Goal: Information Seeking & Learning: Compare options

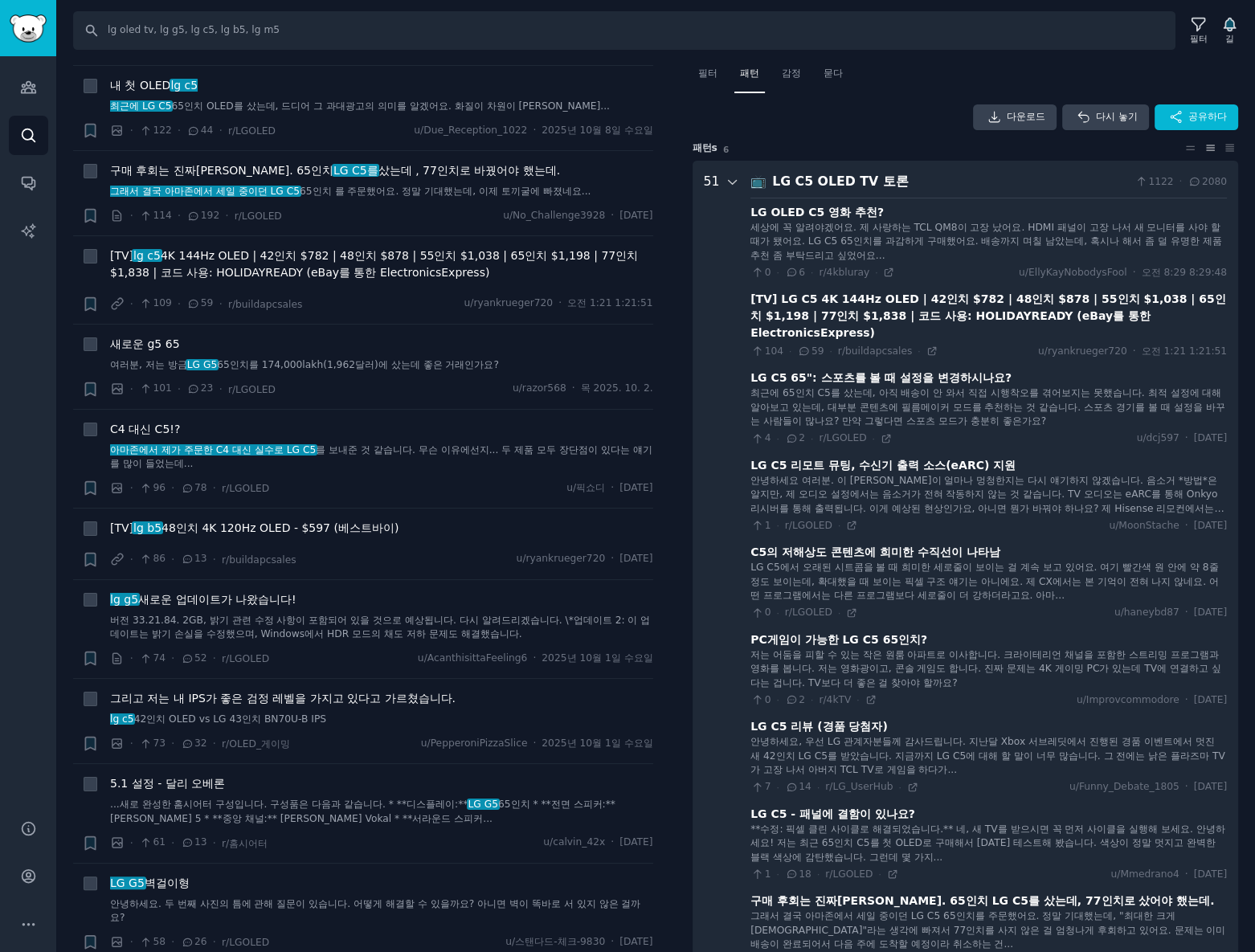
click at [728, 178] on icon at bounding box center [733, 182] width 15 height 15
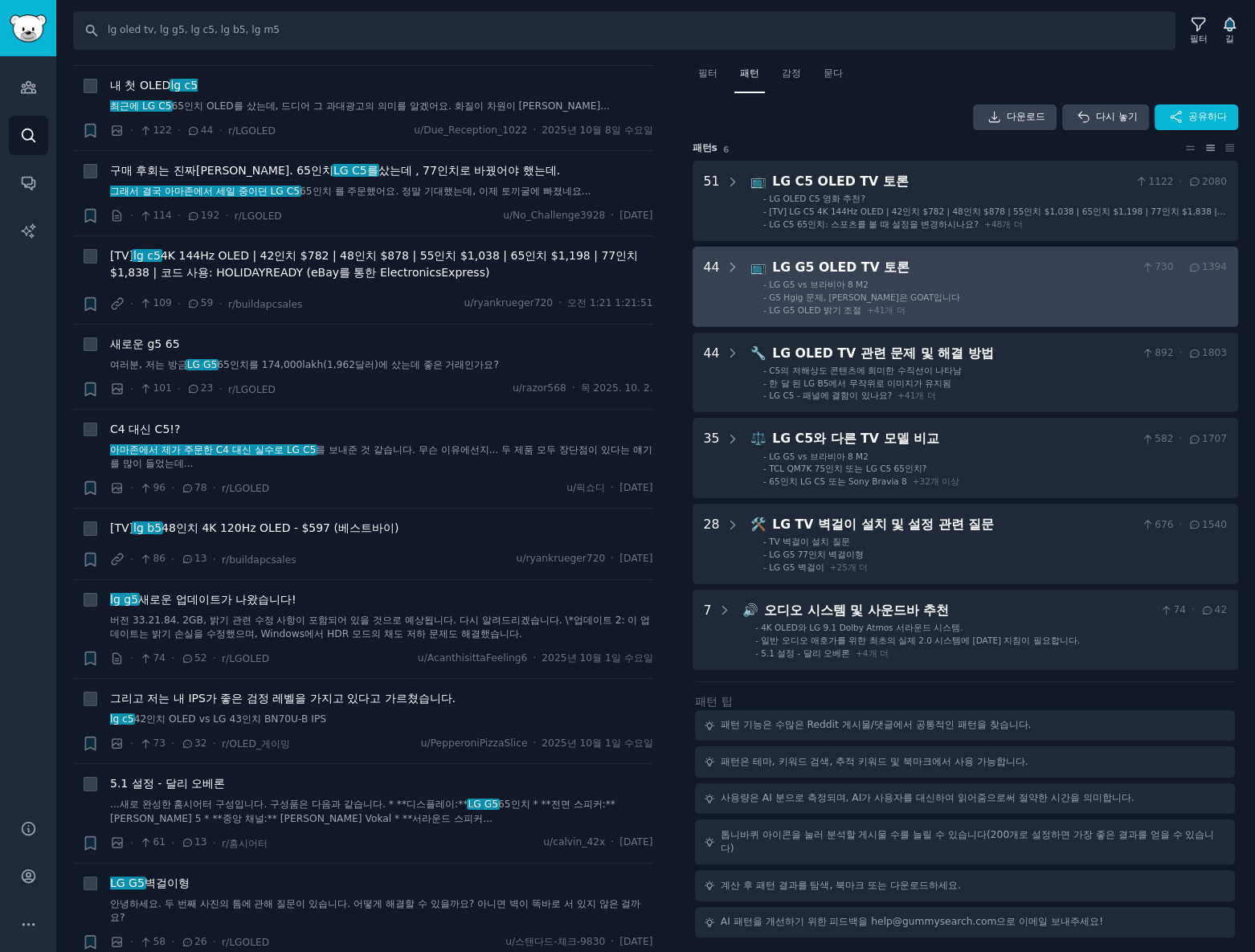
click at [719, 282] on div "44" at bounding box center [721, 286] width 36 height 57
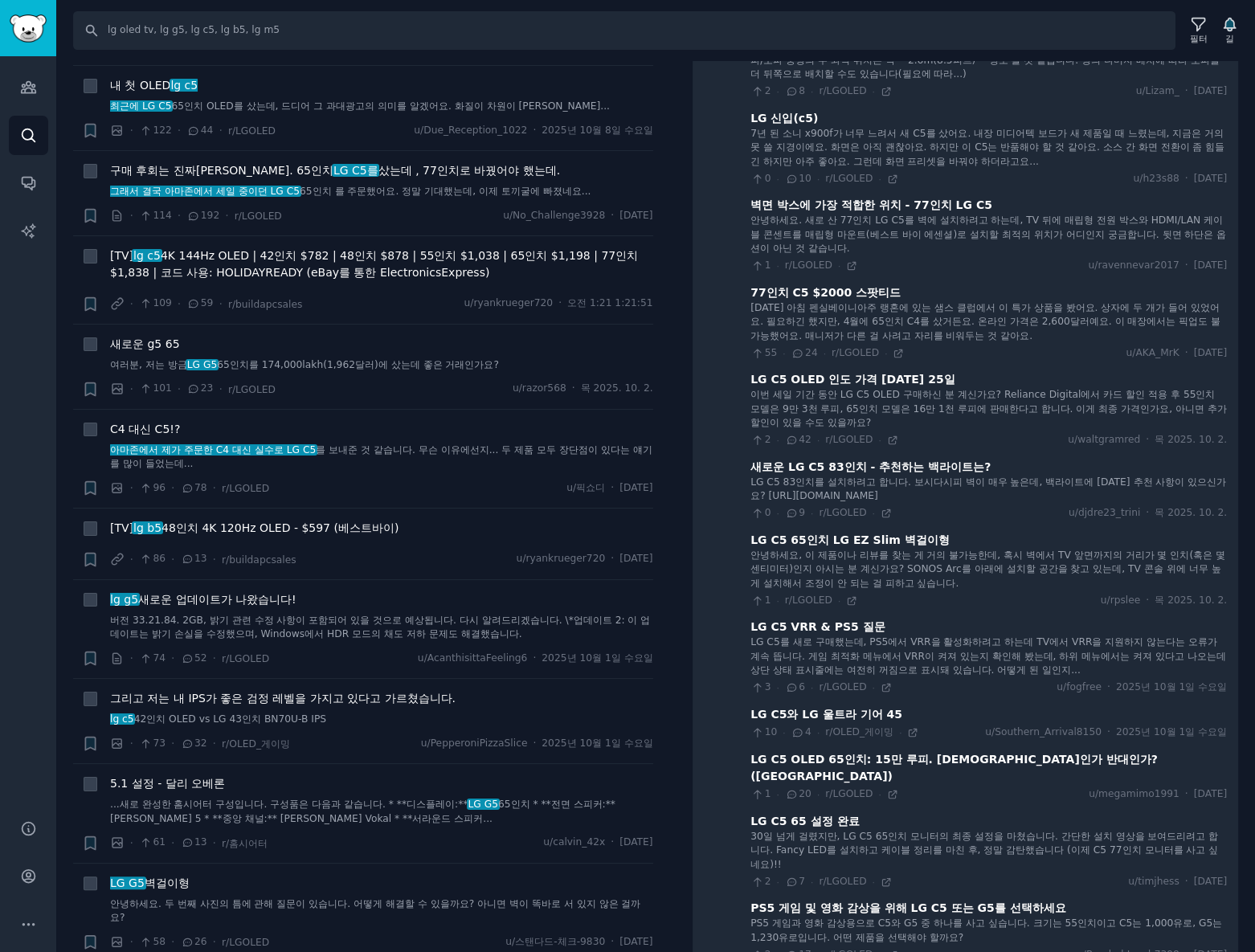
scroll to position [3034, 0]
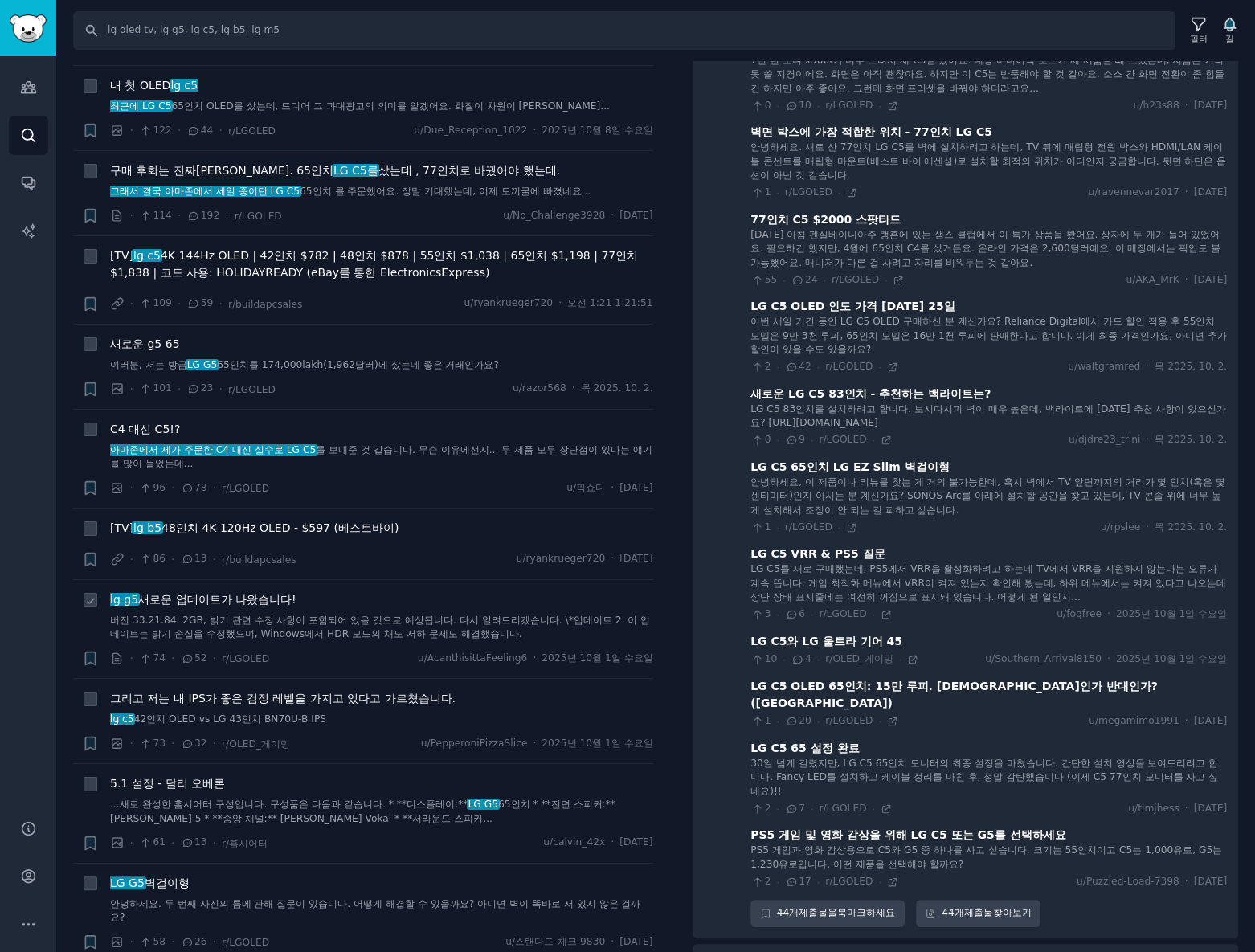
drag, startPoint x: 274, startPoint y: 613, endPoint x: 281, endPoint y: 619, distance: 9.2
click at [277, 615] on font "버전 33.21.84. 2GB, 밝기 관련 수정 사항이 포함되어 있을 것으로 예상됩니다. 다시 알려드리겠습니다. \*업데이트 2: 이 업데이트…" at bounding box center [380, 628] width 540 height 25
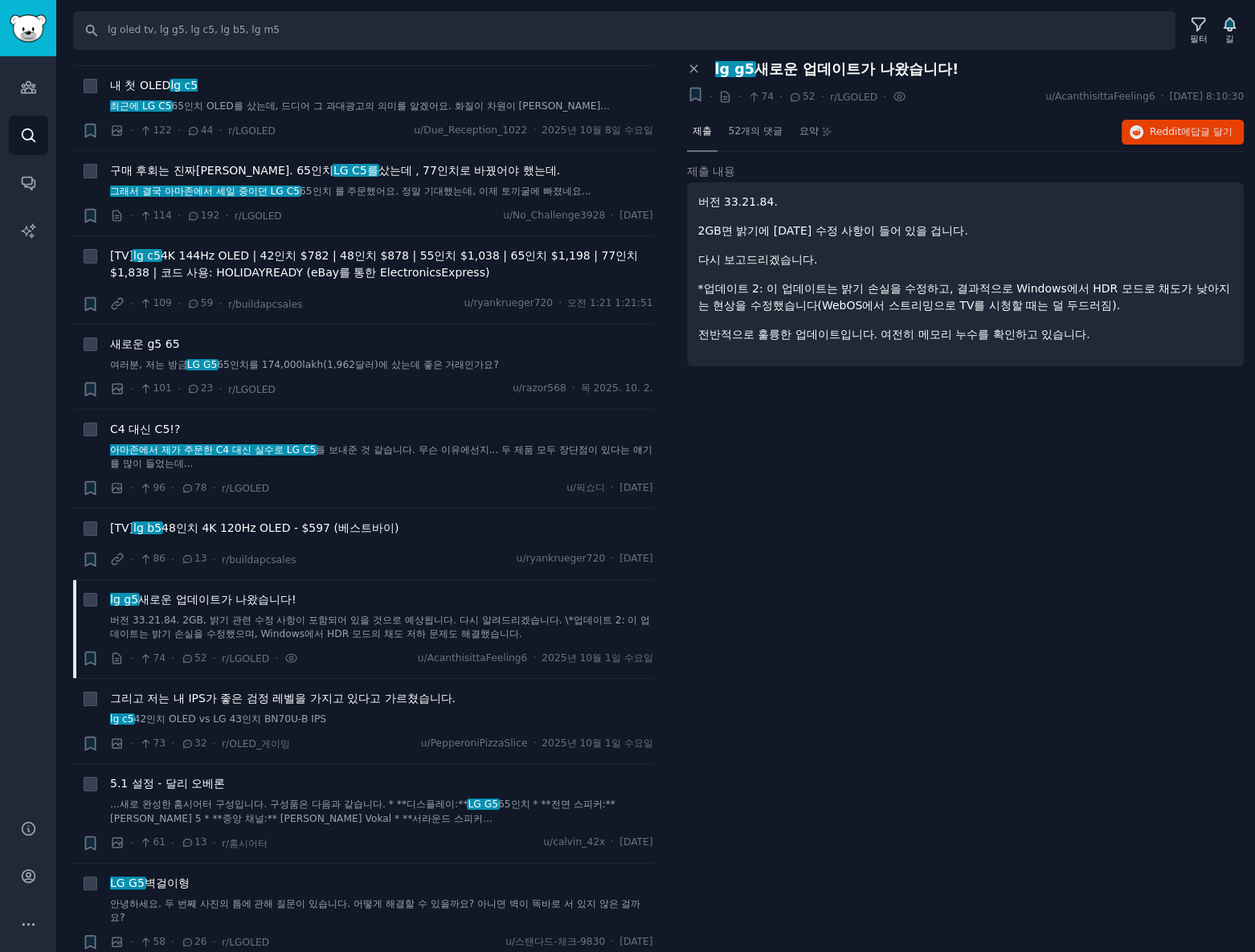
click at [724, 203] on font "버전 33.21.84." at bounding box center [739, 201] width 80 height 13
click at [690, 72] on icon at bounding box center [693, 69] width 7 height 7
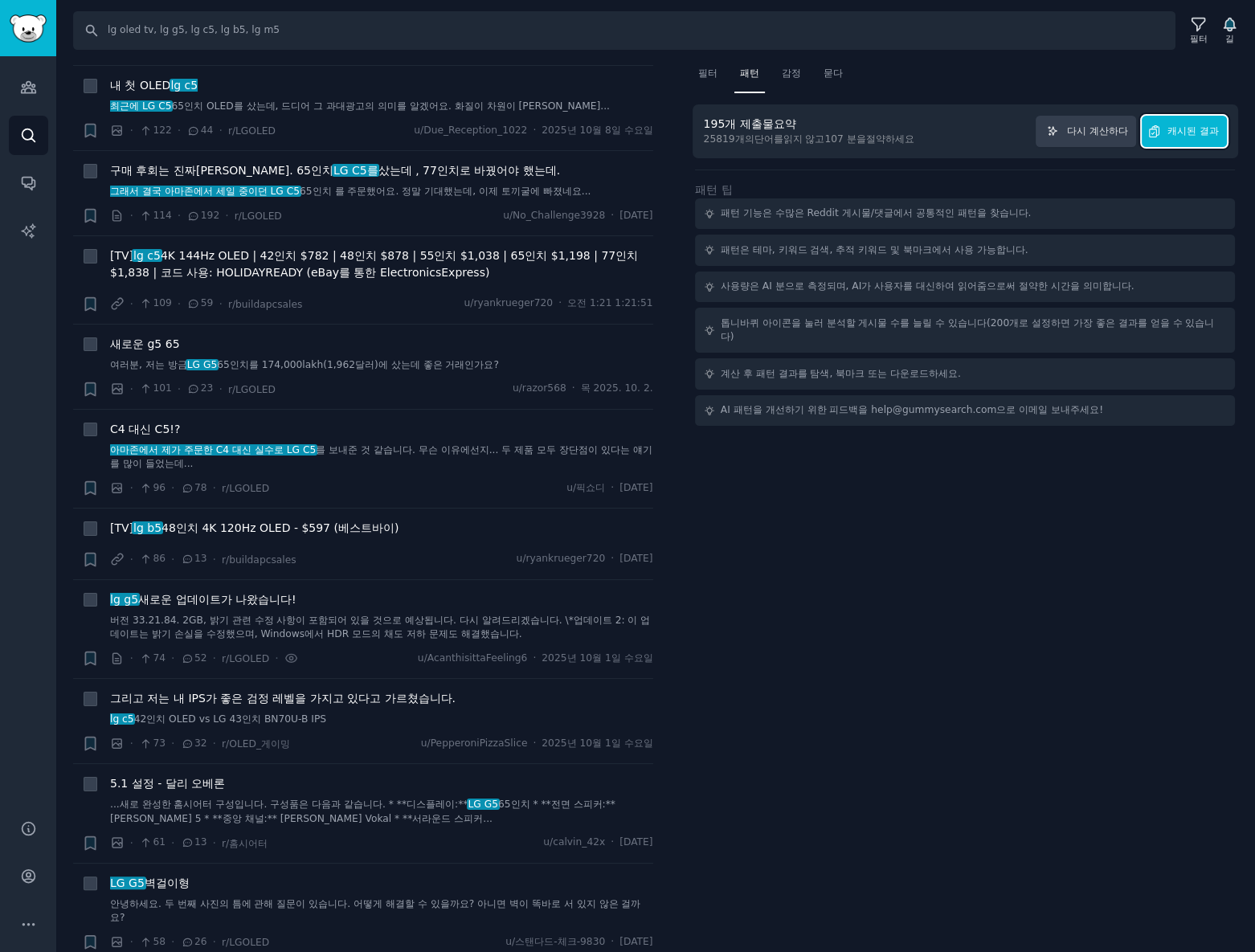
click at [1211, 128] on font "캐시된 결과" at bounding box center [1193, 132] width 52 height 12
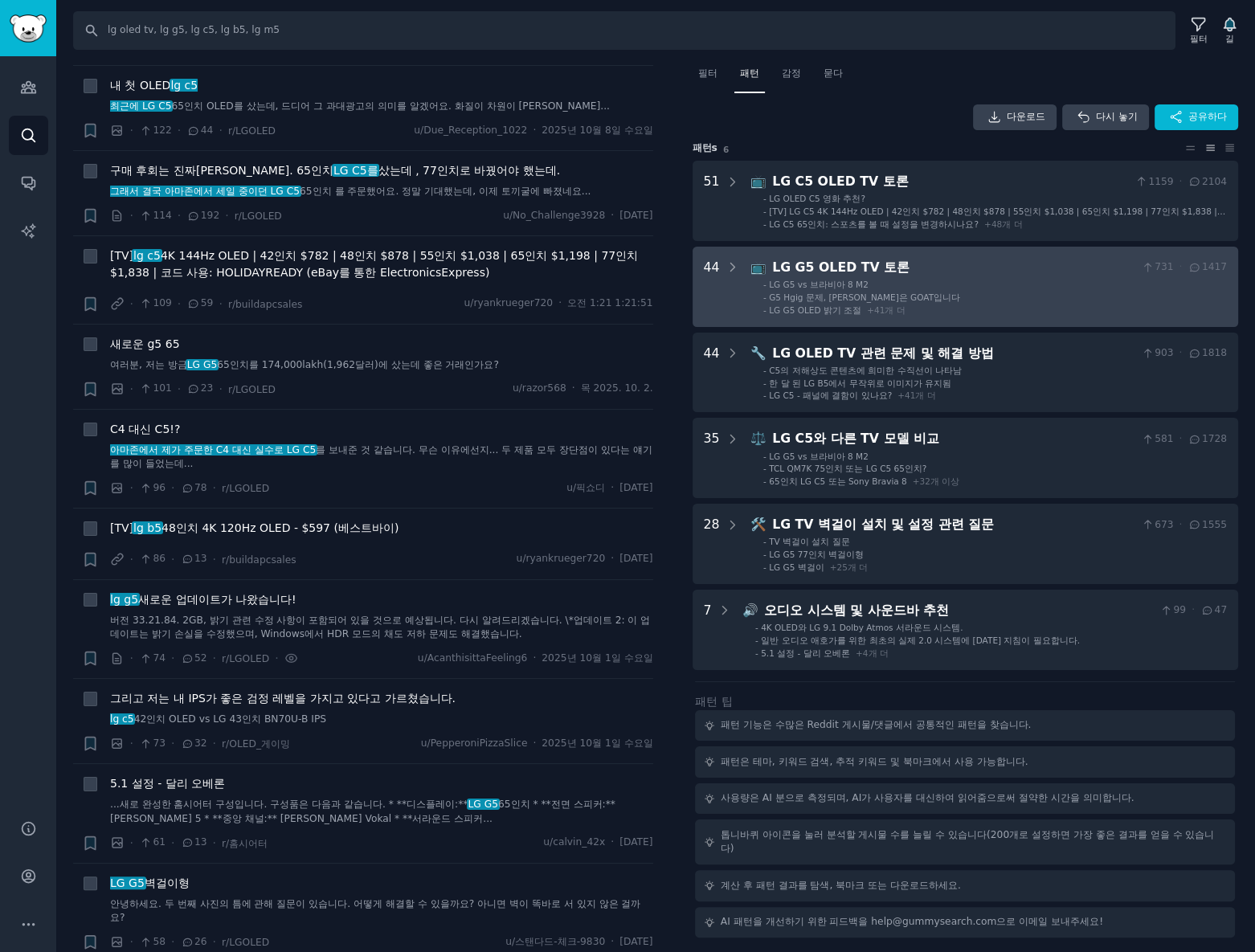
click at [951, 298] on li "- G5 Hgig 문제, 브라이언은 GOAT입니다" at bounding box center [995, 297] width 464 height 12
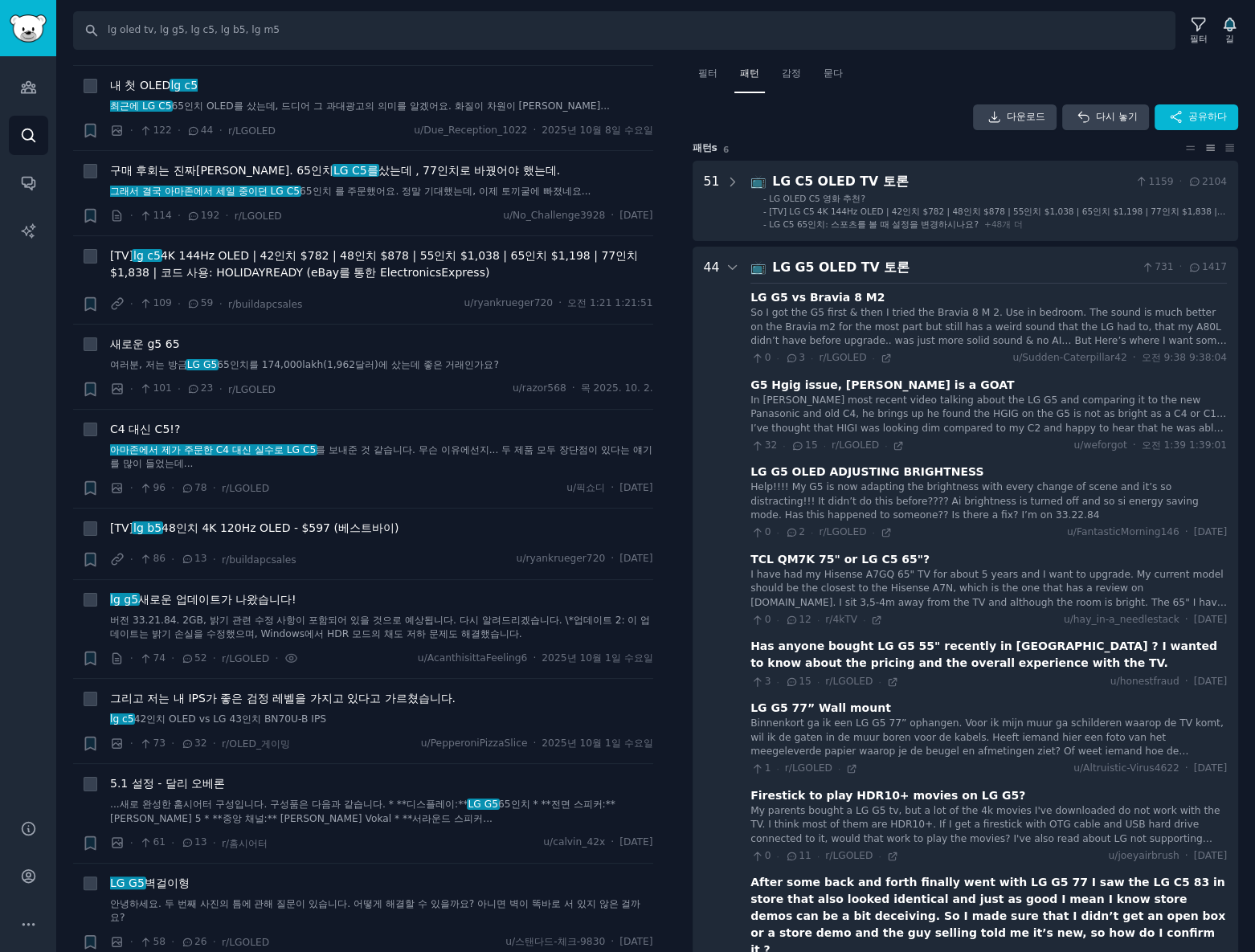
scroll to position [185, 0]
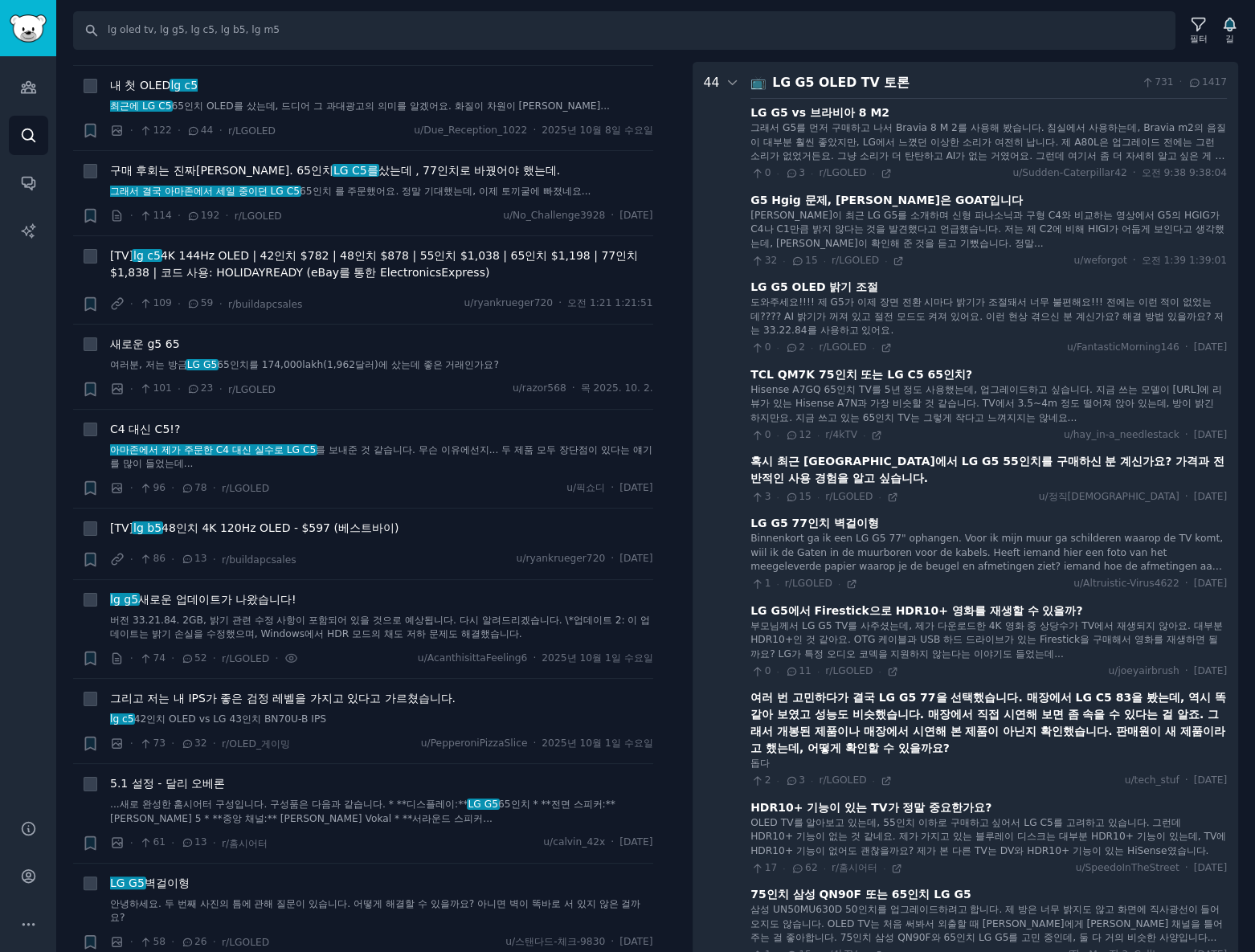
click at [874, 199] on font "G5 Hgig 문제, 브라이언은 GOAT입니다" at bounding box center [887, 200] width 273 height 13
click at [809, 194] on font "G5 Hgig 문제, 브라이언은 GOAT입니다" at bounding box center [887, 200] width 273 height 13
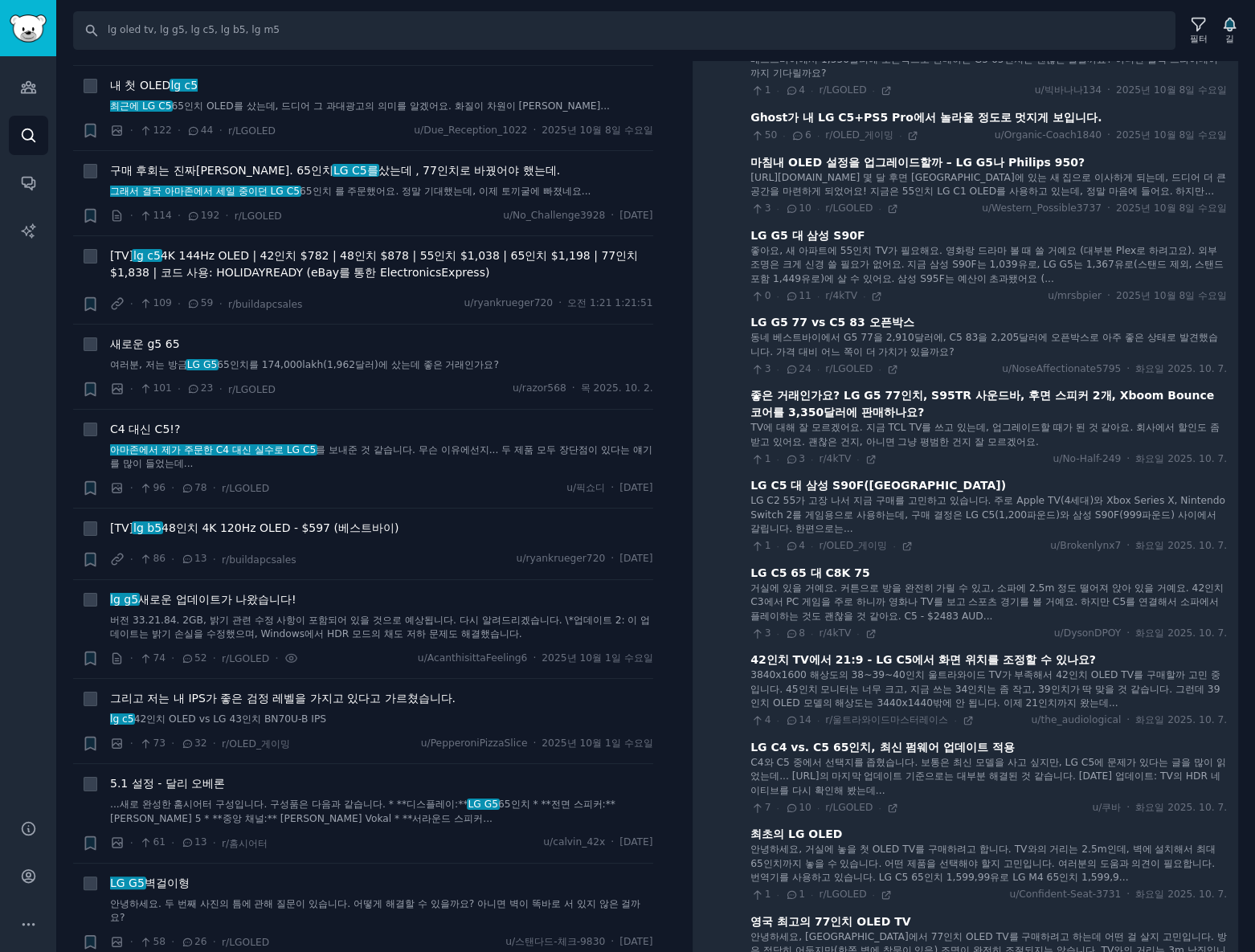
scroll to position [1865, 0]
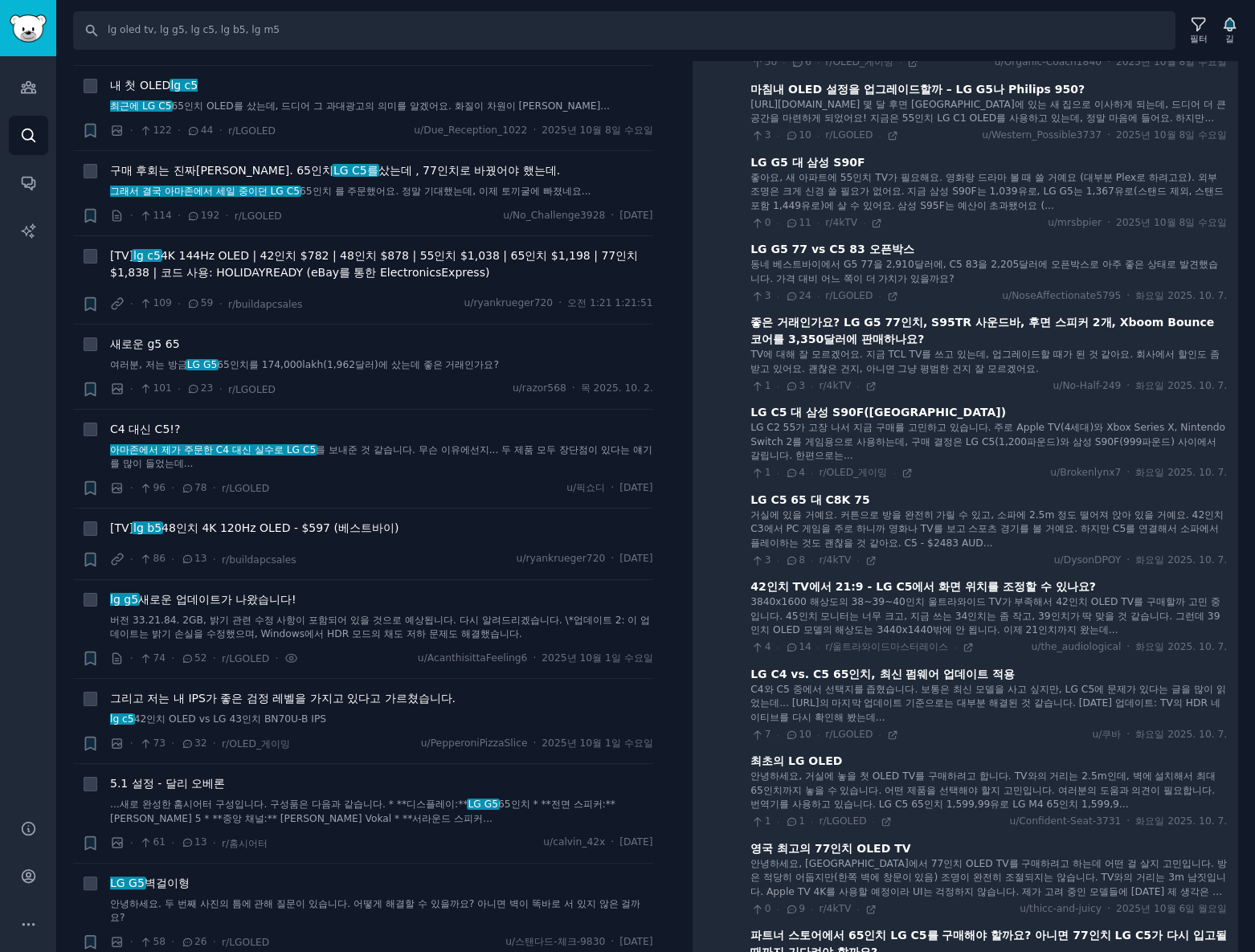
click at [726, 726] on div at bounding box center [733, 245] width 15 height 3703
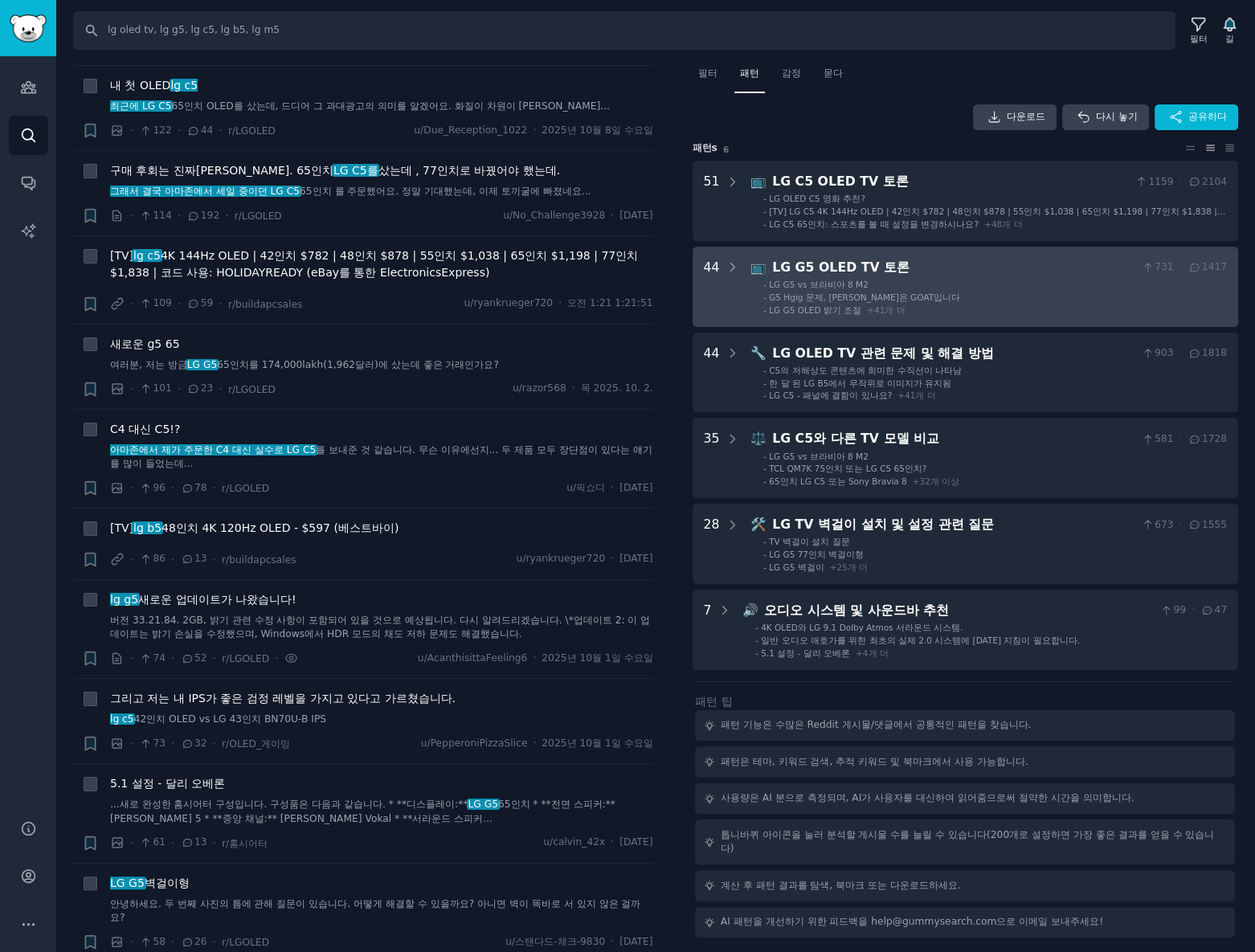
click at [759, 299] on ul "- LG G5 vs 브라비아 8 M2 - G5 Hgig 문제, 브라이언은 GOAT입니다 - LG G5 OLED 밝기 조절 + 41 개 더" at bounding box center [989, 297] width 475 height 37
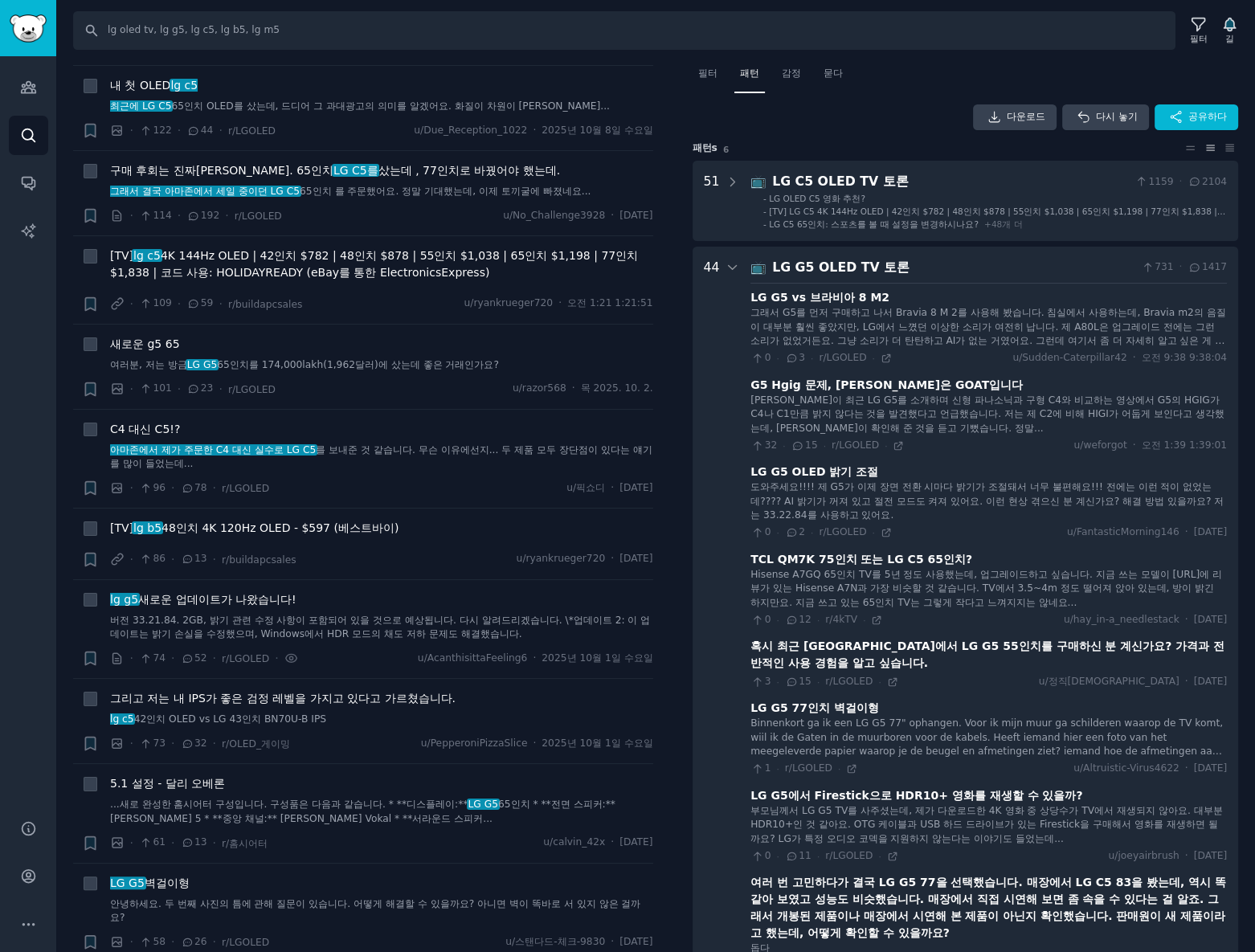
click at [904, 323] on font "그래서 G5를 먼저 구매하고 나서 Bravia 8 M 2를 사용해 봤습니다. 침실에서 사용하는데, Bravia m2의 음질이 대부분 훨씬 좋았…" at bounding box center [988, 333] width 475 height 54
click at [845, 406] on font "브라이언이 최근 LG G5를 소개하며 신형 파나소닉과 구형 C4와 비교하는 영상에서 G5의 HGIG가 C4나 C1만큼 밝지 않다는 것을 발견했…" at bounding box center [987, 414] width 474 height 39
click at [895, 443] on icon at bounding box center [898, 445] width 7 height 7
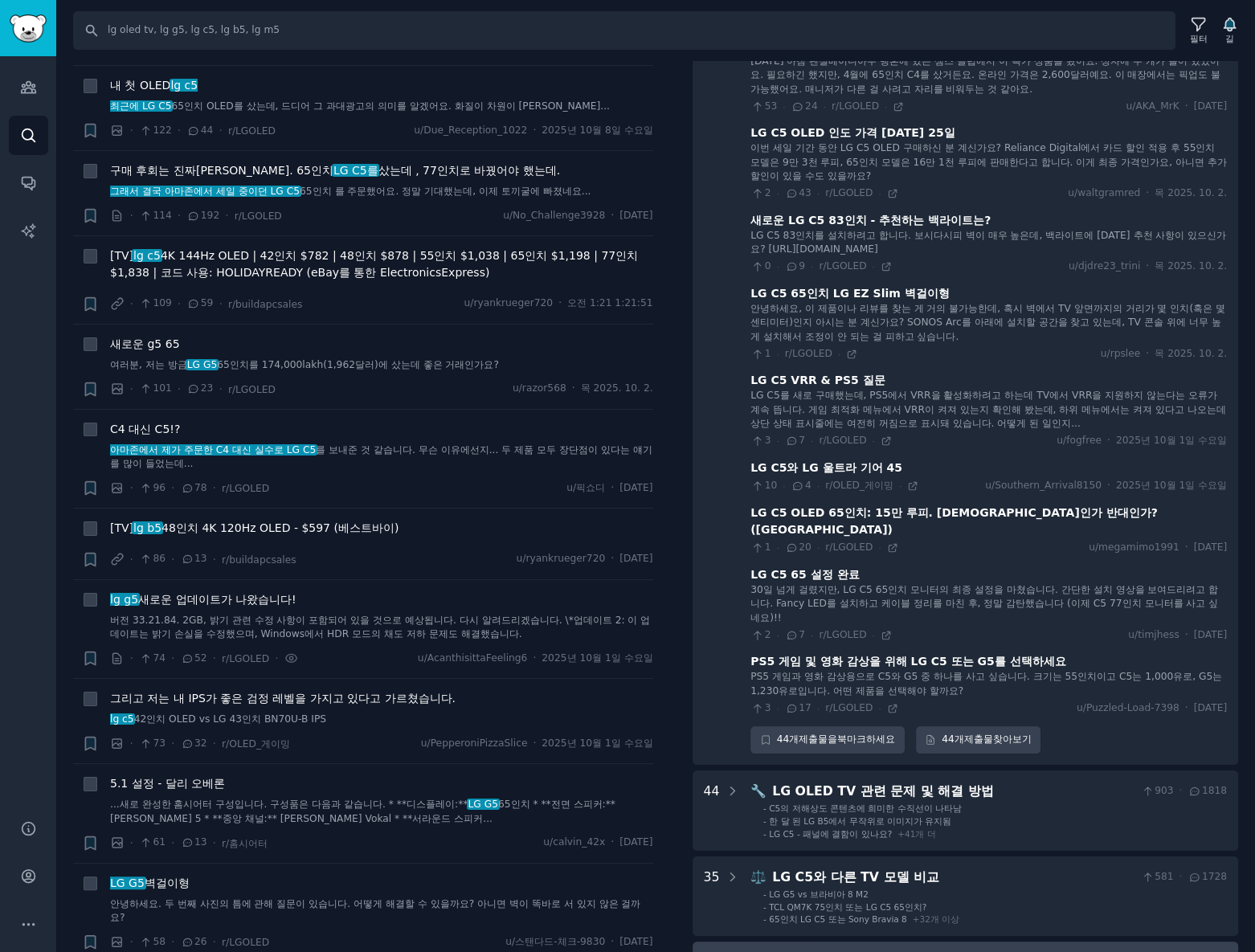
scroll to position [3573, 0]
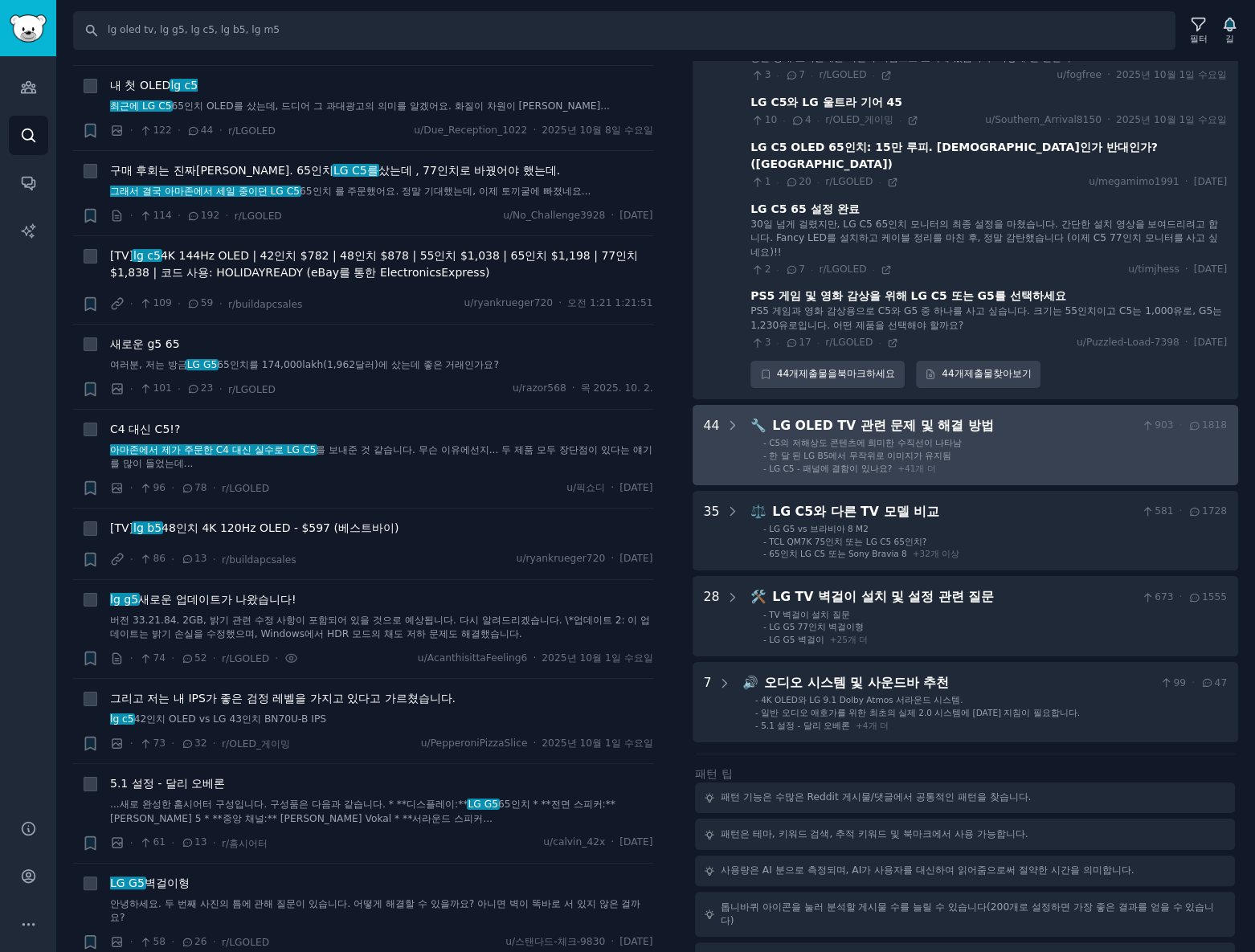
click at [956, 474] on li "- LG C5 - 패널에 결함이 있나요? + 41 개 더" at bounding box center [995, 469] width 464 height 12
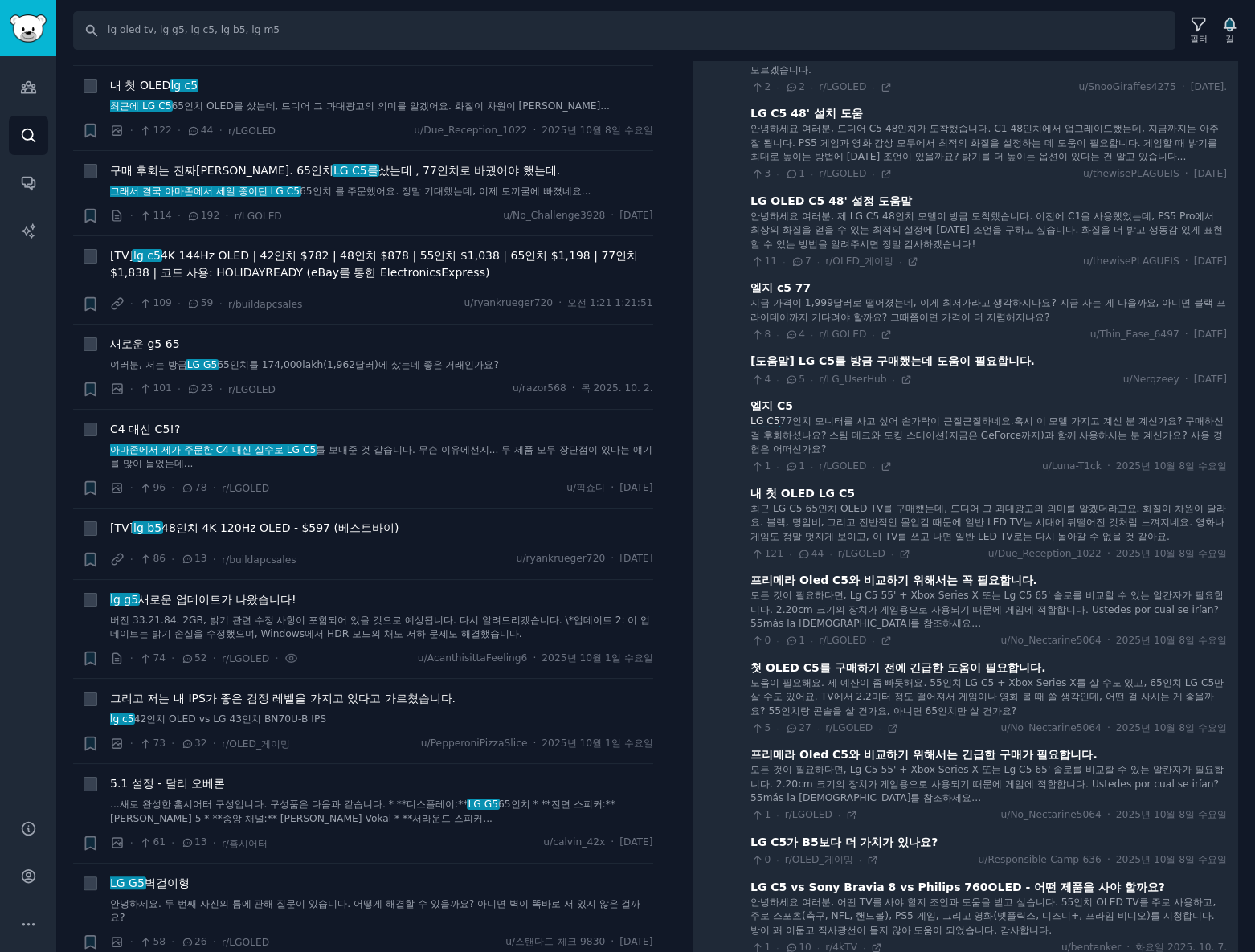
scroll to position [4949, 0]
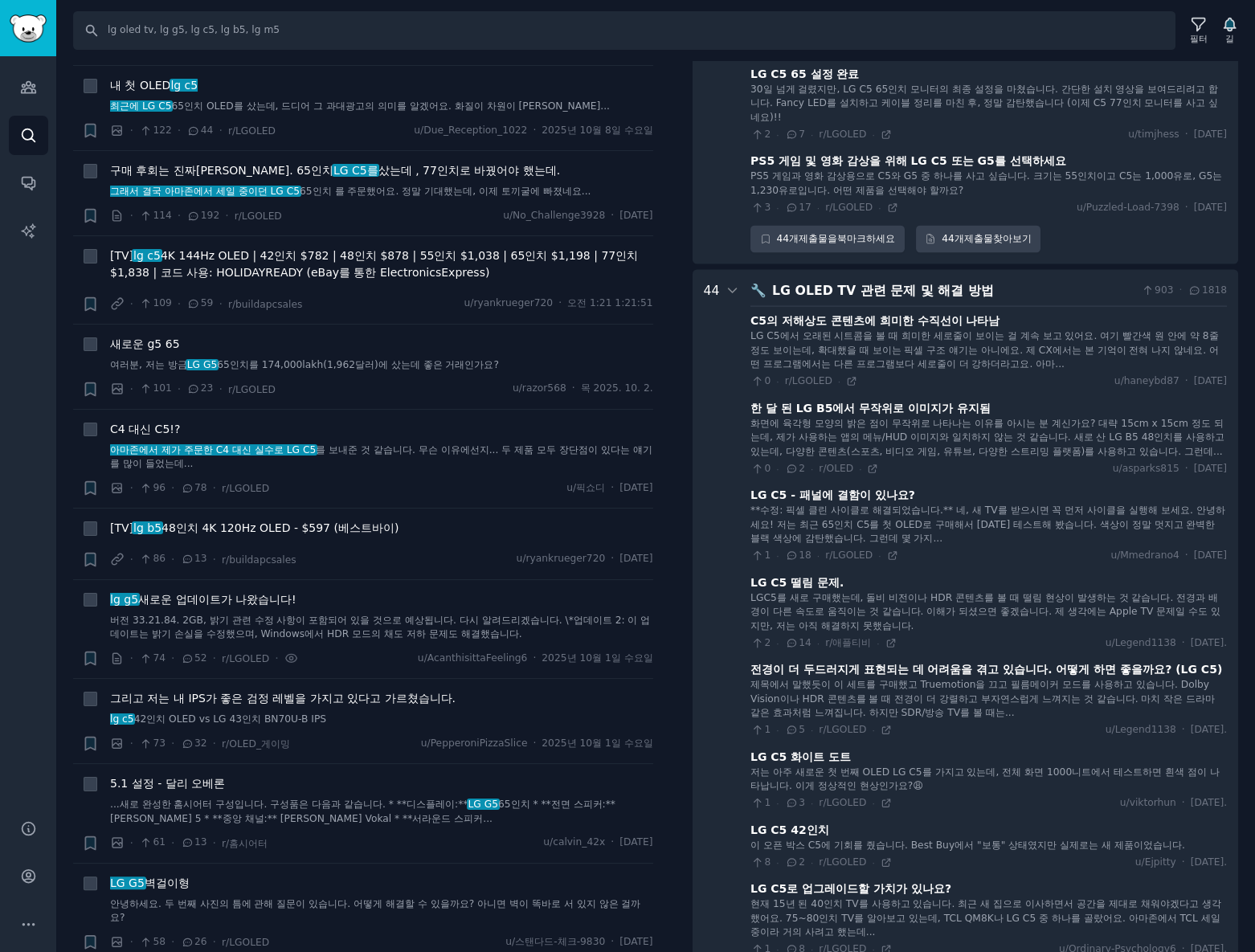
click at [727, 298] on icon at bounding box center [733, 290] width 15 height 15
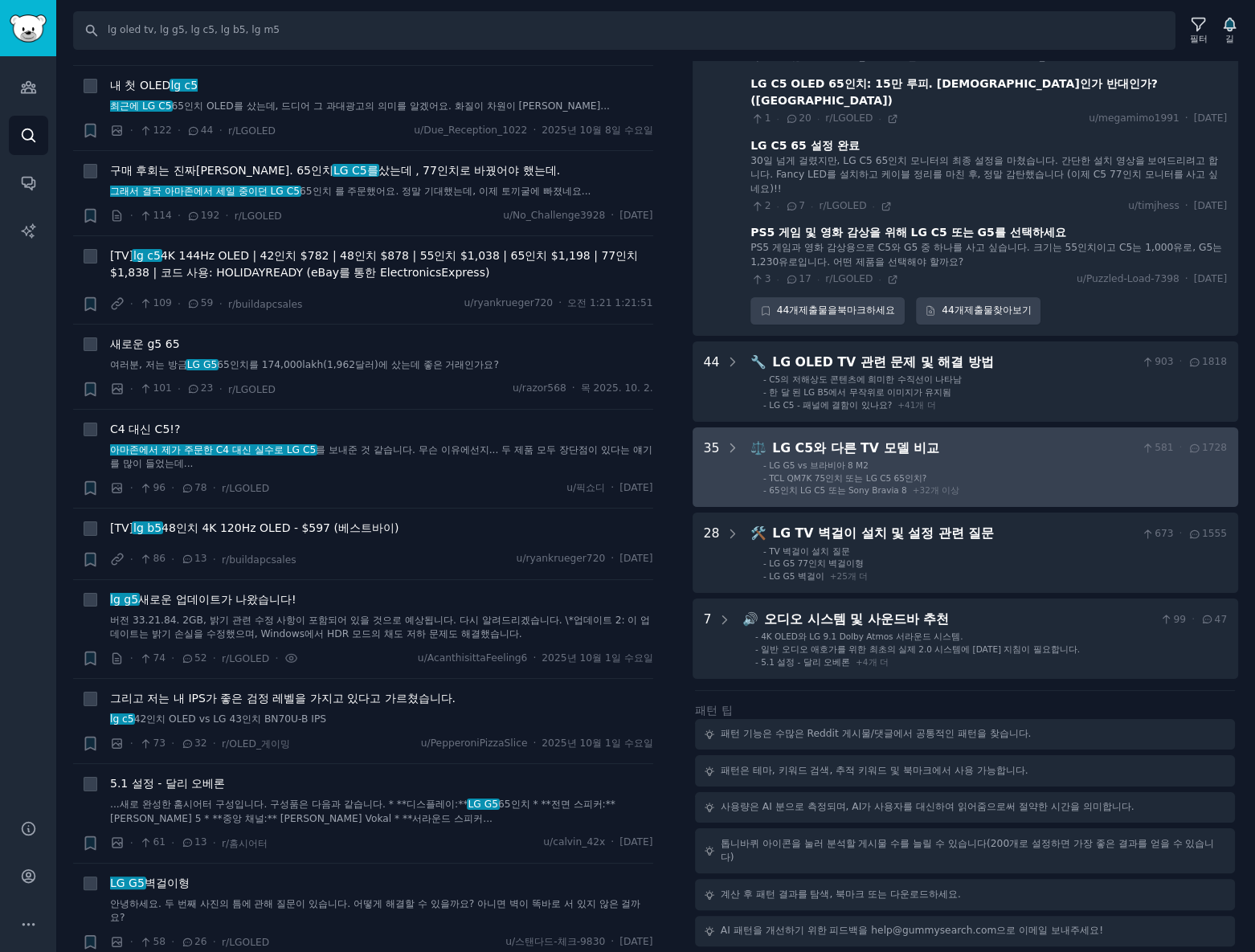
click at [825, 442] on font "LG C5와 다른 TV 모델 비교" at bounding box center [856, 448] width 168 height 16
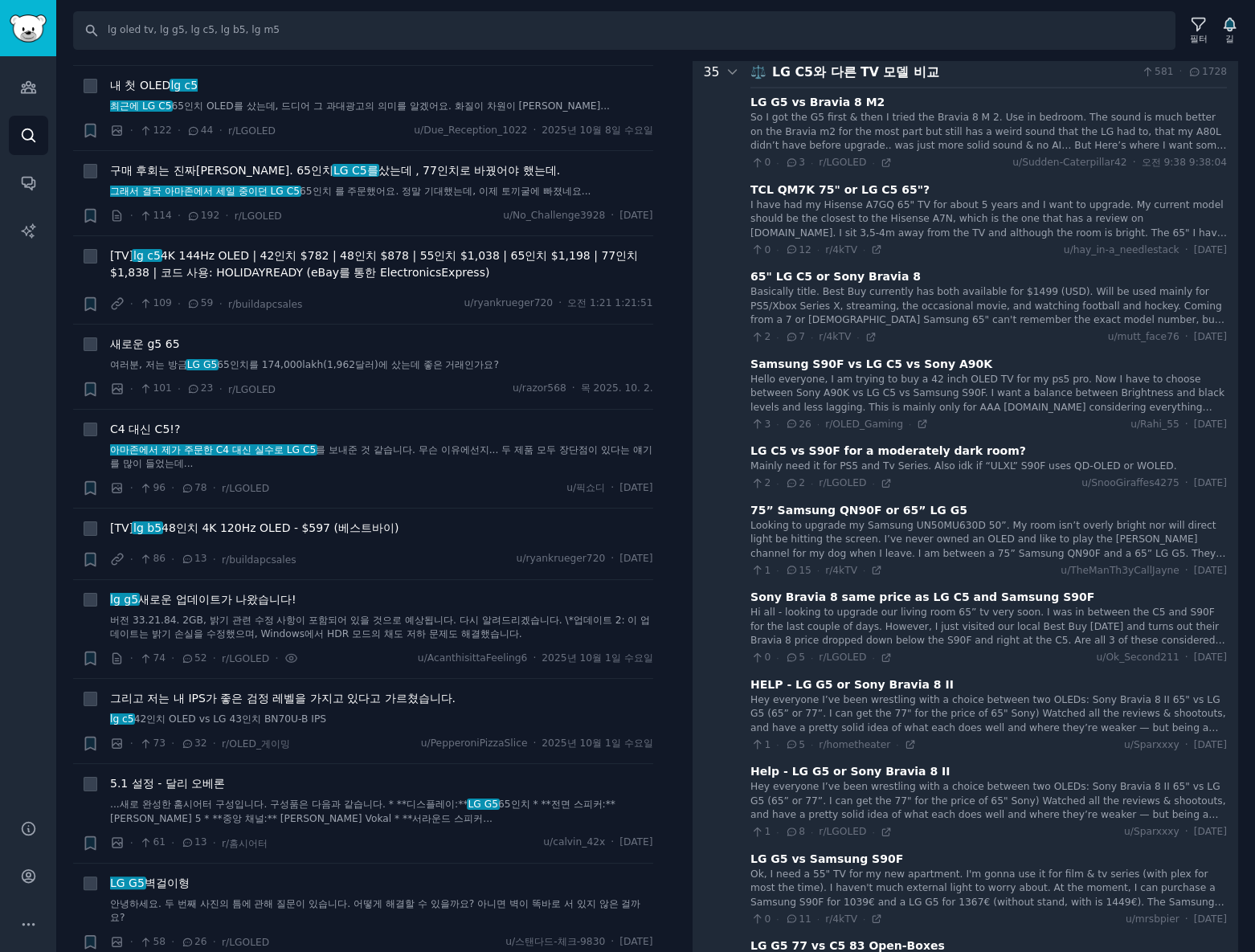
scroll to position [4013, 0]
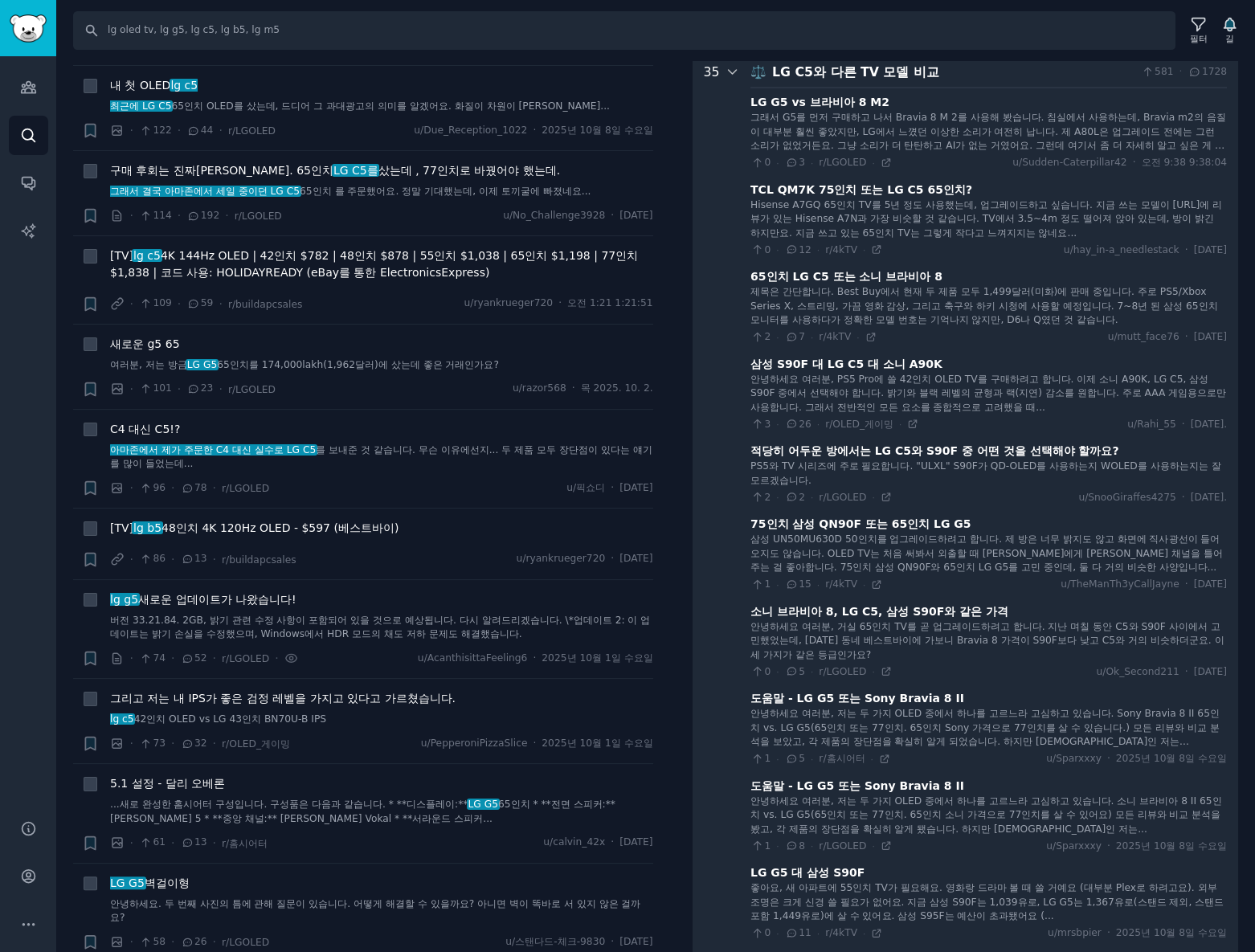
click at [726, 80] on icon at bounding box center [733, 72] width 15 height 15
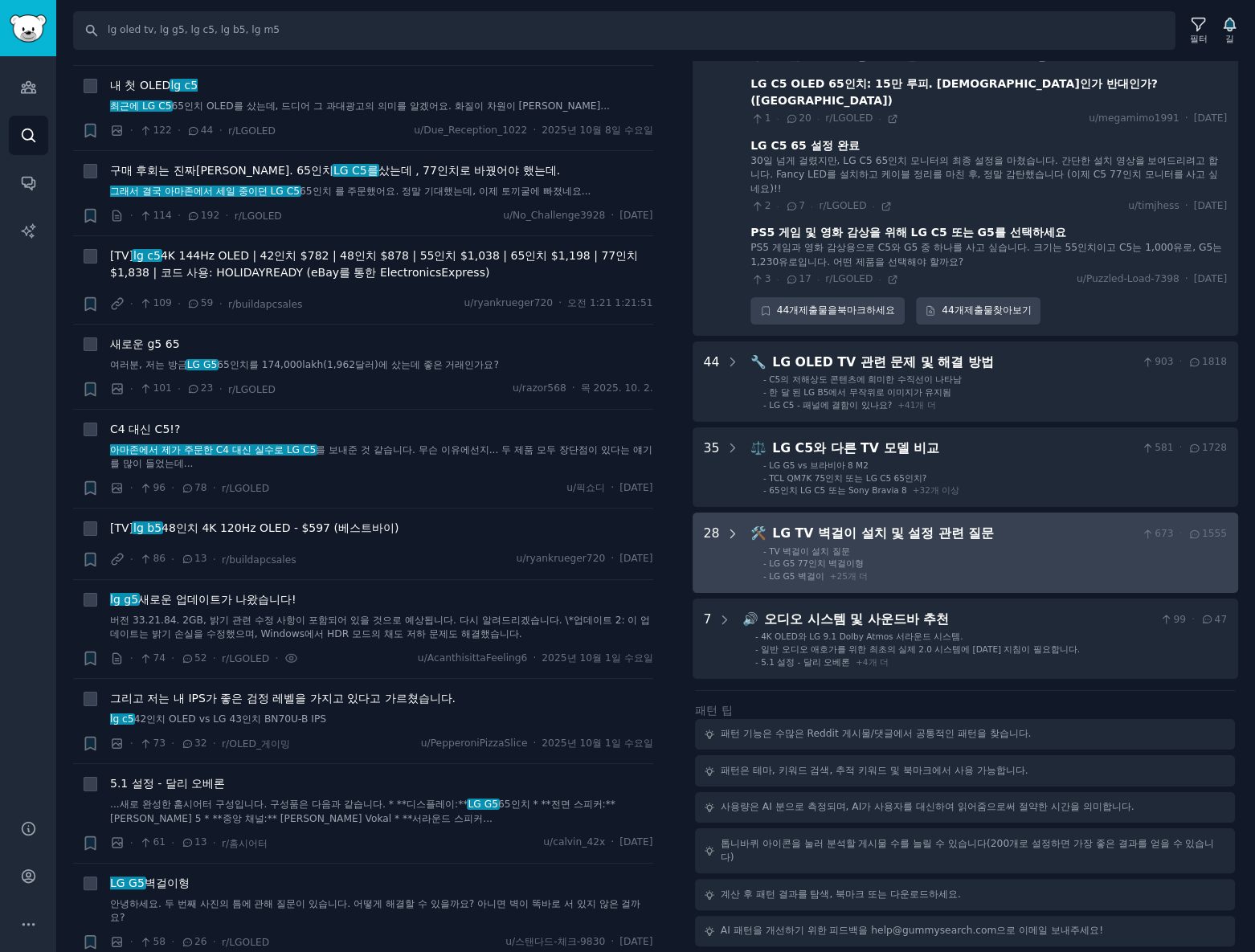
click at [726, 567] on div at bounding box center [733, 552] width 15 height 57
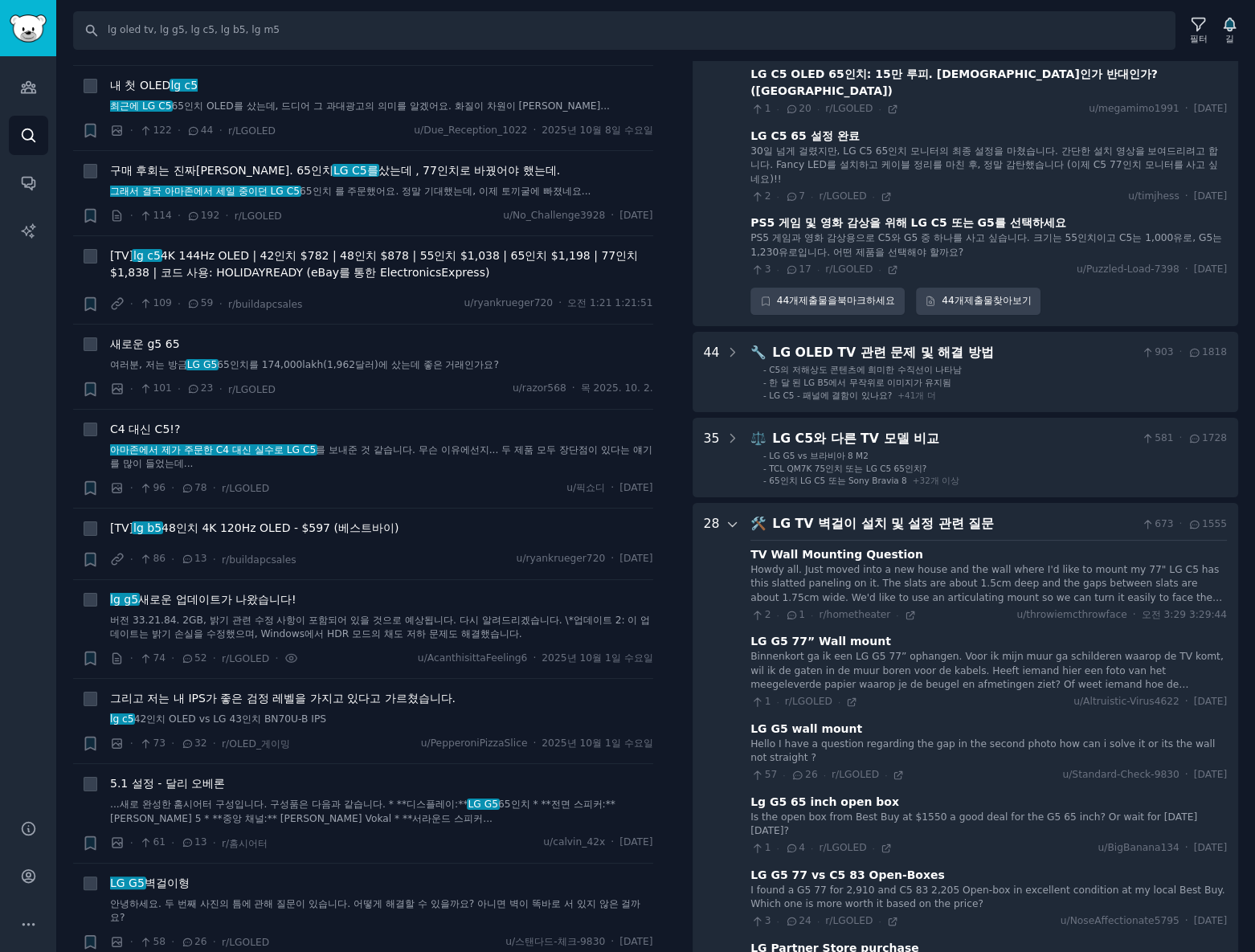
scroll to position [4097, 0]
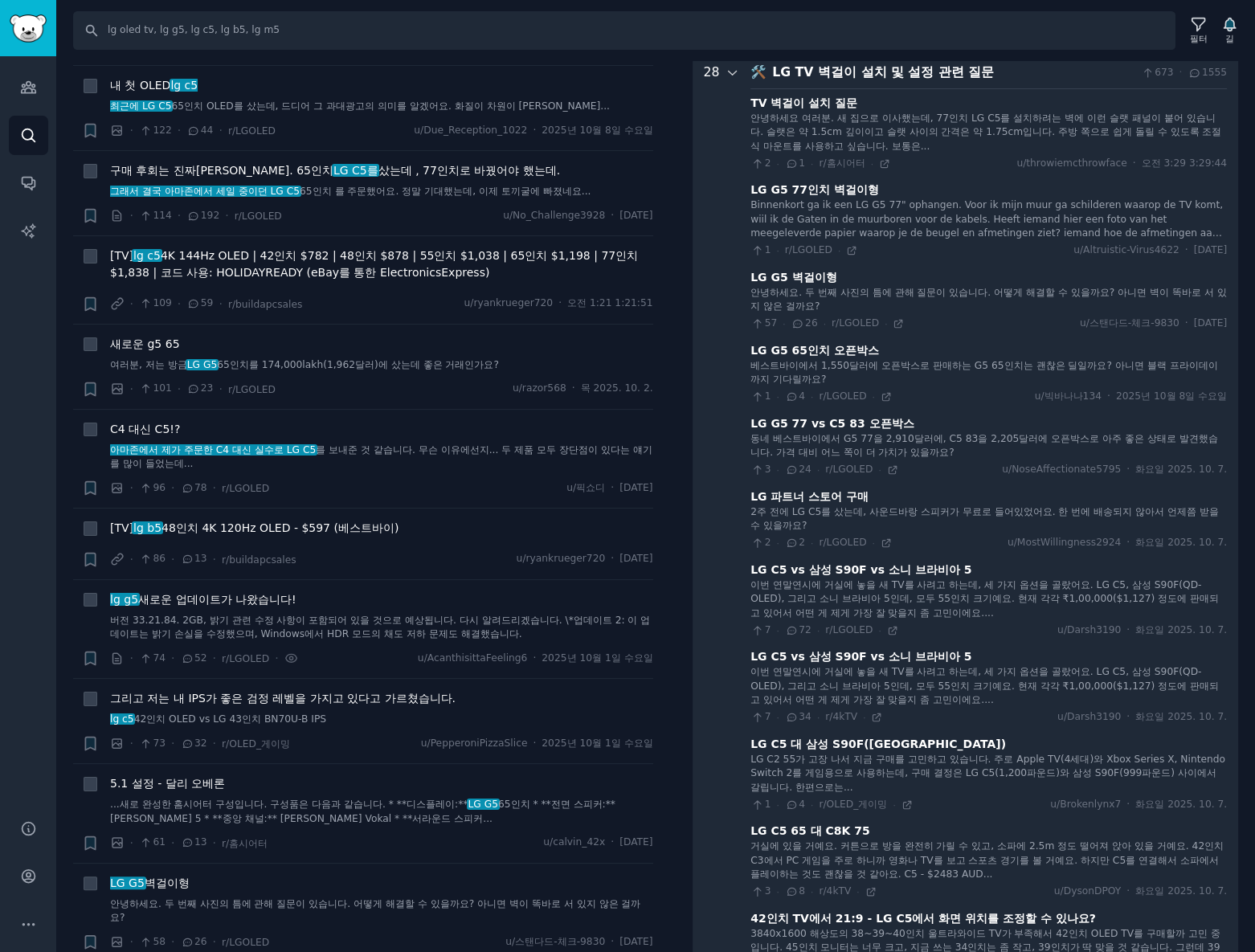
click at [727, 80] on icon at bounding box center [733, 73] width 15 height 15
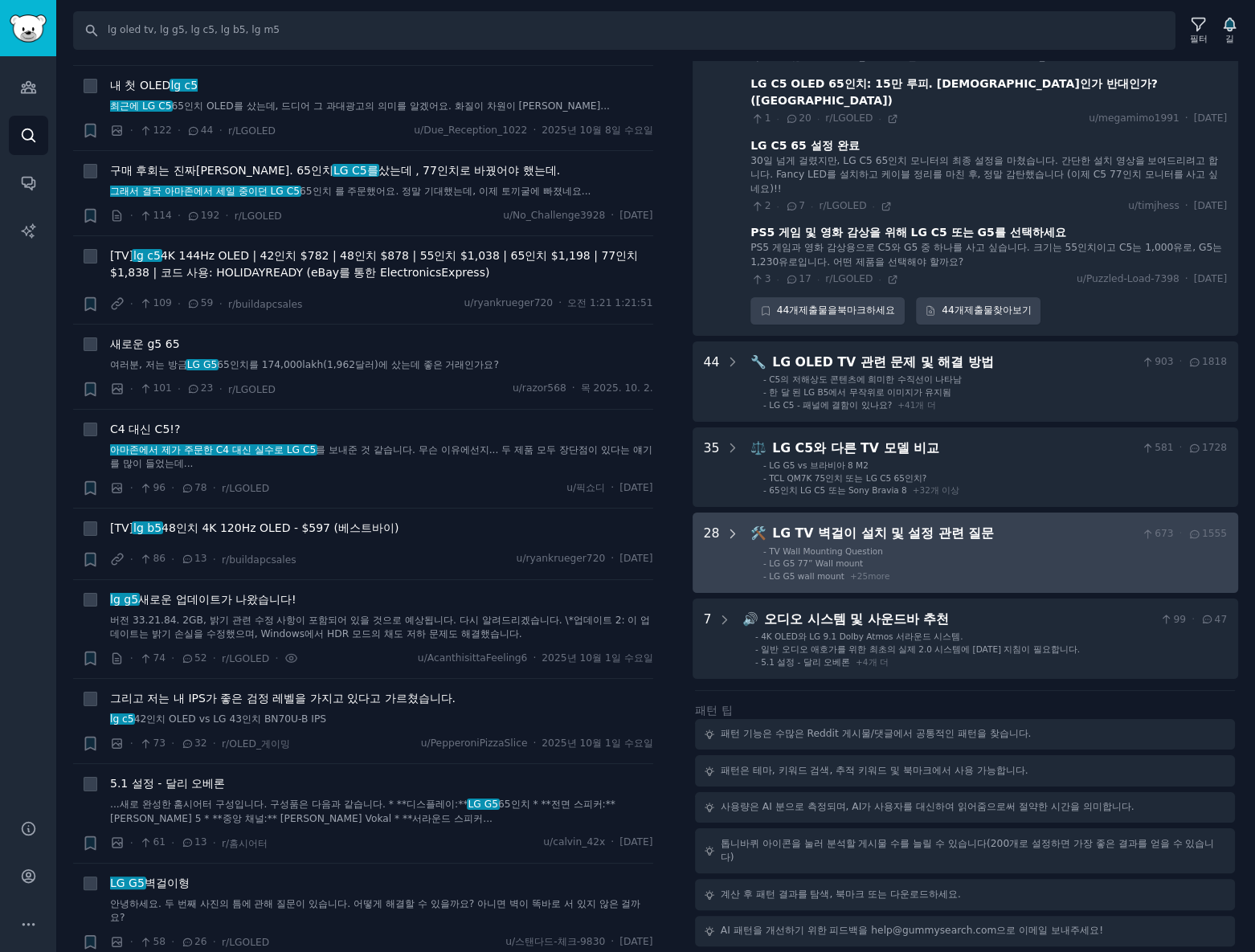
scroll to position [3646, 0]
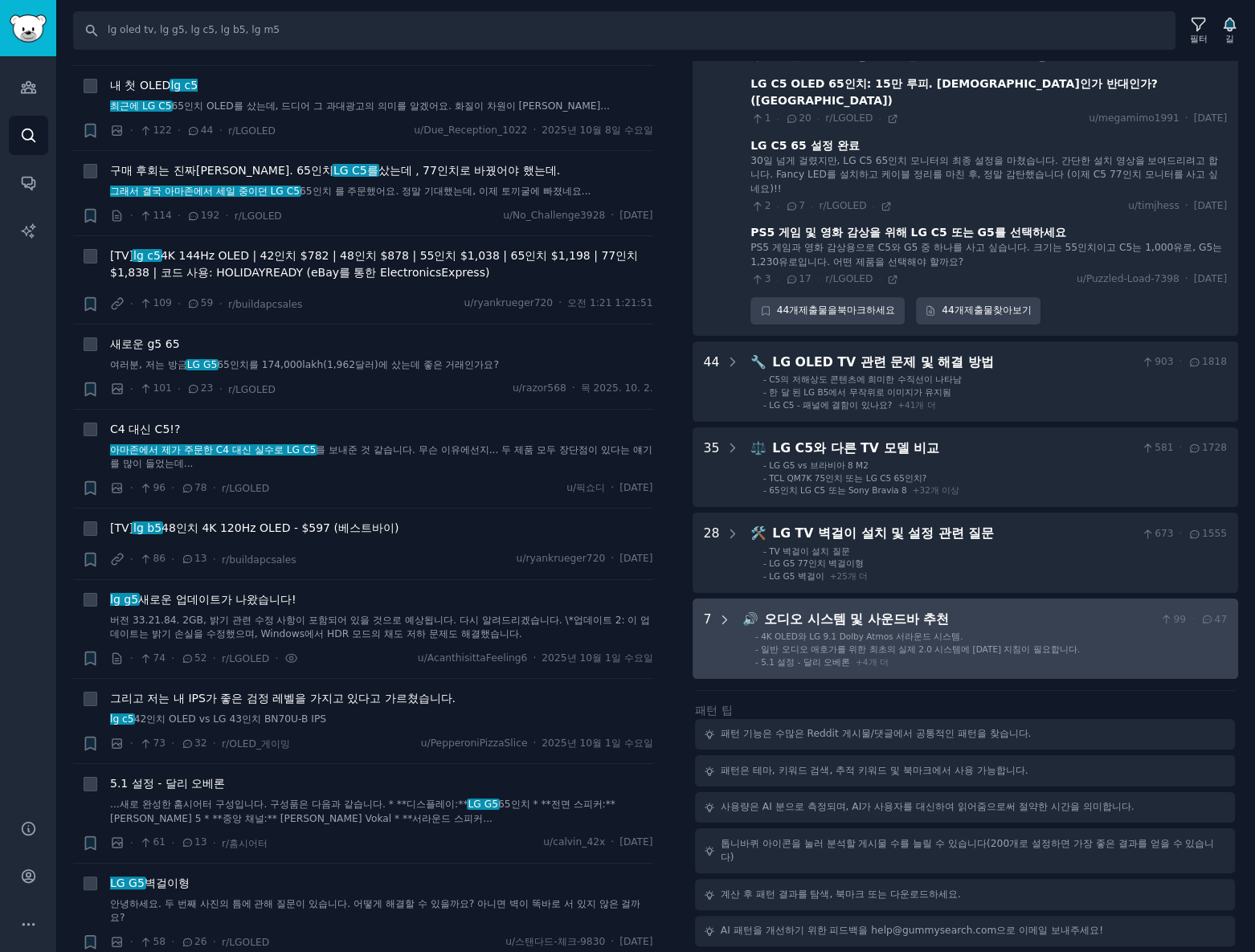
click at [727, 631] on div at bounding box center [724, 638] width 15 height 57
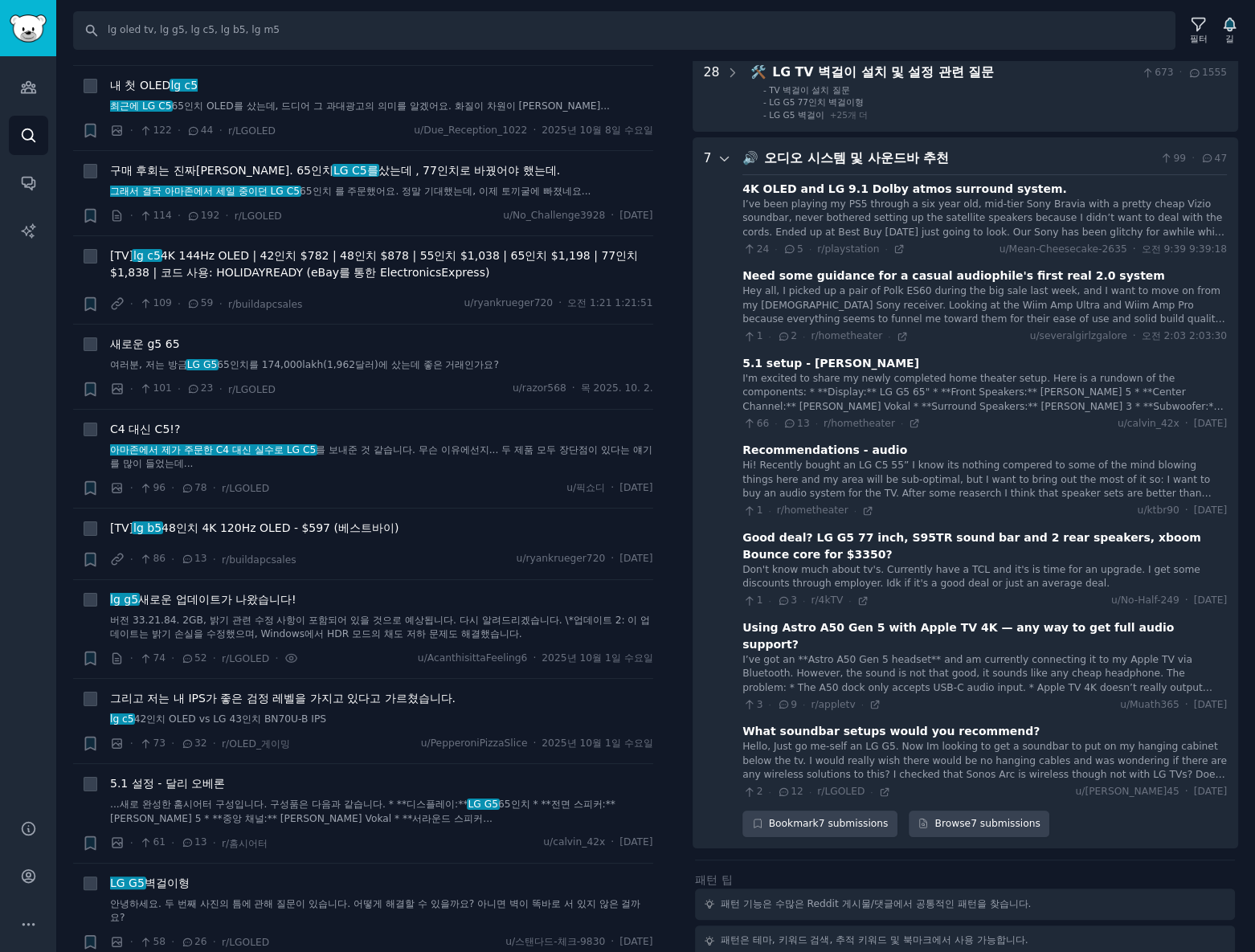
scroll to position [4184, 0]
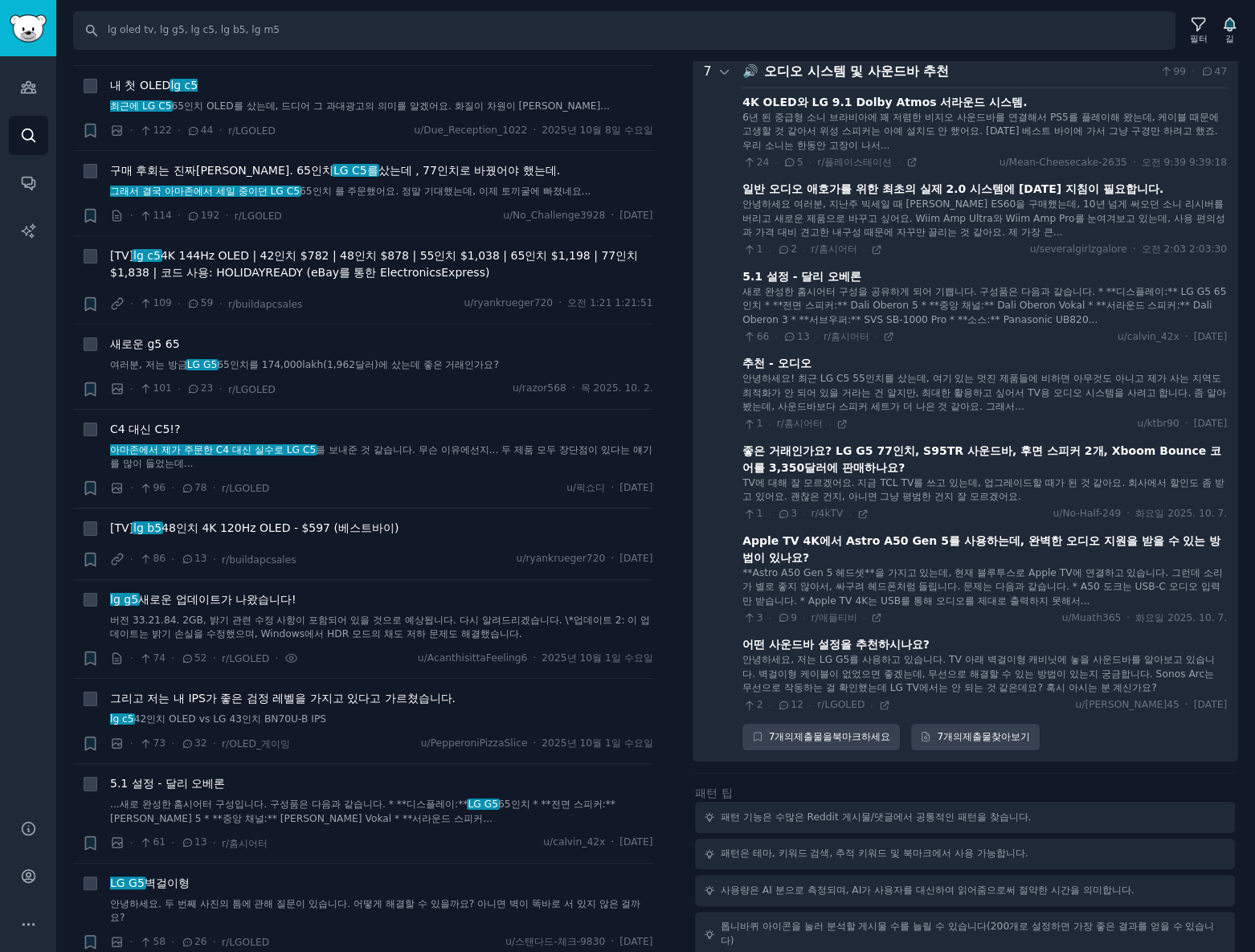
click at [879, 711] on icon at bounding box center [885, 705] width 12 height 12
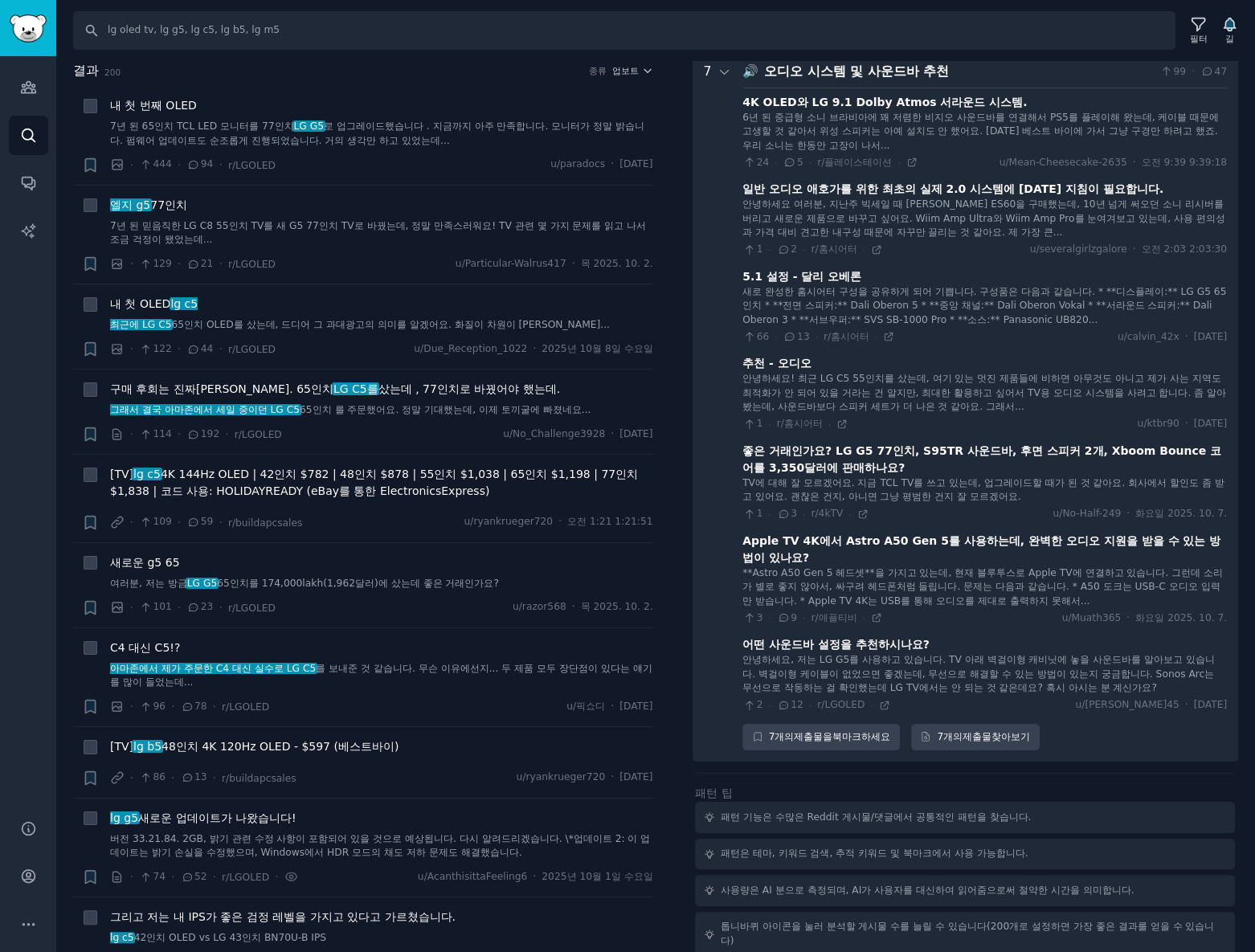
click at [315, 49] on div "찾다 lg oled tv, lg g5, lg c5, lg b5, lg m5 필터 길 결과 200 종류 업보트 + 내 첫 번째 OLED 7년 된…" at bounding box center [656, 476] width 1198 height 952
click at [340, 23] on input "lg oled tv, lg g5, lg c5, lg b5, lg m5" at bounding box center [624, 31] width 1102 height 39
paste input "samsung oled tv, s95f, s90d, s95d"
type input "samsung oled tv, s95f, s90d, s95d"
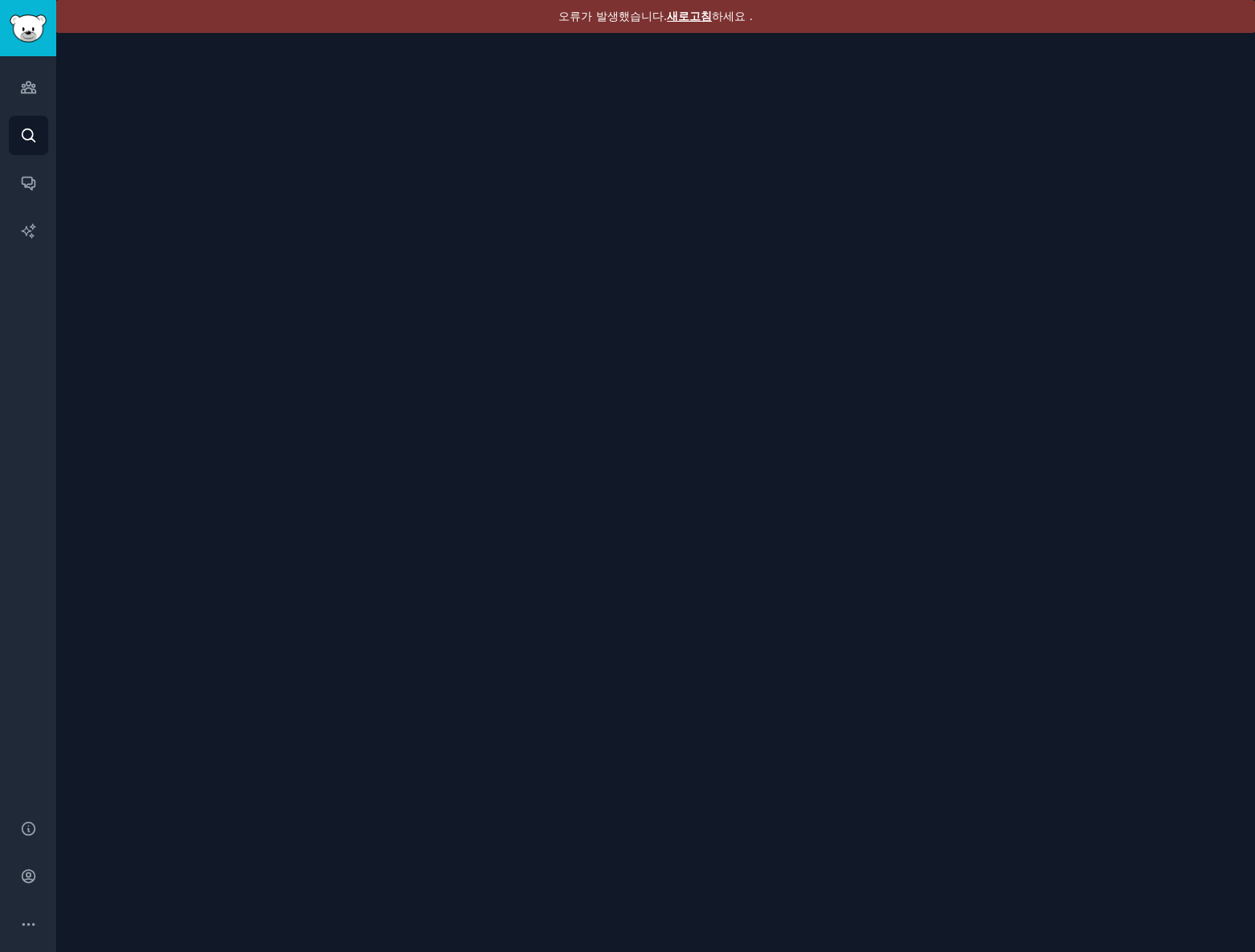
click at [691, 24] on div "오류가 발생했습니다. 새로고침 하세요 ." at bounding box center [656, 17] width 1198 height 33
click at [698, 16] on font "새로고침" at bounding box center [689, 16] width 45 height 13
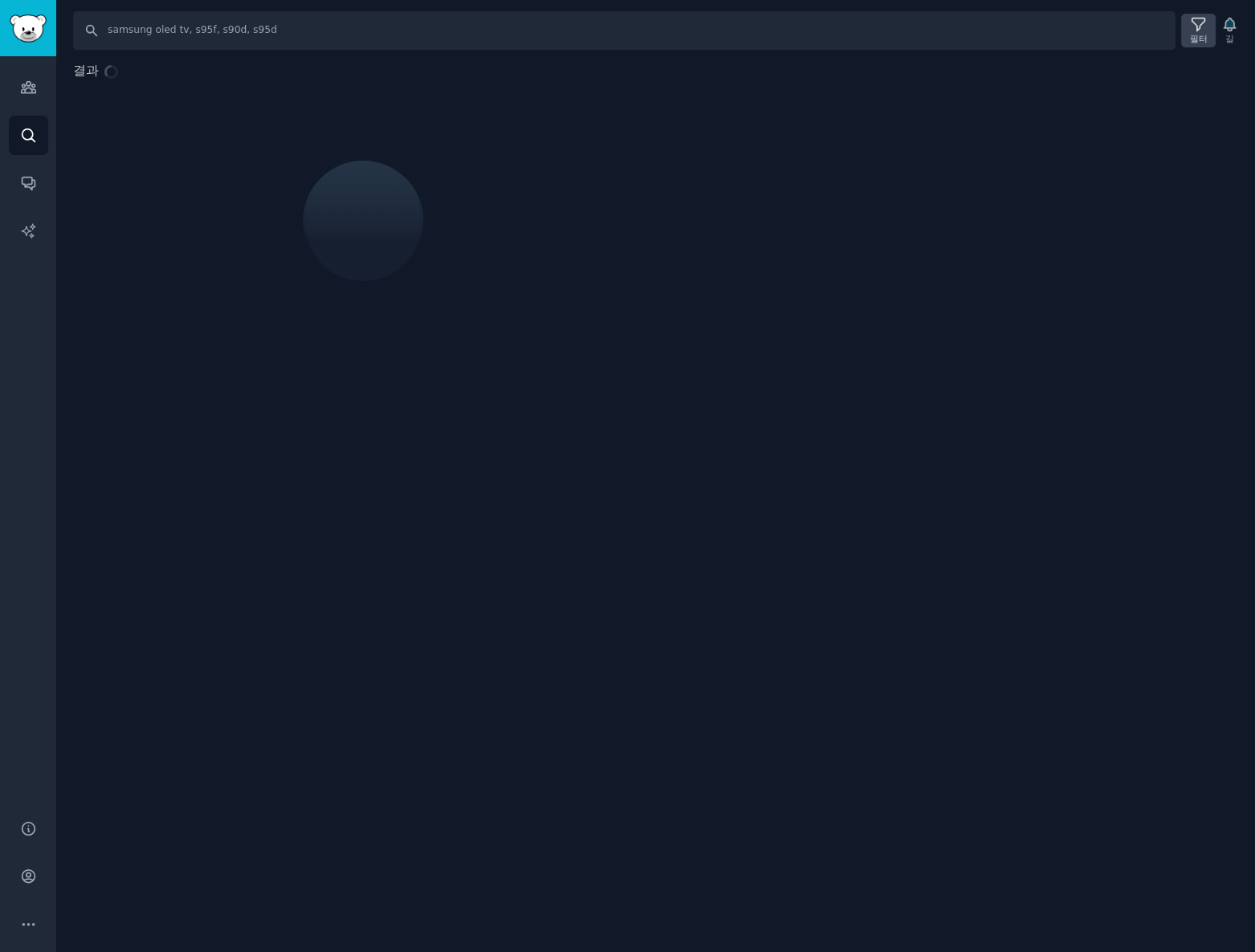
click at [1198, 34] on font "필터" at bounding box center [1198, 39] width 18 height 10
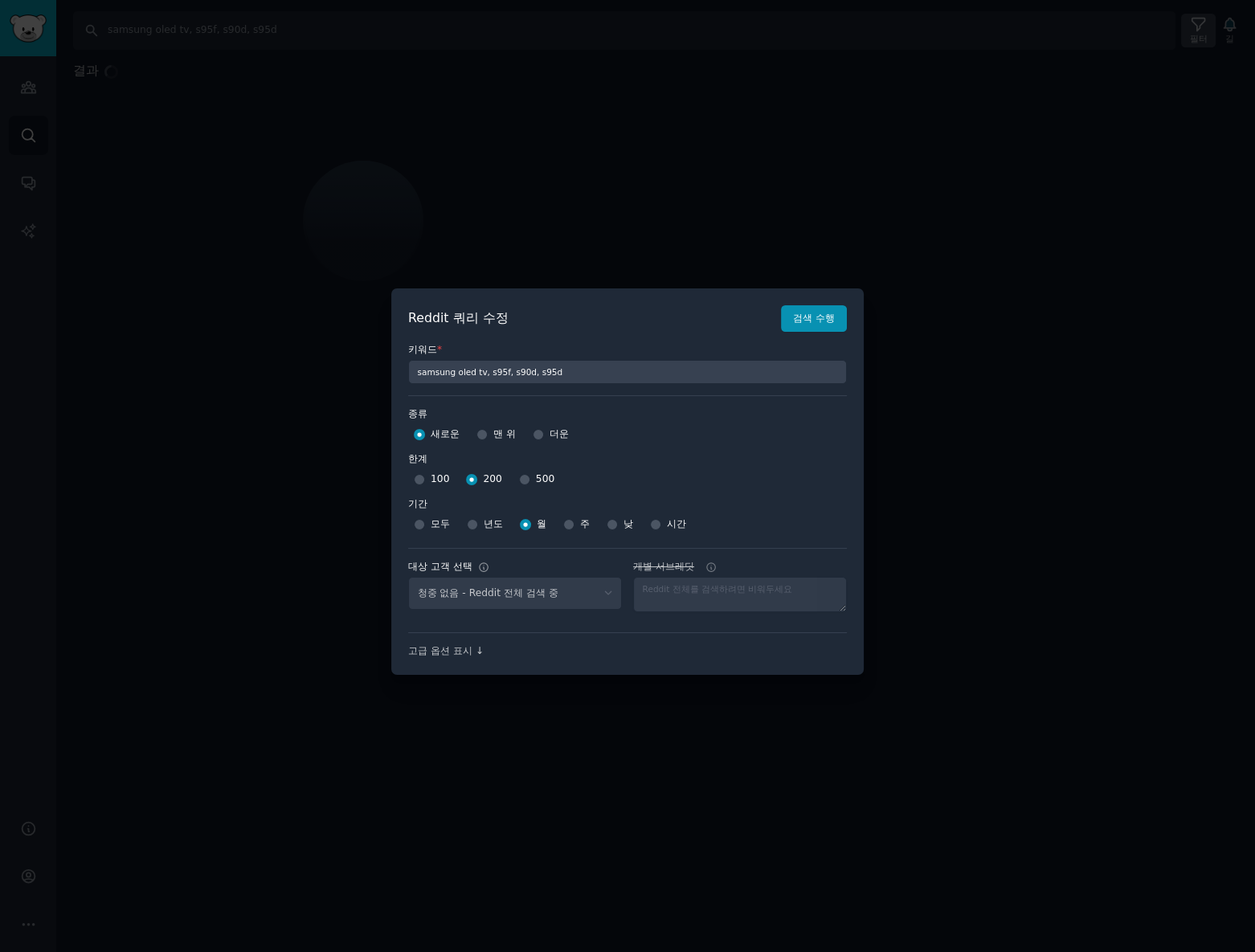
click at [1198, 32] on div at bounding box center [628, 476] width 1255 height 952
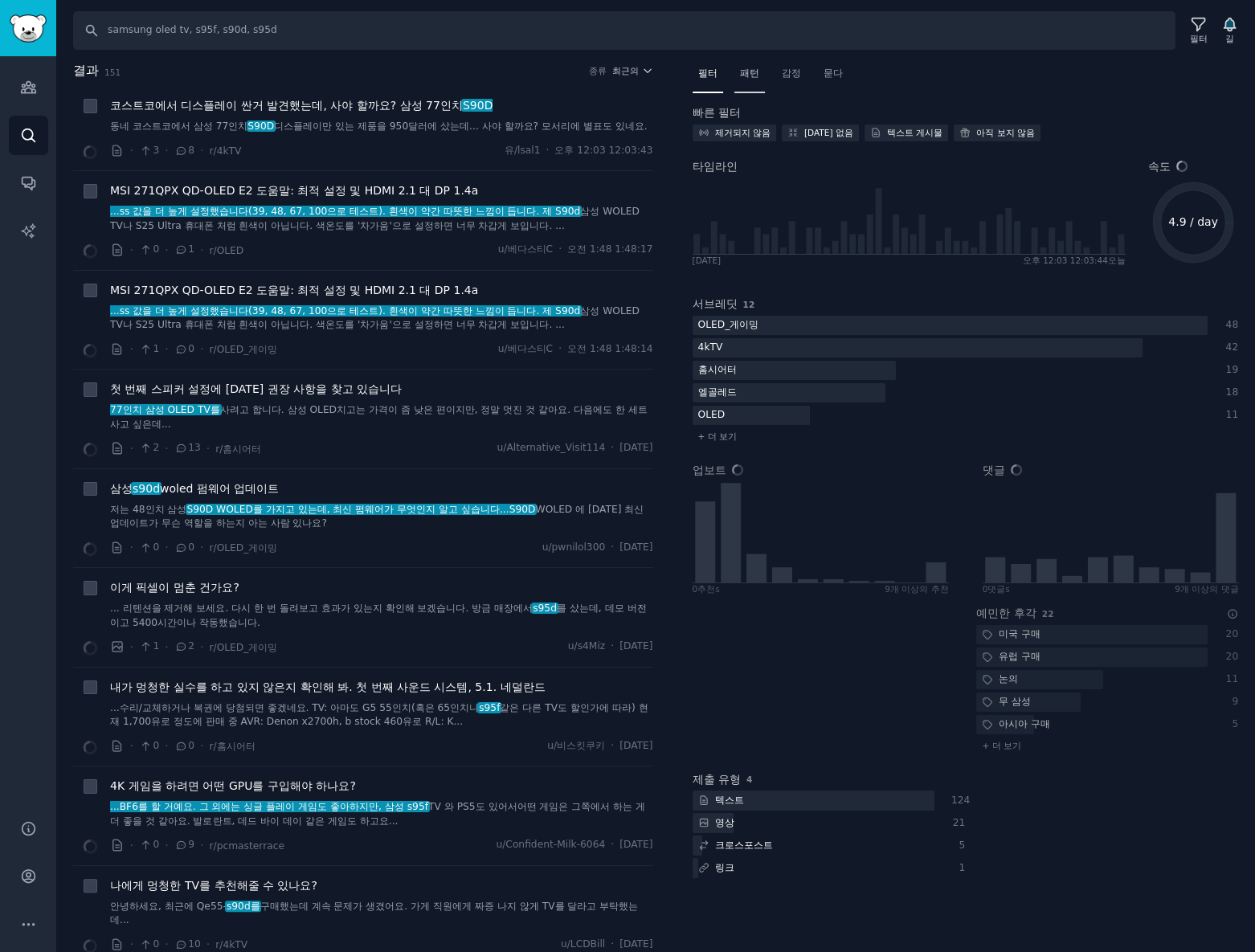
click at [748, 78] on font "패턴" at bounding box center [749, 73] width 19 height 12
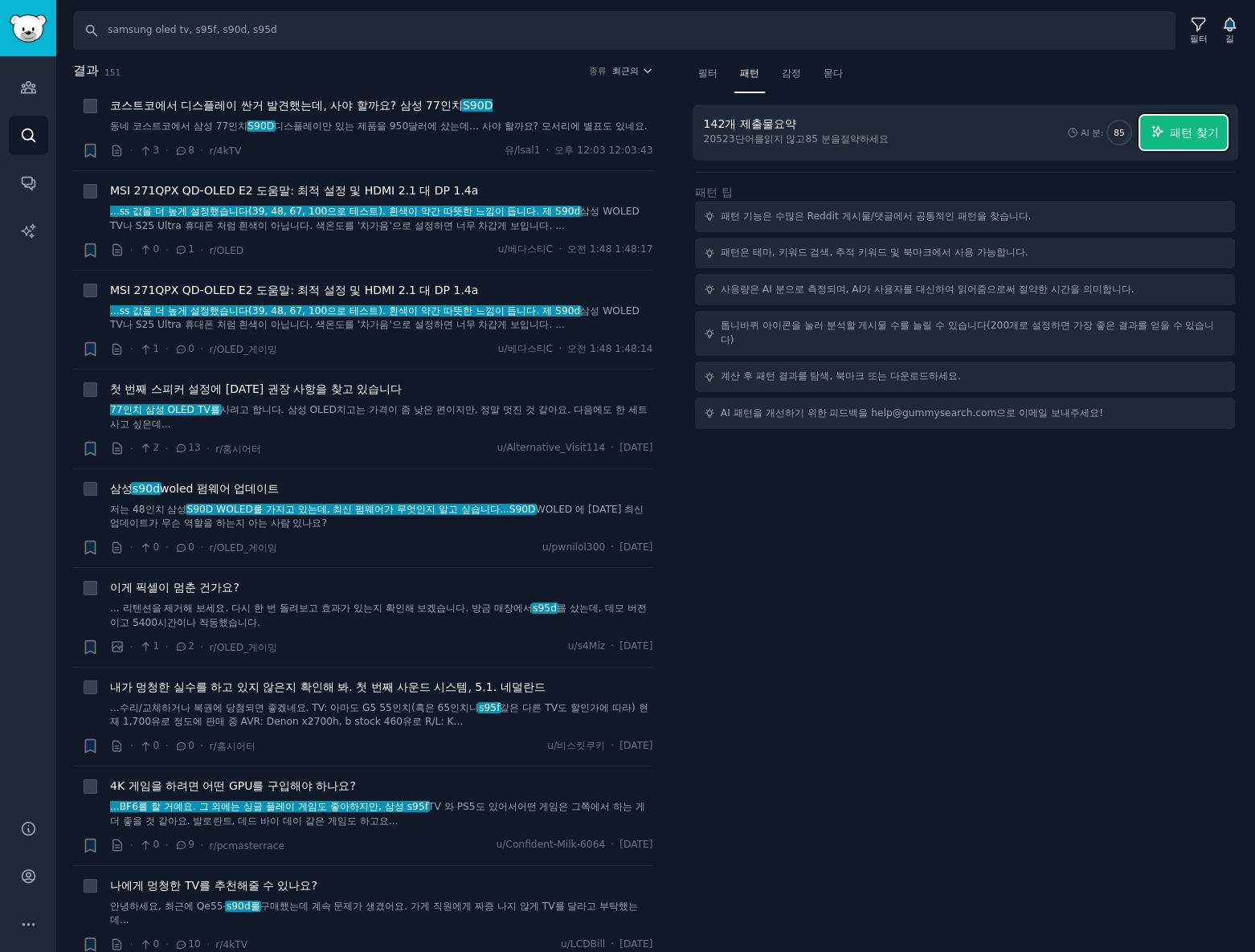
click at [1192, 127] on font "패턴 찾기" at bounding box center [1194, 132] width 48 height 13
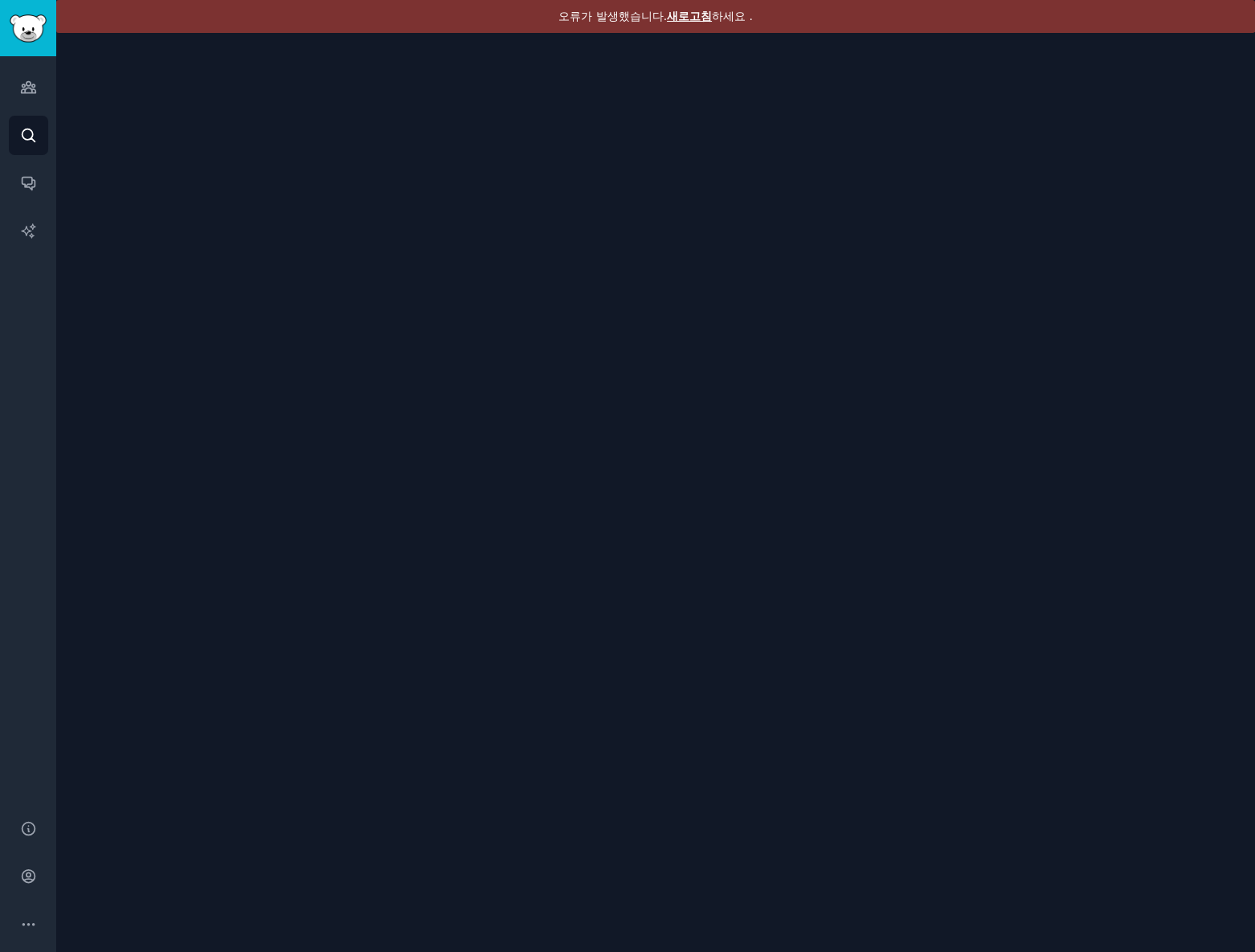
click at [683, 14] on font "새로고침" at bounding box center [689, 16] width 45 height 13
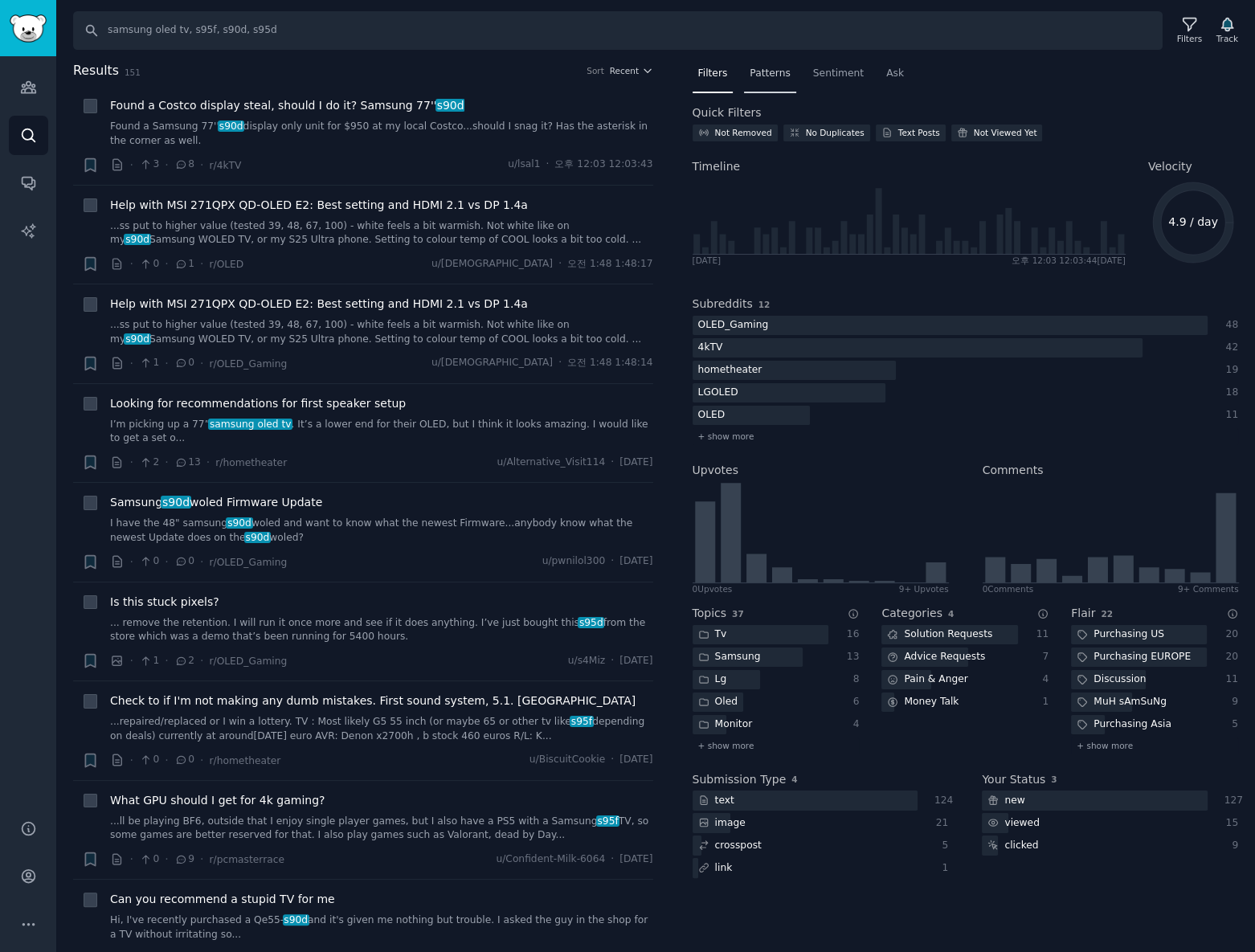
click at [749, 79] on span "Patterns" at bounding box center [769, 73] width 40 height 15
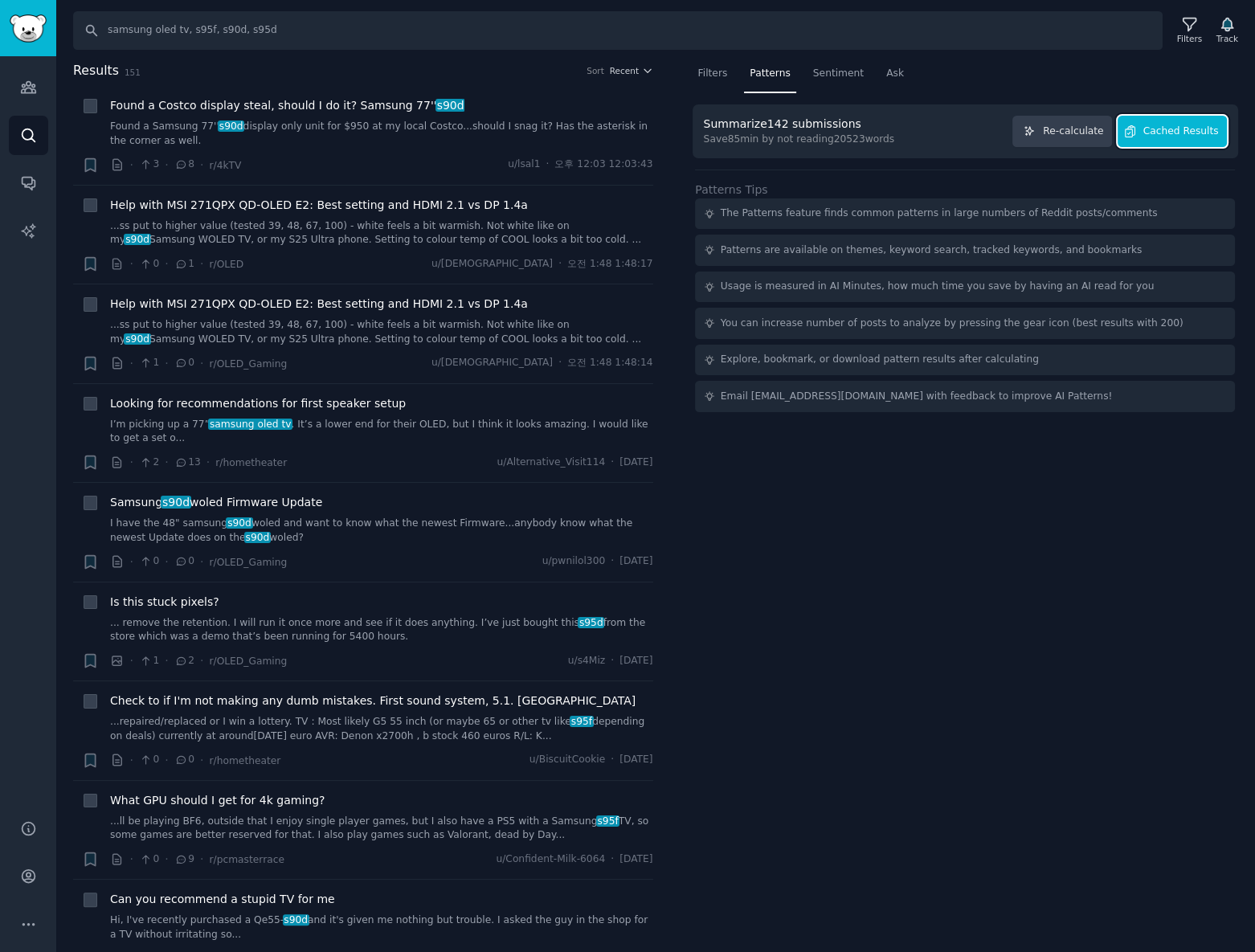
click at [1173, 138] on button "Cached Results" at bounding box center [1172, 132] width 109 height 31
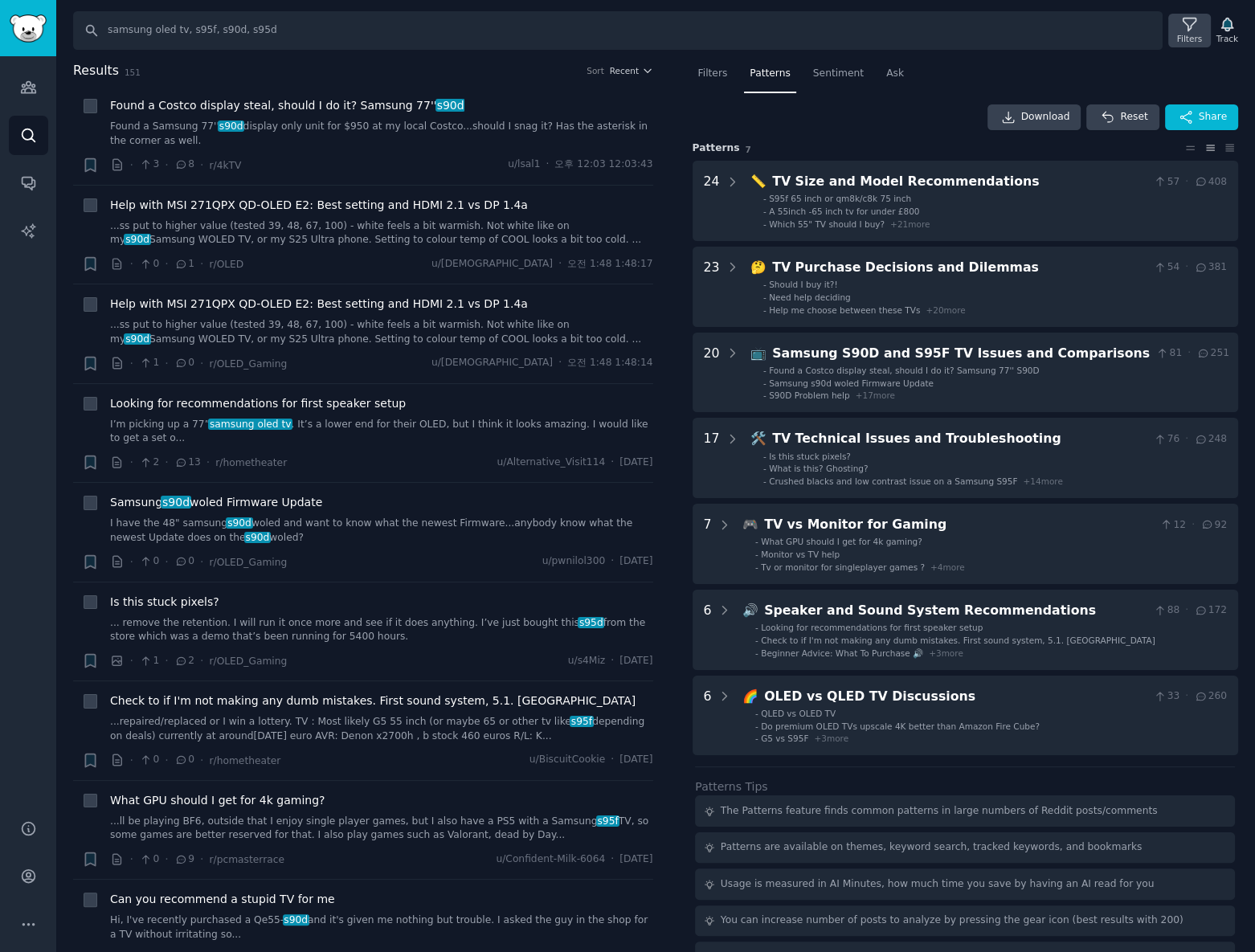
click at [1184, 36] on div "Filters" at bounding box center [1190, 39] width 25 height 12
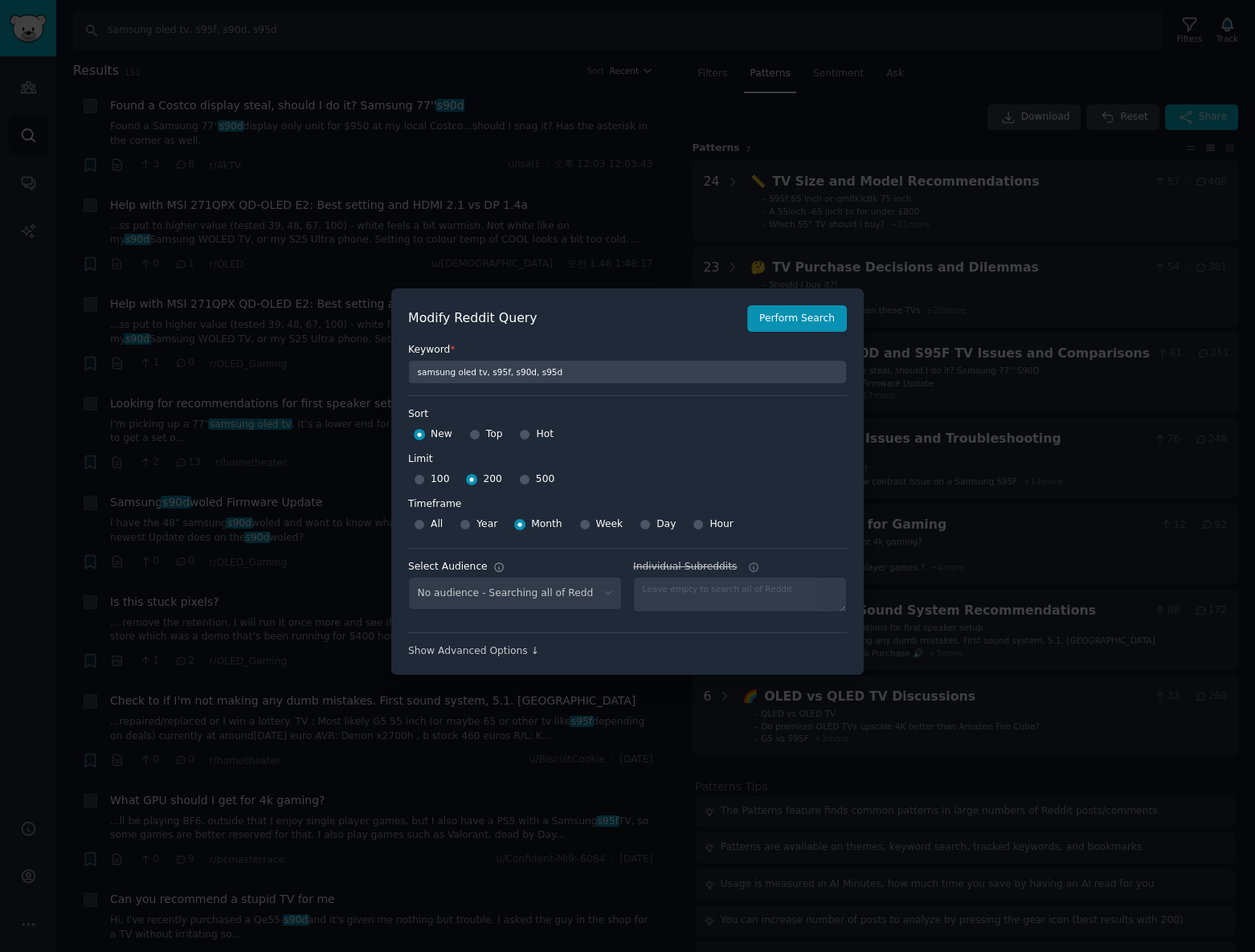
select select "c7830b3eec"
click at [536, 480] on span "500" at bounding box center [545, 479] width 19 height 15
click at [530, 480] on input "500" at bounding box center [525, 479] width 12 height 12
radio input "true"
click at [831, 331] on button "Perform Search" at bounding box center [797, 319] width 99 height 27
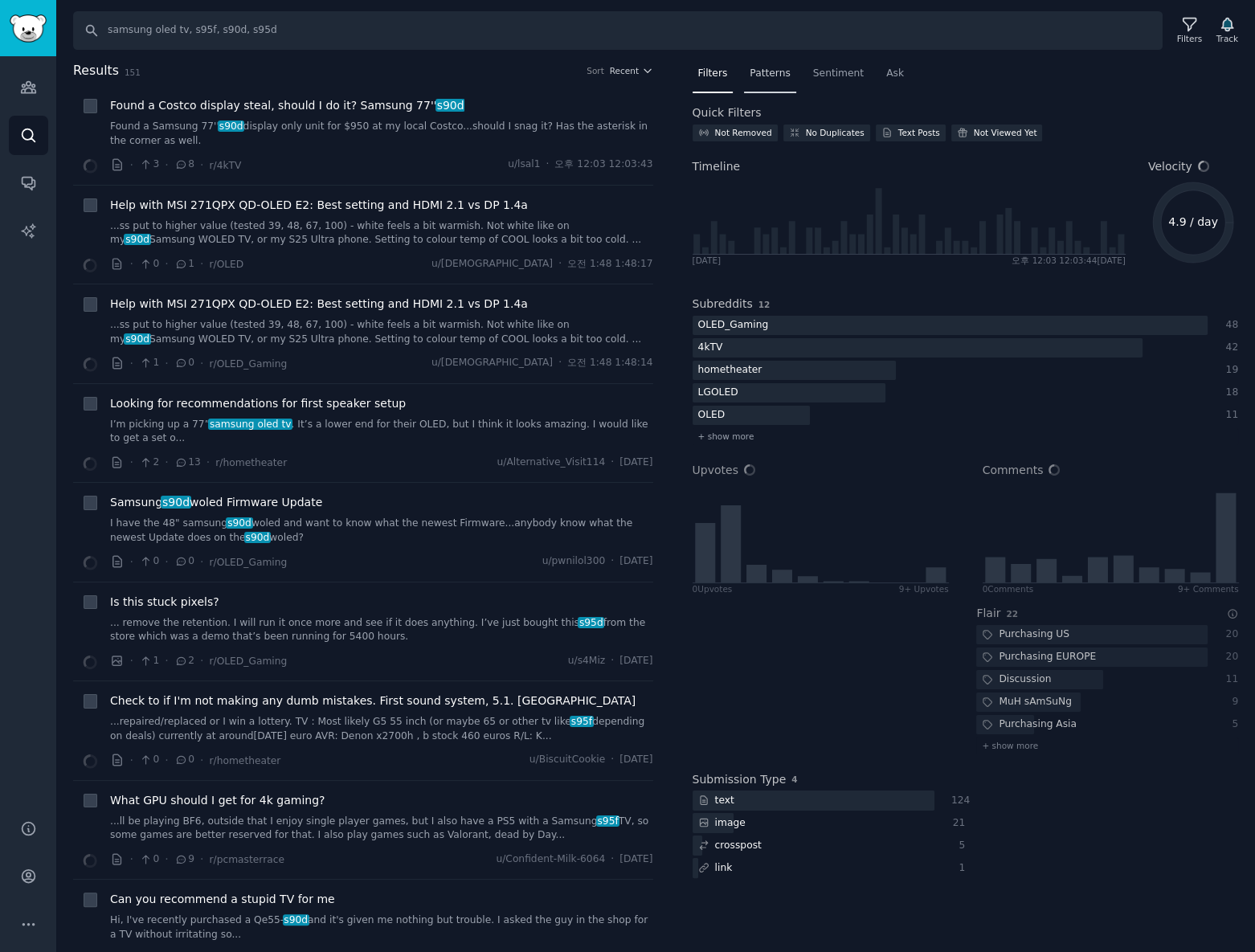
click at [778, 73] on span "Patterns" at bounding box center [769, 73] width 40 height 15
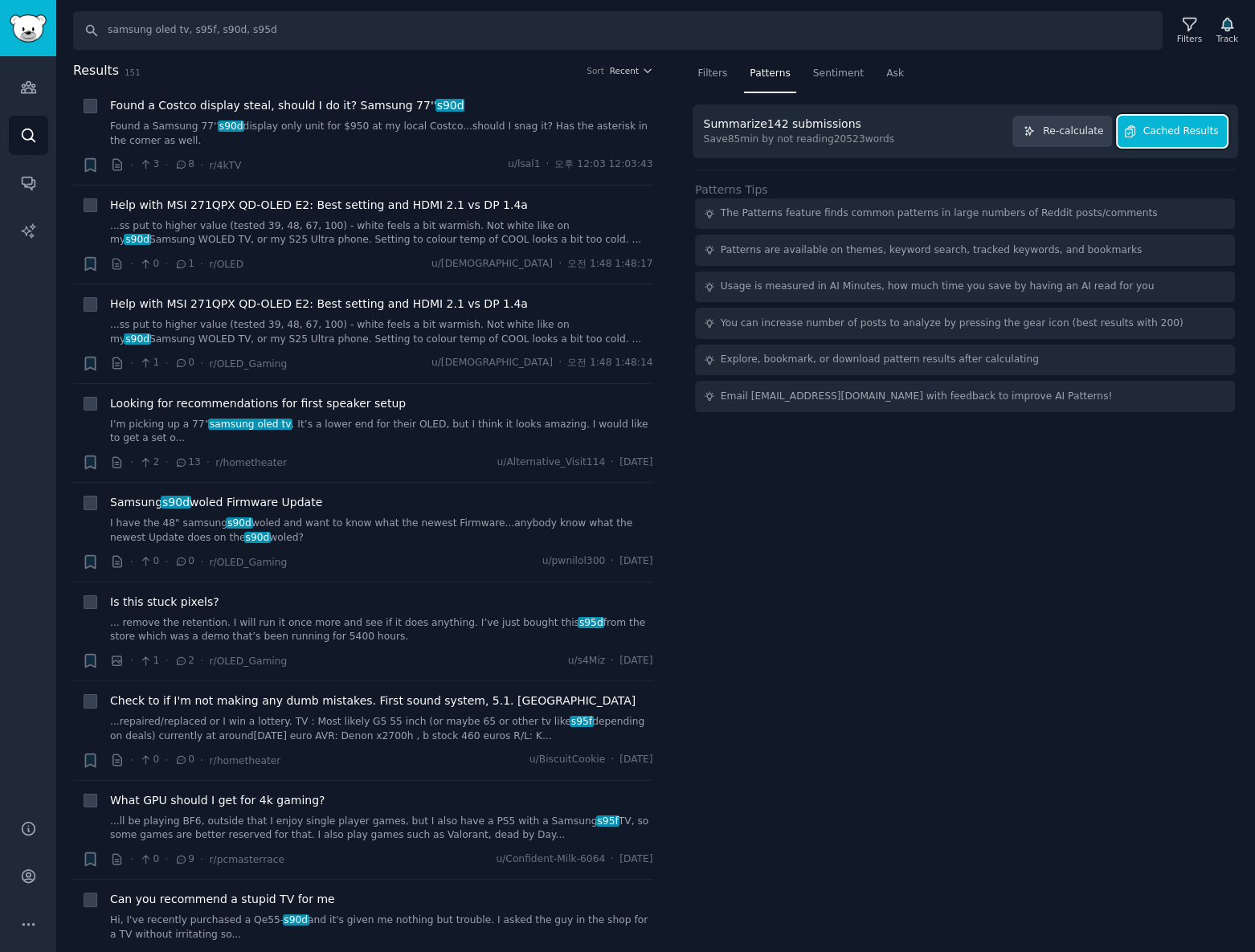
click at [1211, 133] on span "Cached Results" at bounding box center [1181, 132] width 76 height 15
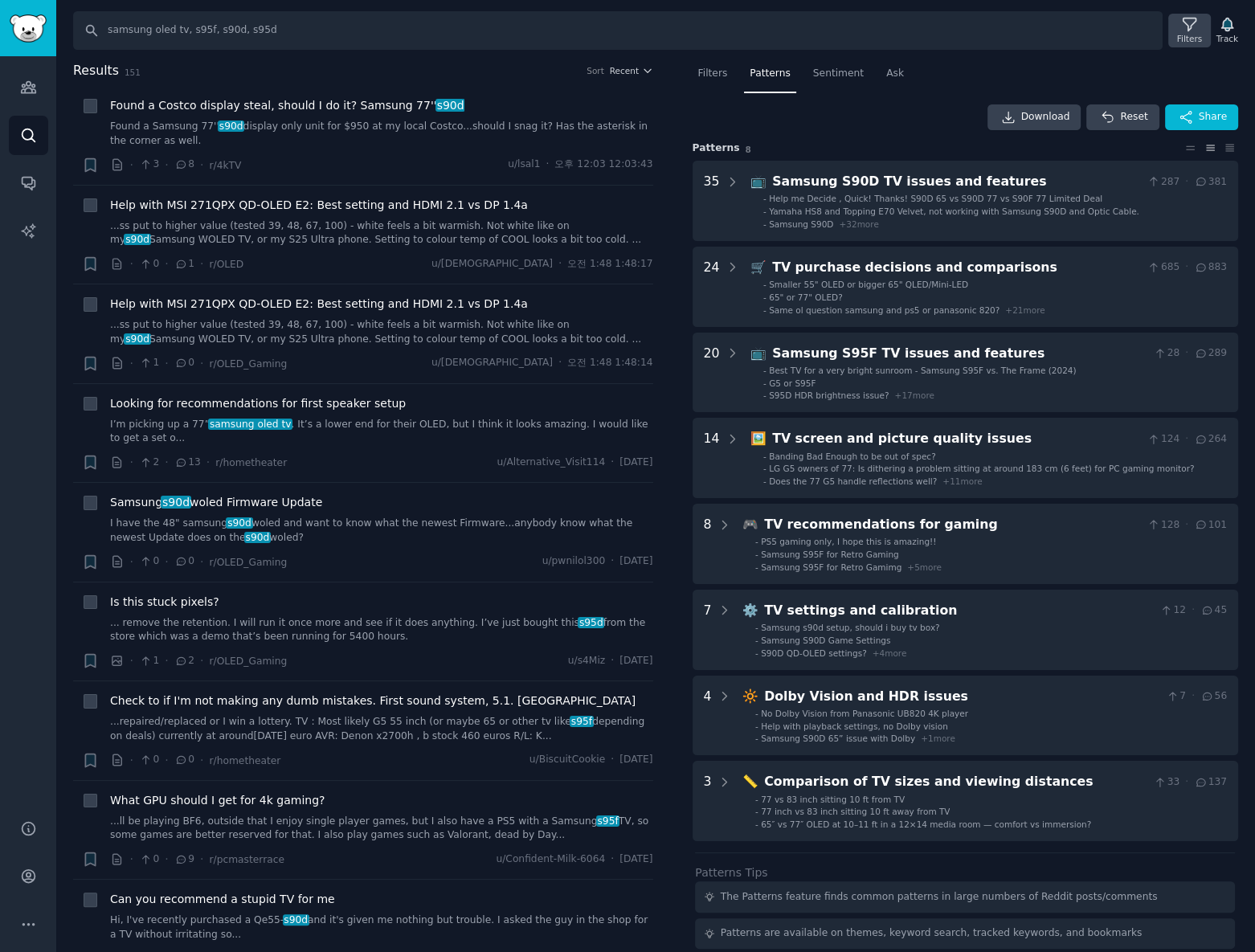
click at [1194, 28] on icon at bounding box center [1189, 24] width 13 height 13
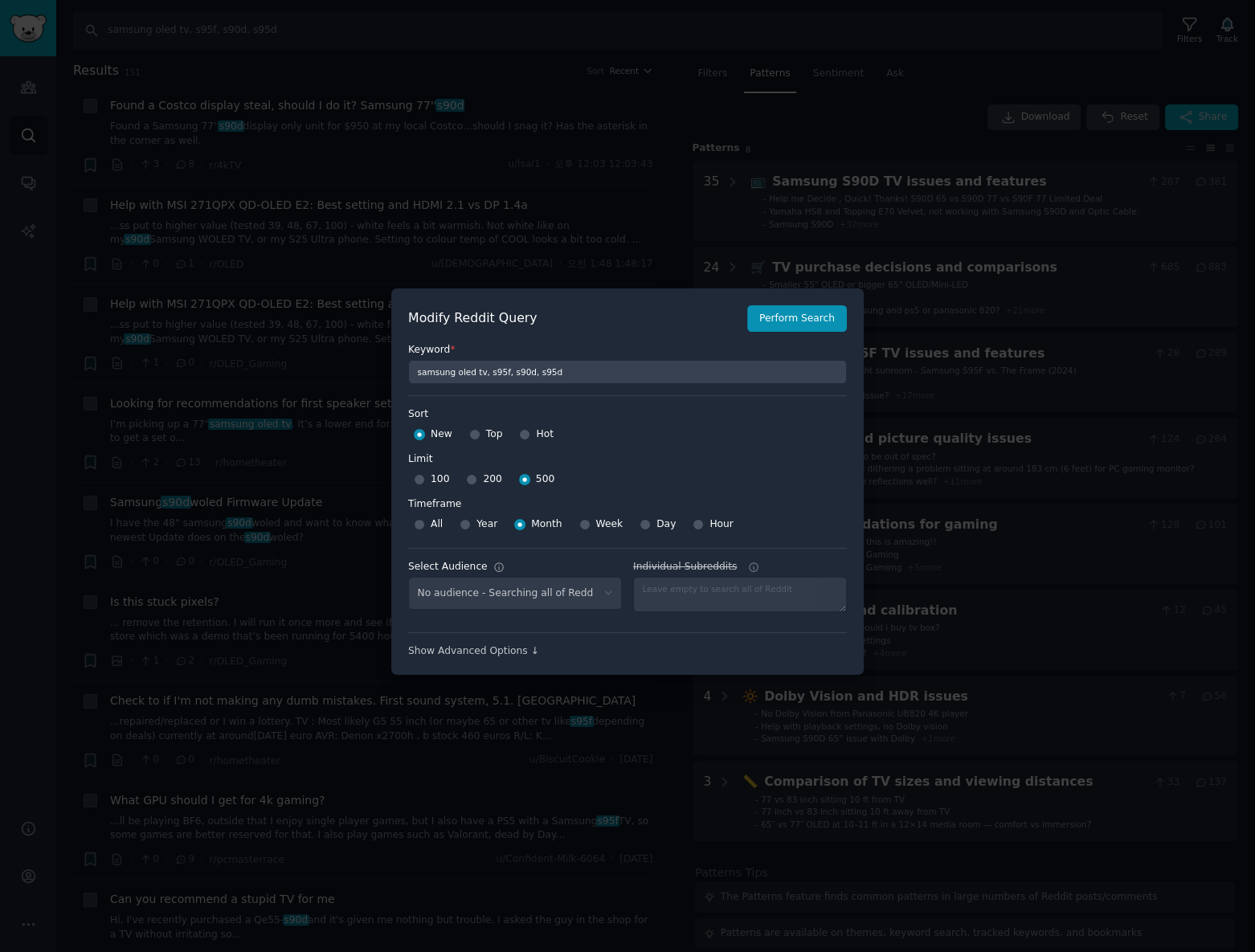
select select "c7830b3eec"
click at [469, 478] on input "200" at bounding box center [472, 479] width 12 height 12
radio input "true"
click at [828, 316] on button "Perform Search" at bounding box center [797, 319] width 99 height 27
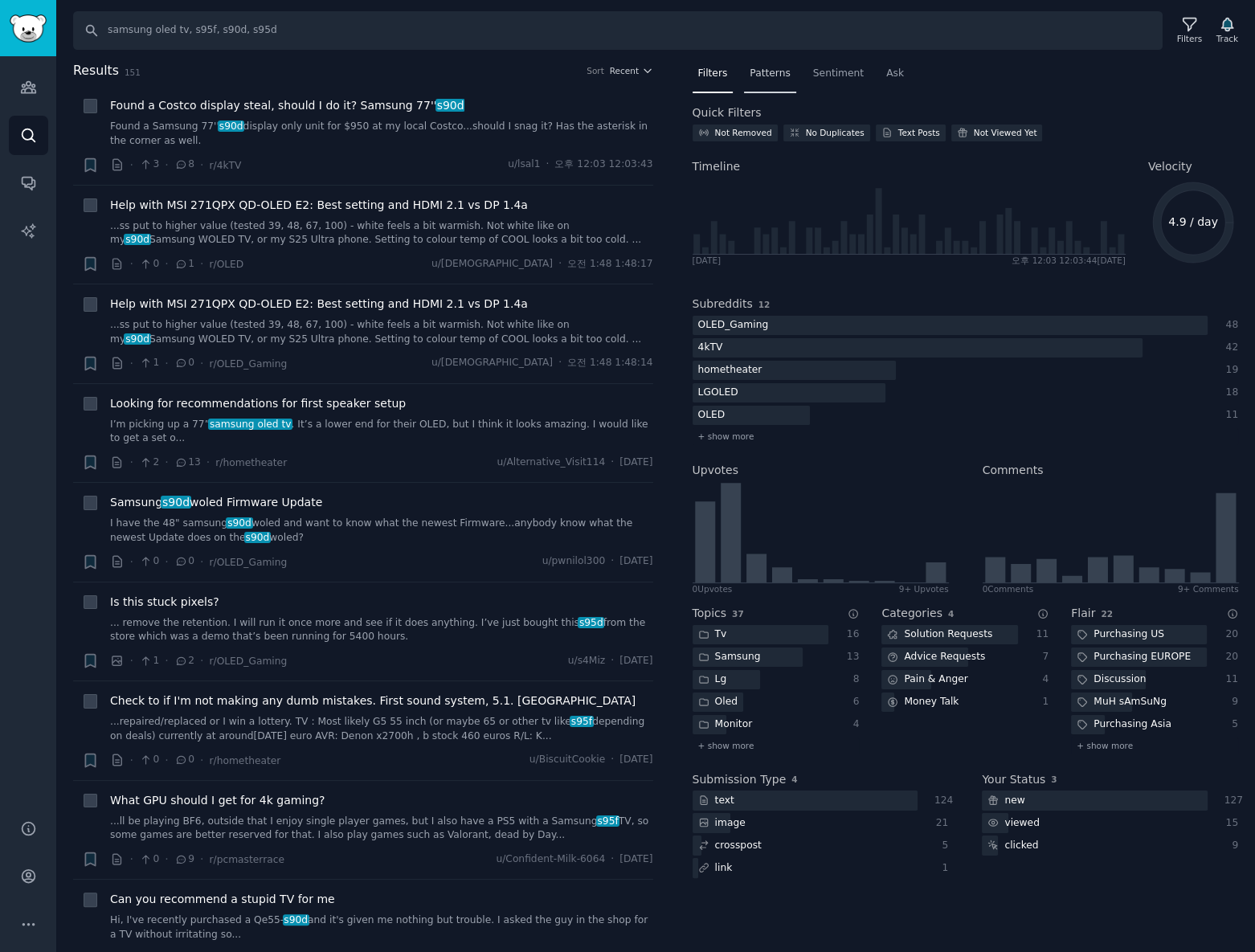
click at [758, 80] on div "Patterns" at bounding box center [770, 78] width 52 height 33
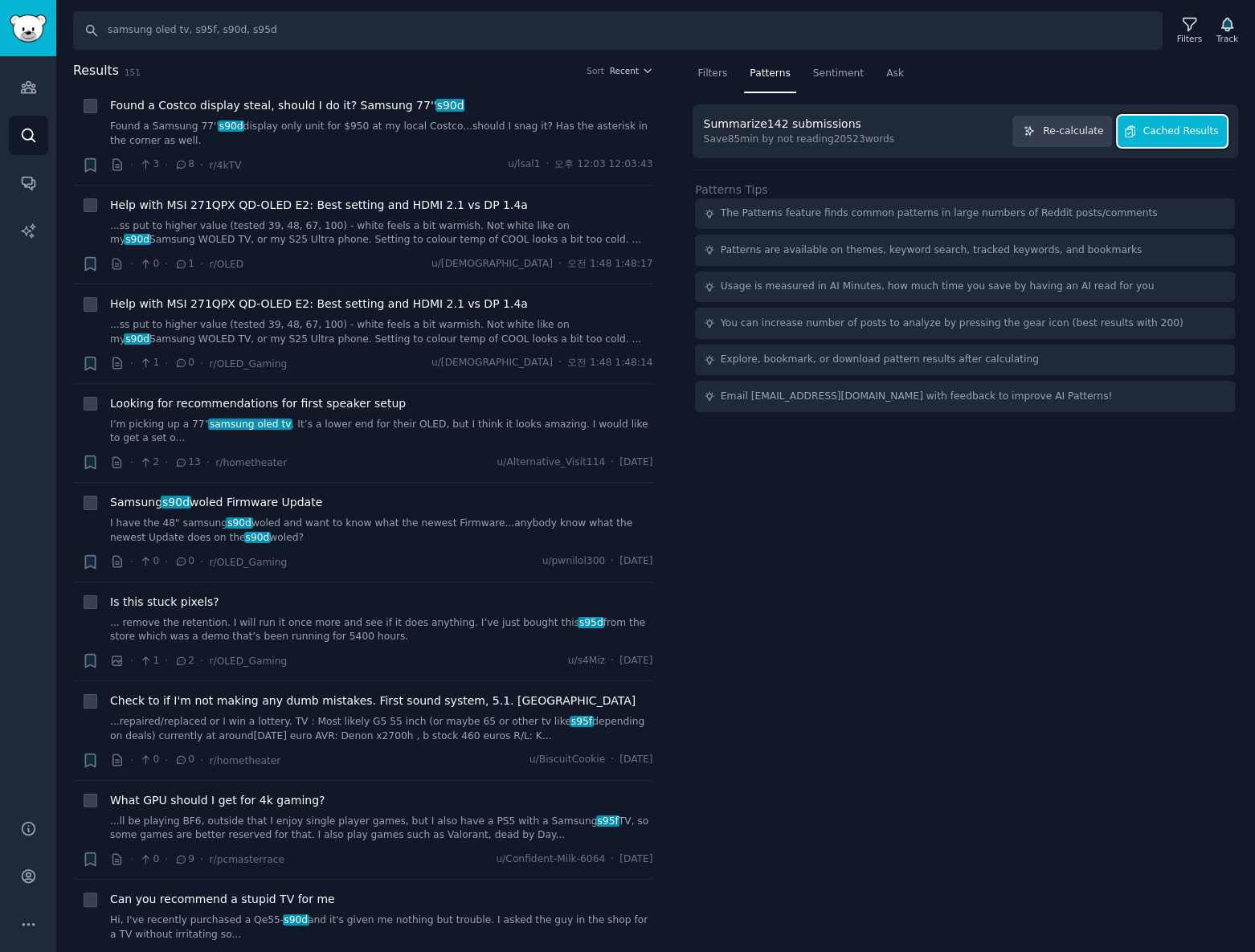
click at [1211, 129] on span "Cached Results" at bounding box center [1181, 132] width 76 height 15
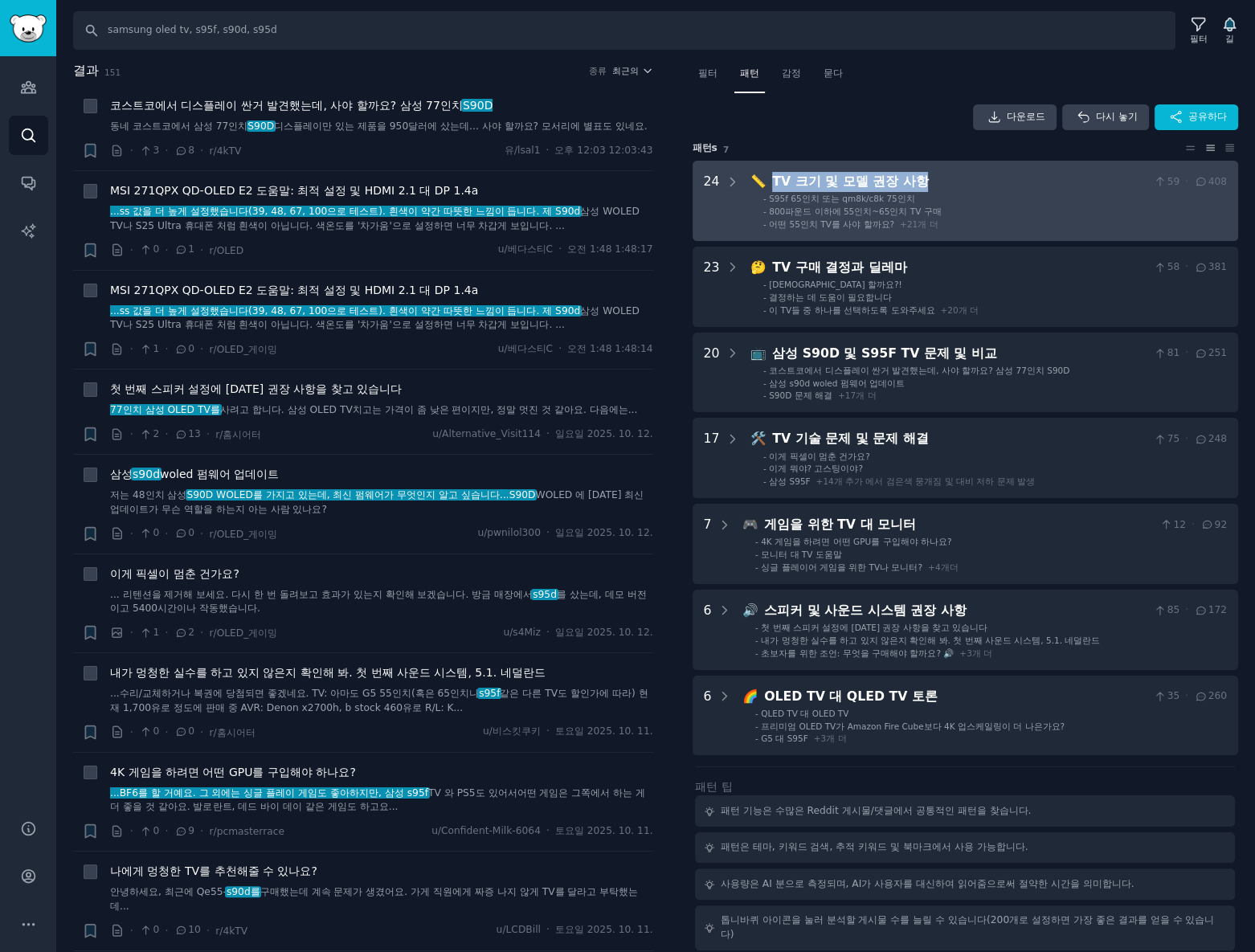
drag, startPoint x: 948, startPoint y: 171, endPoint x: 772, endPoint y: 184, distance: 176.5
click at [772, 184] on div "TV 크기 및 모델 권장 사항" at bounding box center [959, 181] width 375 height 20
copy font "TV 크기 및 모델 권장 사항"
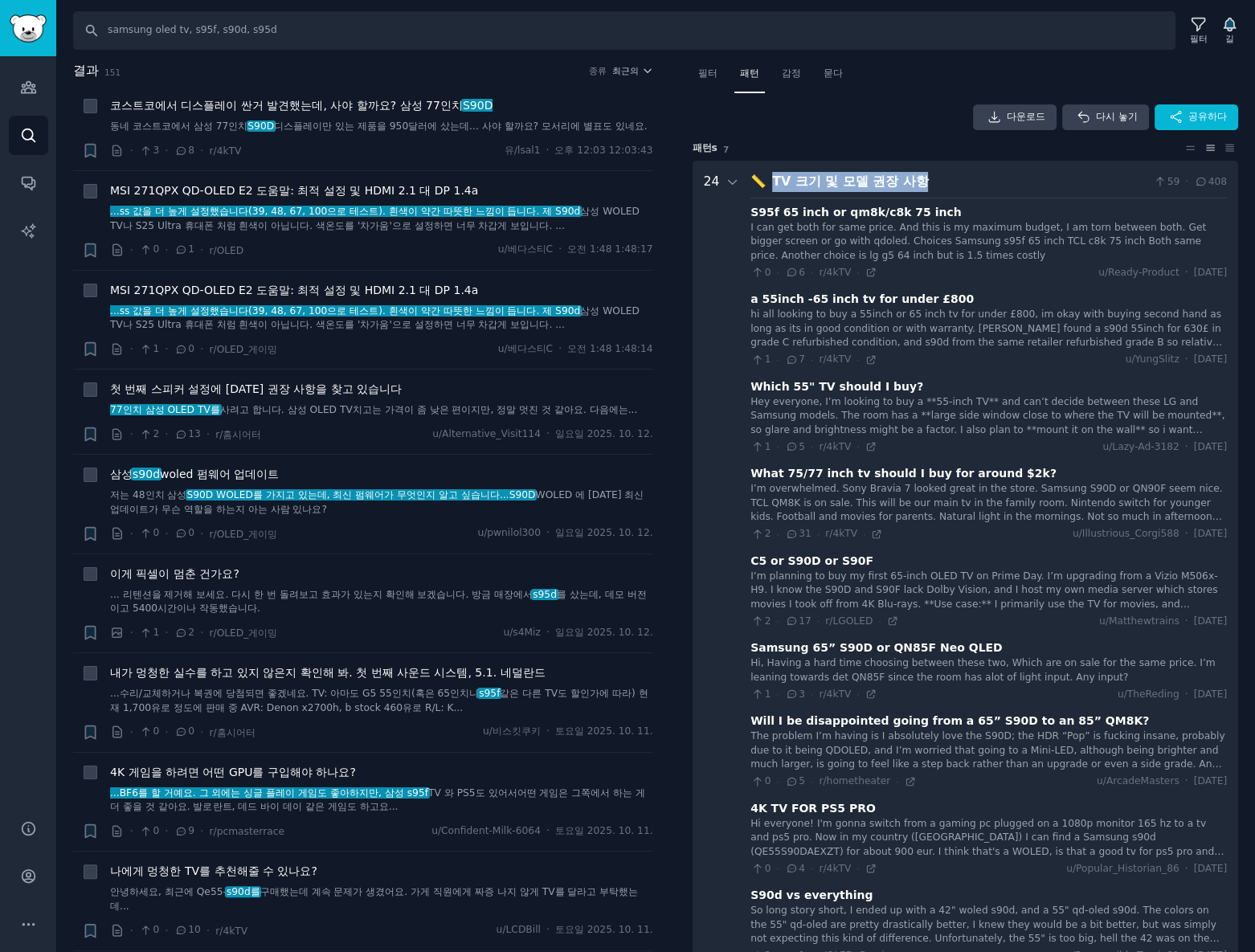
scroll to position [99, 0]
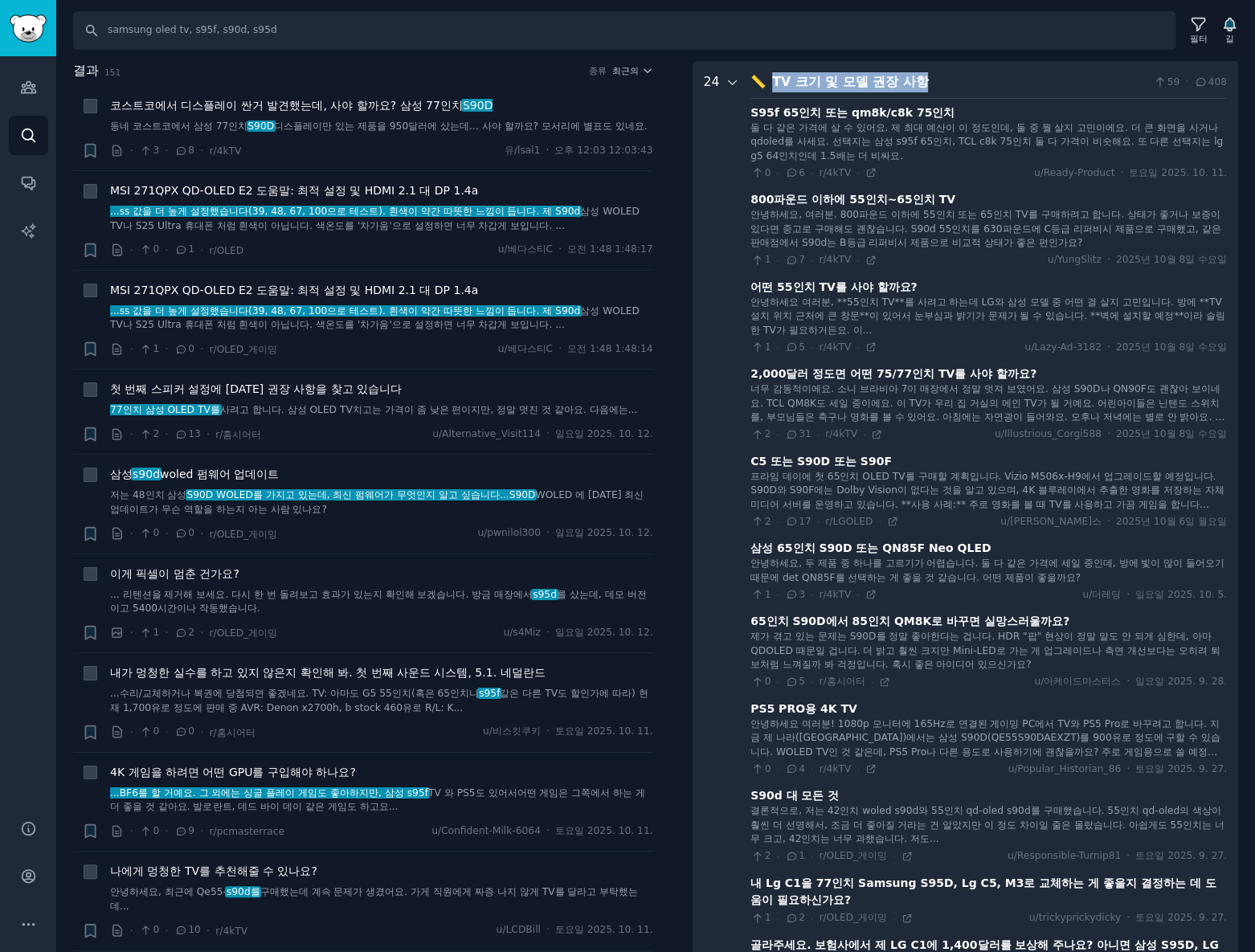
click at [736, 80] on icon at bounding box center [733, 83] width 15 height 15
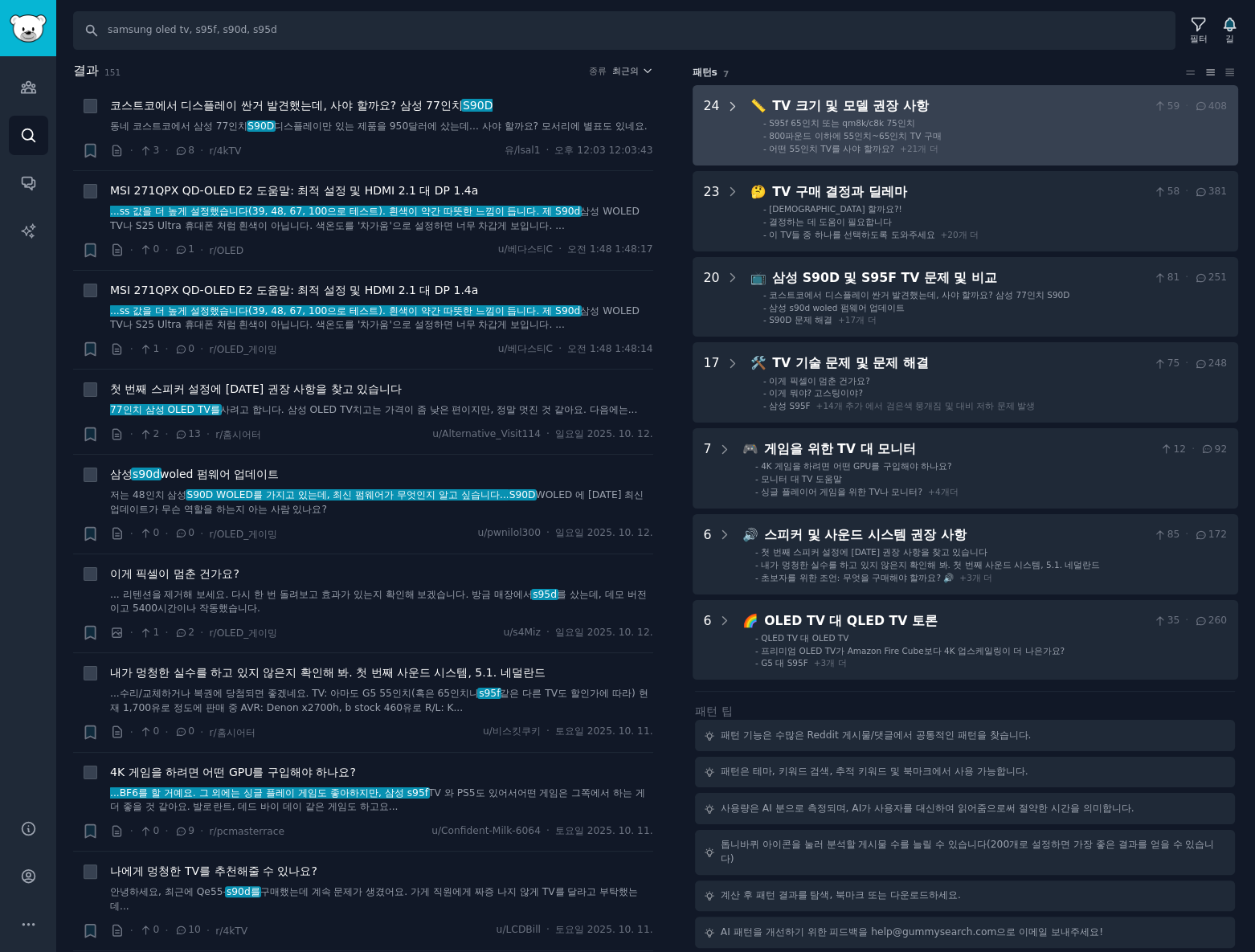
click at [732, 132] on div at bounding box center [733, 125] width 15 height 57
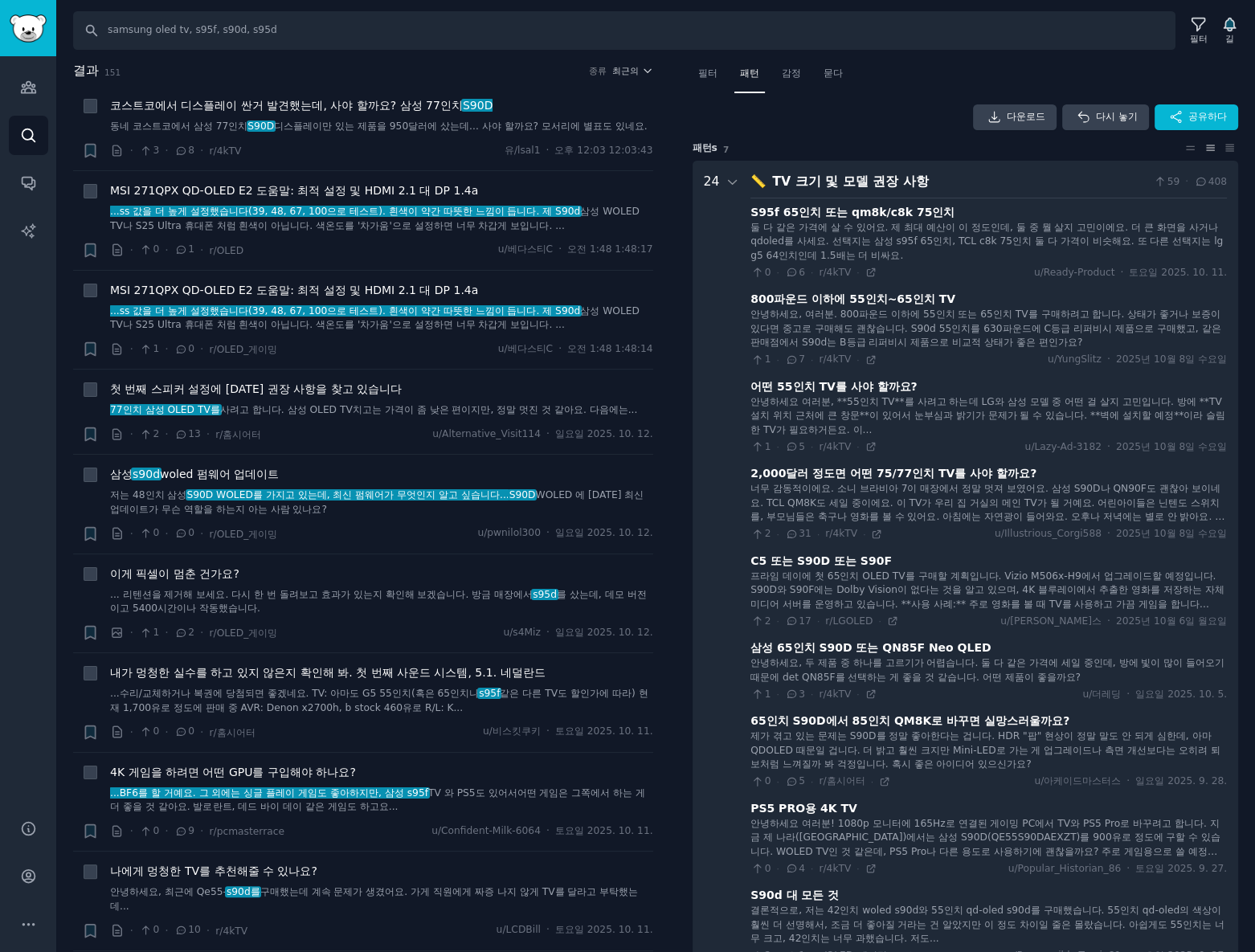
scroll to position [72, 0]
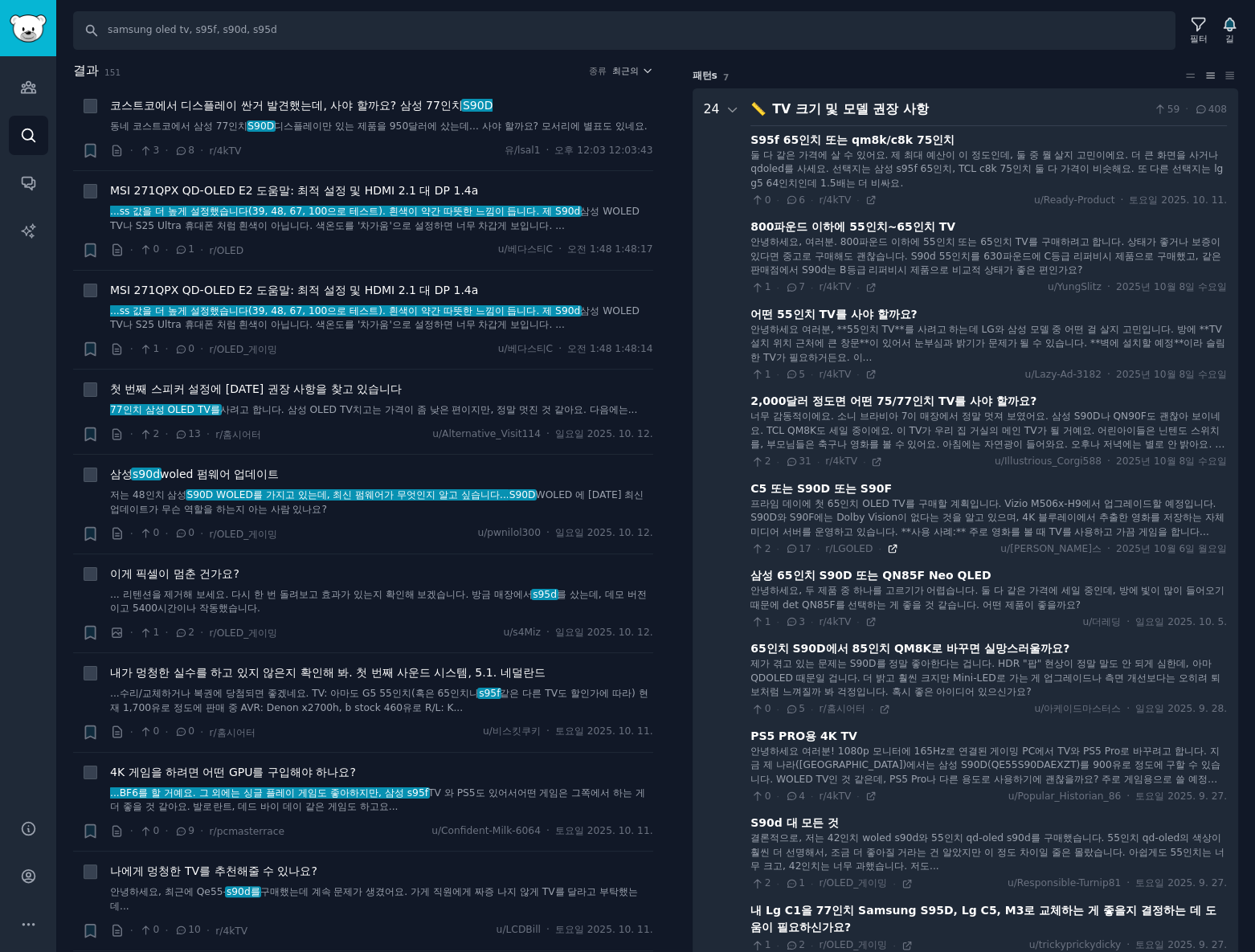
click at [889, 550] on icon at bounding box center [892, 549] width 7 height 7
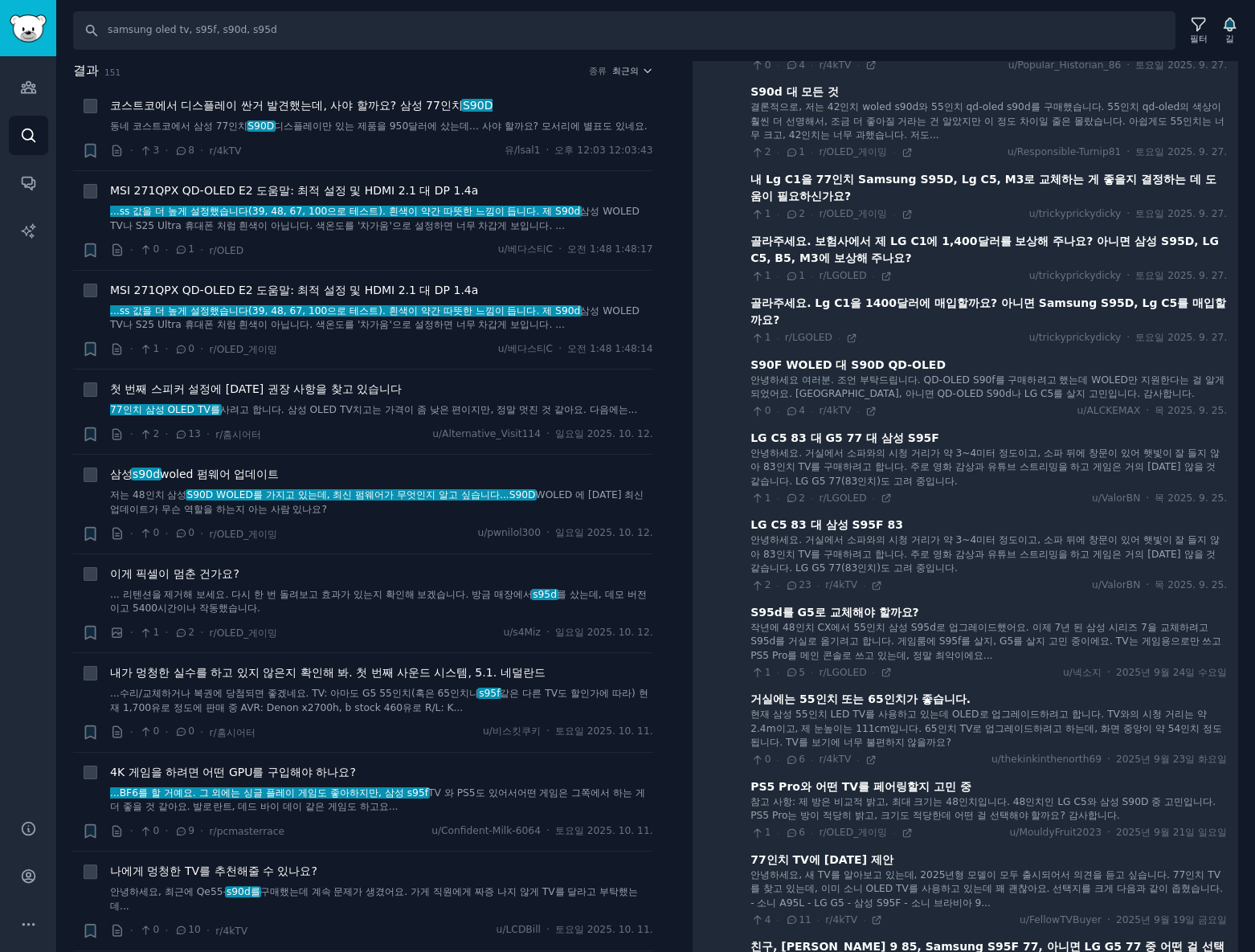
scroll to position [876, 0]
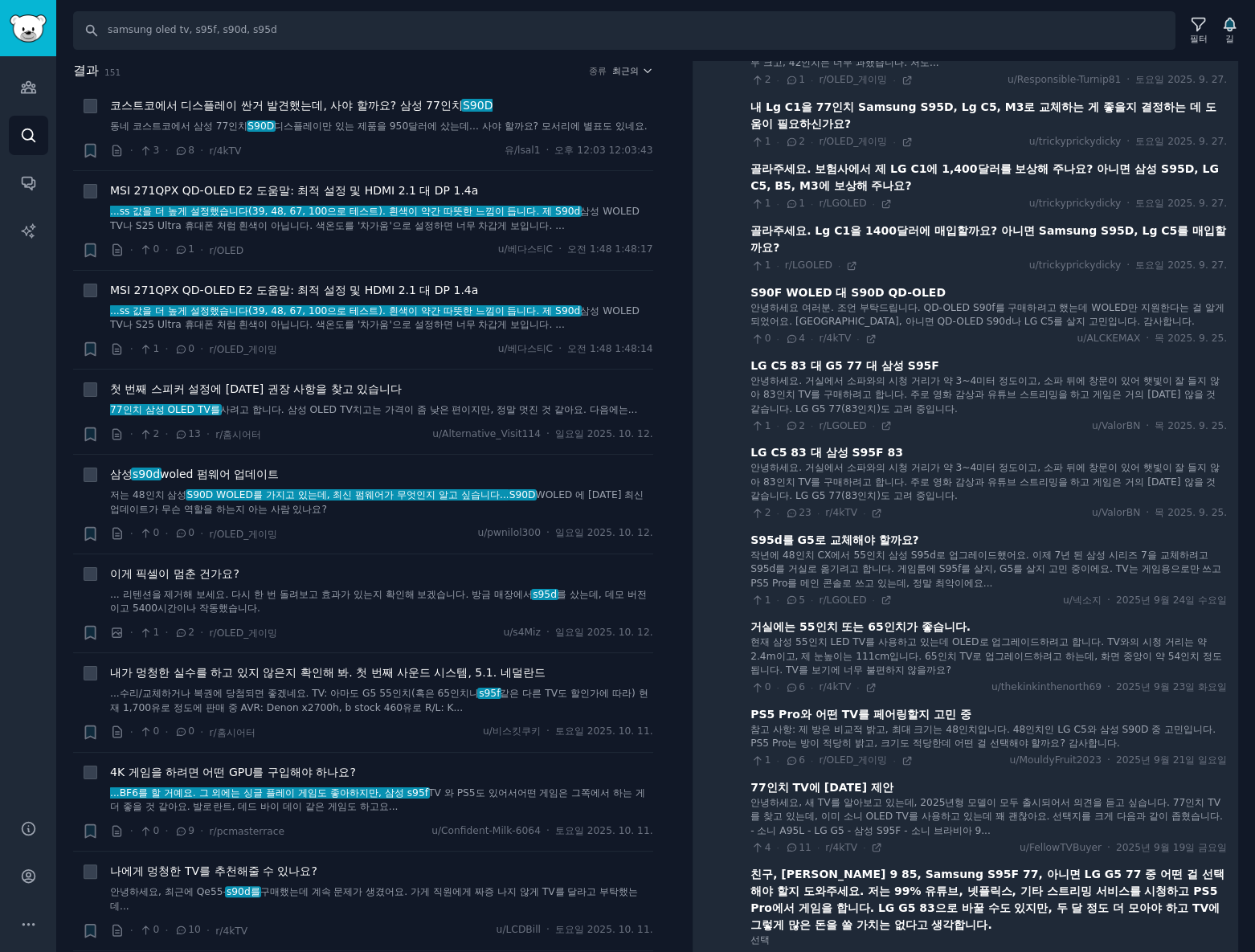
click at [950, 797] on font "안녕하세요, 새 TV를 알아보고 있는데, 2025년형 모델이 모두 출시되어서 의견을 듣고 싶습니다. 77인치 TV를 찾고 있는데, 이미 소니 …" at bounding box center [986, 817] width 473 height 39
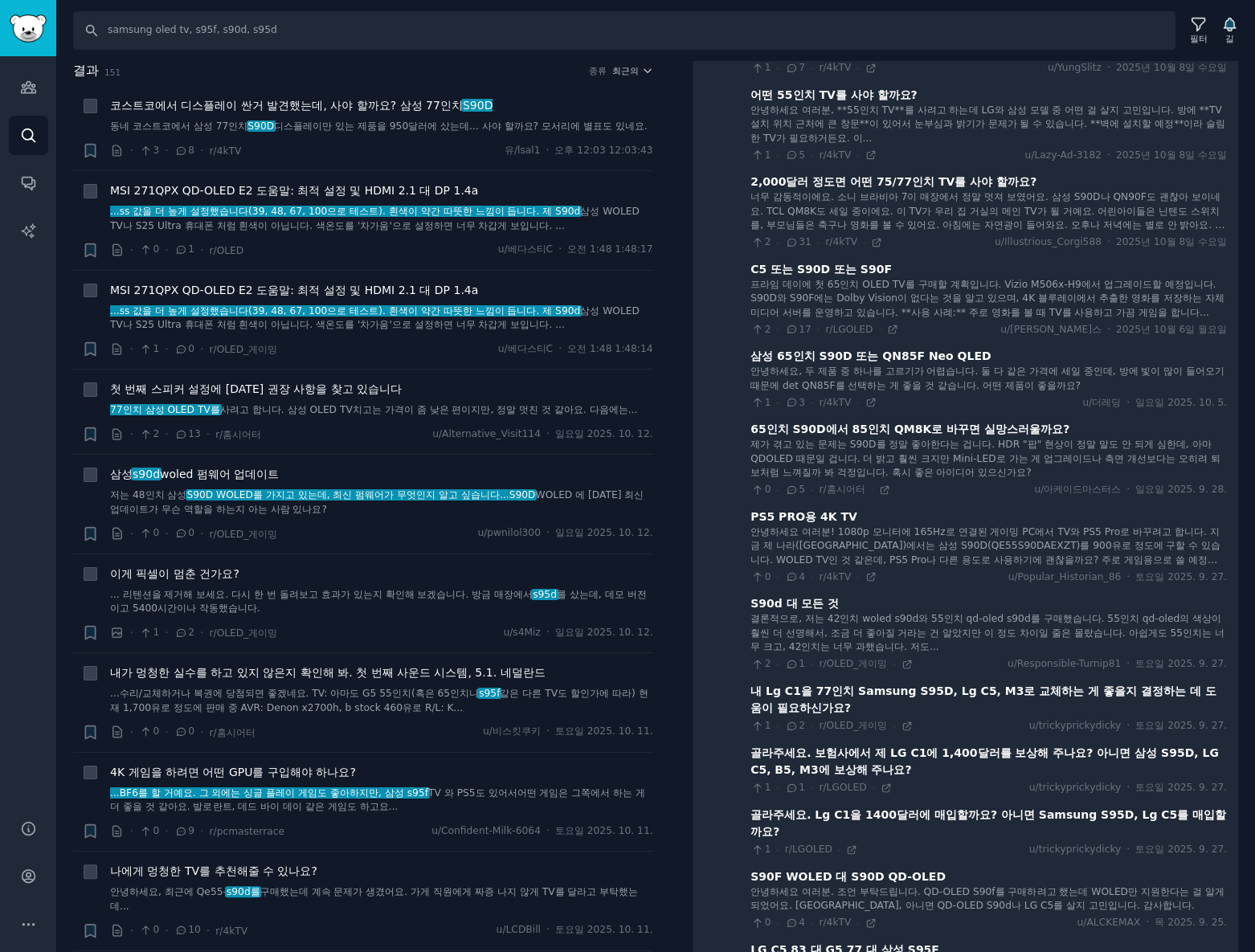
scroll to position [0, 0]
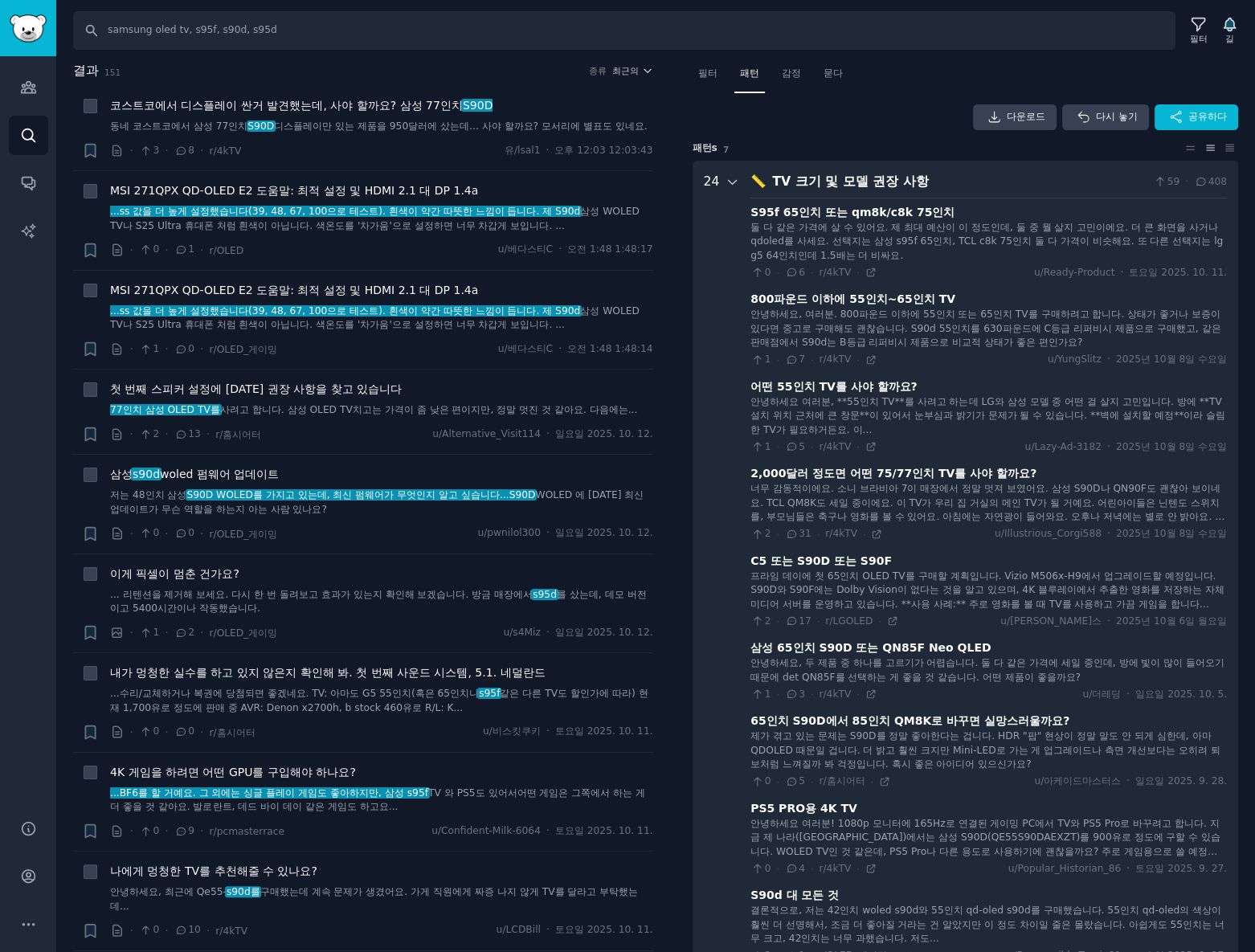
click at [733, 182] on icon at bounding box center [733, 182] width 15 height 15
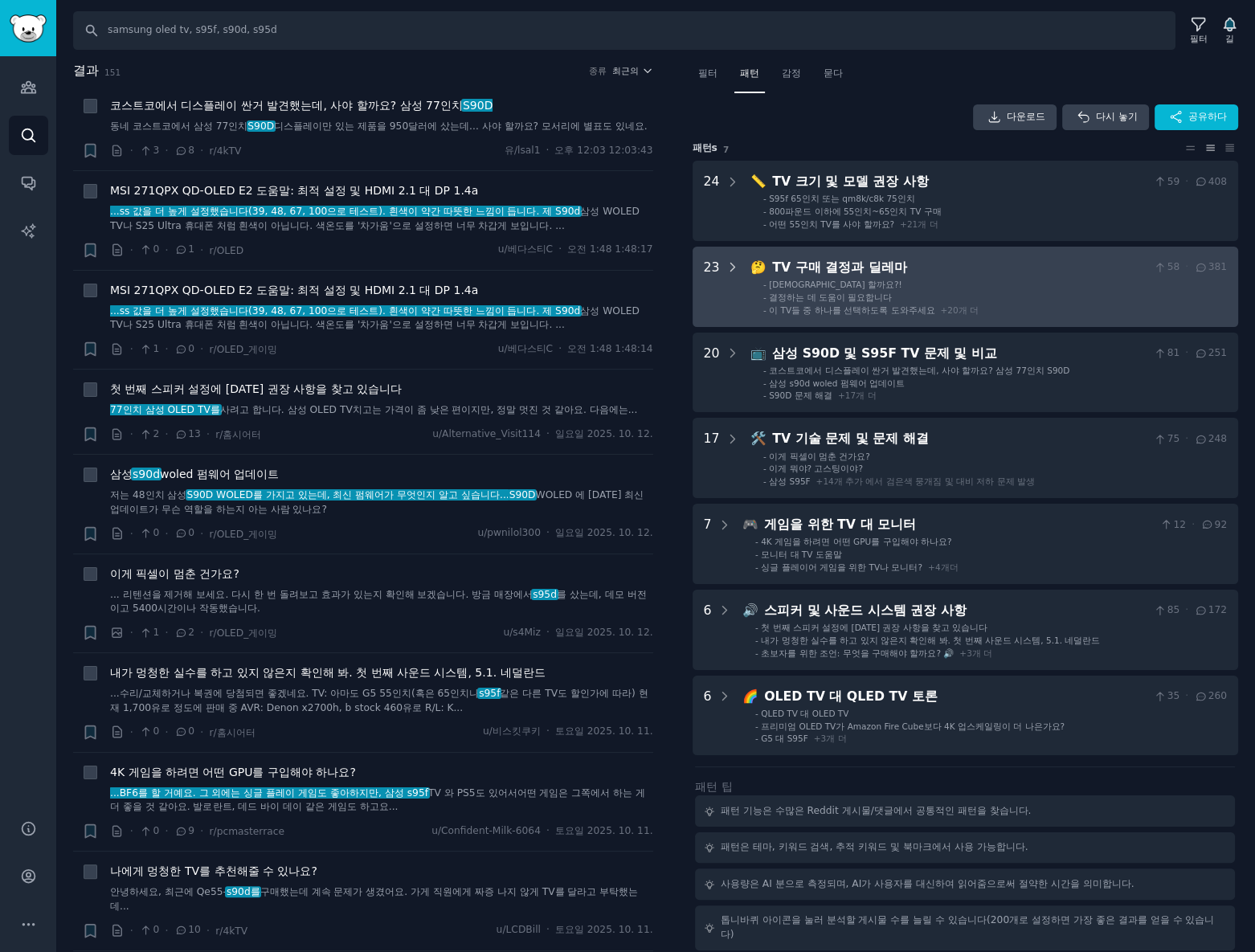
click at [726, 276] on div at bounding box center [733, 286] width 15 height 57
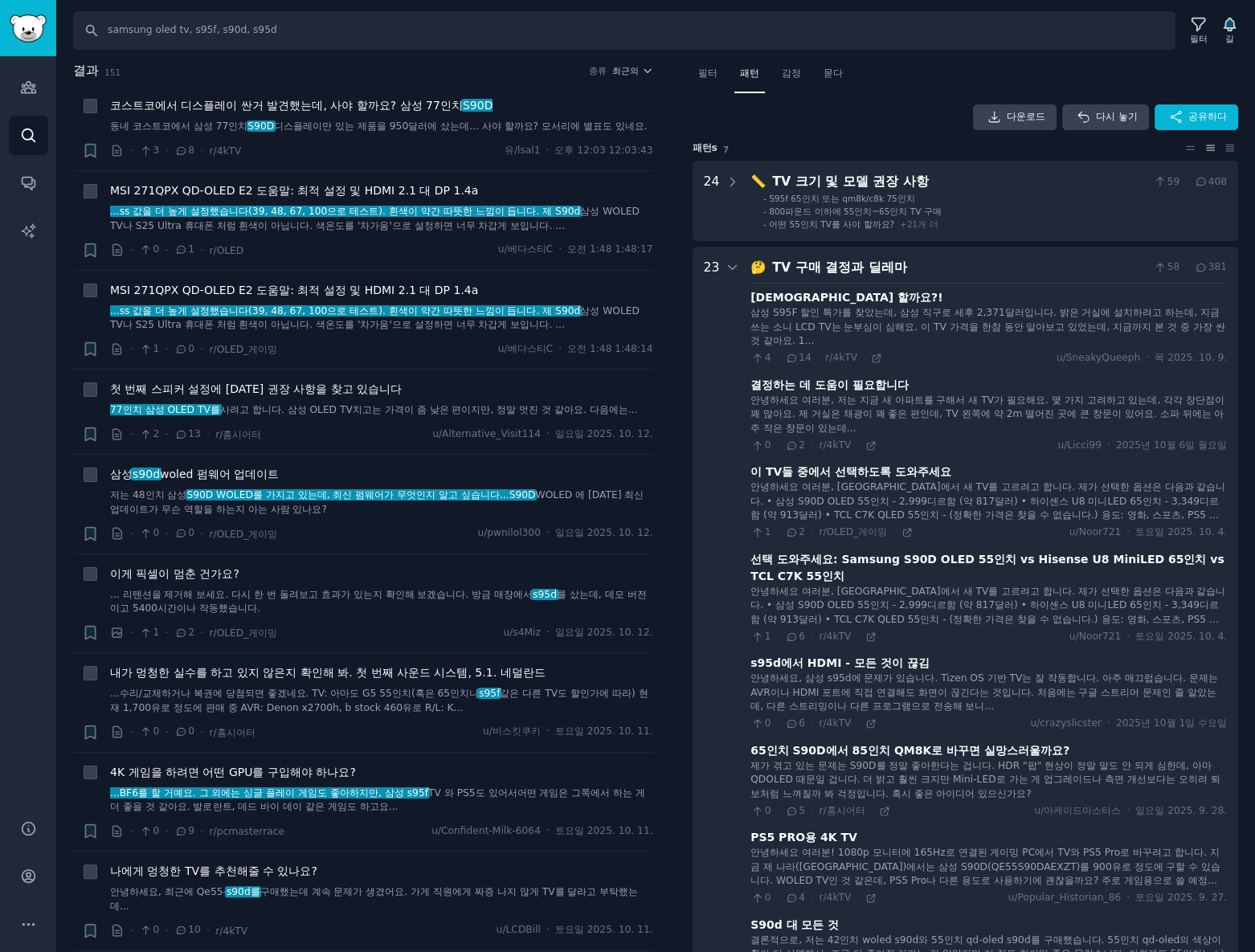
click at [713, 263] on font "23" at bounding box center [711, 267] width 16 height 16
click at [729, 265] on icon at bounding box center [733, 267] width 15 height 15
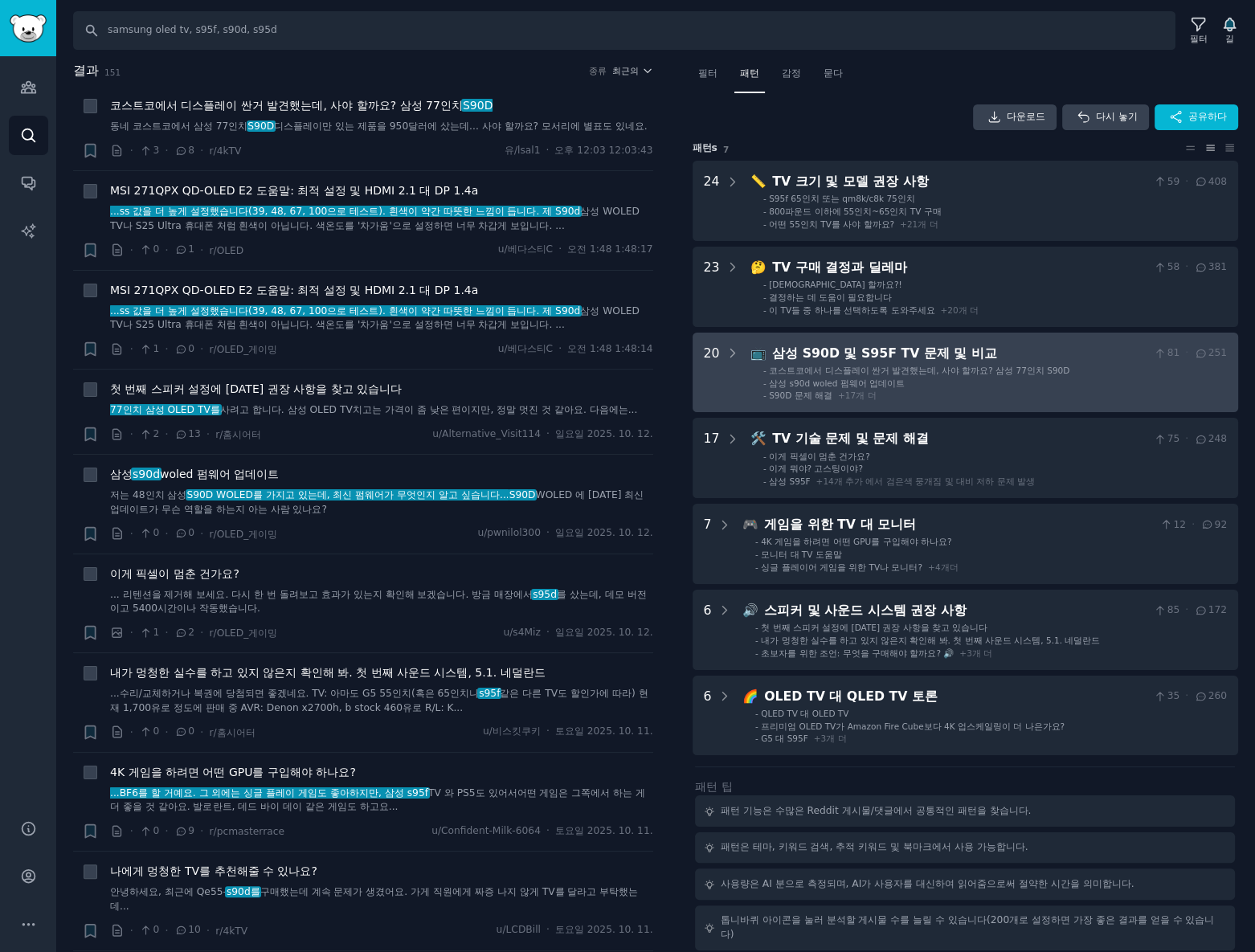
click at [705, 352] on font "20" at bounding box center [711, 354] width 16 height 16
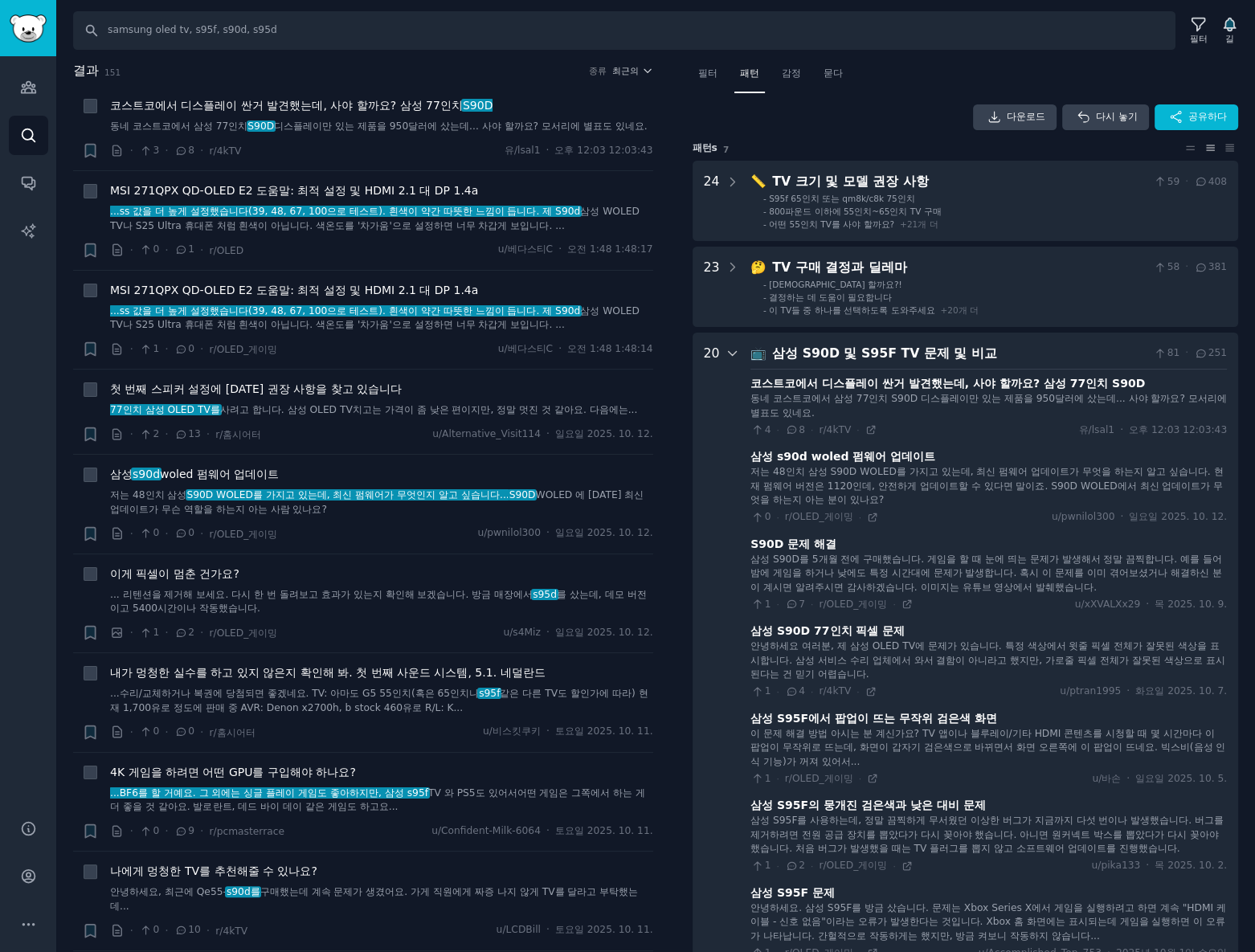
click at [733, 353] on icon at bounding box center [733, 353] width 15 height 15
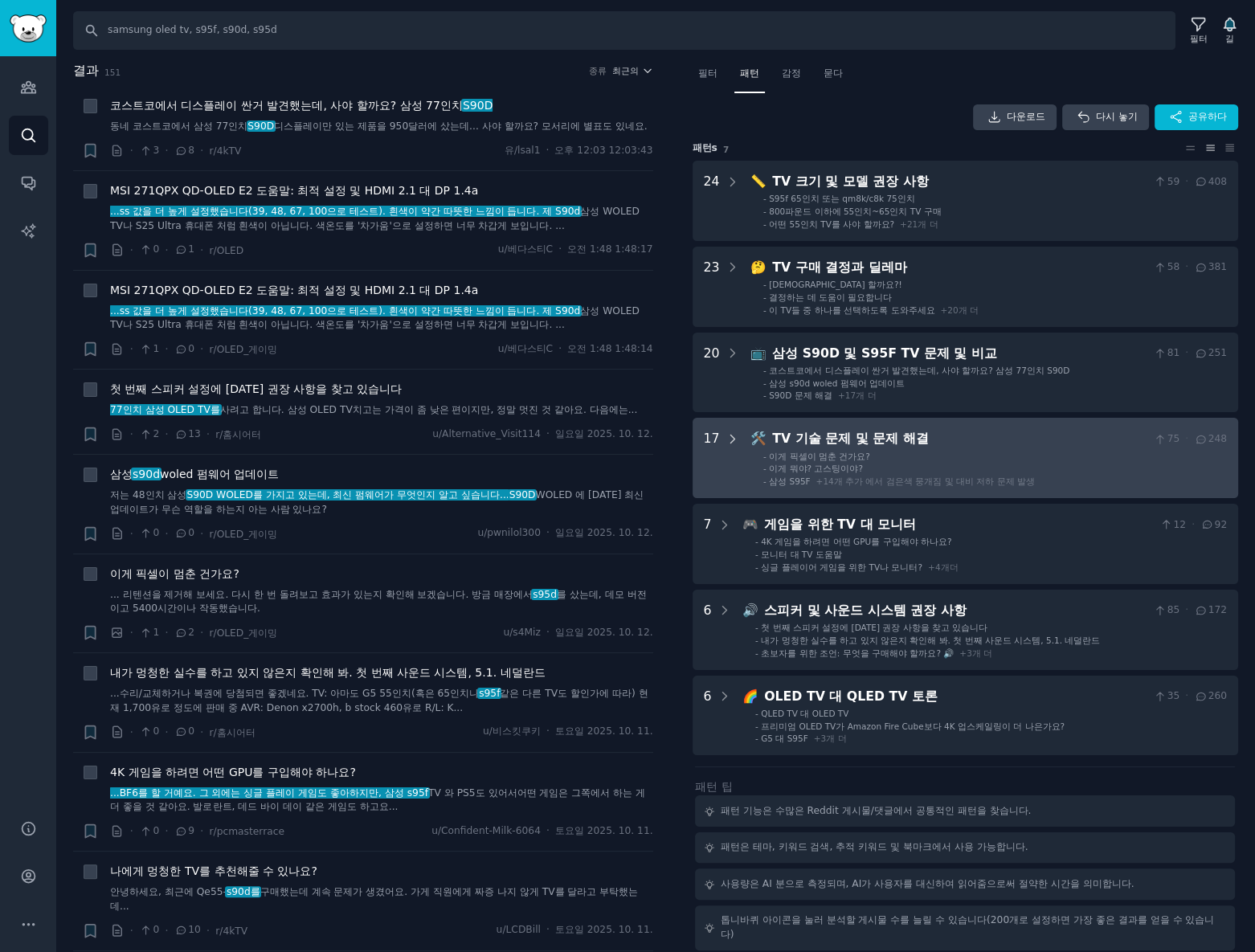
click at [726, 438] on icon at bounding box center [733, 439] width 15 height 15
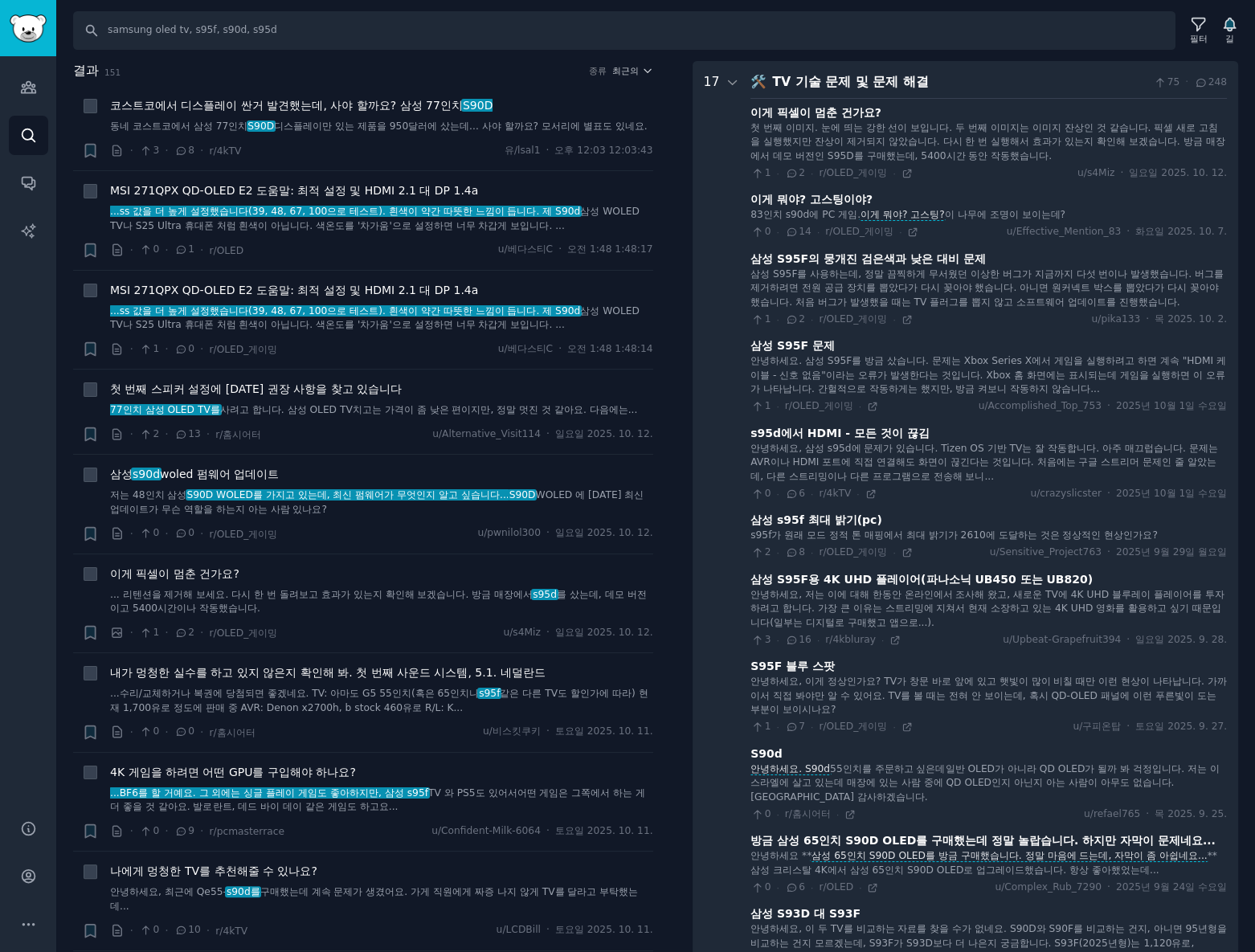
scroll to position [430, 0]
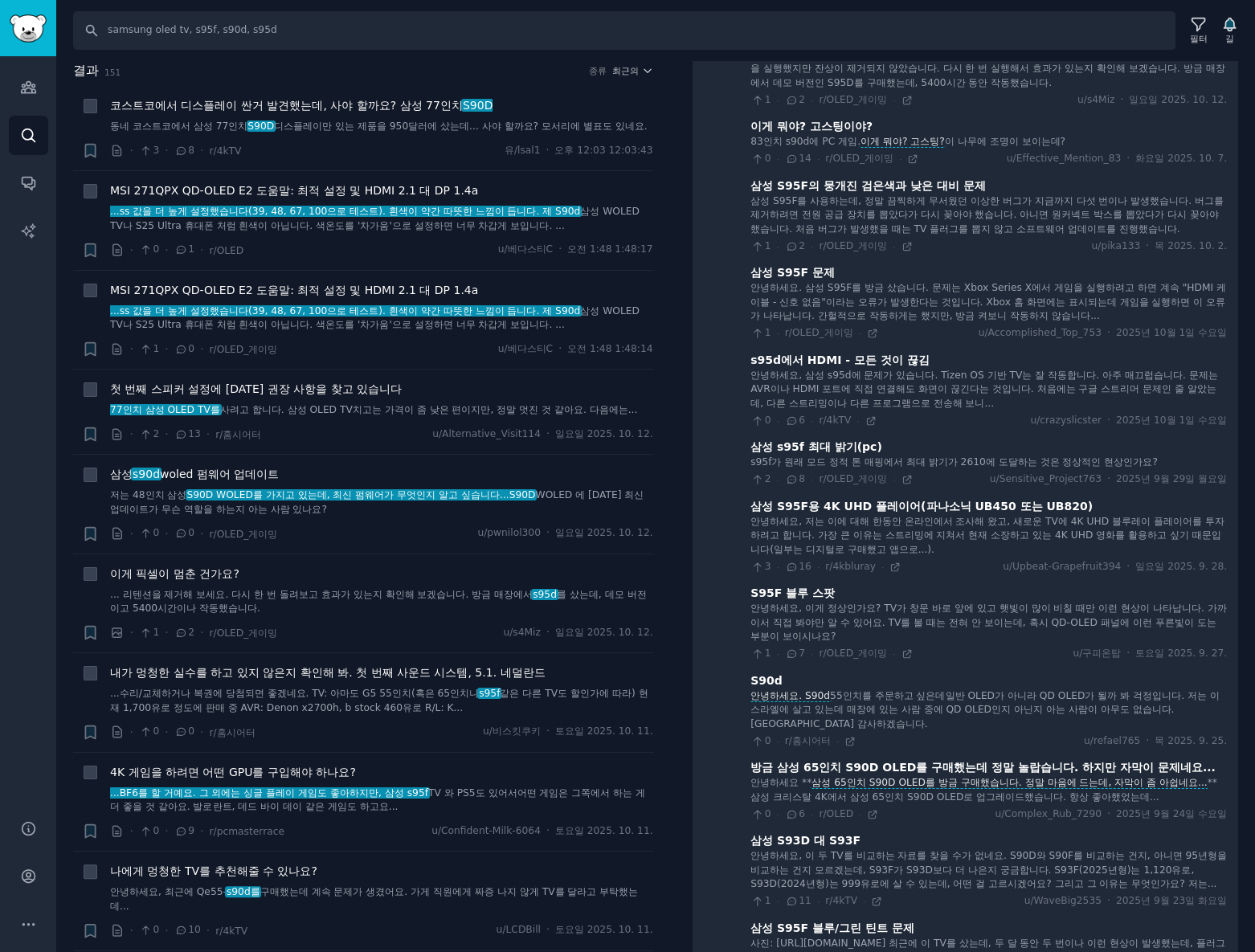
click at [847, 765] on font "방금 삼성 65인치 S90D OLED를 구매했는데 정말 놀랍습니다. 하지만 자막이 문제네요..." at bounding box center [982, 767] width 465 height 13
click at [867, 819] on icon at bounding box center [873, 815] width 12 height 12
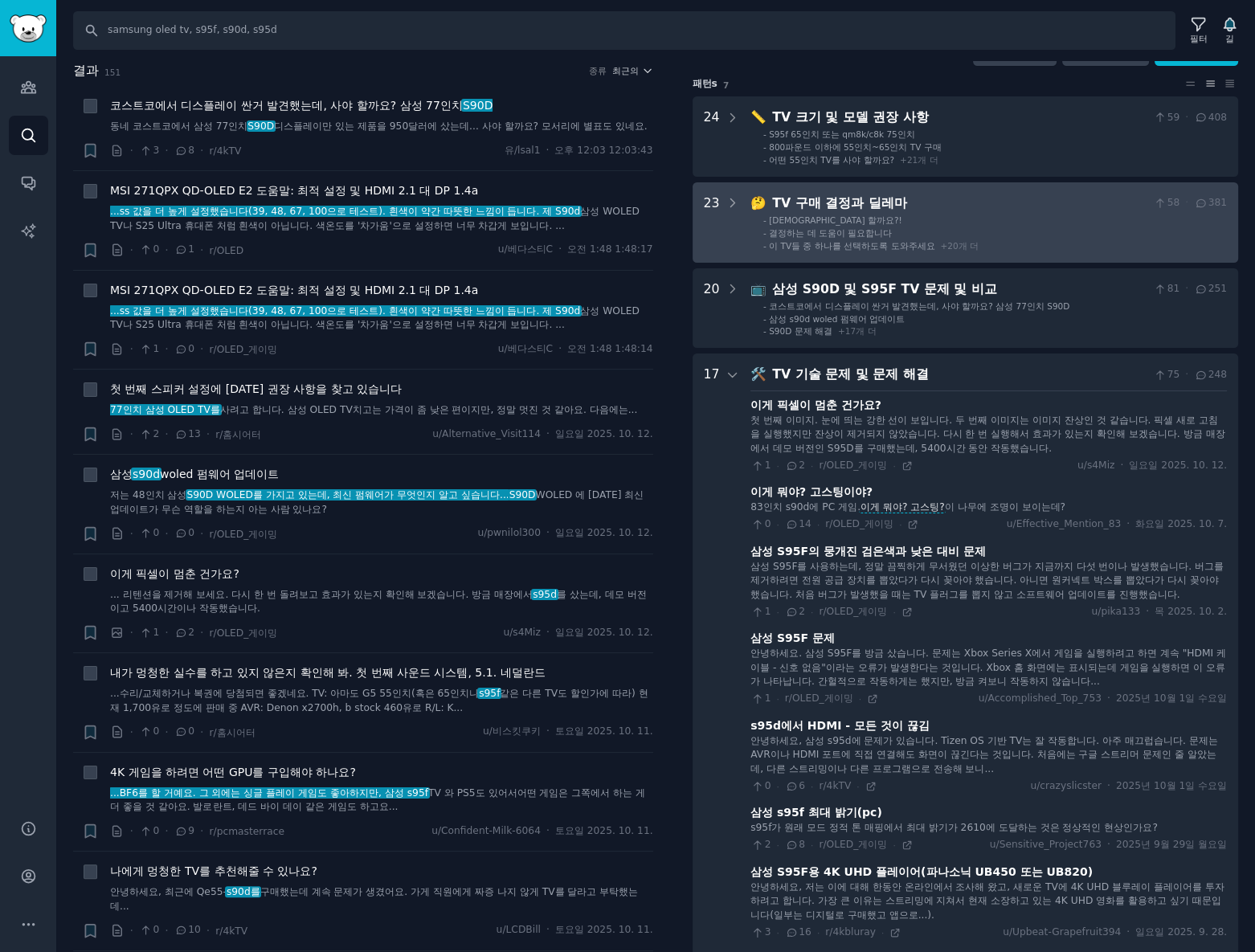
scroll to position [0, 0]
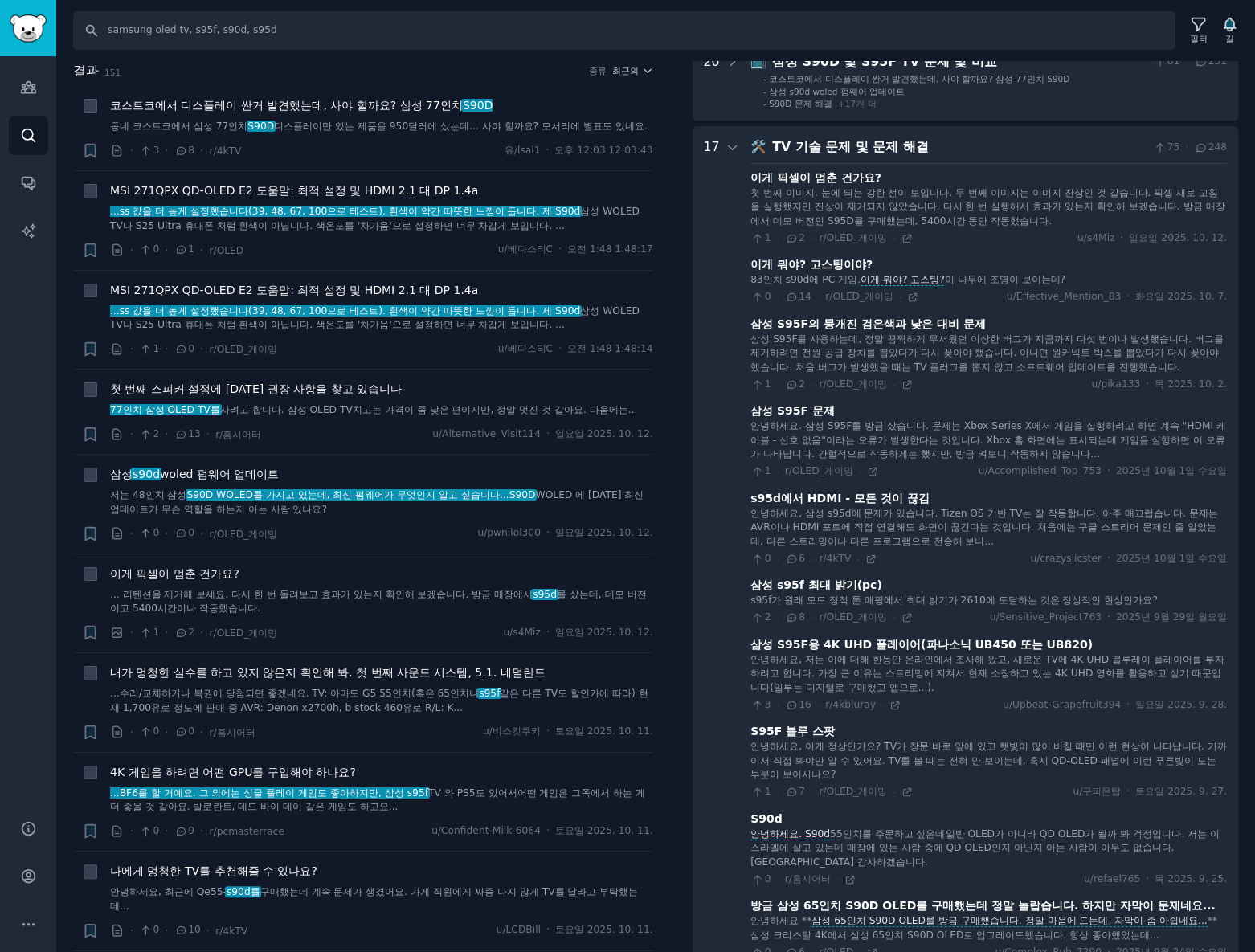
click at [726, 154] on div at bounding box center [733, 874] width 15 height 1473
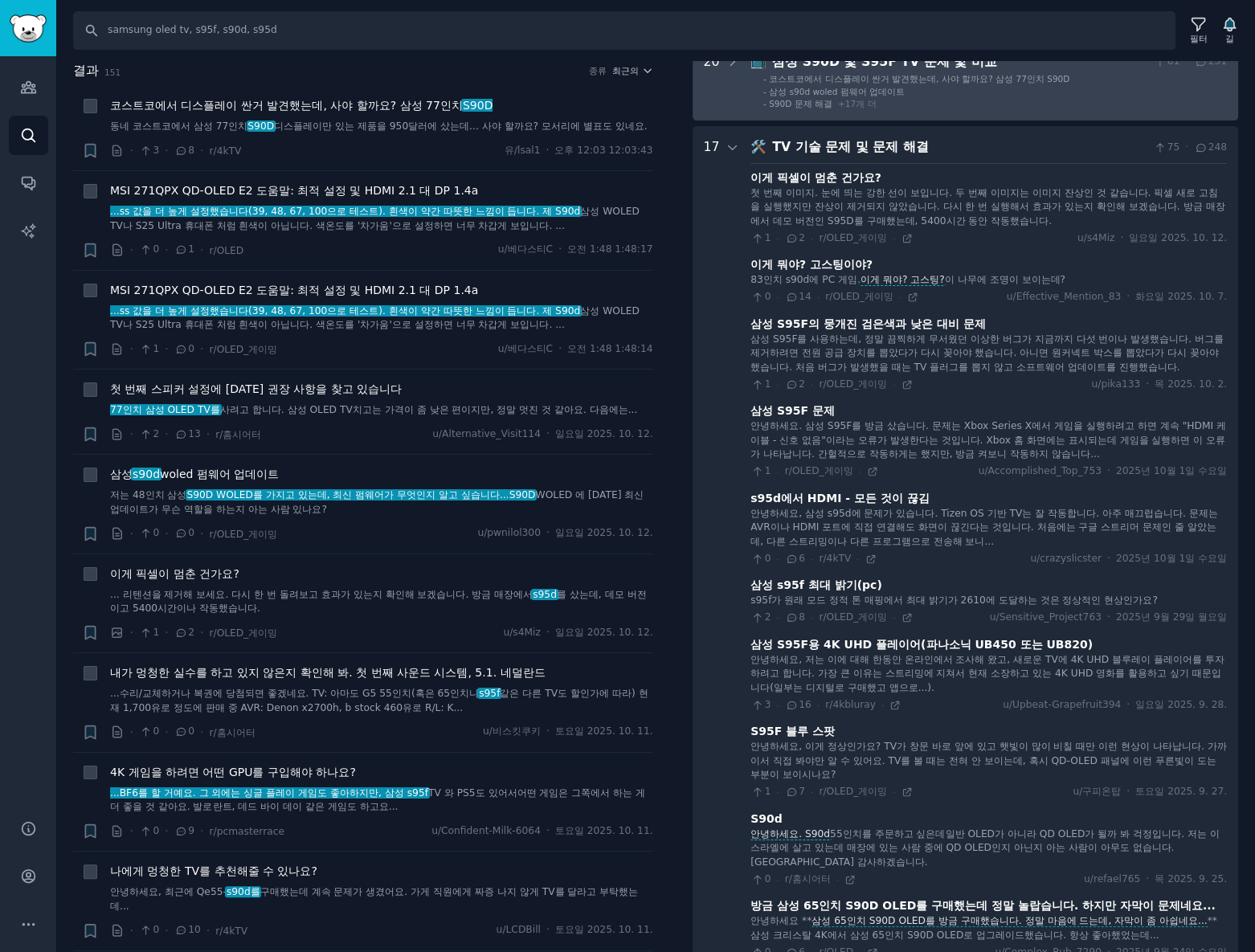
scroll to position [76, 0]
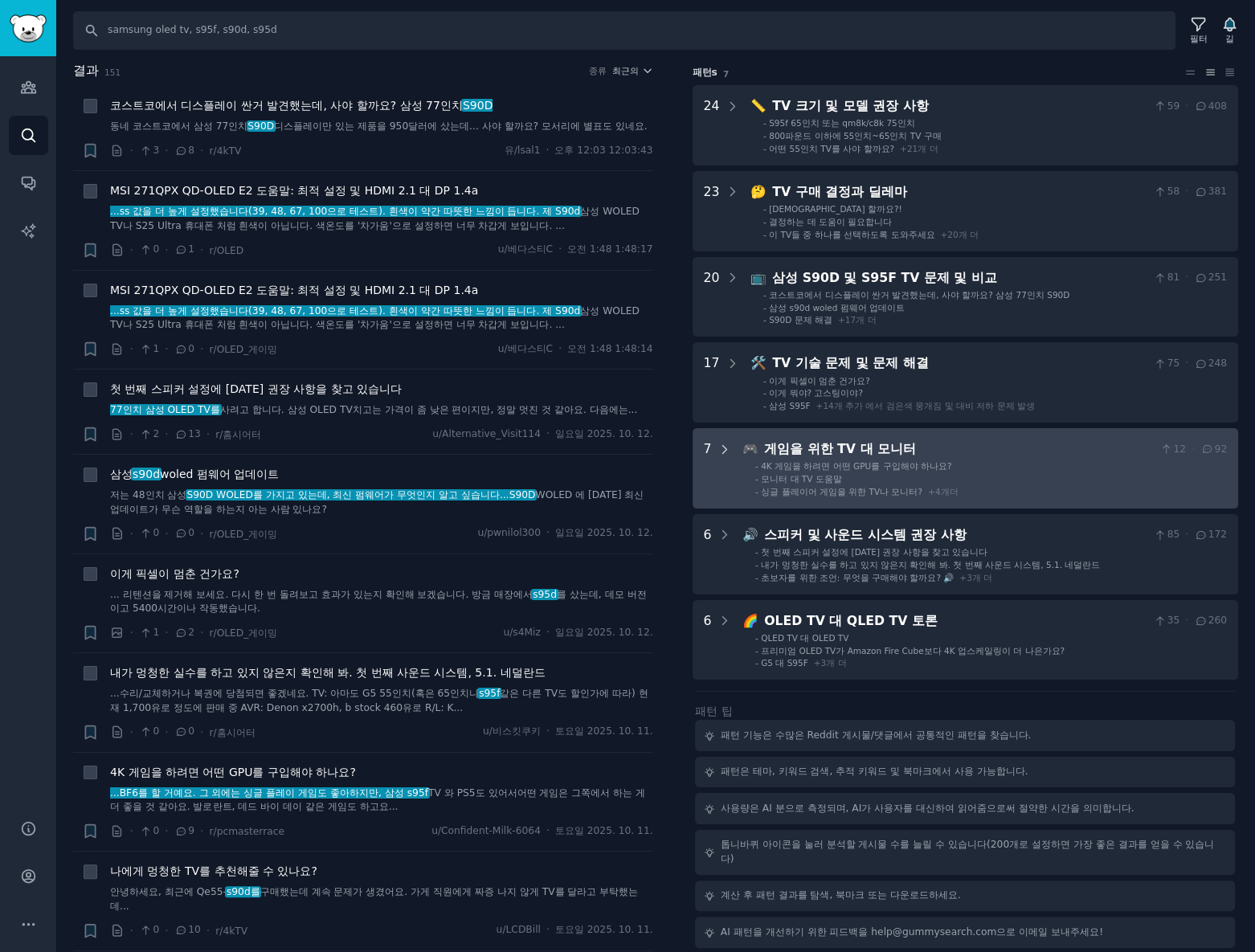
click at [730, 478] on div at bounding box center [724, 468] width 15 height 57
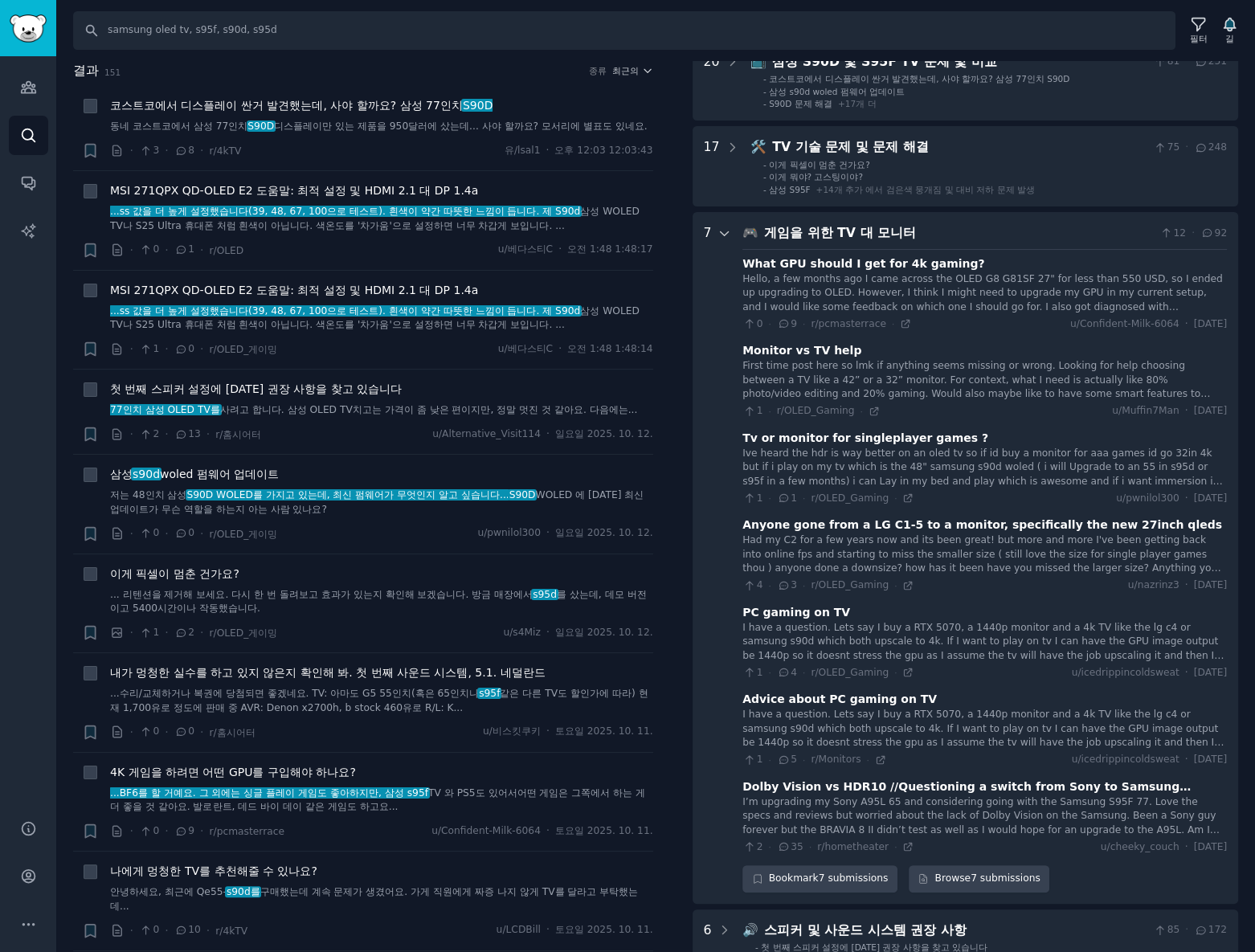
scroll to position [442, 0]
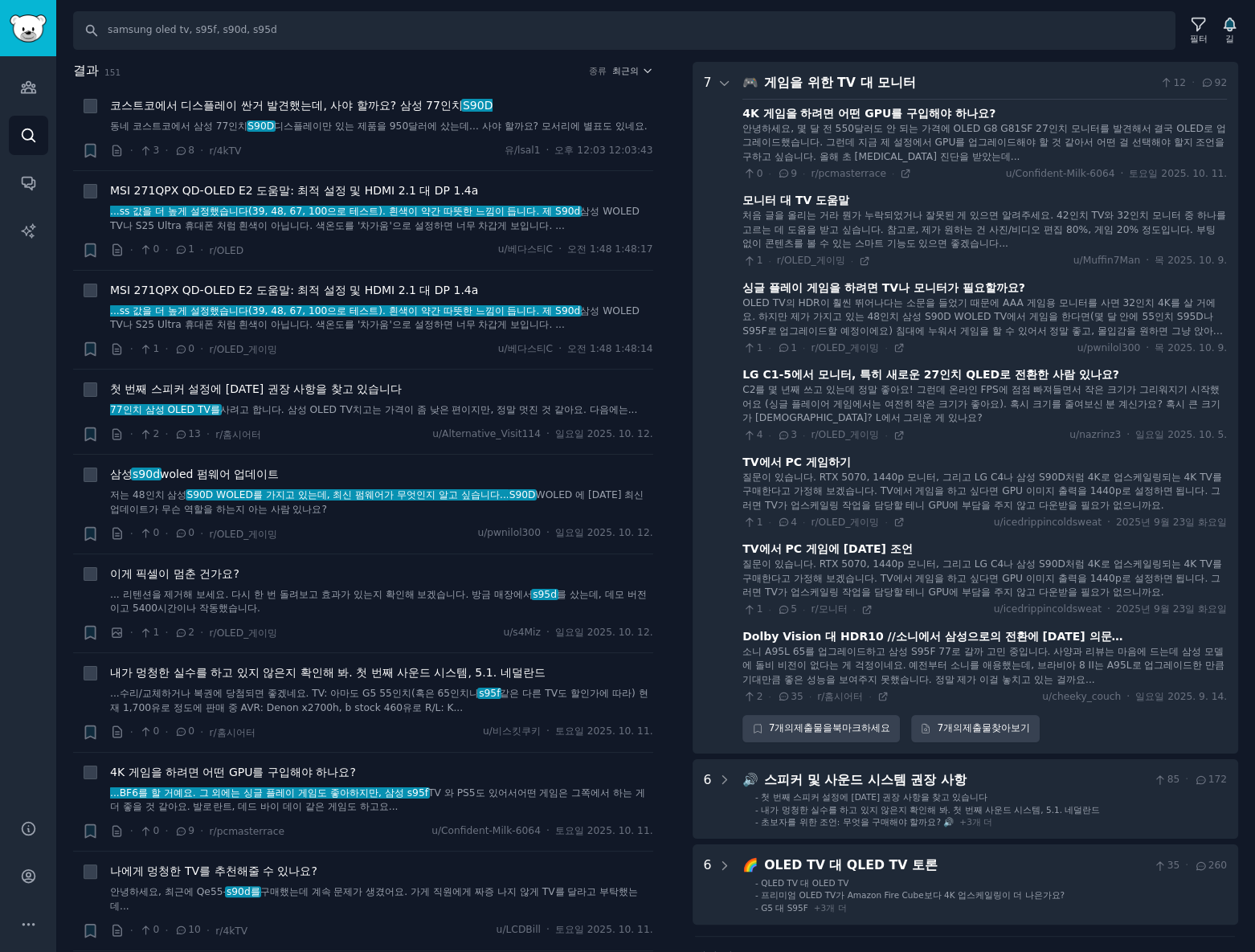
click at [717, 91] on div at bounding box center [724, 407] width 15 height 669
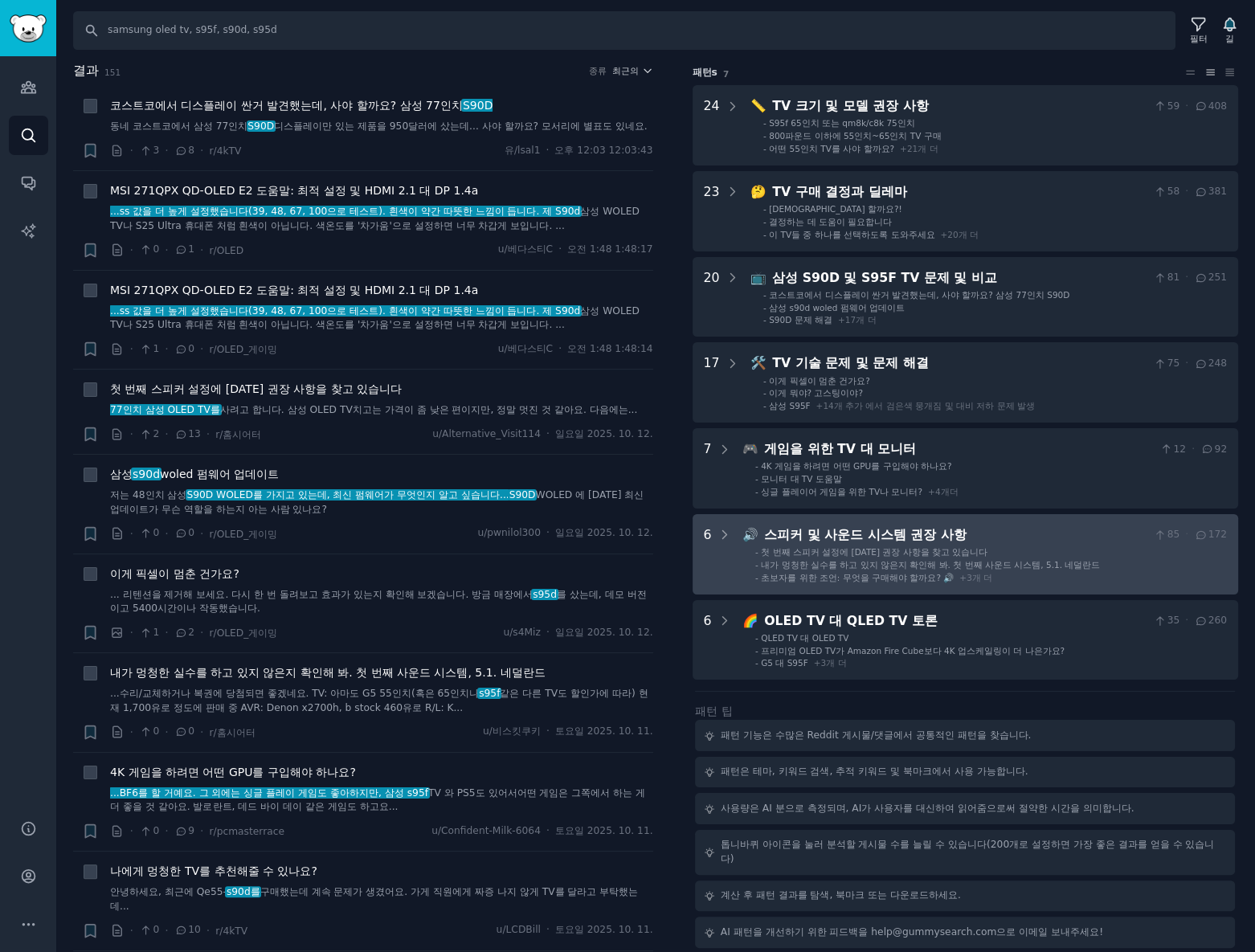
click at [710, 552] on div "6" at bounding box center [717, 553] width 28 height 57
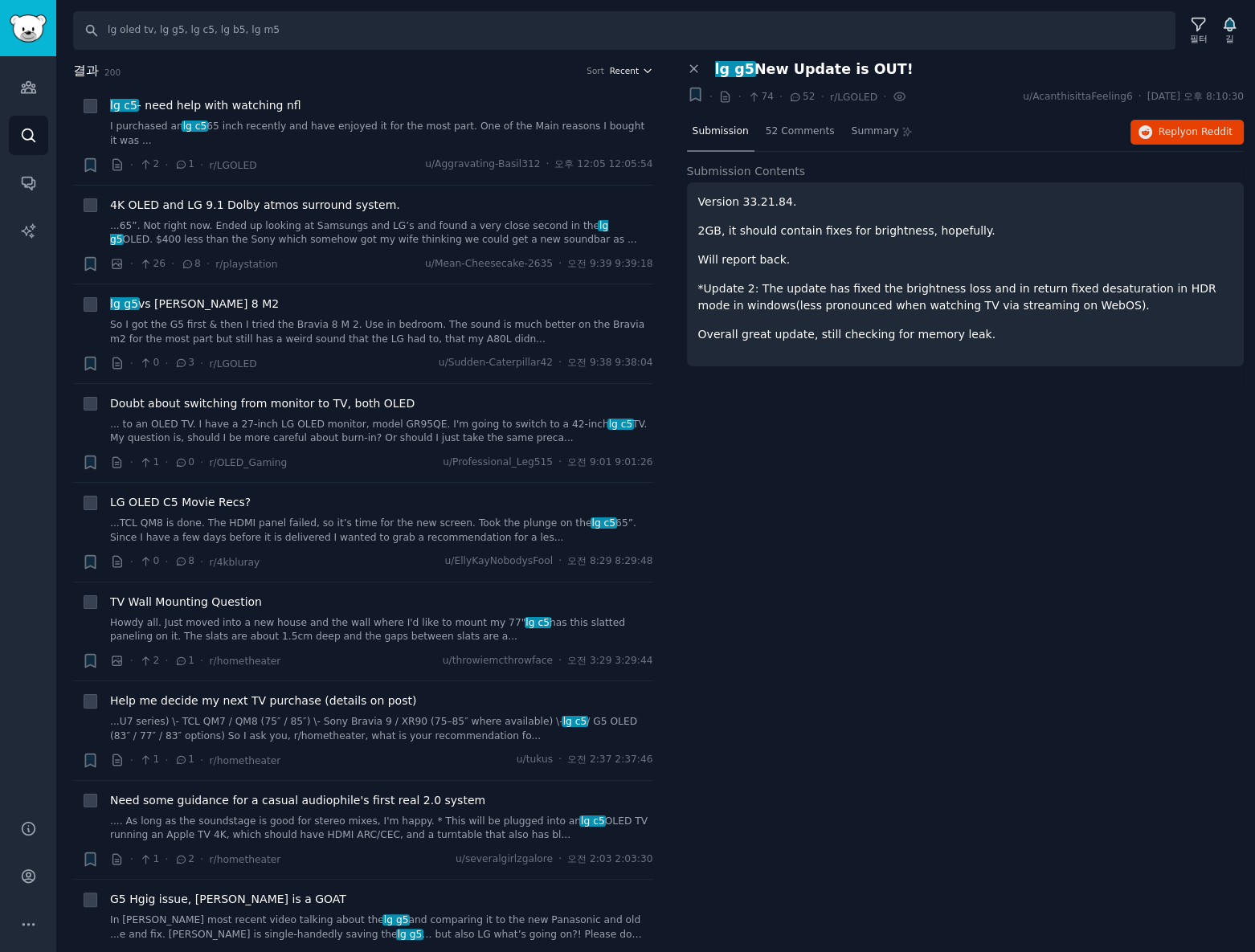
click at [630, 72] on span "Recent" at bounding box center [625, 71] width 29 height 12
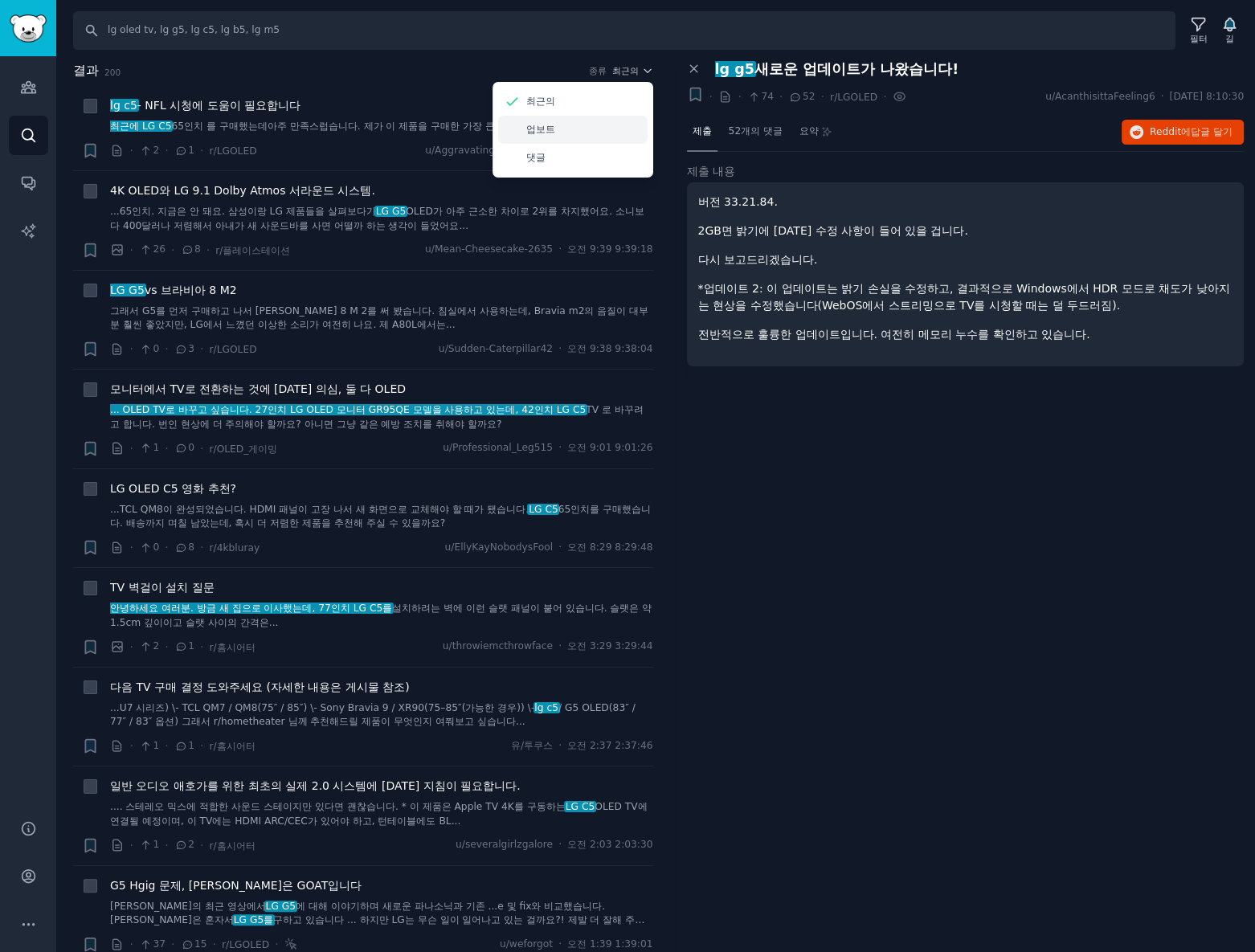
click at [556, 133] on div "업보트" at bounding box center [572, 130] width 149 height 28
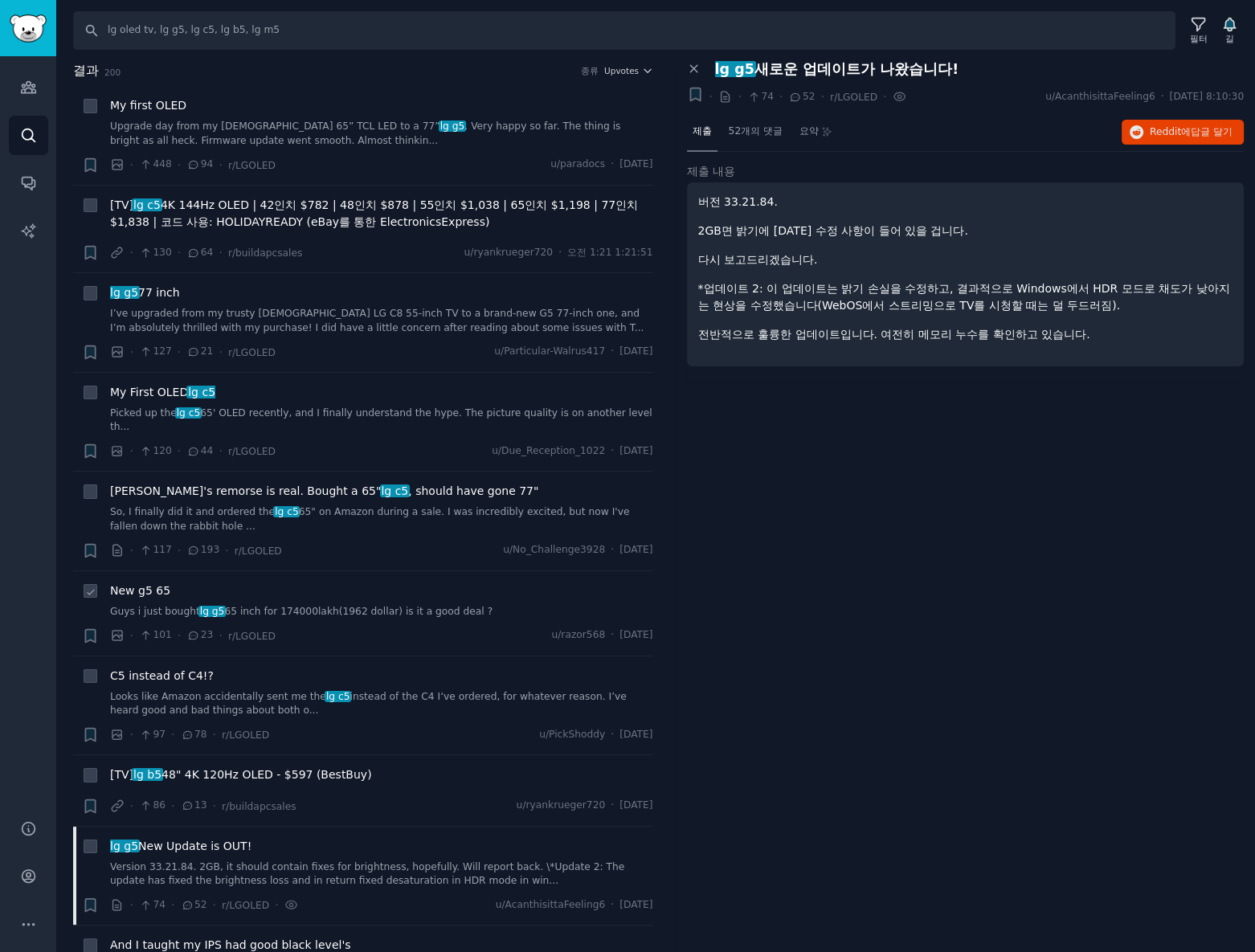
scroll to position [72, 0]
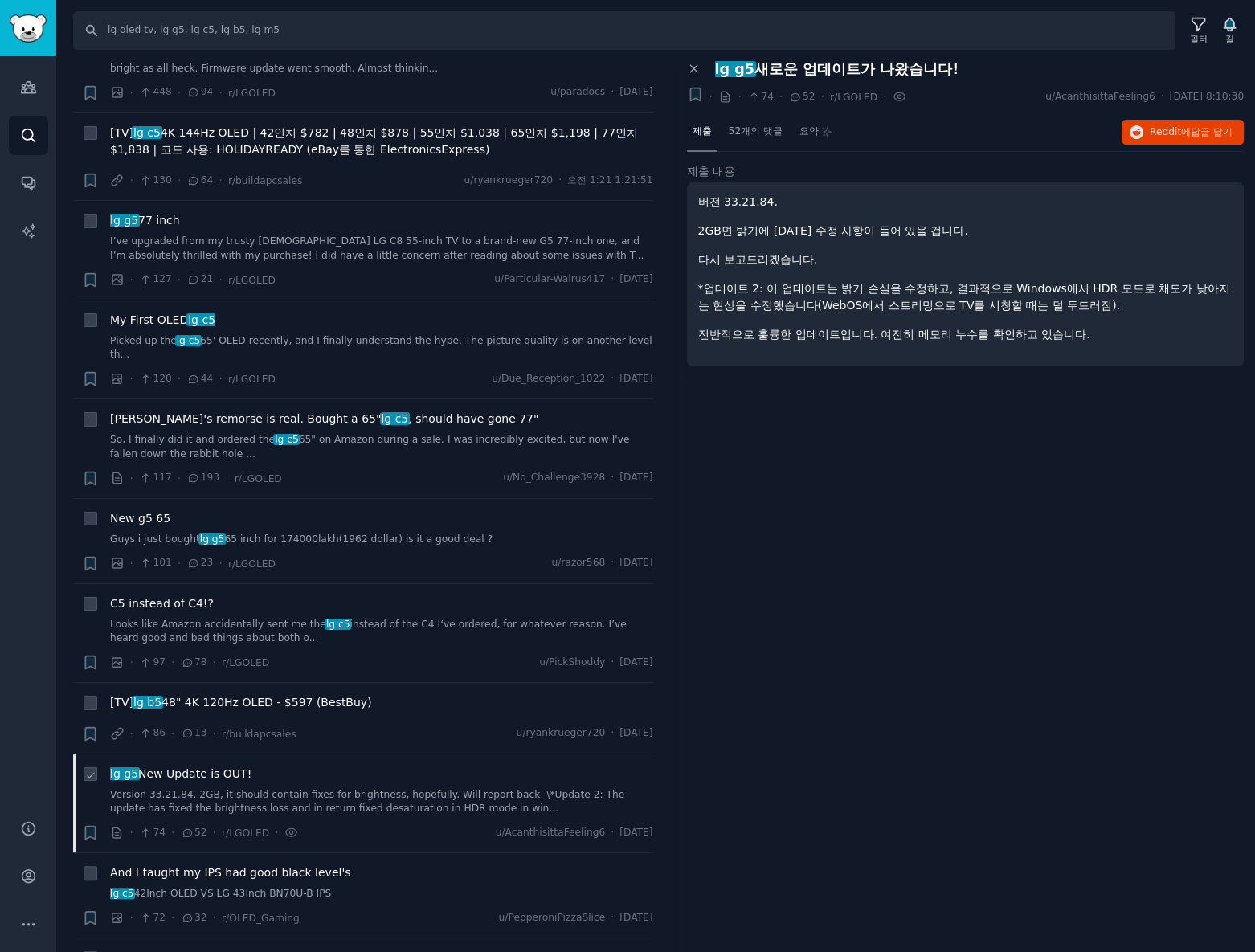
drag, startPoint x: 311, startPoint y: 785, endPoint x: 301, endPoint y: 785, distance: 10.0
click at [311, 788] on link "Version 33.21.84. 2GB, it should contain fixes for brightness, hopefully. Will …" at bounding box center [381, 802] width 543 height 28
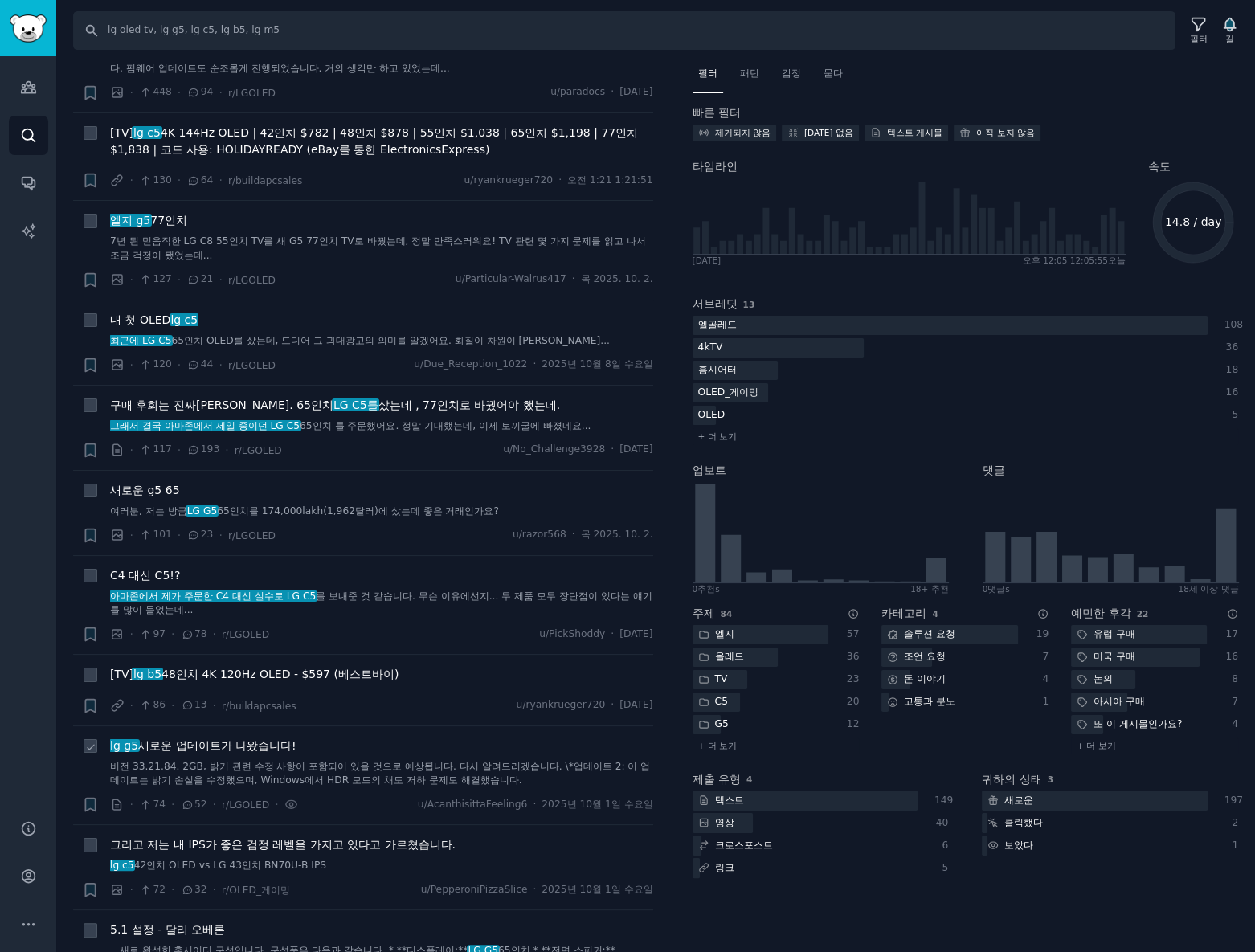
click at [271, 746] on font "새로운 업데이트가 나왔습니다!" at bounding box center [217, 745] width 158 height 13
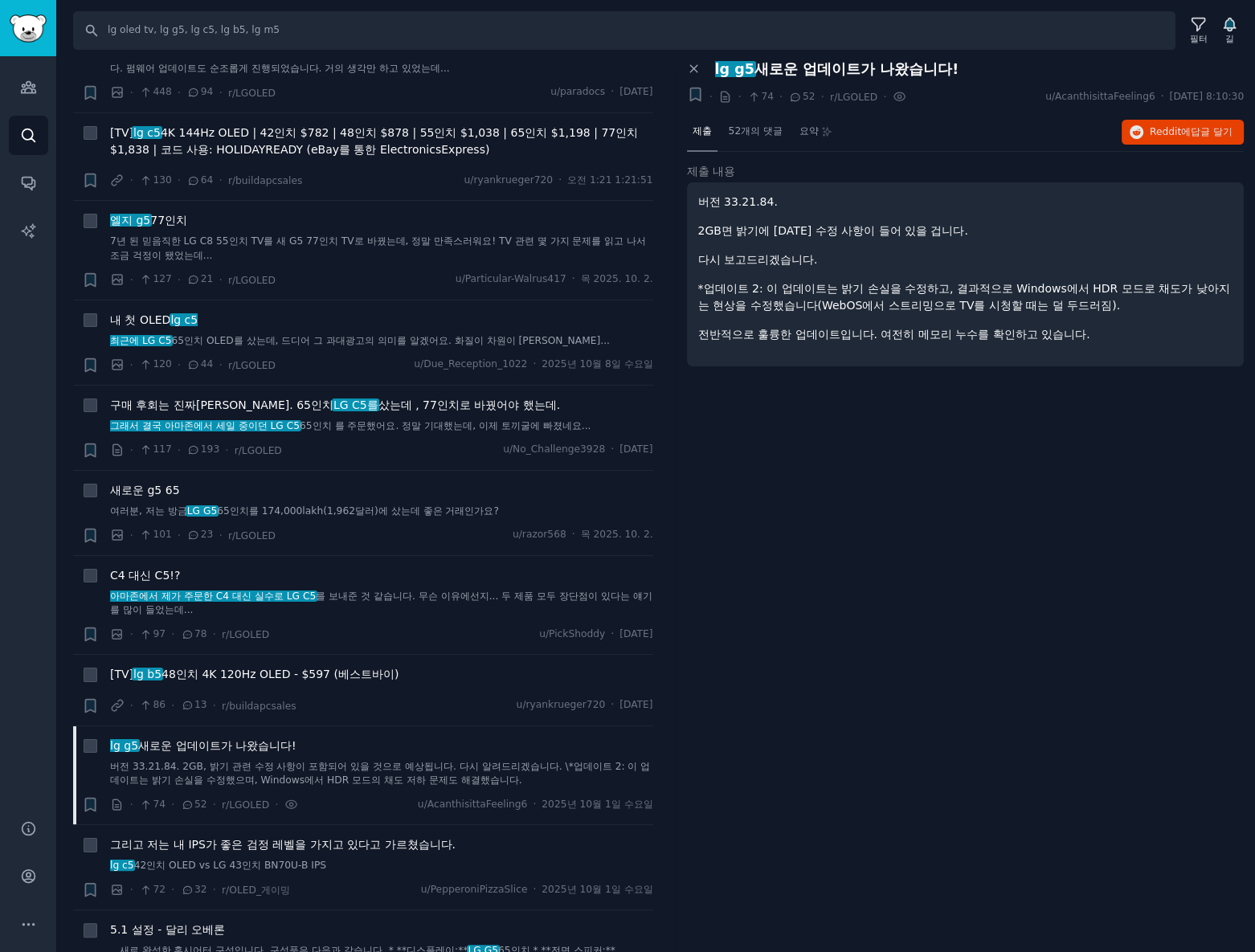
drag, startPoint x: 394, startPoint y: 530, endPoint x: 871, endPoint y: 680, distance: 500.0
click at [1070, 664] on div "패널 닫기 lg g5 새로운 업데이트가 나왔습니다! + · · 74 · 52 · r/LGOLED · u/AcanthisittaFeeling6 …" at bounding box center [965, 507] width 580 height 892
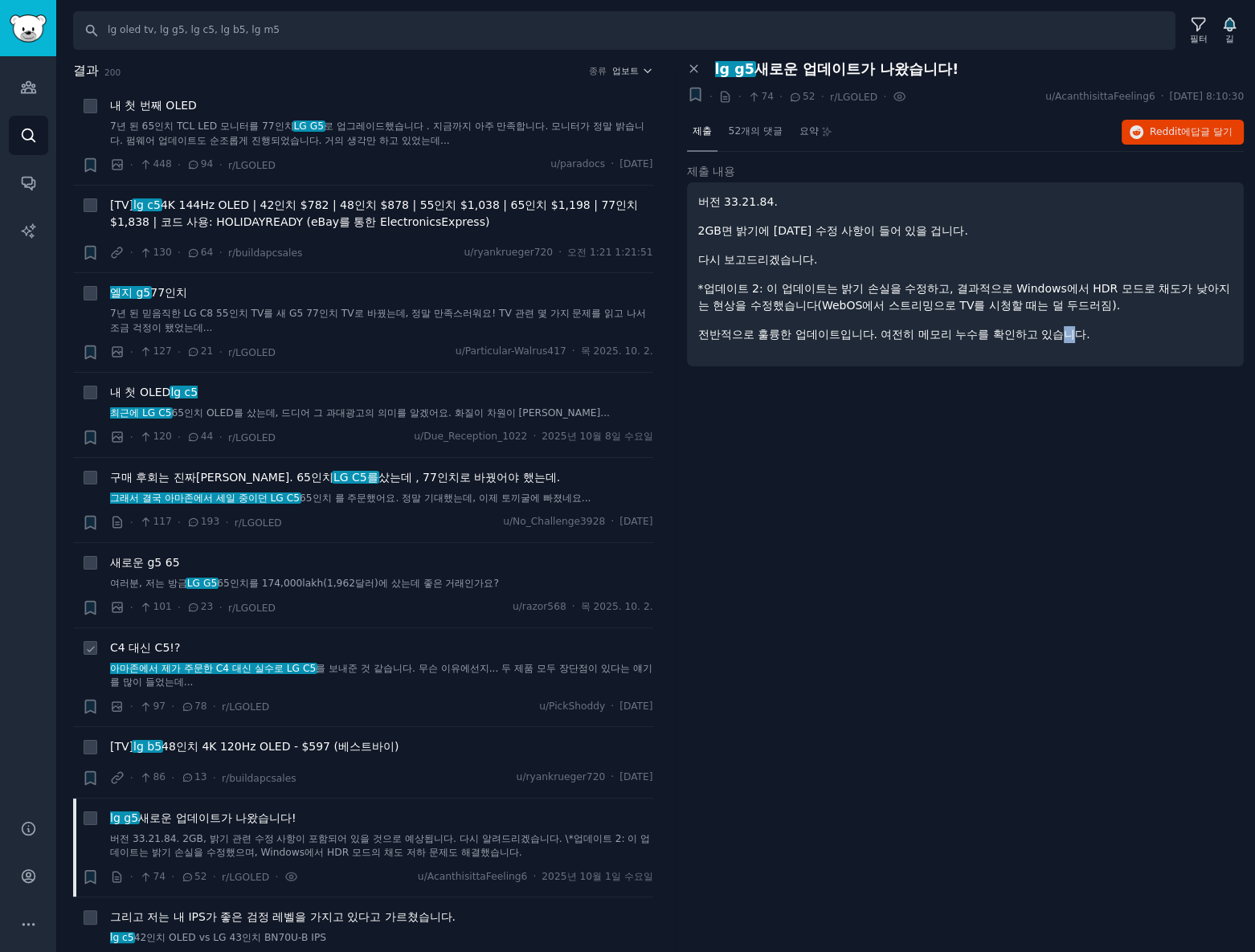
scroll to position [145, 0]
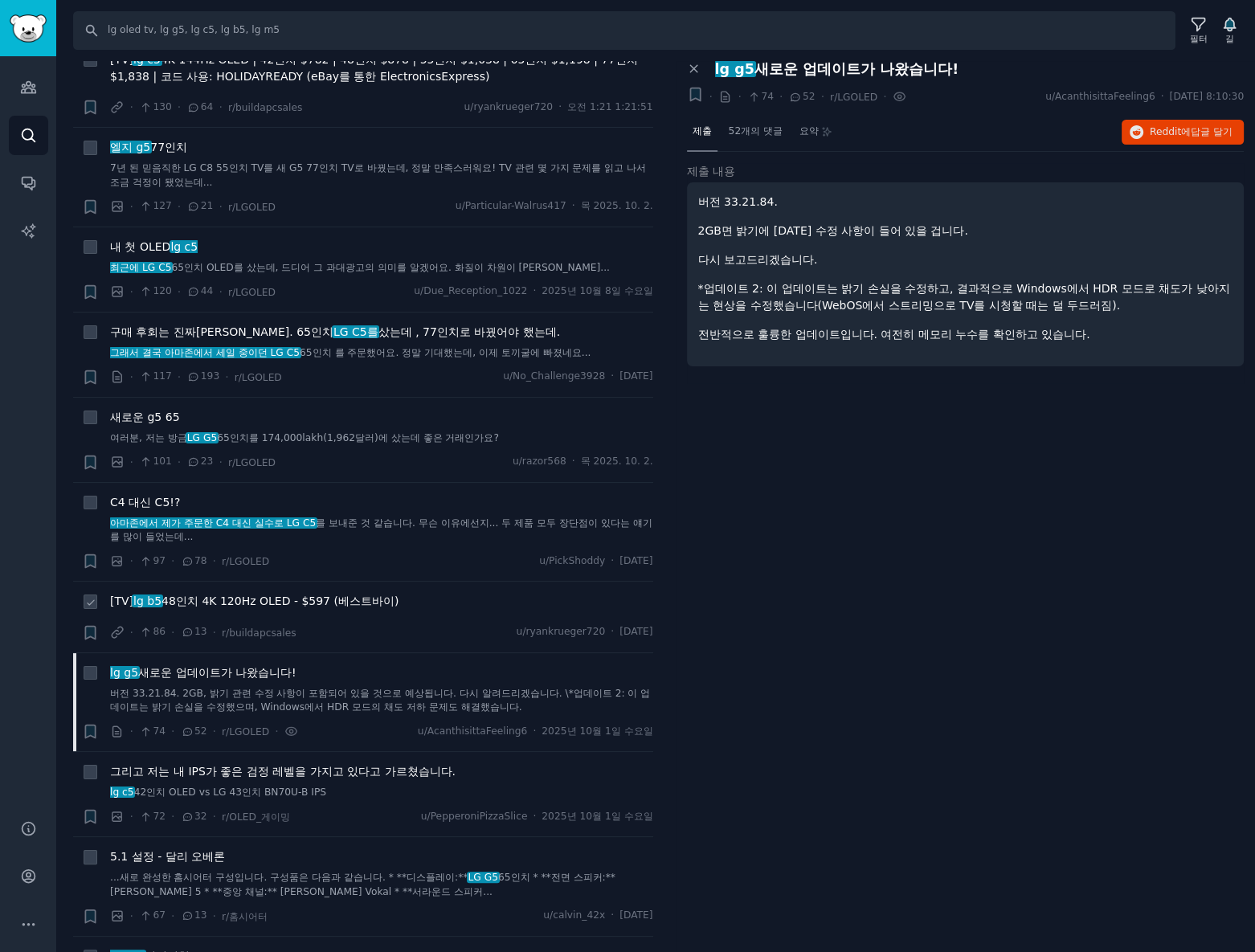
click at [393, 632] on div "· 86 · 13 · r/buildapcsales u/ryankrueger720 · 토요일 2025. 10. 11." at bounding box center [381, 632] width 543 height 17
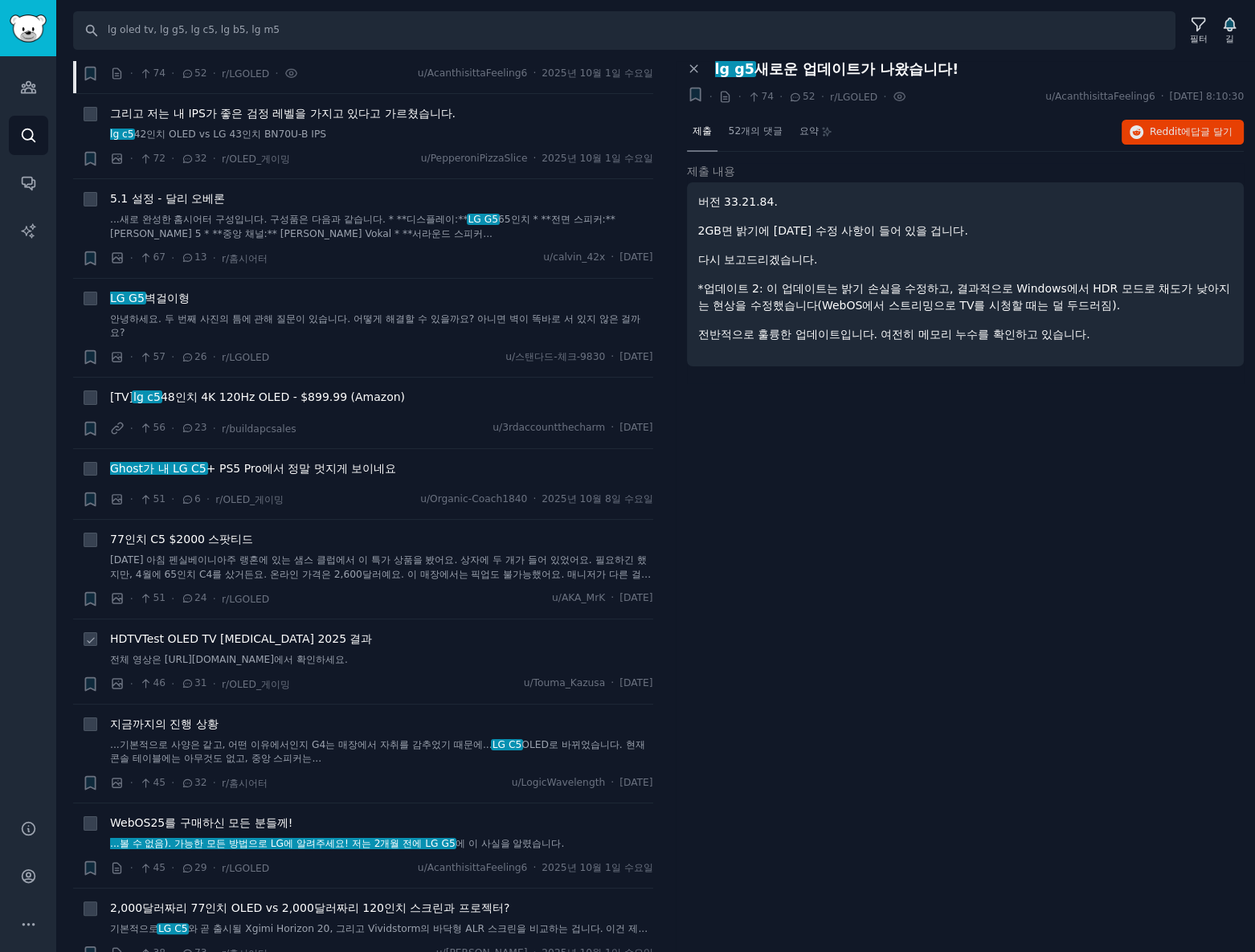
scroll to position [876, 0]
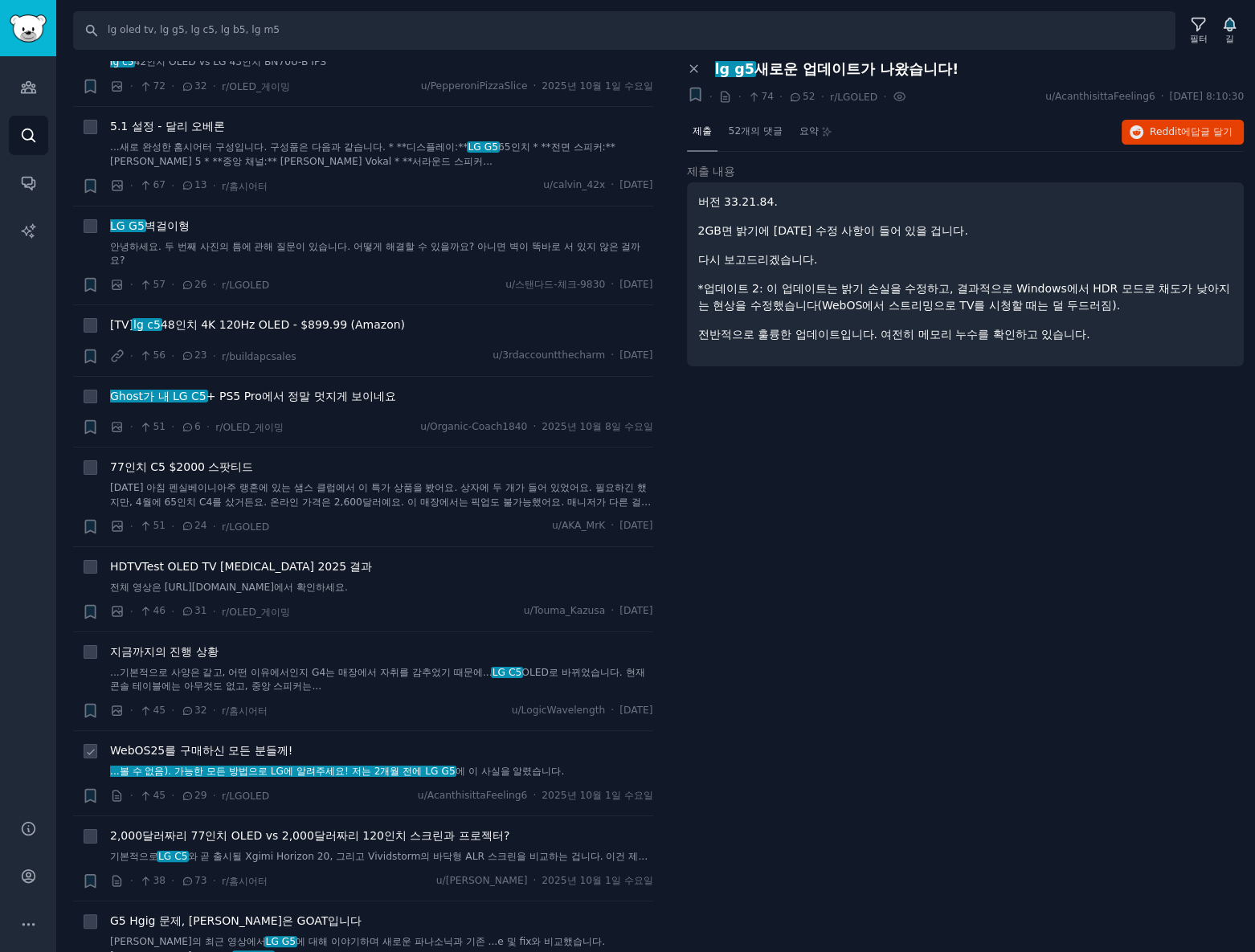
click at [260, 751] on font "WebOS25를 구매하신 모든 분들께!" at bounding box center [201, 750] width 182 height 13
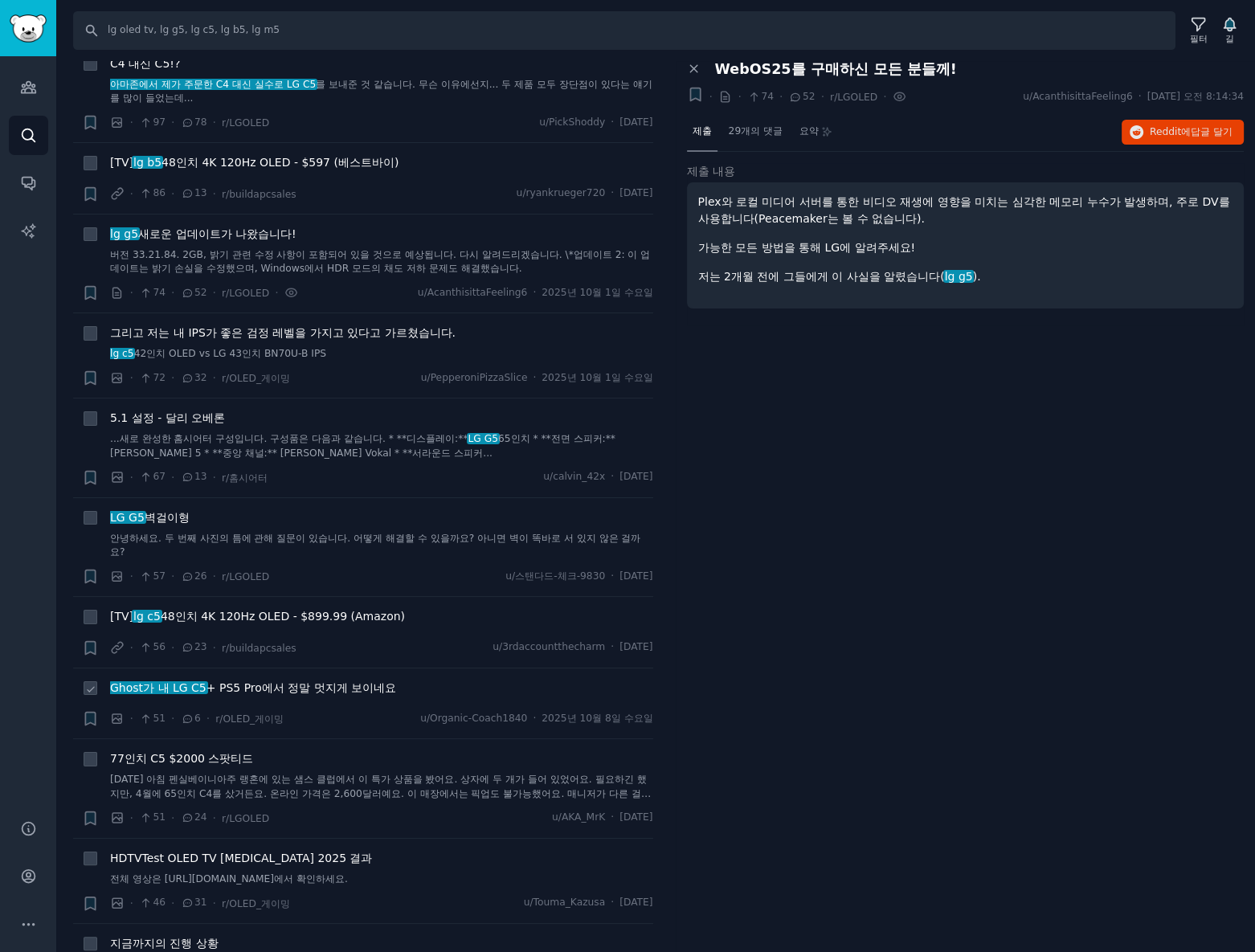
scroll to position [657, 0]
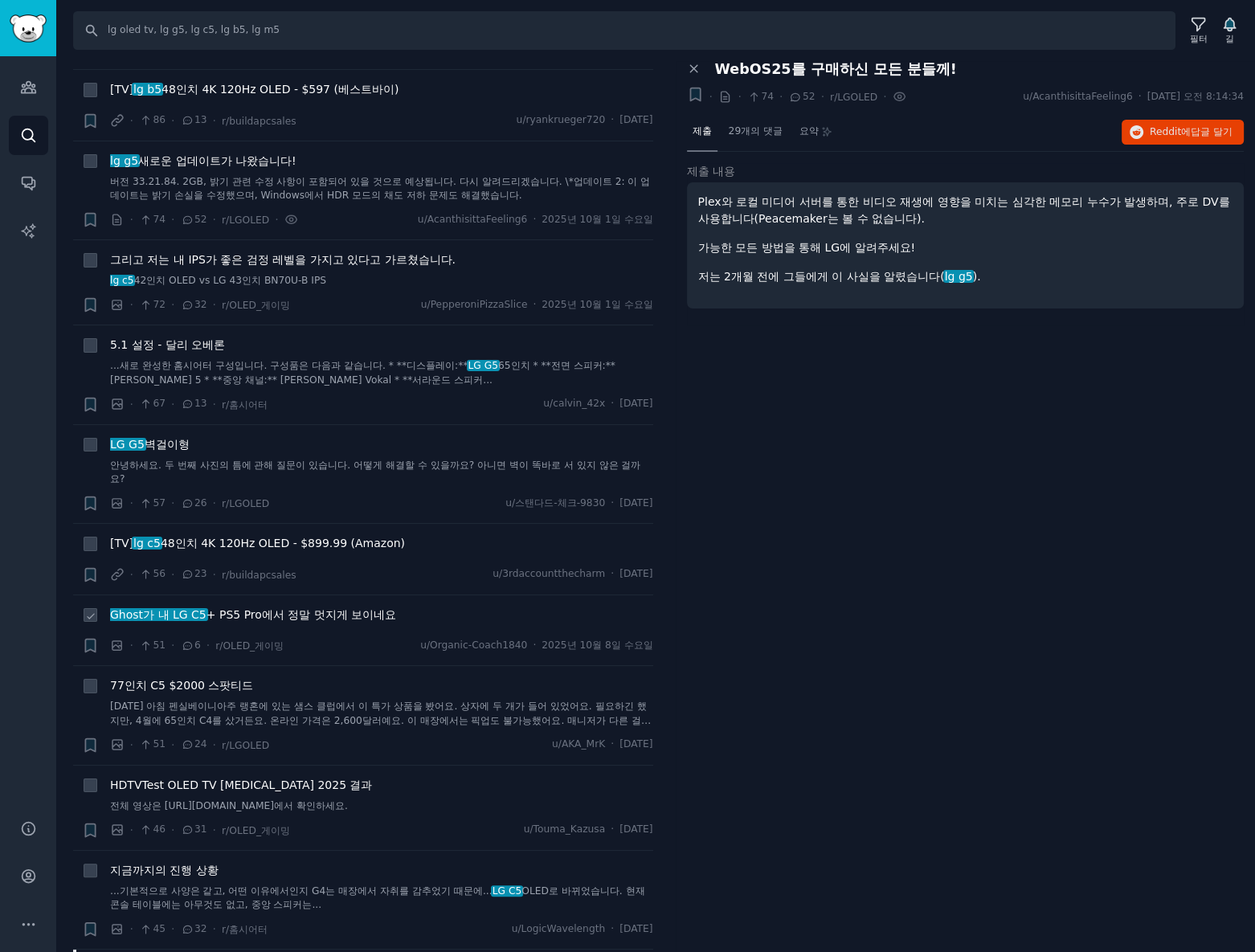
click at [305, 619] on font "에서 정말 멋지게 보이네요" at bounding box center [329, 614] width 134 height 13
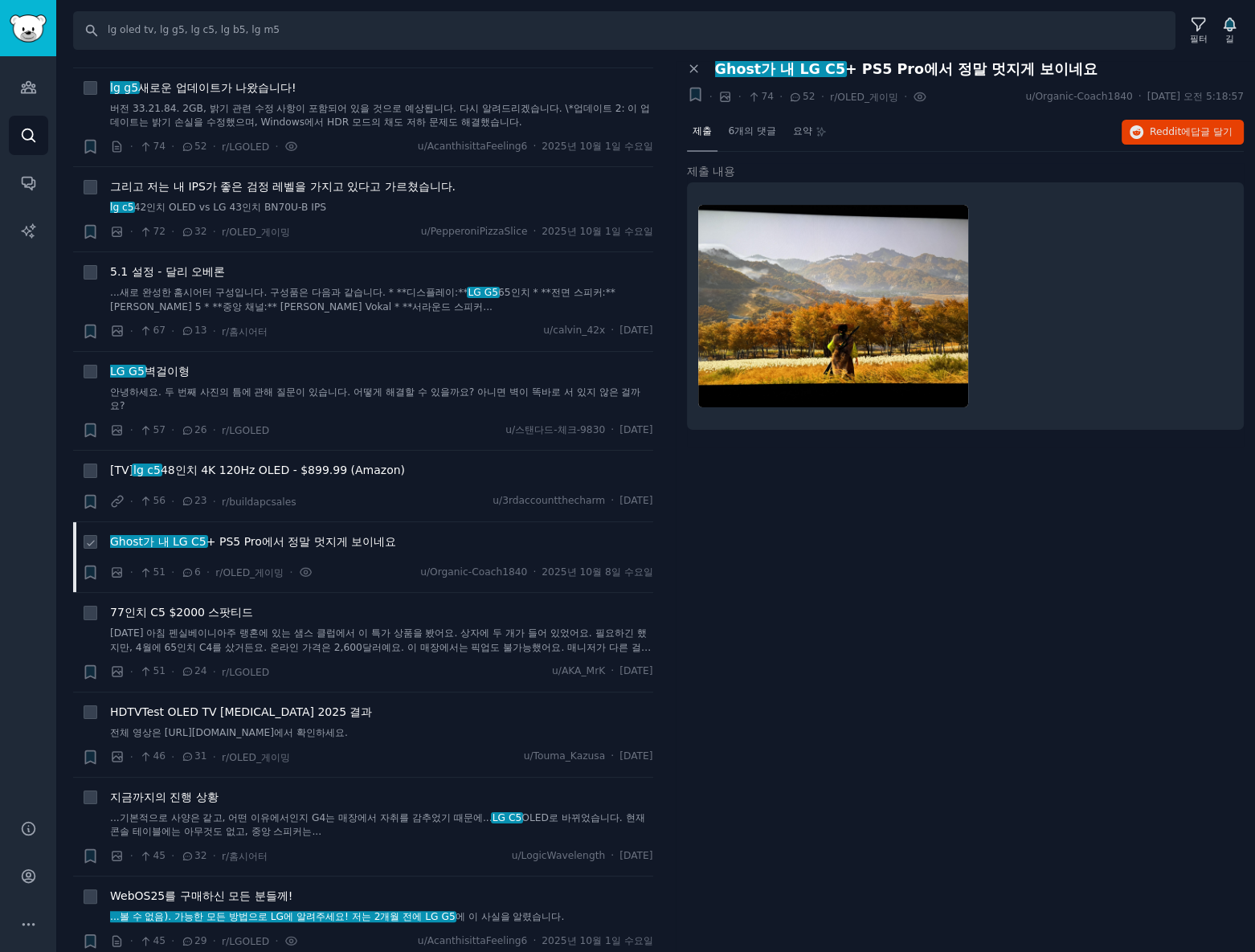
scroll to position [876, 0]
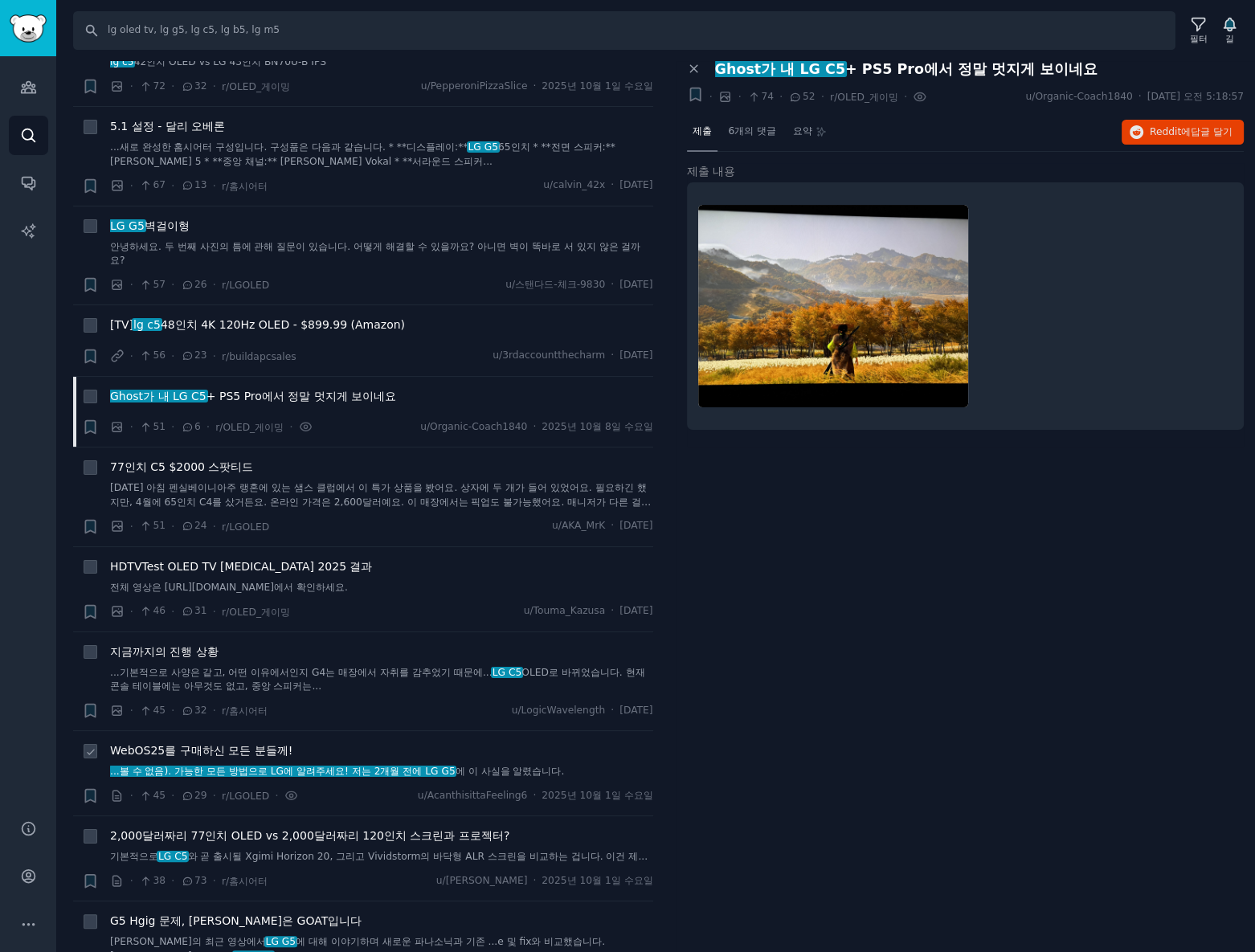
click at [241, 752] on font "WebOS25를 구매하신 모든 분들께!" at bounding box center [201, 750] width 182 height 13
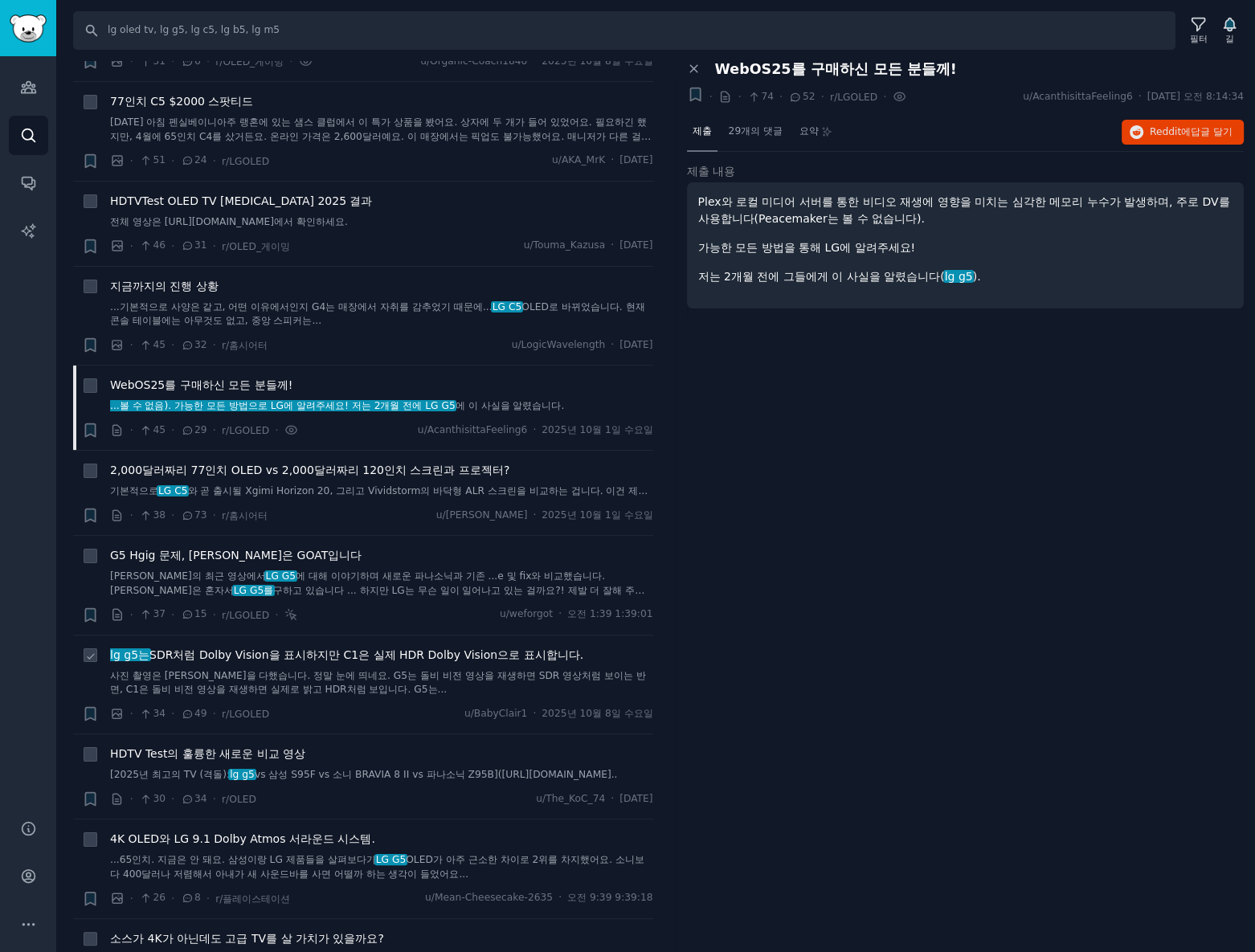
scroll to position [1314, 0]
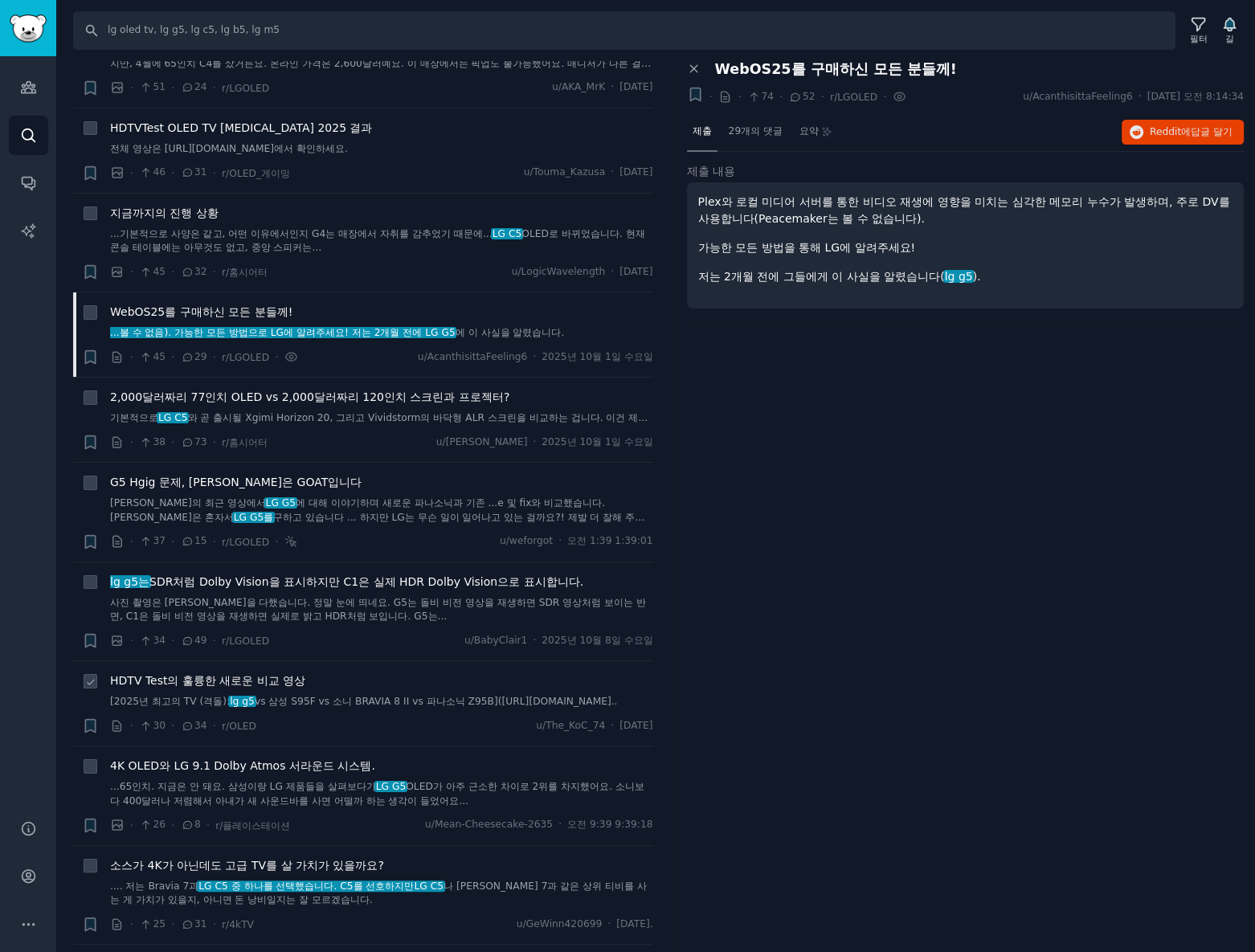
click at [176, 675] on font "HDTV Test의 훌륭한 새로운 비교 영상" at bounding box center [208, 680] width 195 height 13
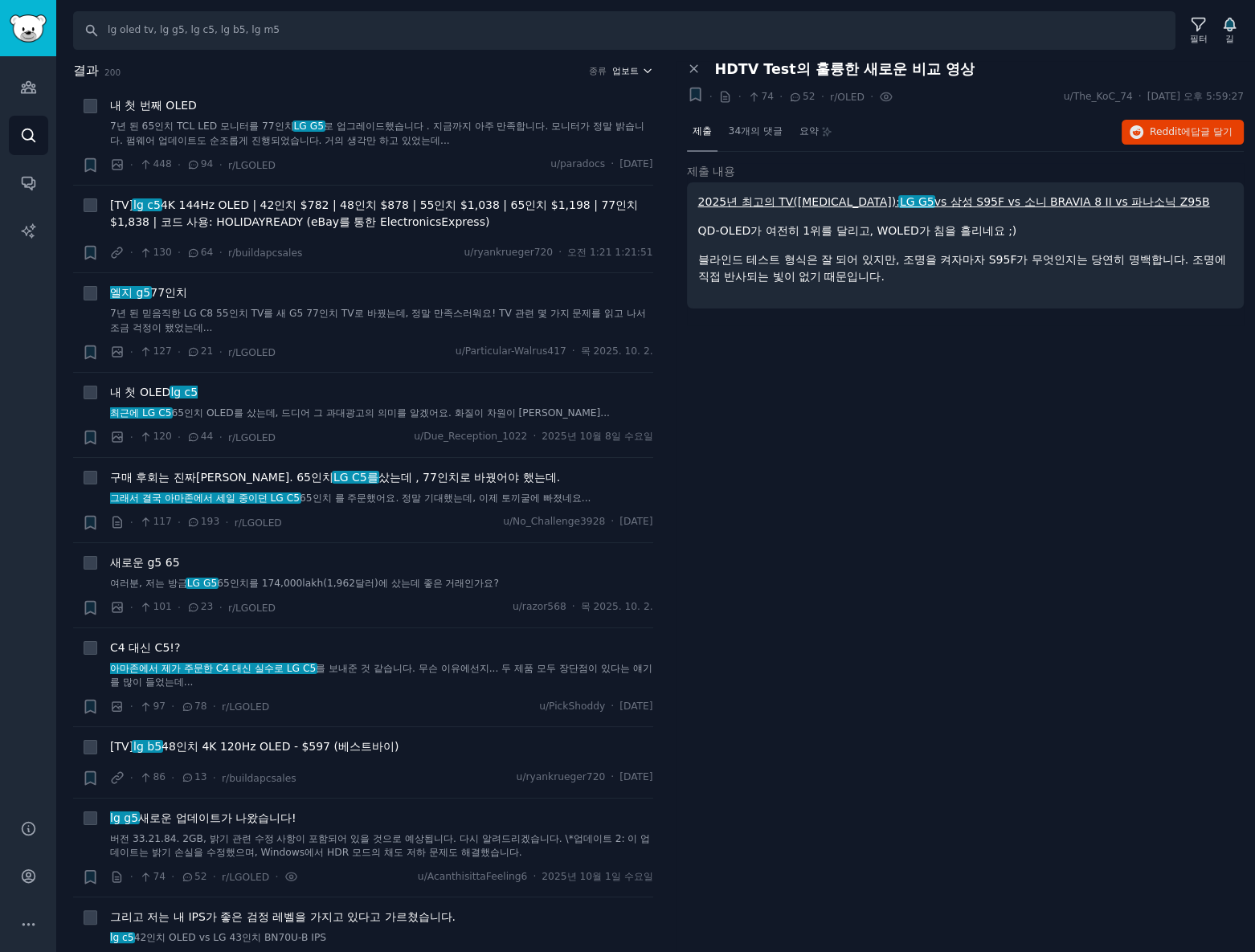
click at [621, 66] on font "업보트" at bounding box center [625, 71] width 26 height 10
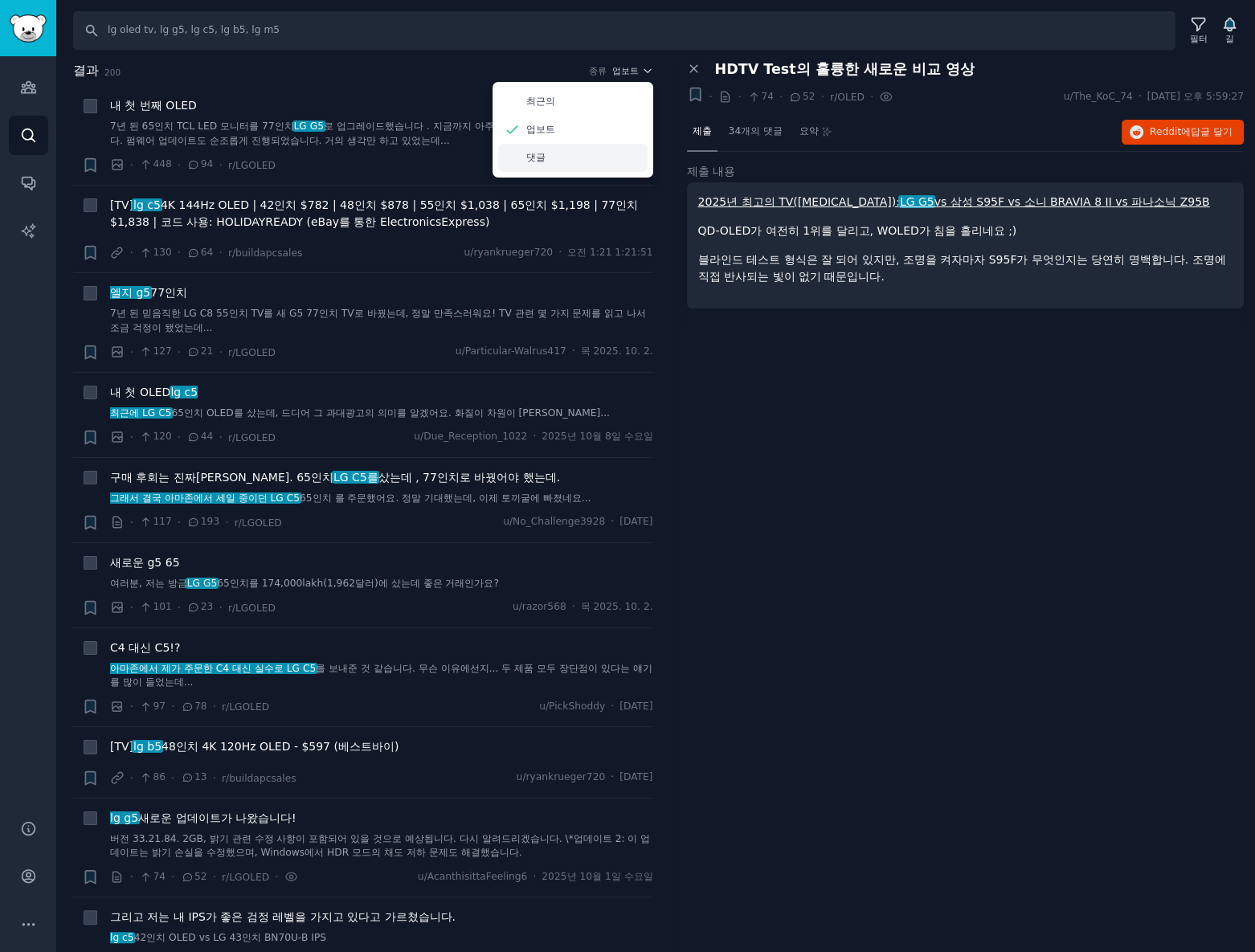
click at [553, 153] on div "댓글" at bounding box center [572, 158] width 149 height 28
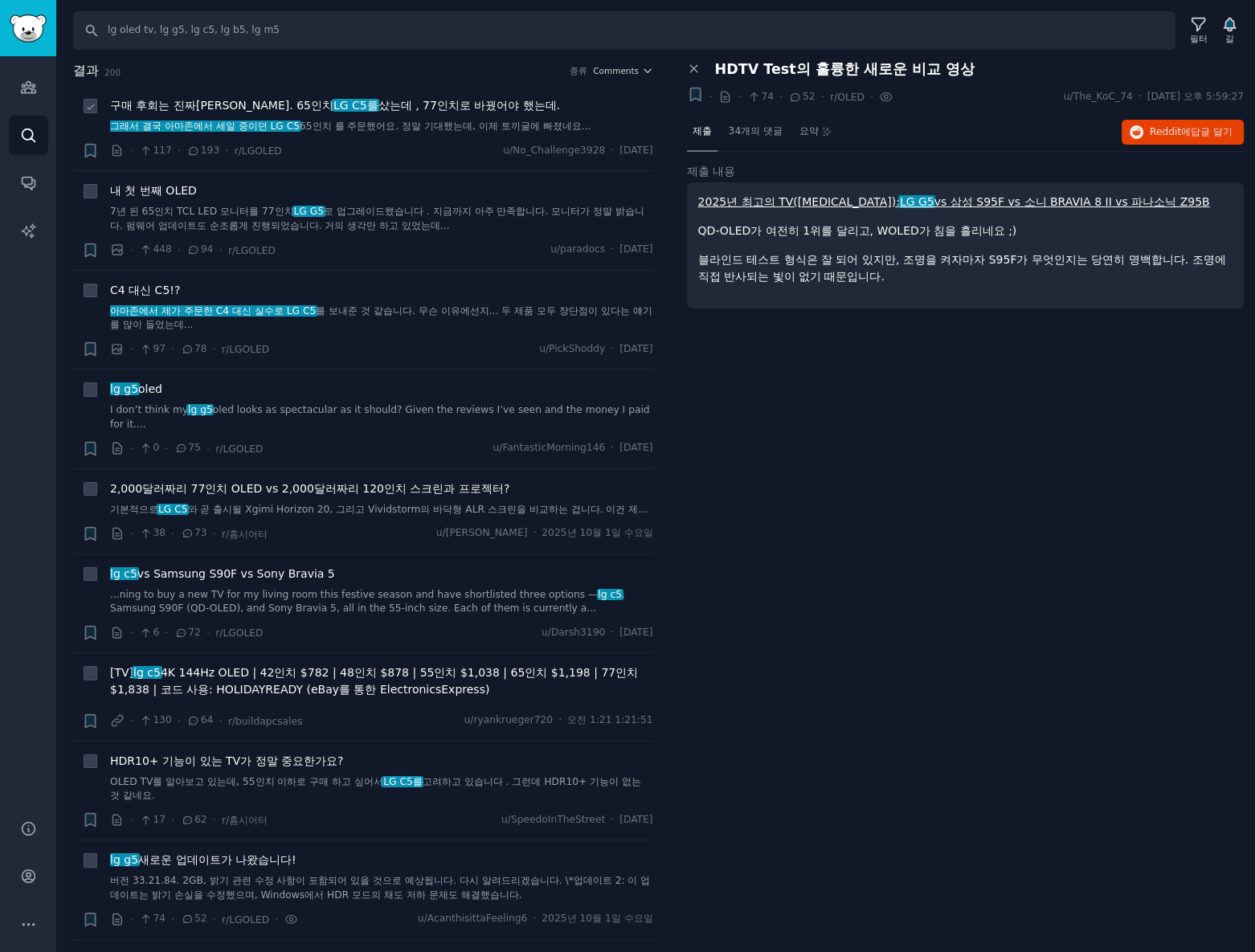
click at [378, 109] on font "샀는데 , 77인치로 바꿨어야 했는데." at bounding box center [469, 104] width 182 height 13
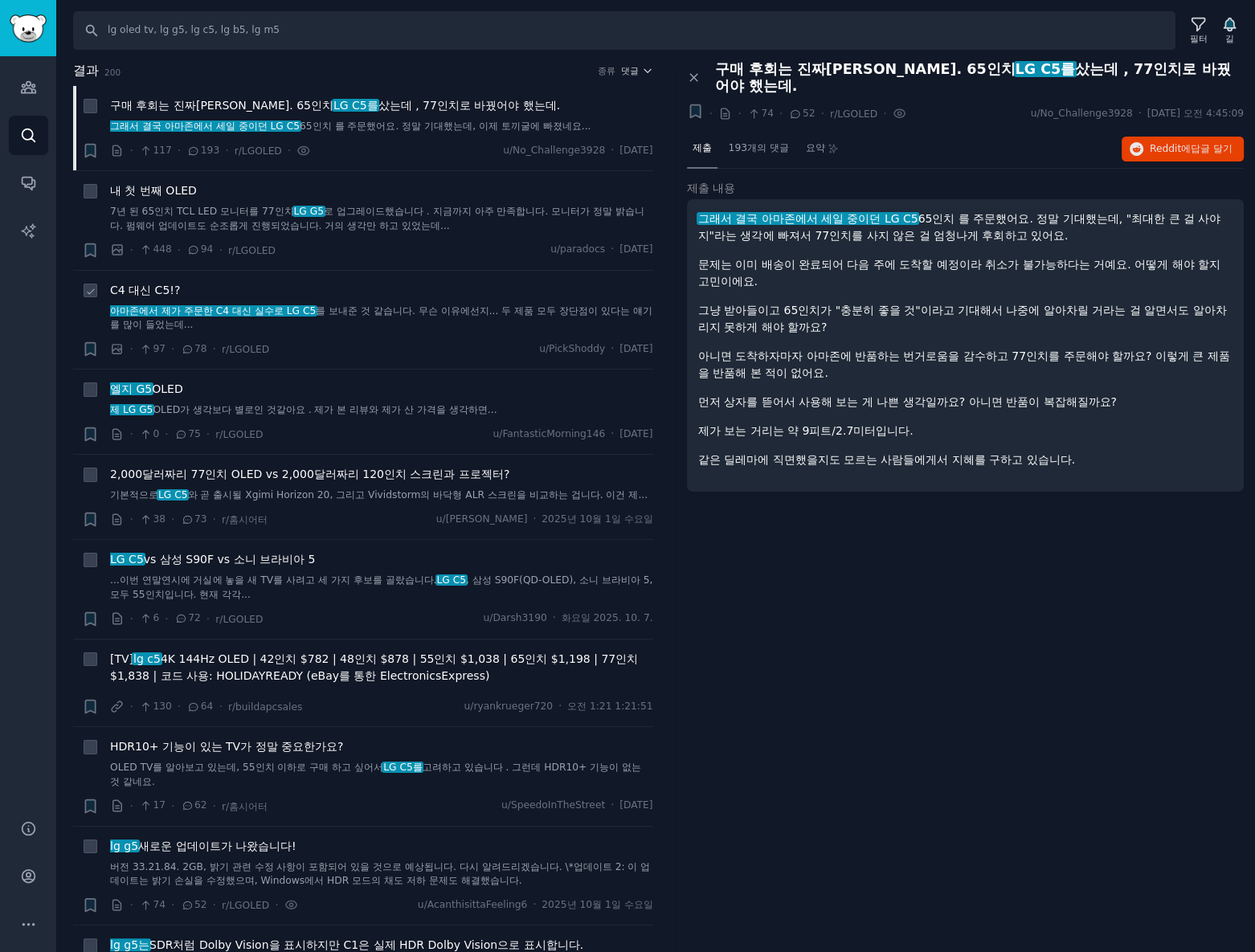
click at [144, 288] on font "C4 대신 C5!?" at bounding box center [145, 289] width 70 height 13
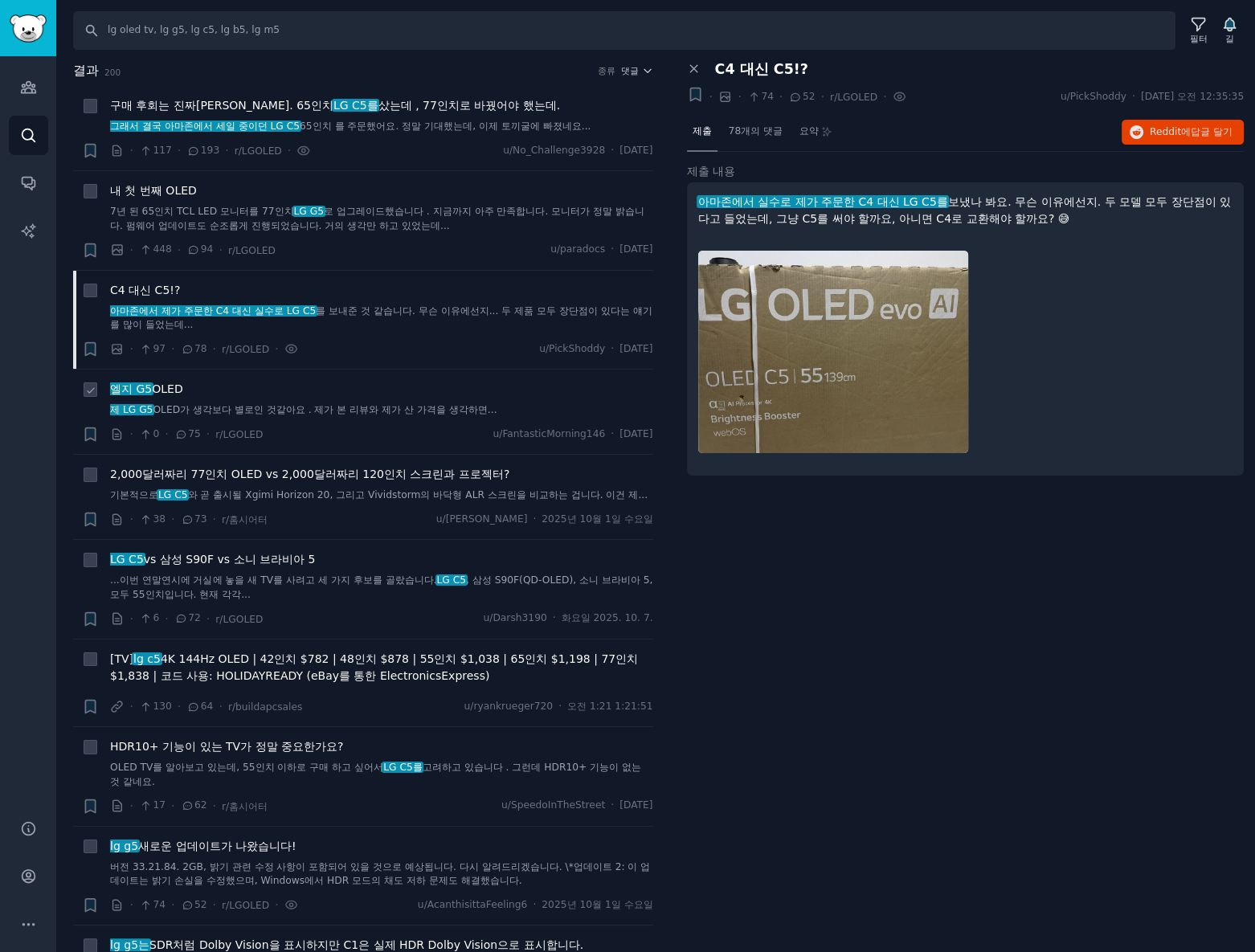
click at [141, 385] on font "엘지 G5" at bounding box center [131, 388] width 42 height 13
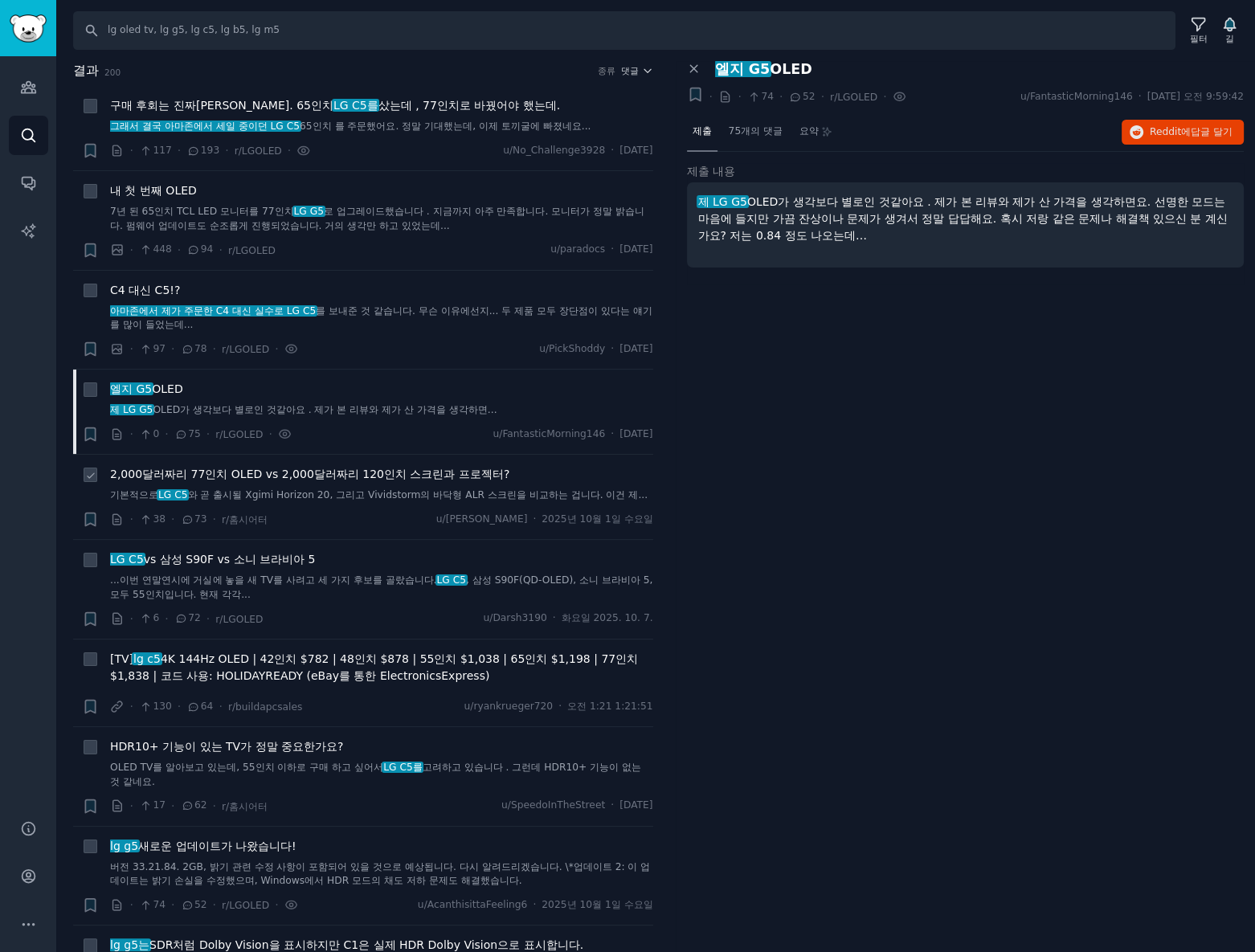
scroll to position [72, 0]
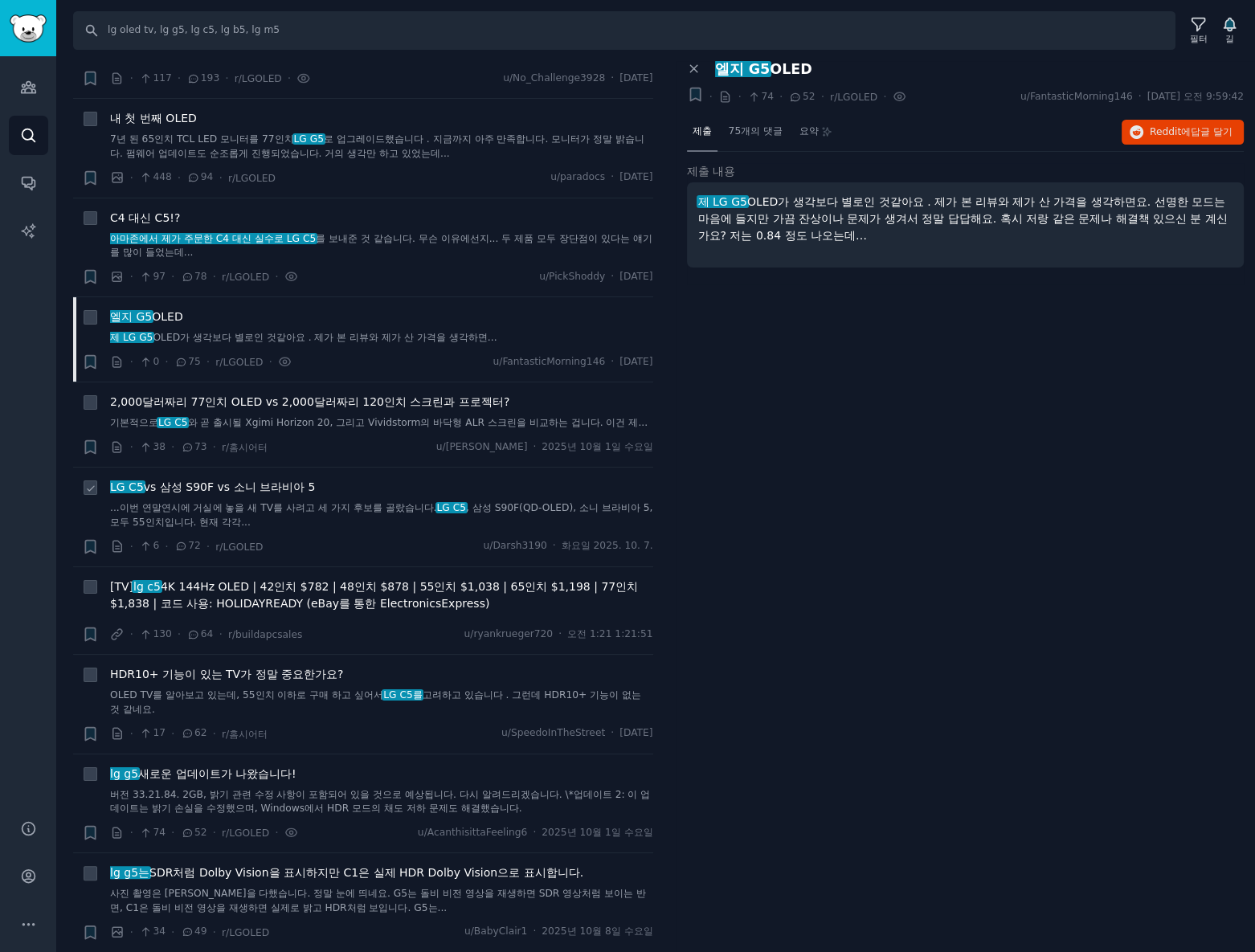
click at [270, 486] on font "vs 삼성 S90F vs 소니 브라비아 5" at bounding box center [230, 486] width 171 height 13
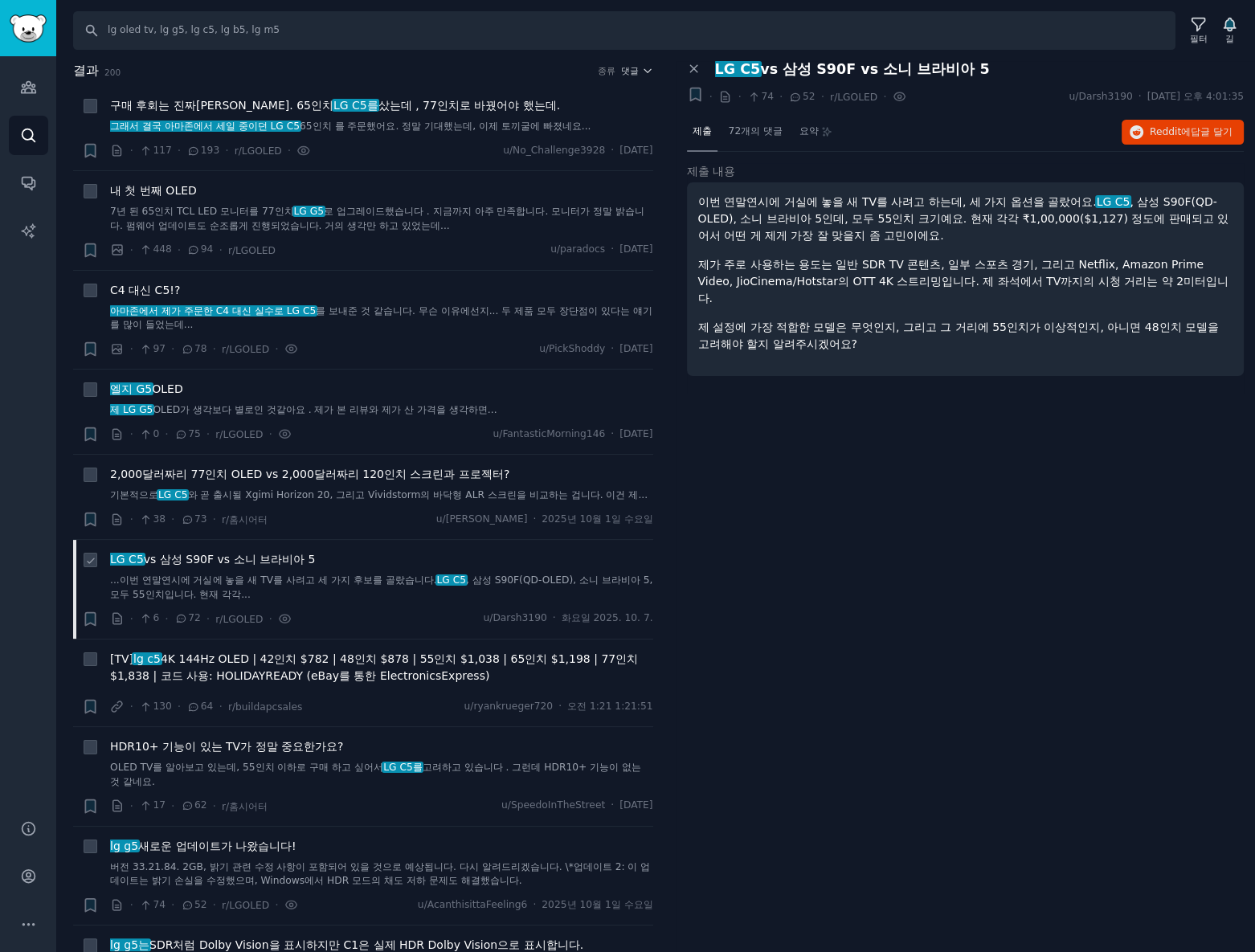
scroll to position [145, 0]
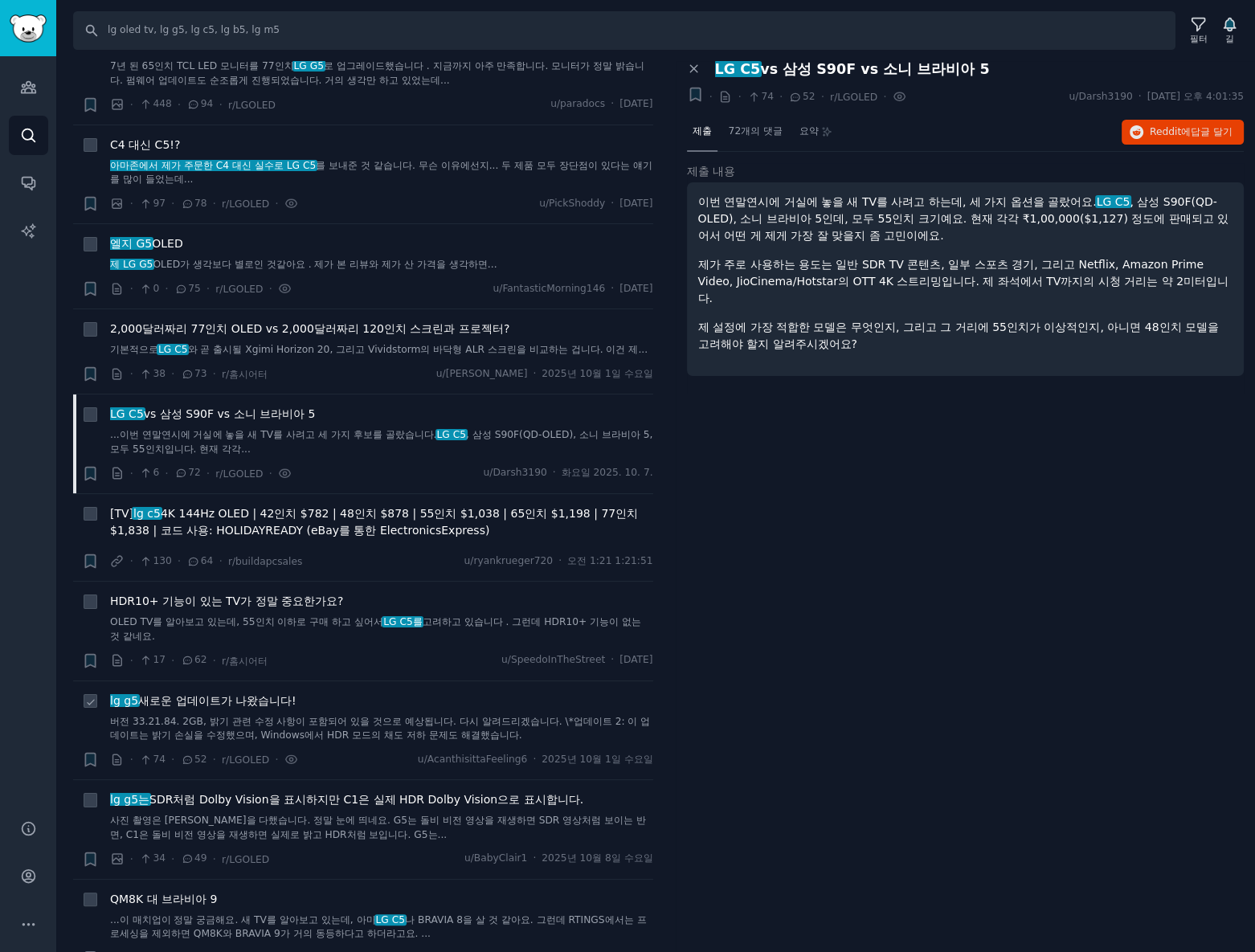
click at [287, 698] on font "새로운 업데이트가 나왔습니다!" at bounding box center [217, 700] width 158 height 13
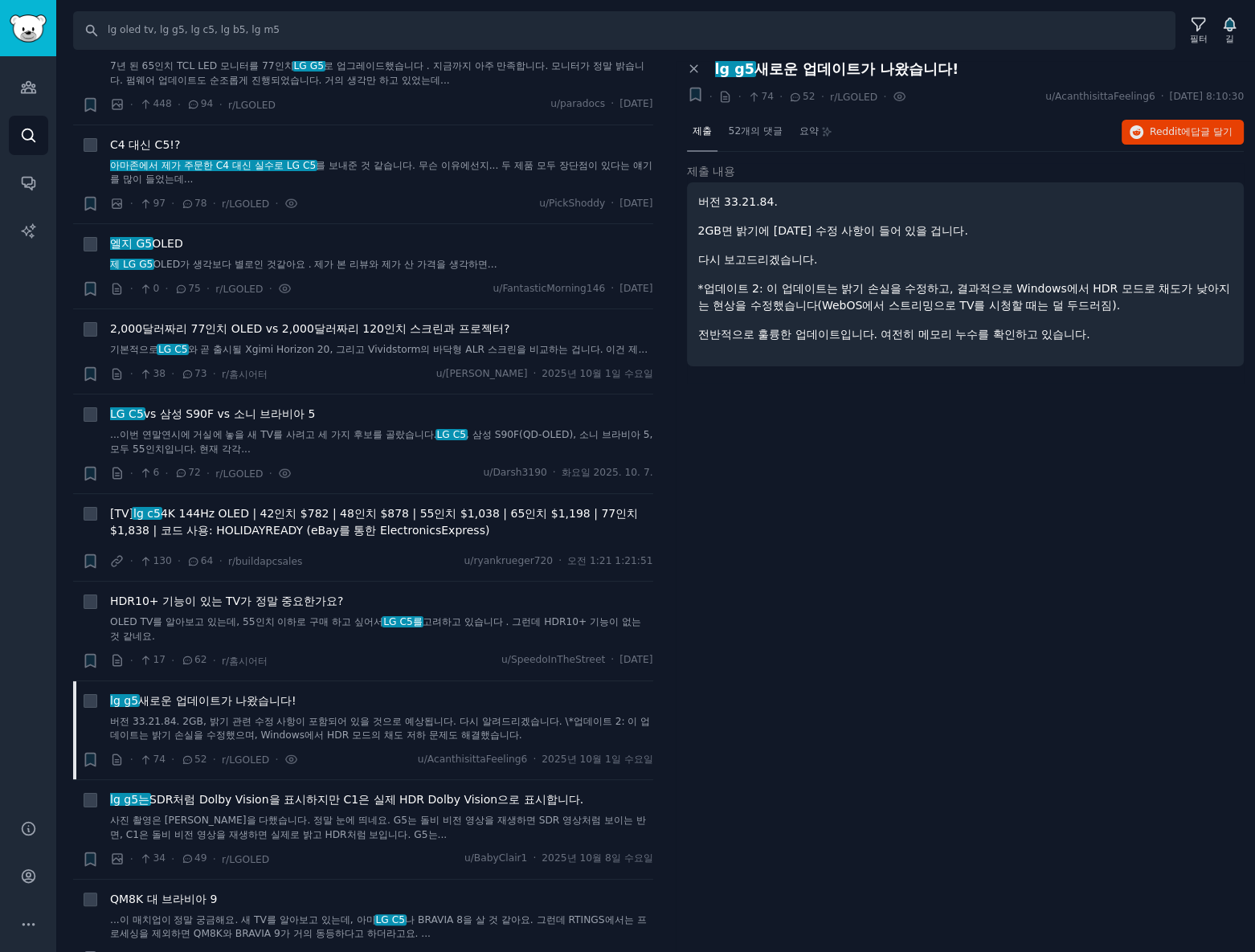
click at [775, 742] on div "패널 닫기 lg g5 새로운 업데이트가 나왔습니다! + · · 74 · 52 · r/LGOLED · u/AcanthisittaFeeling6 …" at bounding box center [965, 507] width 580 height 892
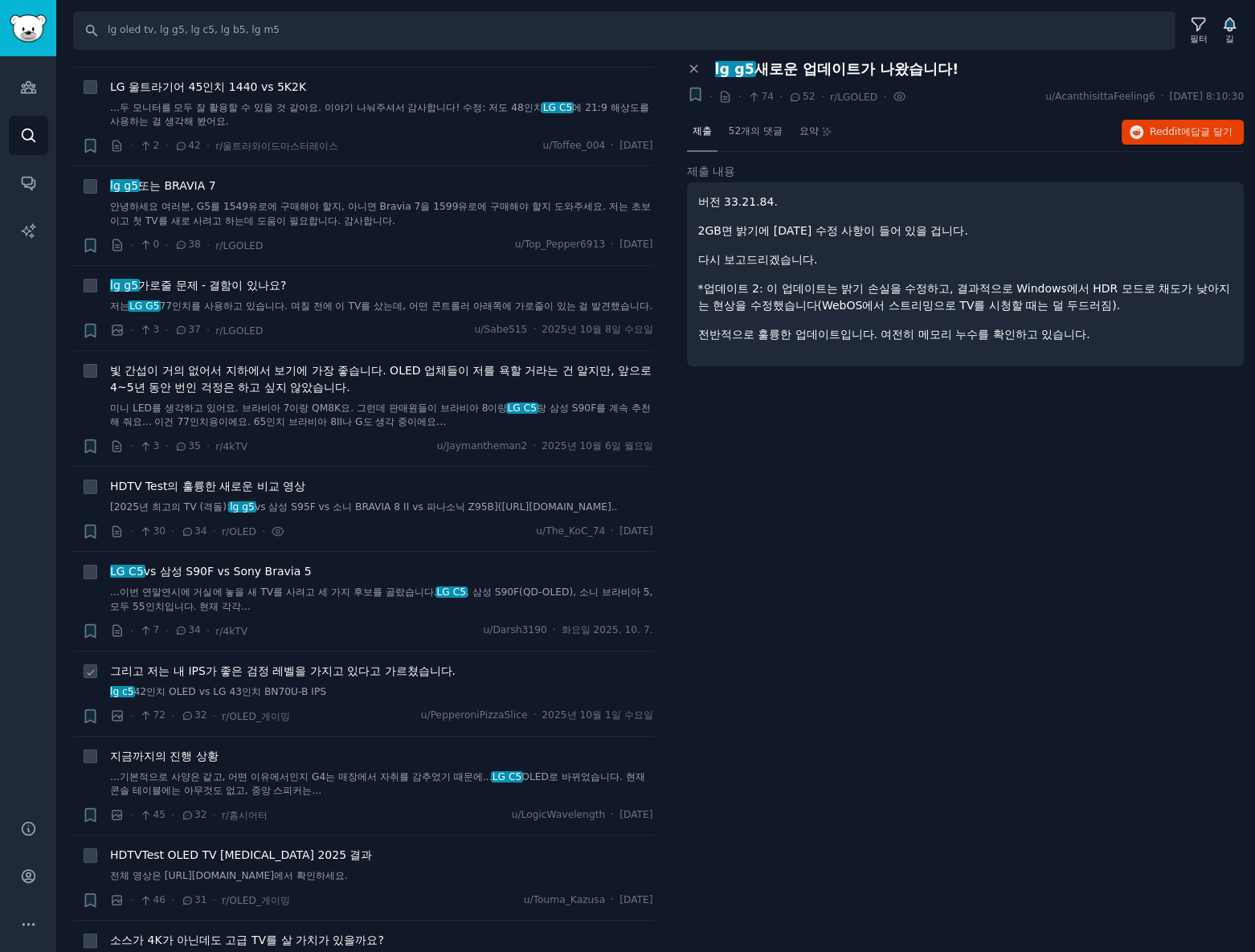
scroll to position [1314, 0]
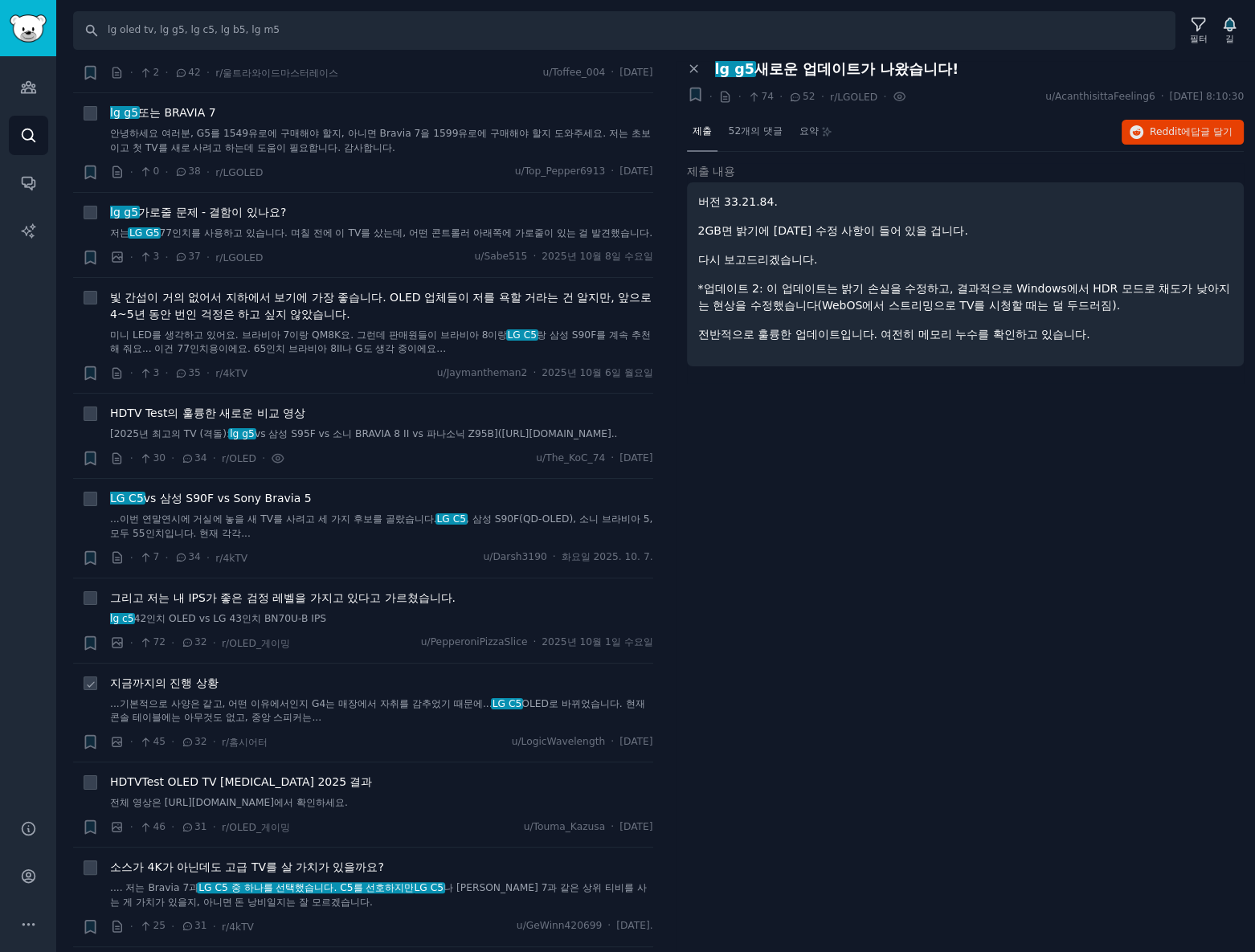
click at [192, 689] on font "지금까지의 진행 상황" at bounding box center [164, 682] width 108 height 13
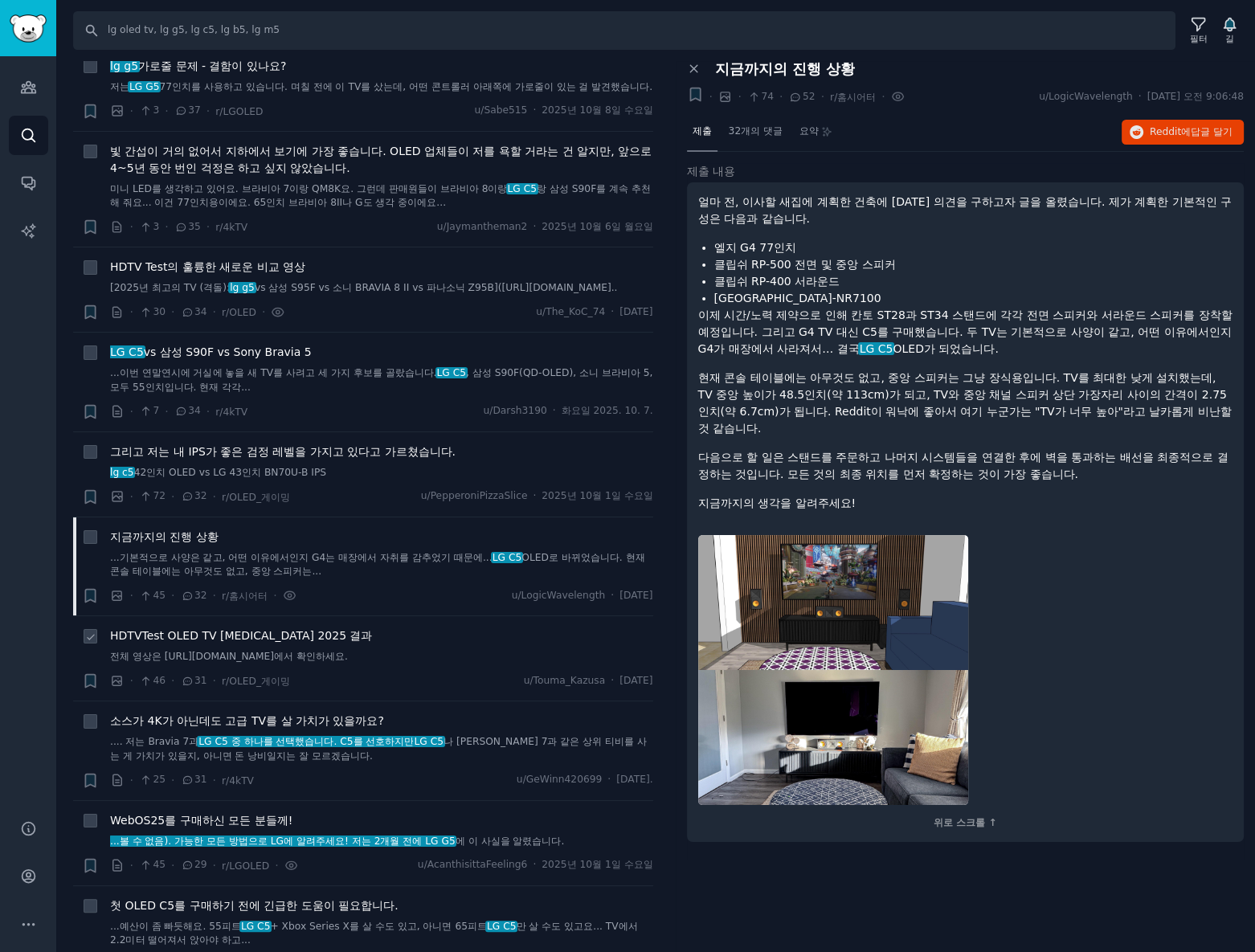
scroll to position [1534, 0]
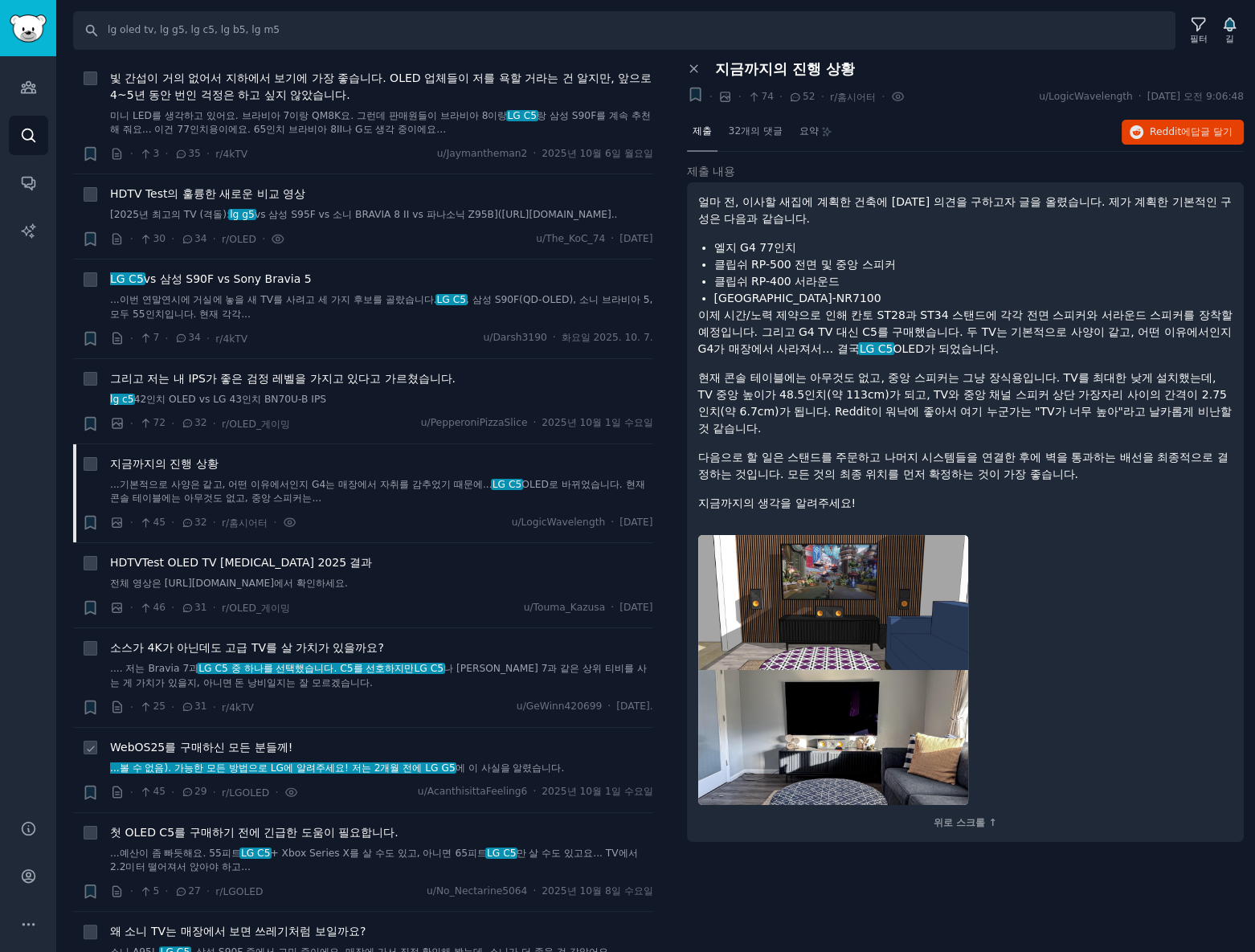
click at [273, 753] on font "WebOS25를 구매하신 모든 분들께!" at bounding box center [201, 746] width 182 height 13
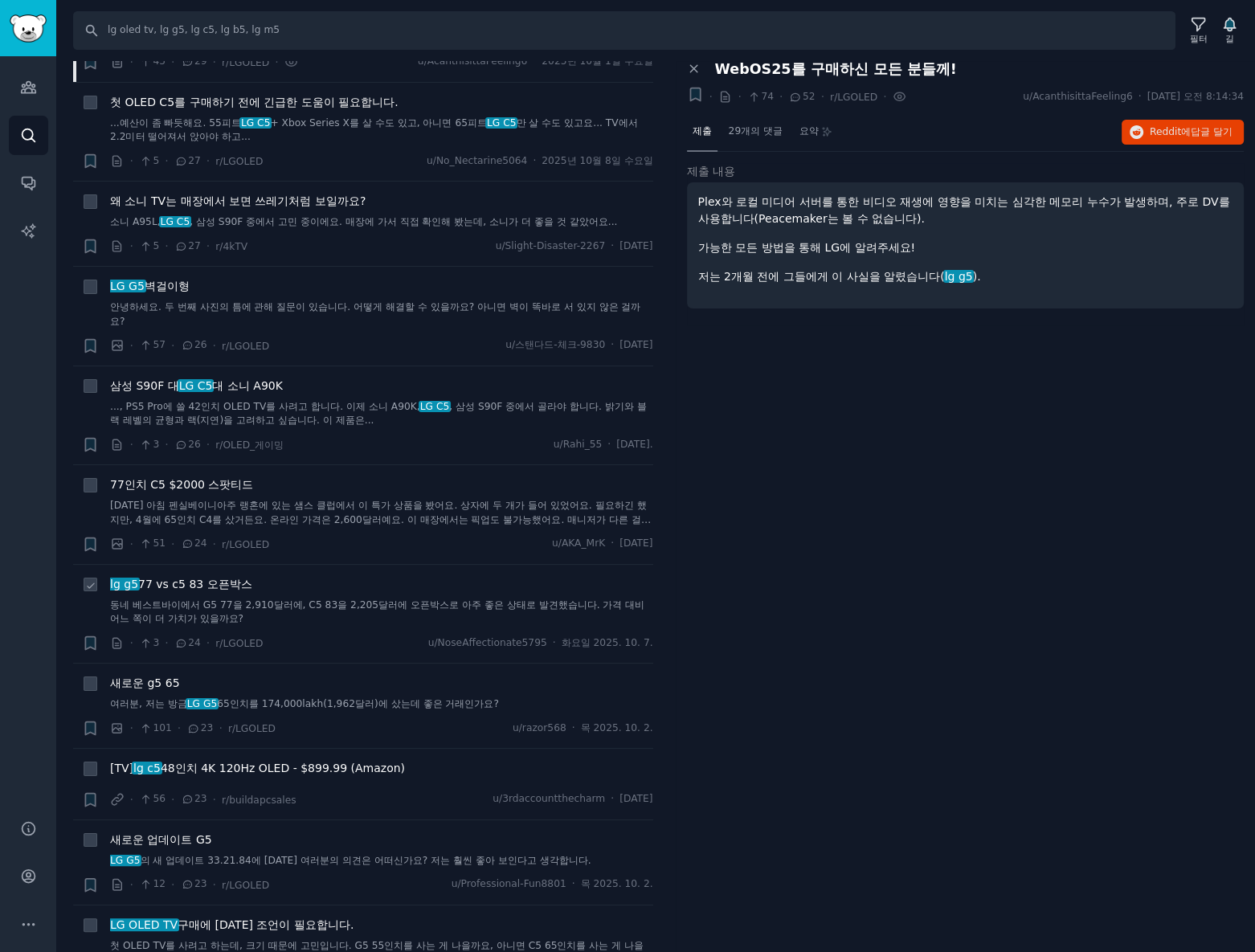
scroll to position [2411, 0]
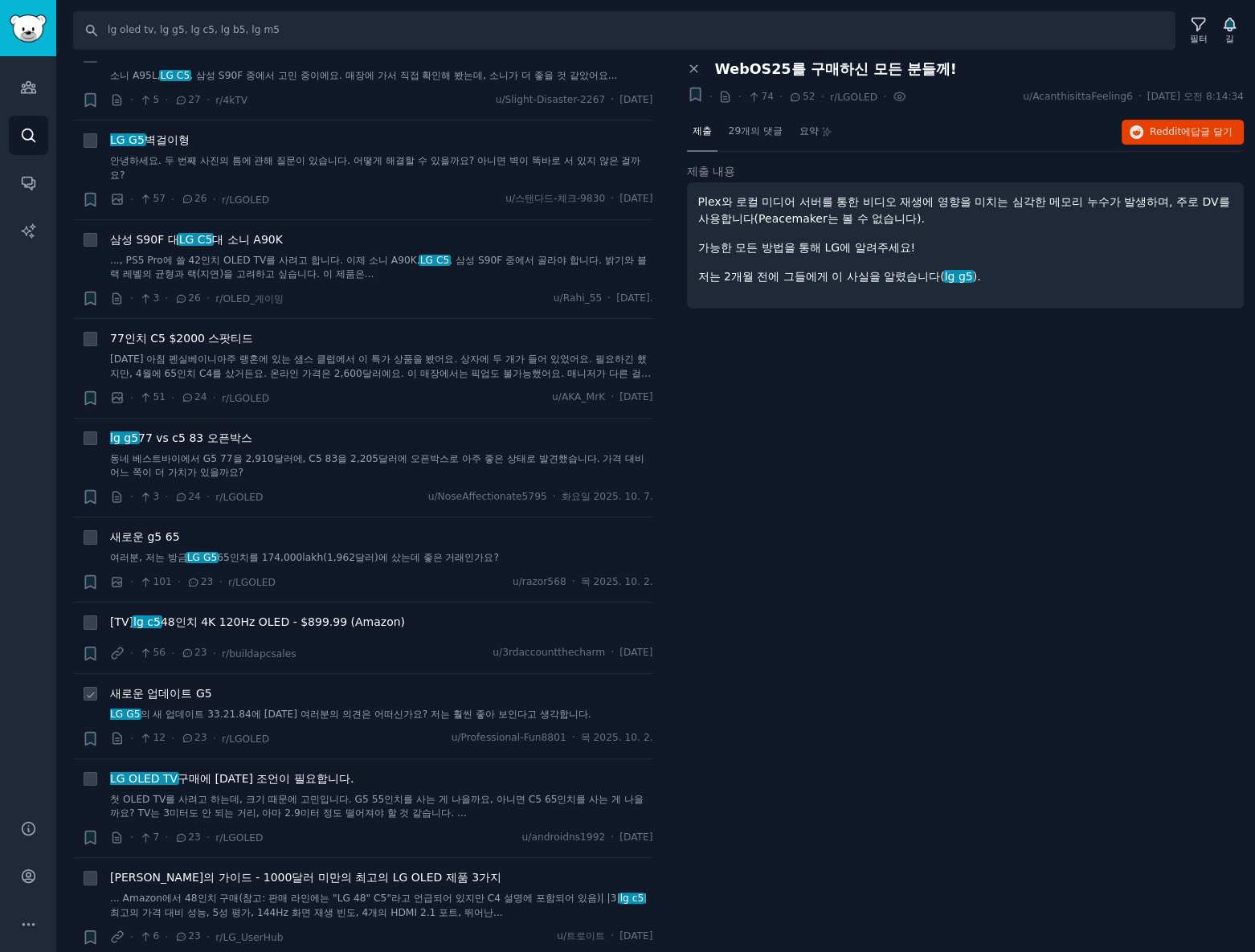
click at [181, 700] on font "새로운 업데이트 G5" at bounding box center [161, 693] width 102 height 13
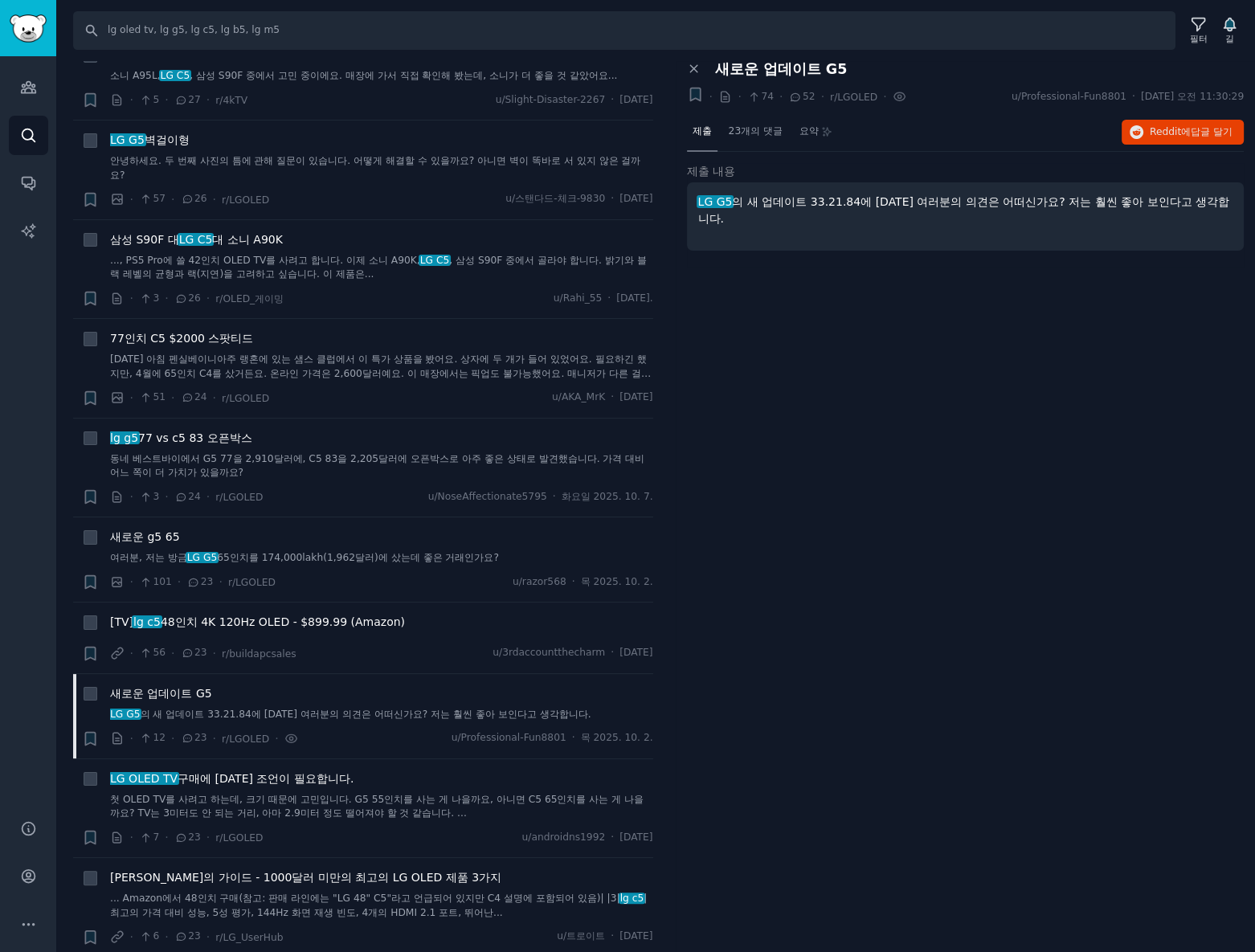
click at [977, 422] on div "패널 닫기 새로운 업데이트 G5 + · · 74 · 52 · r/LGOLED · u/Professional-Fun8801 · 2025. 10.…" at bounding box center [965, 507] width 580 height 892
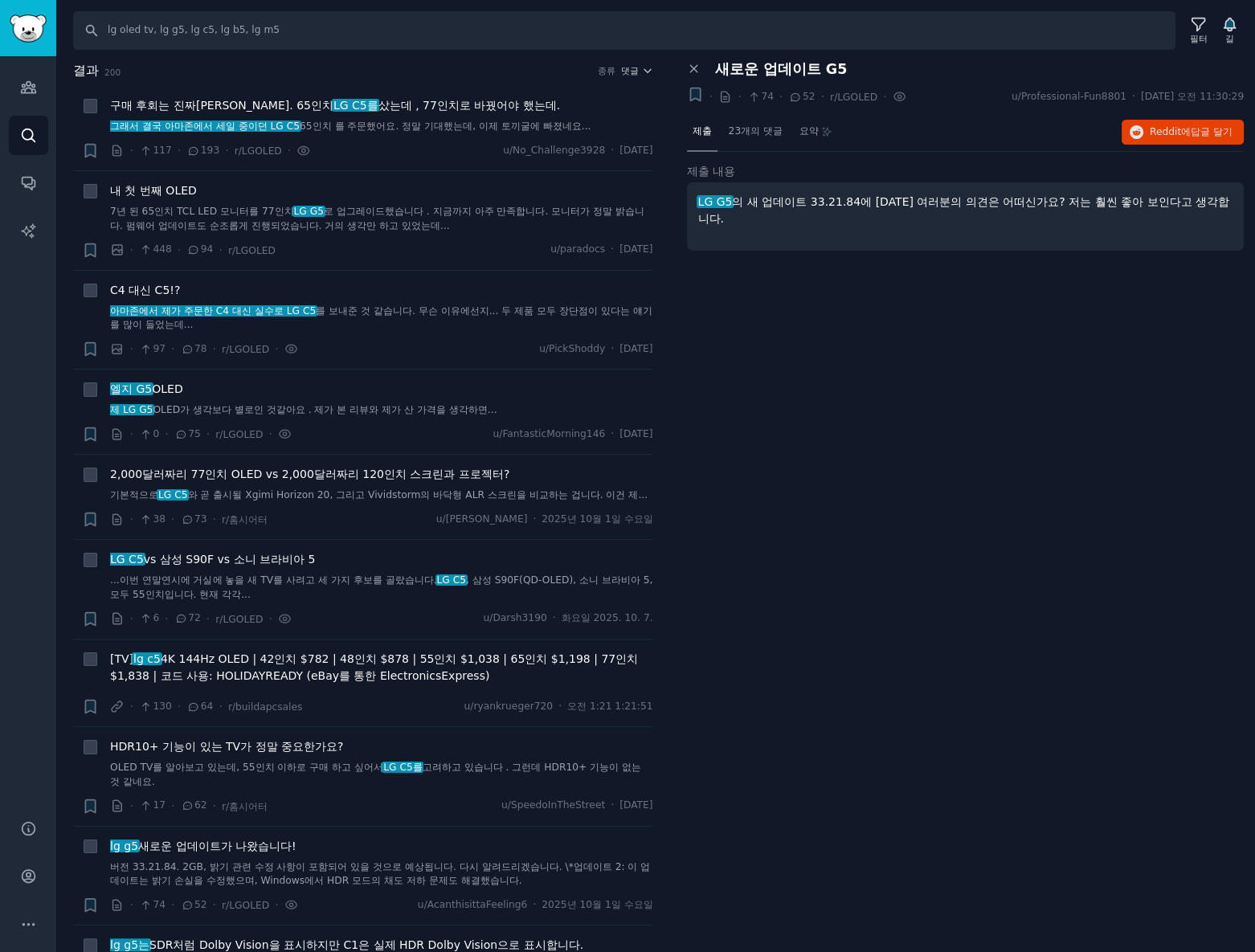
click at [964, 387] on div "패널 닫기 새로운 업데이트 G5 + · · 74 · 52 · r/LGOLED · u/Professional-Fun8801 · 2025. 10.…" at bounding box center [965, 507] width 580 height 892
click at [948, 405] on div "패널 닫기 새로운 업데이트 G5 + · · 74 · 52 · r/LGOLED · u/Professional-Fun8801 · 2025. 10.…" at bounding box center [965, 507] width 580 height 892
click at [923, 400] on div "패널 닫기 새로운 업데이트 G5 + · · 74 · 52 · r/LGOLED · u/Professional-Fun8801 · 2025. 10.…" at bounding box center [965, 507] width 580 height 892
click at [629, 70] on font "댓글" at bounding box center [629, 71] width 18 height 10
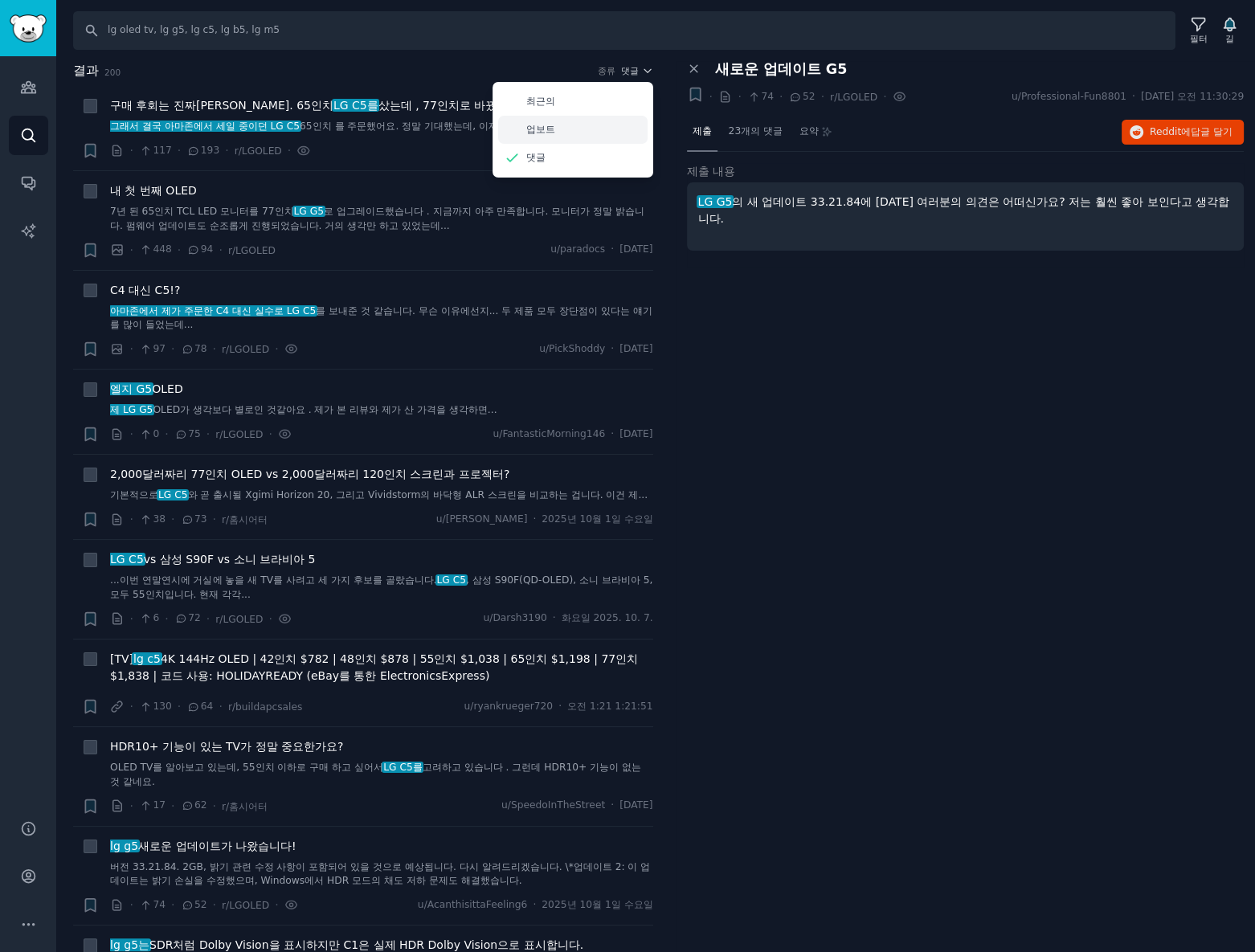
click at [584, 132] on div "업보트" at bounding box center [572, 130] width 149 height 28
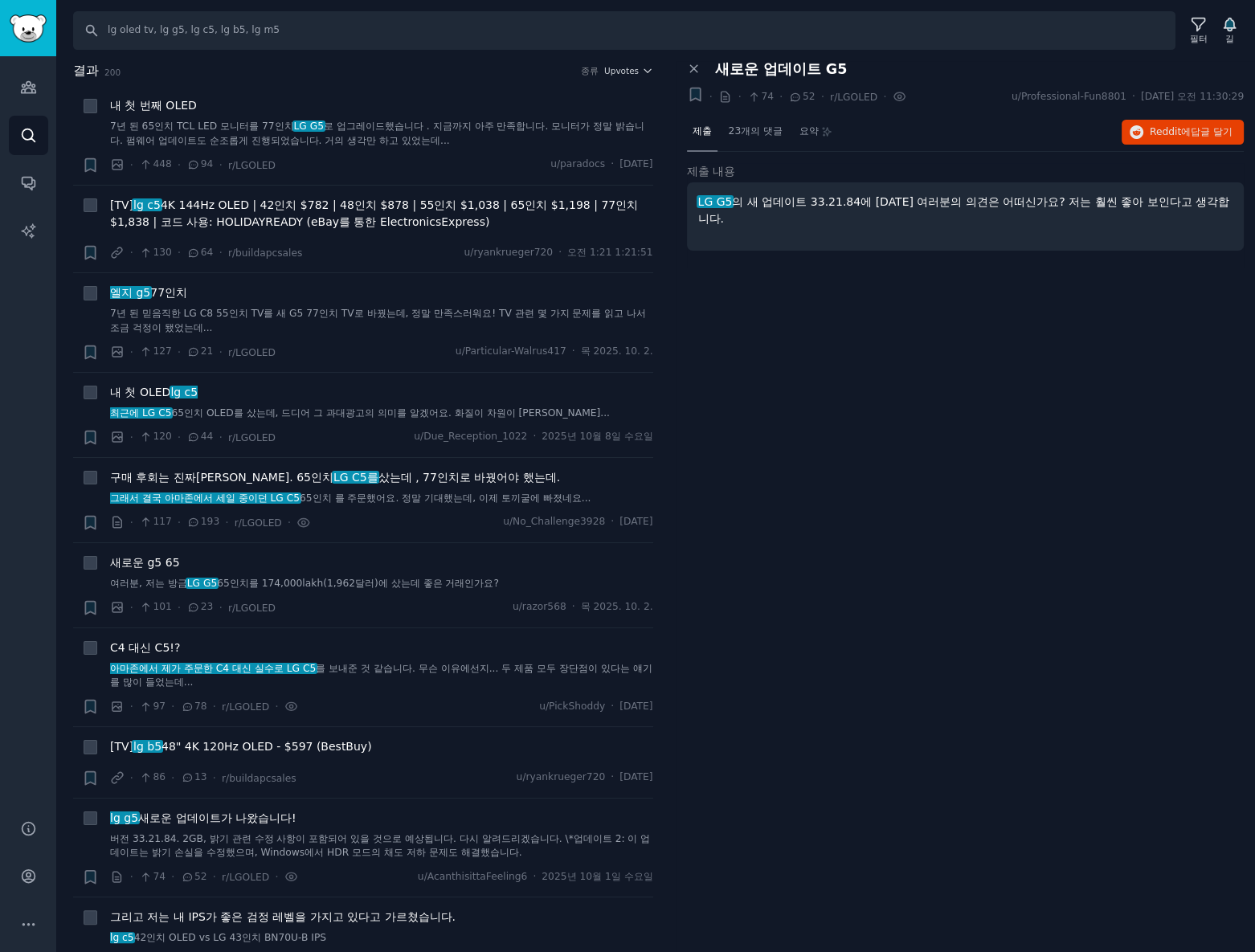
click at [881, 379] on div "패널 닫기 새로운 업데이트 G5 + · · 74 · 52 · r/LGOLED · u/Professional-Fun8801 · 2025. 10.…" at bounding box center [965, 507] width 580 height 892
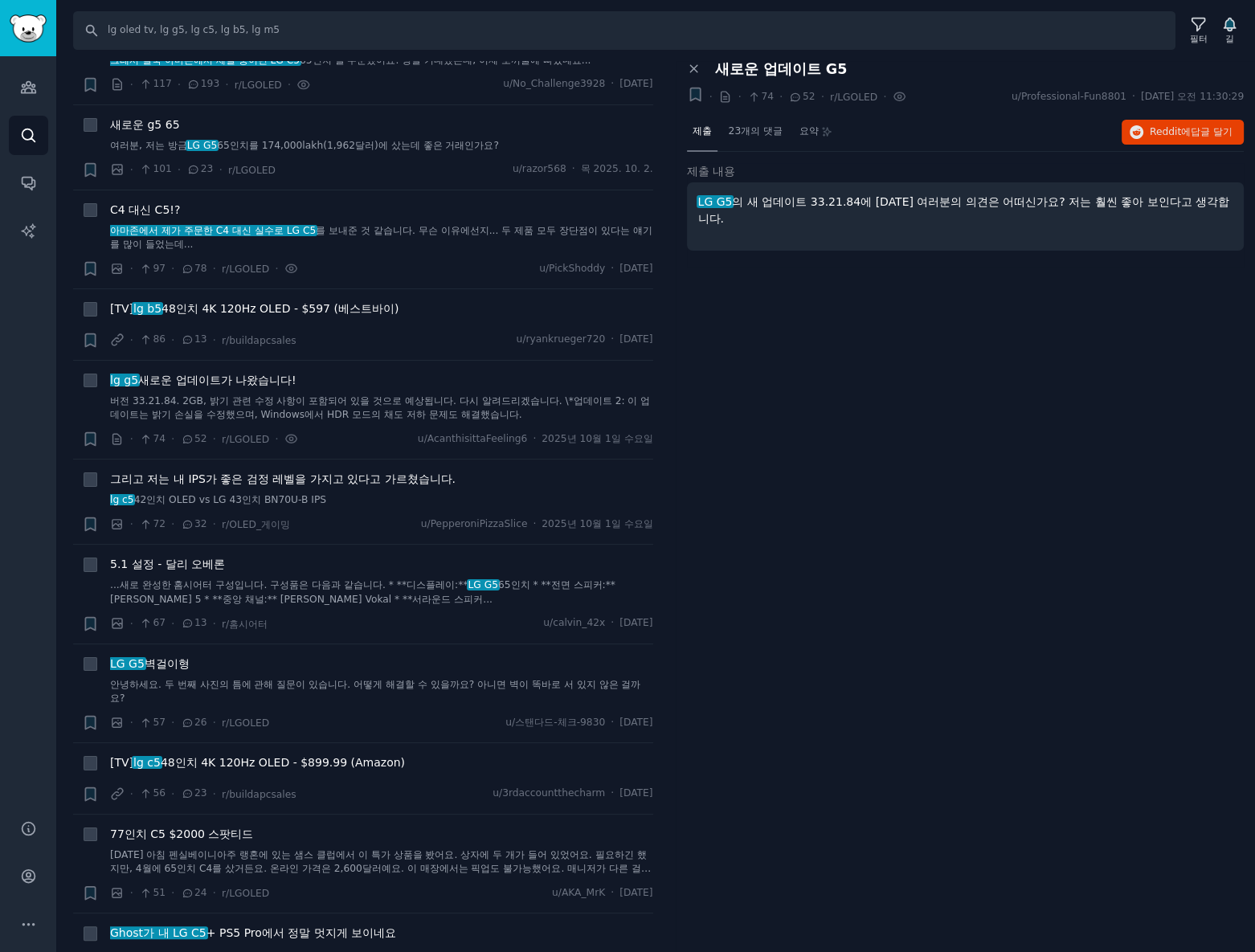
scroll to position [584, 0]
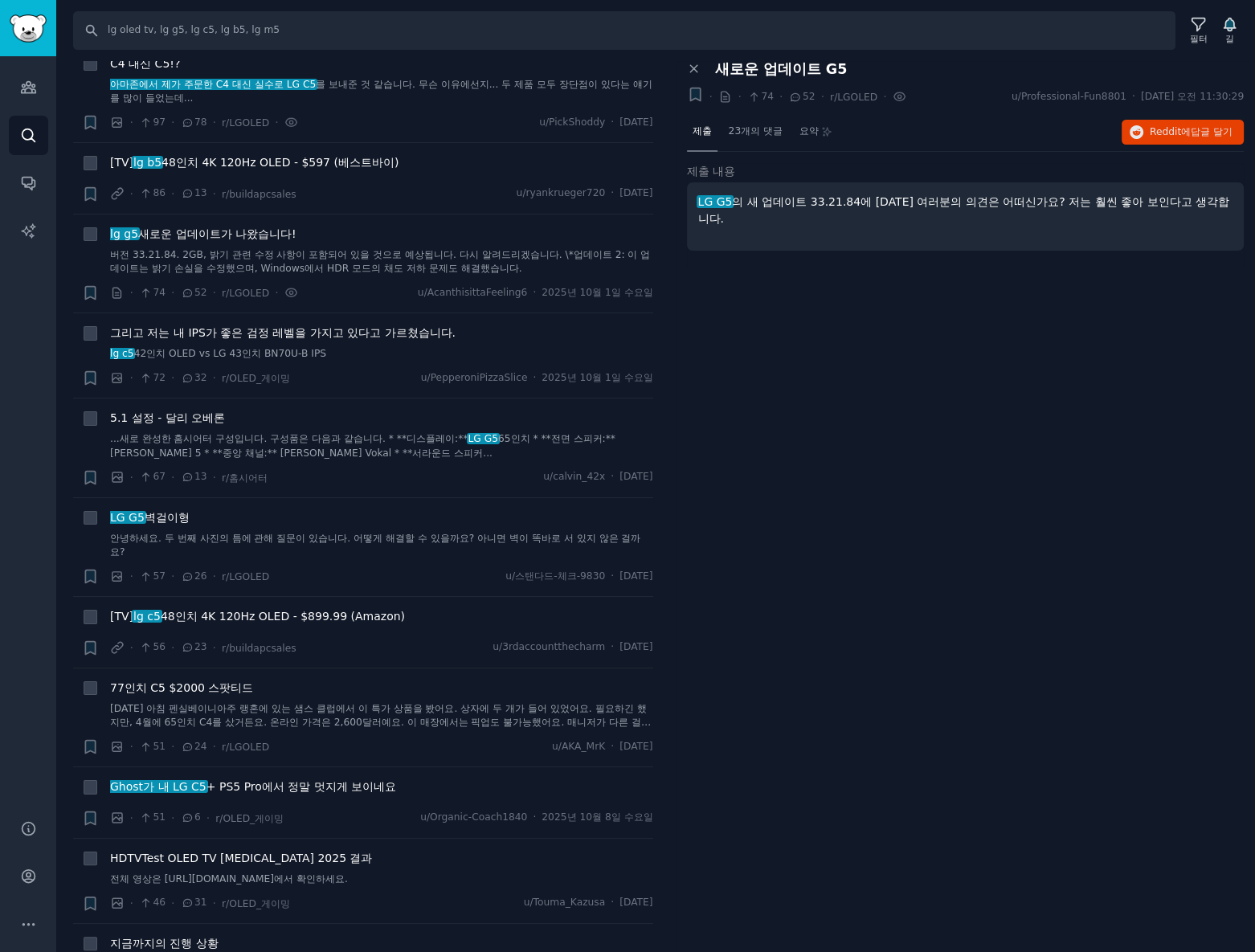
drag, startPoint x: 405, startPoint y: 329, endPoint x: 857, endPoint y: 514, distance: 488.4
click at [927, 513] on div "패널 닫기 새로운 업데이트 G5 + · · 74 · 52 · r/LGOLED · u/Professional-Fun8801 · 2025. 10.…" at bounding box center [965, 507] width 580 height 892
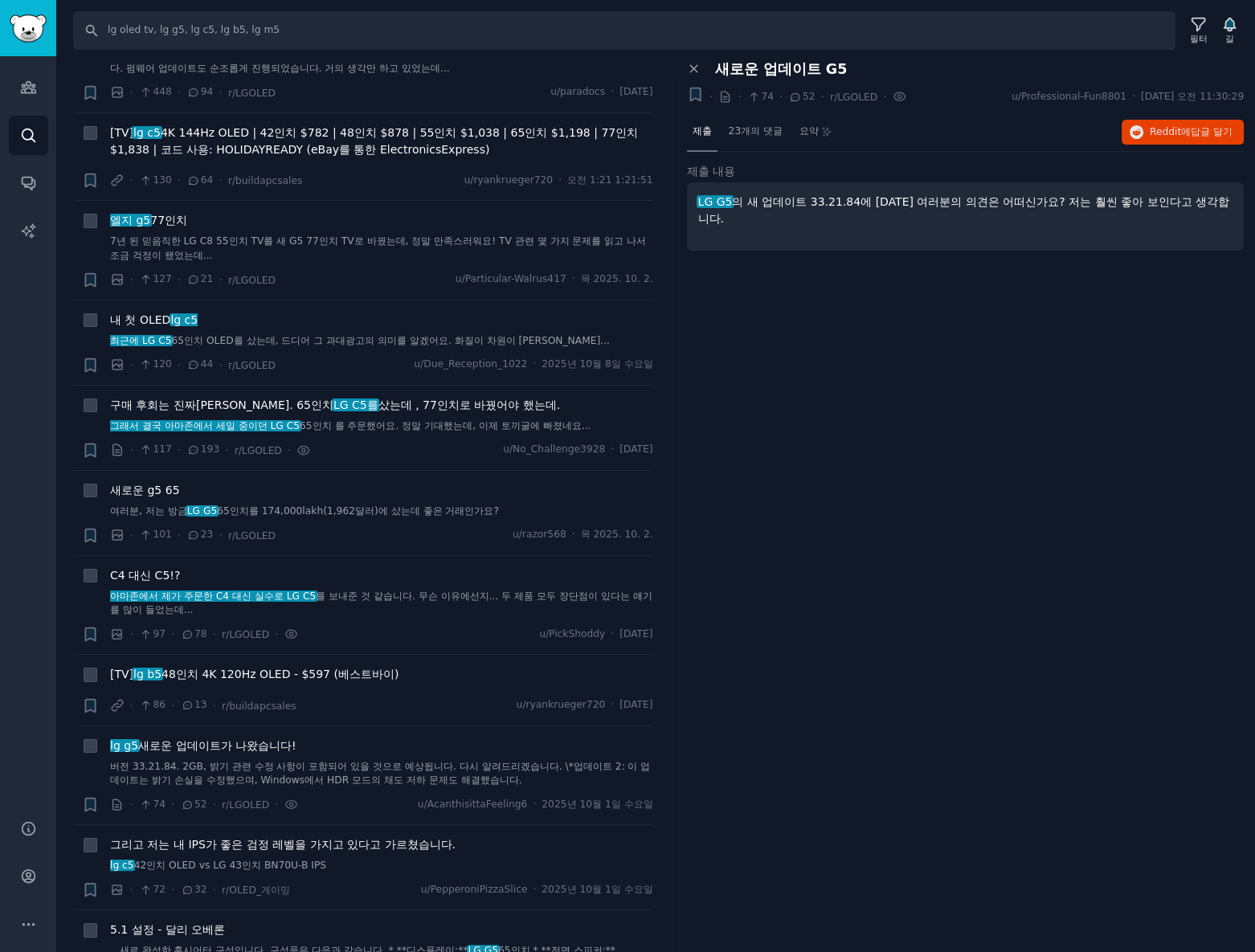
scroll to position [0, 0]
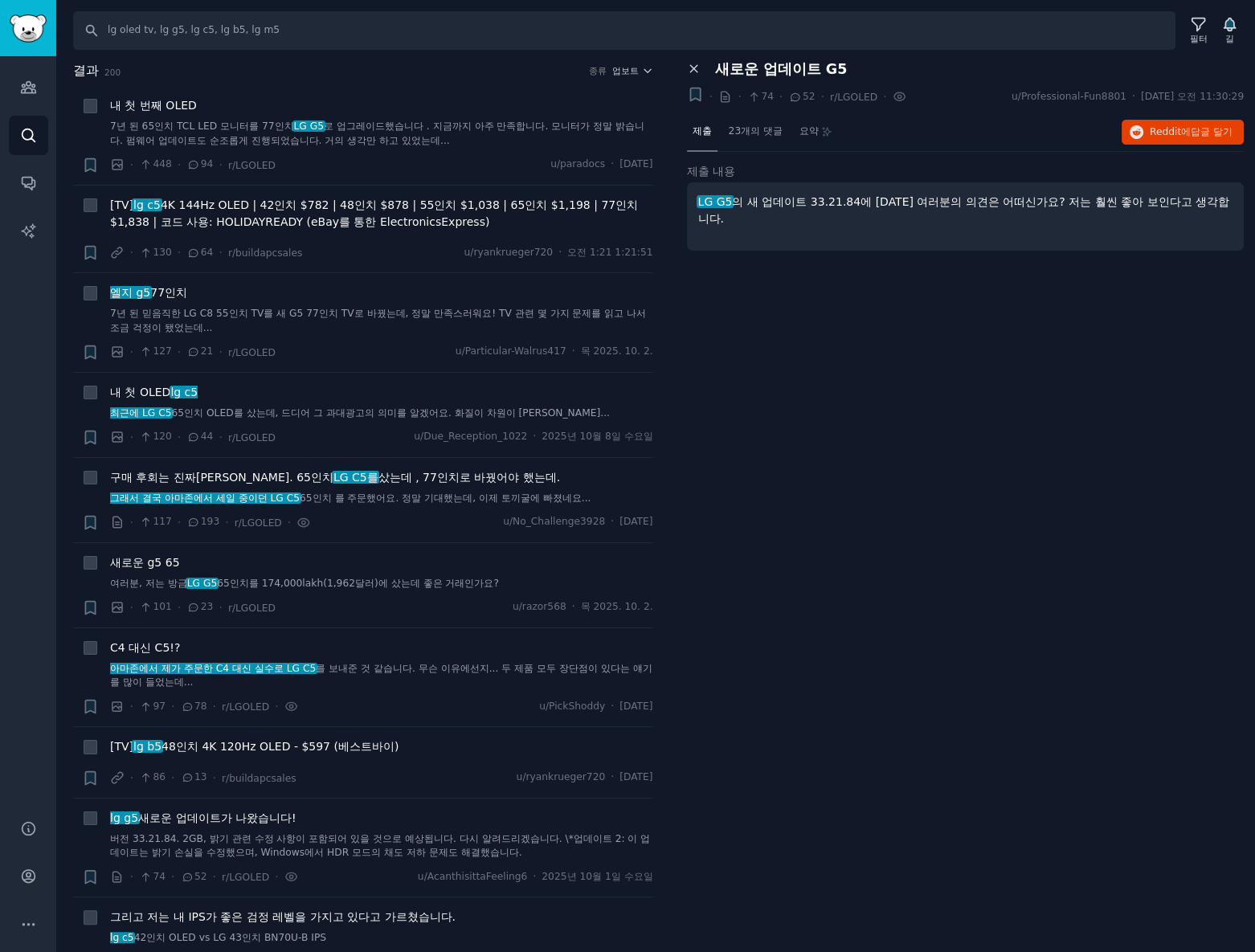
click at [692, 70] on icon at bounding box center [693, 69] width 7 height 7
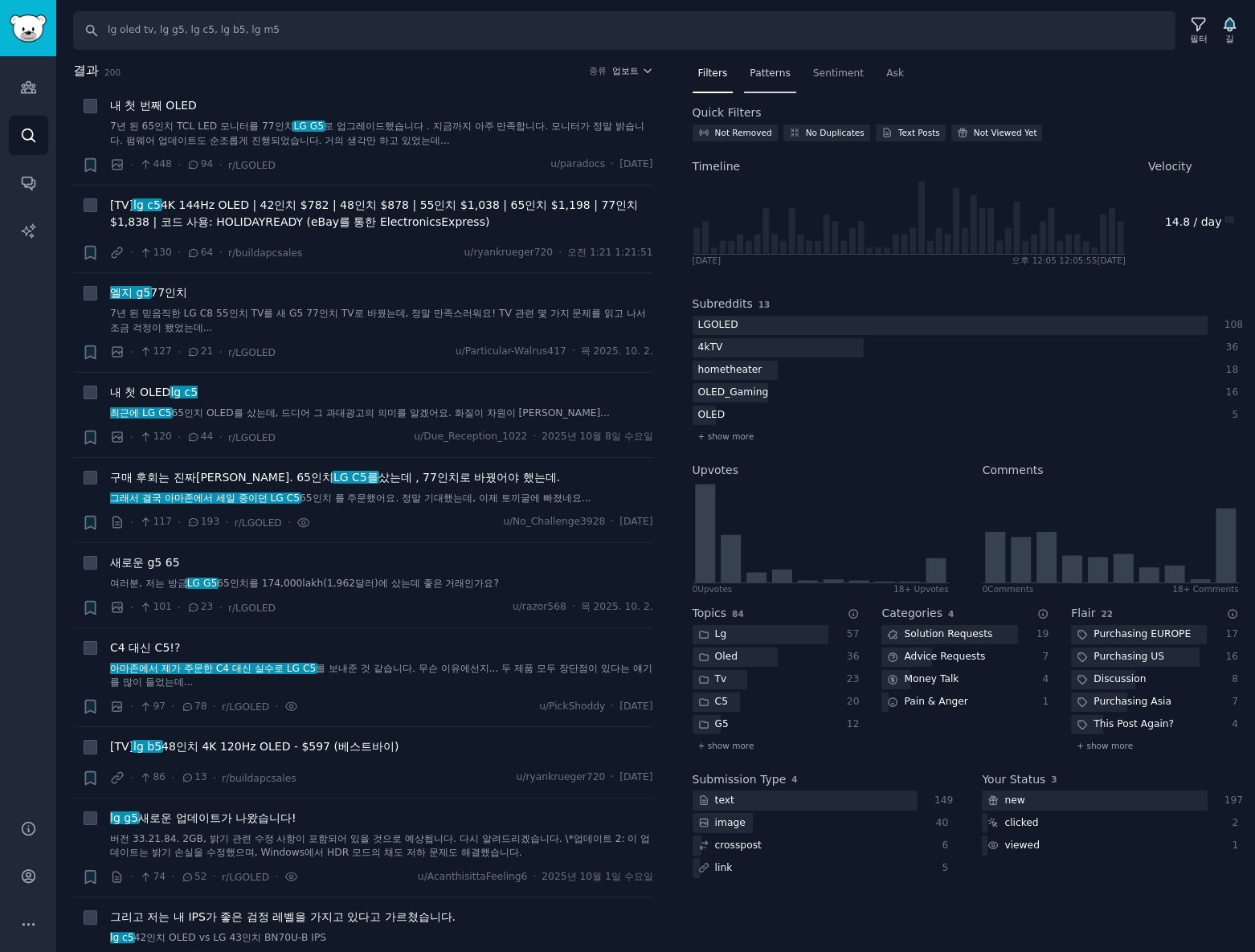
click at [765, 72] on nav "Filters Patterns Sentiment Ask" at bounding box center [966, 78] width 547 height 33
click at [746, 80] on div "패턴" at bounding box center [749, 78] width 30 height 33
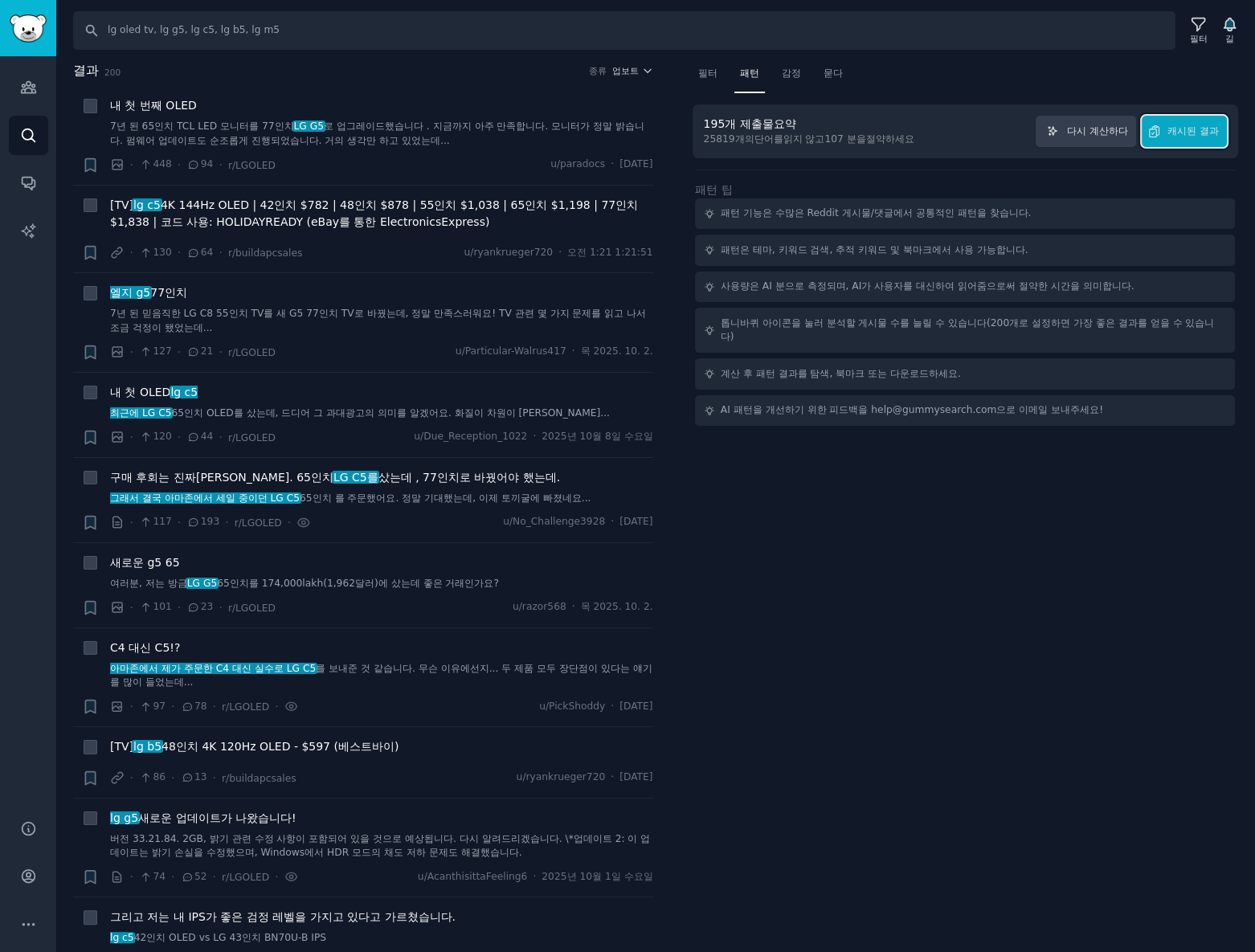
click at [1212, 138] on button "캐시된 결과" at bounding box center [1184, 132] width 85 height 31
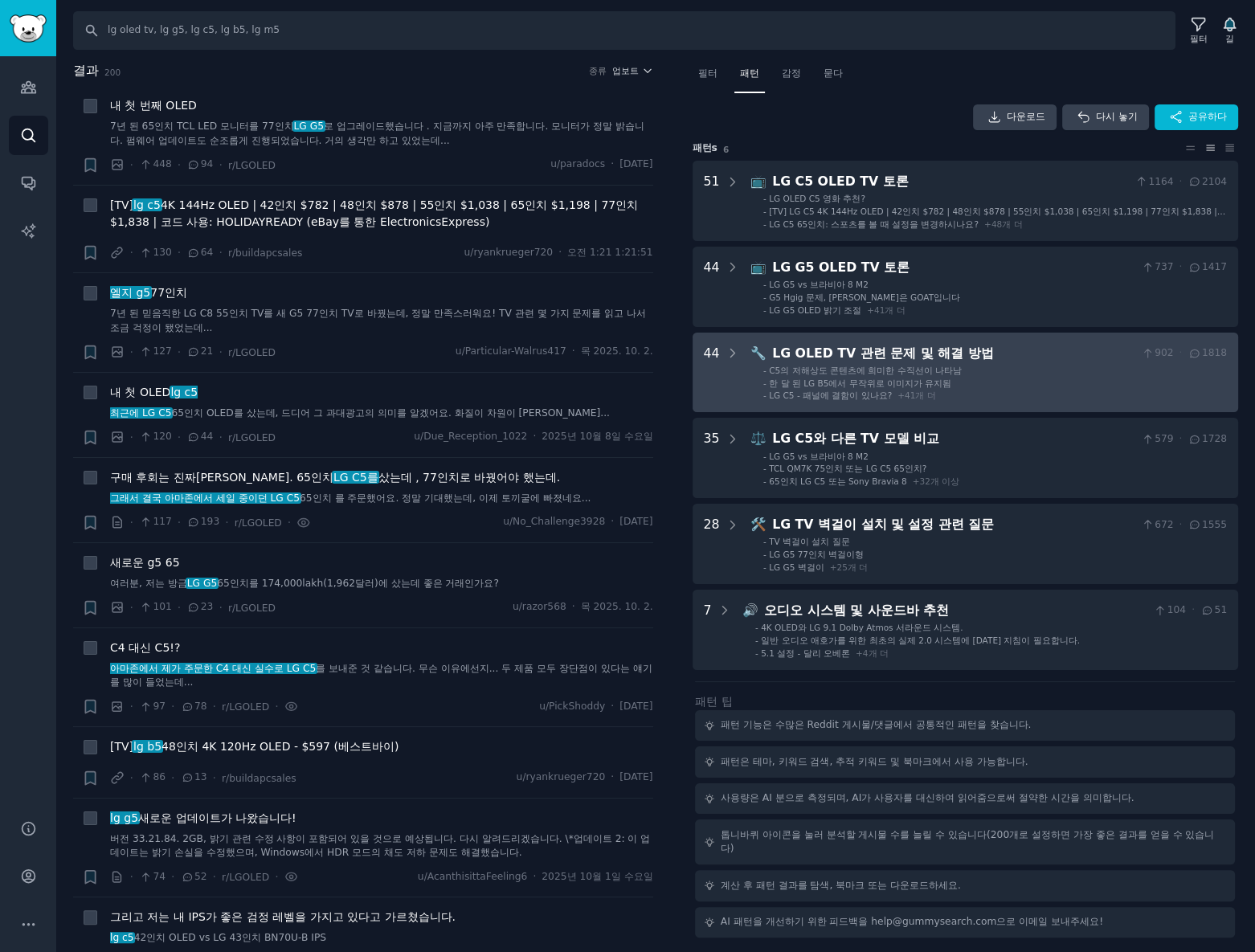
click at [898, 400] on font "+" at bounding box center [900, 396] width 7 height 10
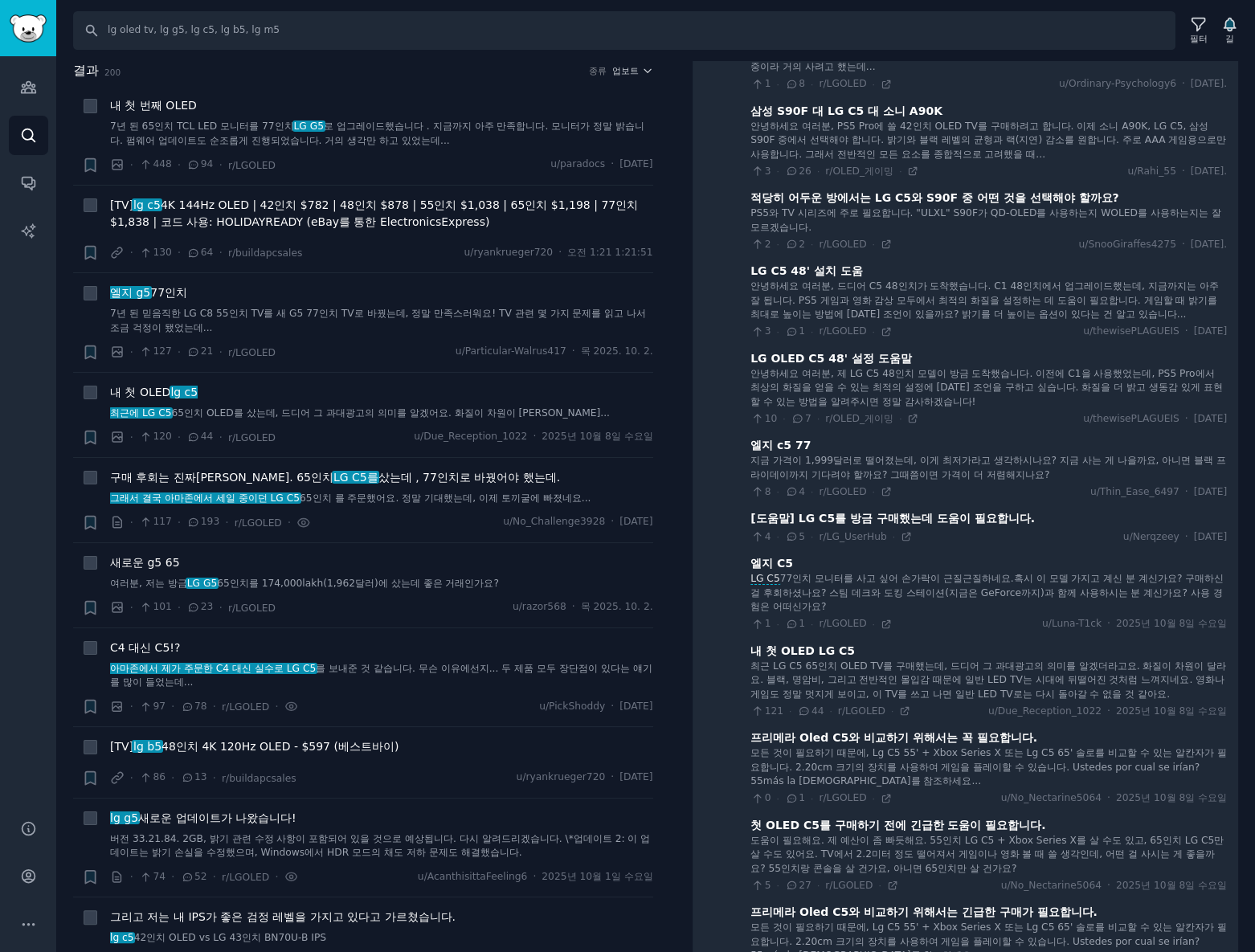
scroll to position [1001, 0]
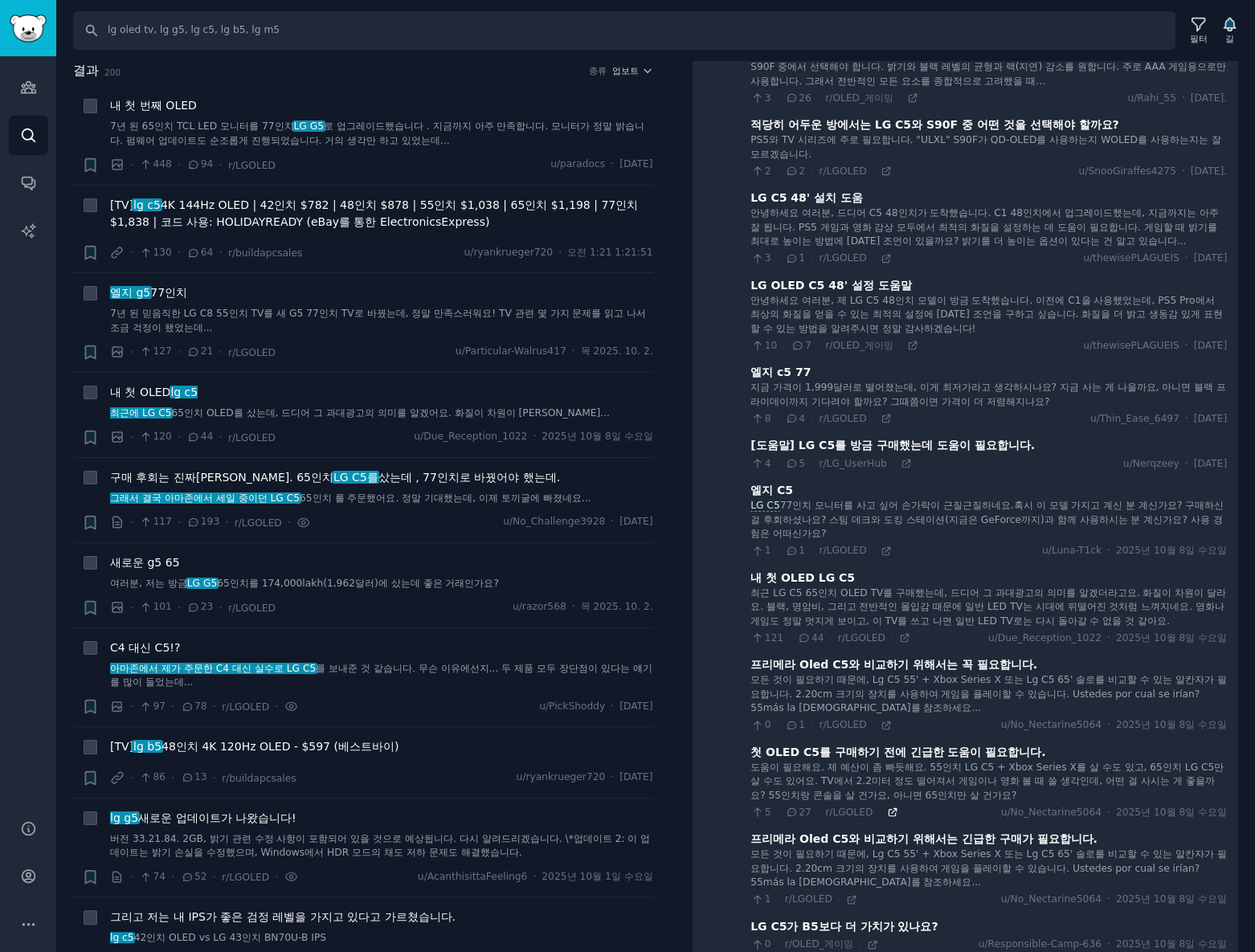
click at [887, 811] on icon at bounding box center [893, 813] width 12 height 12
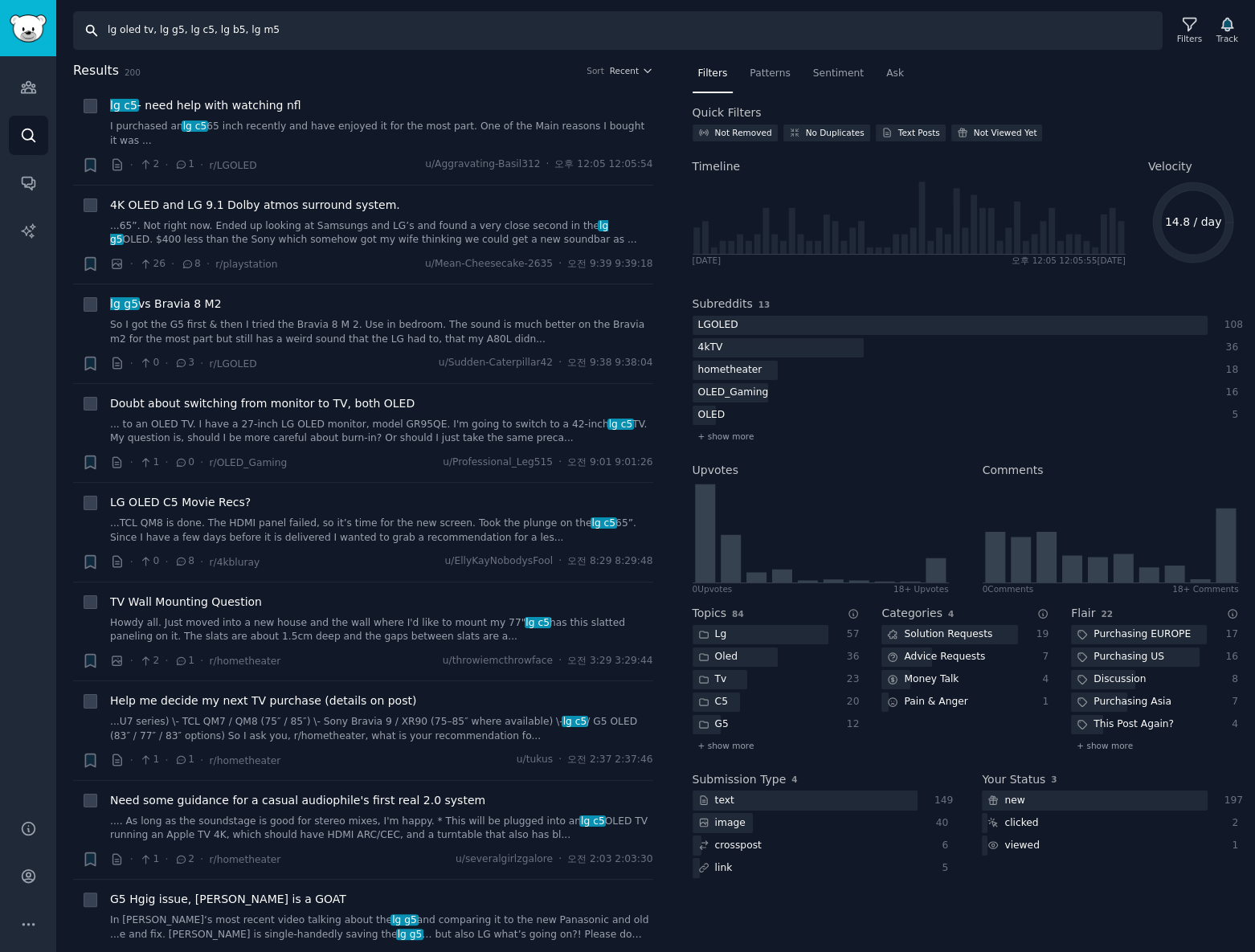
drag, startPoint x: 366, startPoint y: 16, endPoint x: 373, endPoint y: 39, distance: 24.0
click at [365, 16] on input "lg oled tv, lg g5, lg c5, lg b5, lg m5" at bounding box center [618, 31] width 1089 height 39
paste input "ultragear, GX9, 5k2k, 45gx950a"
type input "lg ultragear, GX9, 5k2k, 45gx950a"
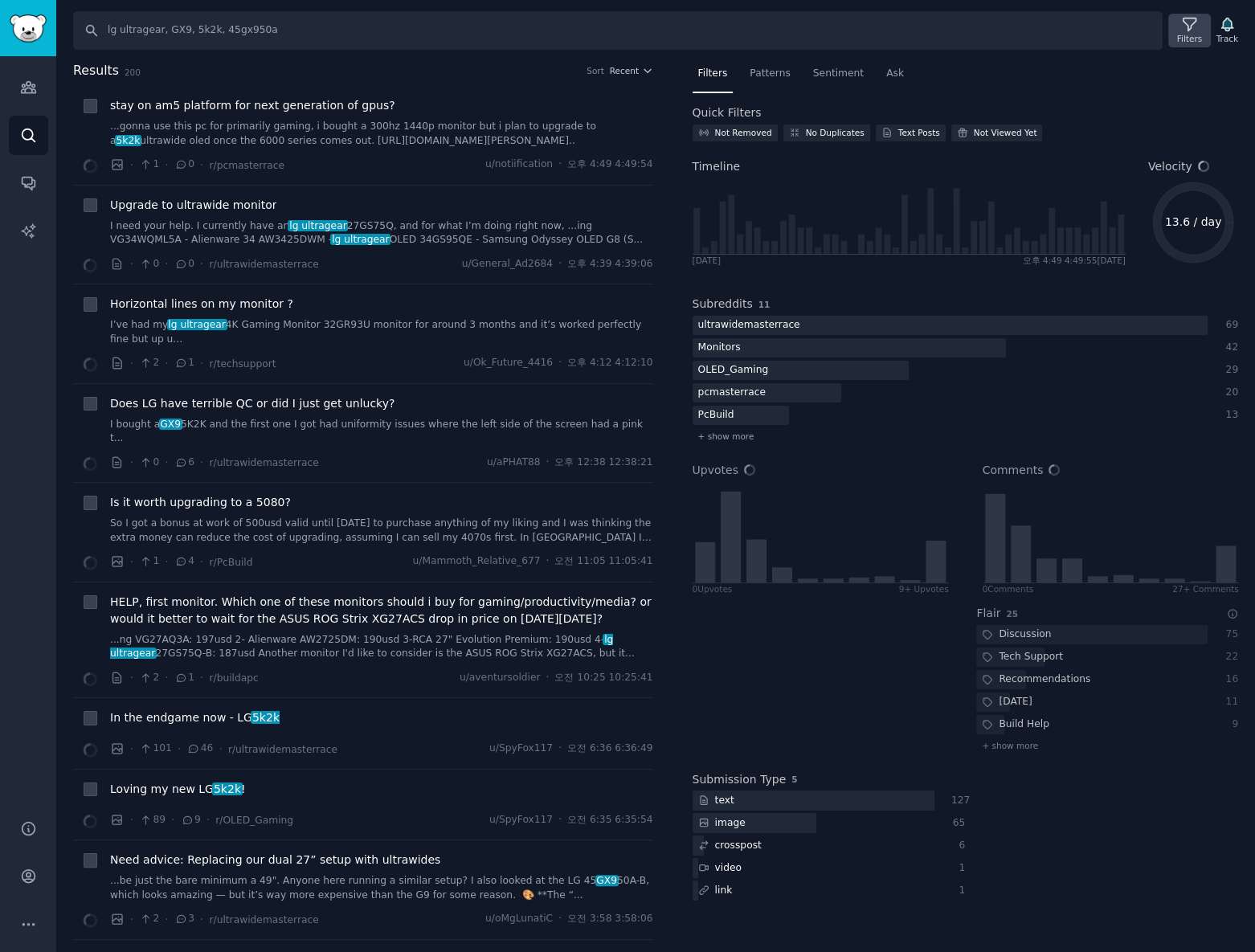
click at [1193, 34] on div "Filters" at bounding box center [1190, 39] width 25 height 12
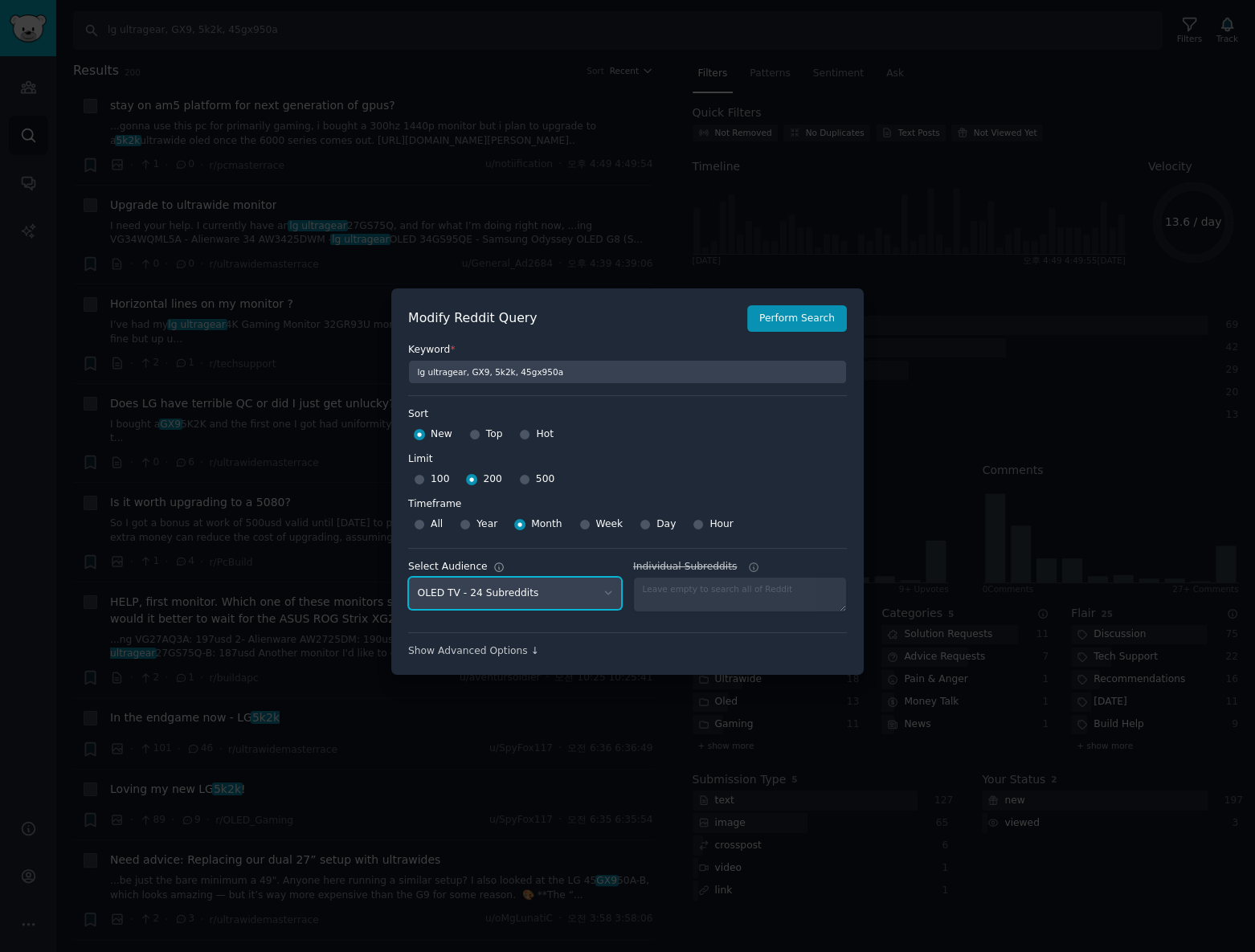
click at [497, 595] on select "No audience - Searching all of Reddit gadgets - 2 Subreddits stanbyme - 35 Subr…" at bounding box center [514, 593] width 213 height 33
select select "a094687530"
click at [408, 577] on select "No audience - Searching all of Reddit gadgets - 2 Subreddits stanbyme - 35 Subr…" at bounding box center [514, 593] width 213 height 33
click at [807, 325] on button "Perform Search" at bounding box center [797, 319] width 99 height 27
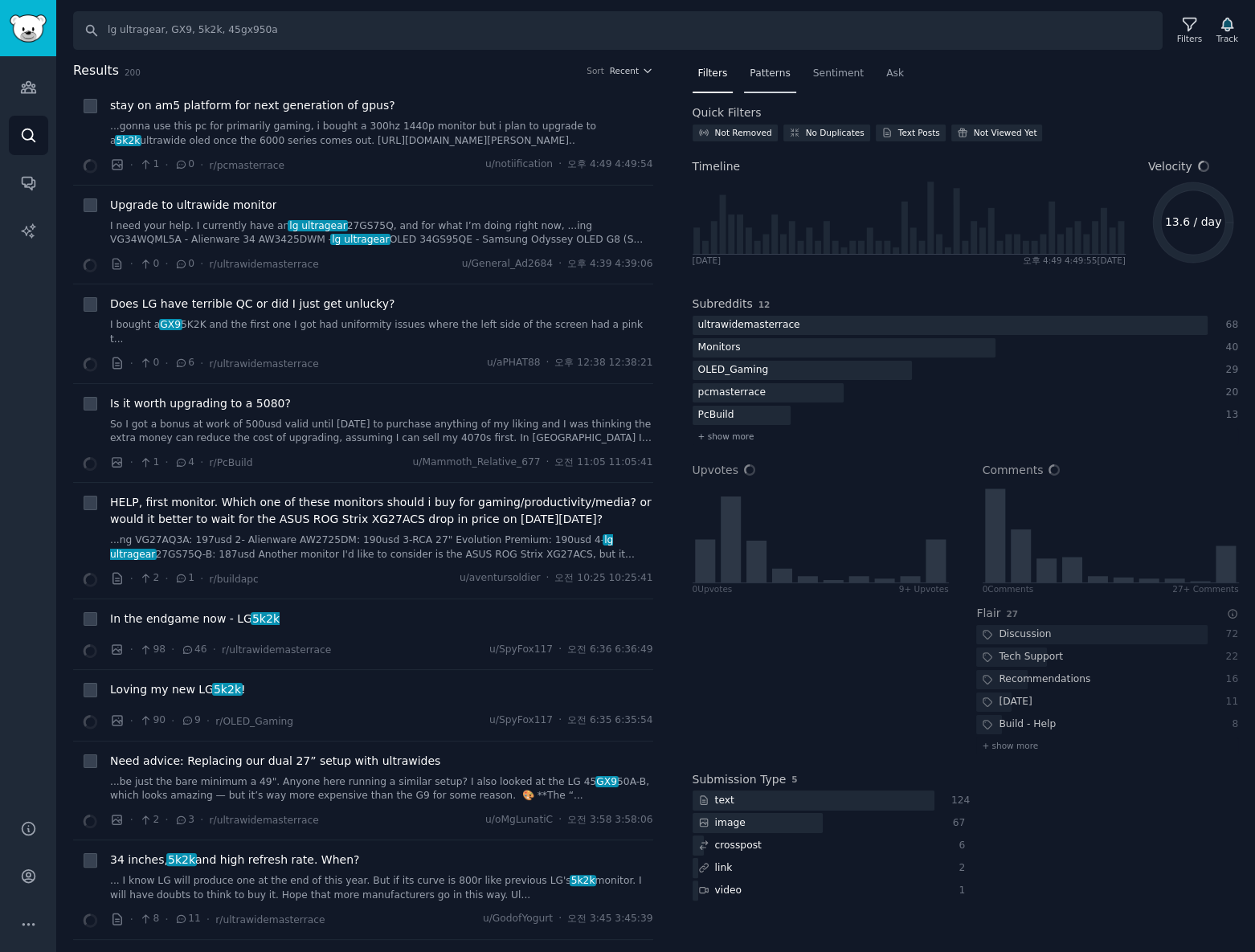
click at [775, 83] on div "Patterns" at bounding box center [770, 78] width 52 height 33
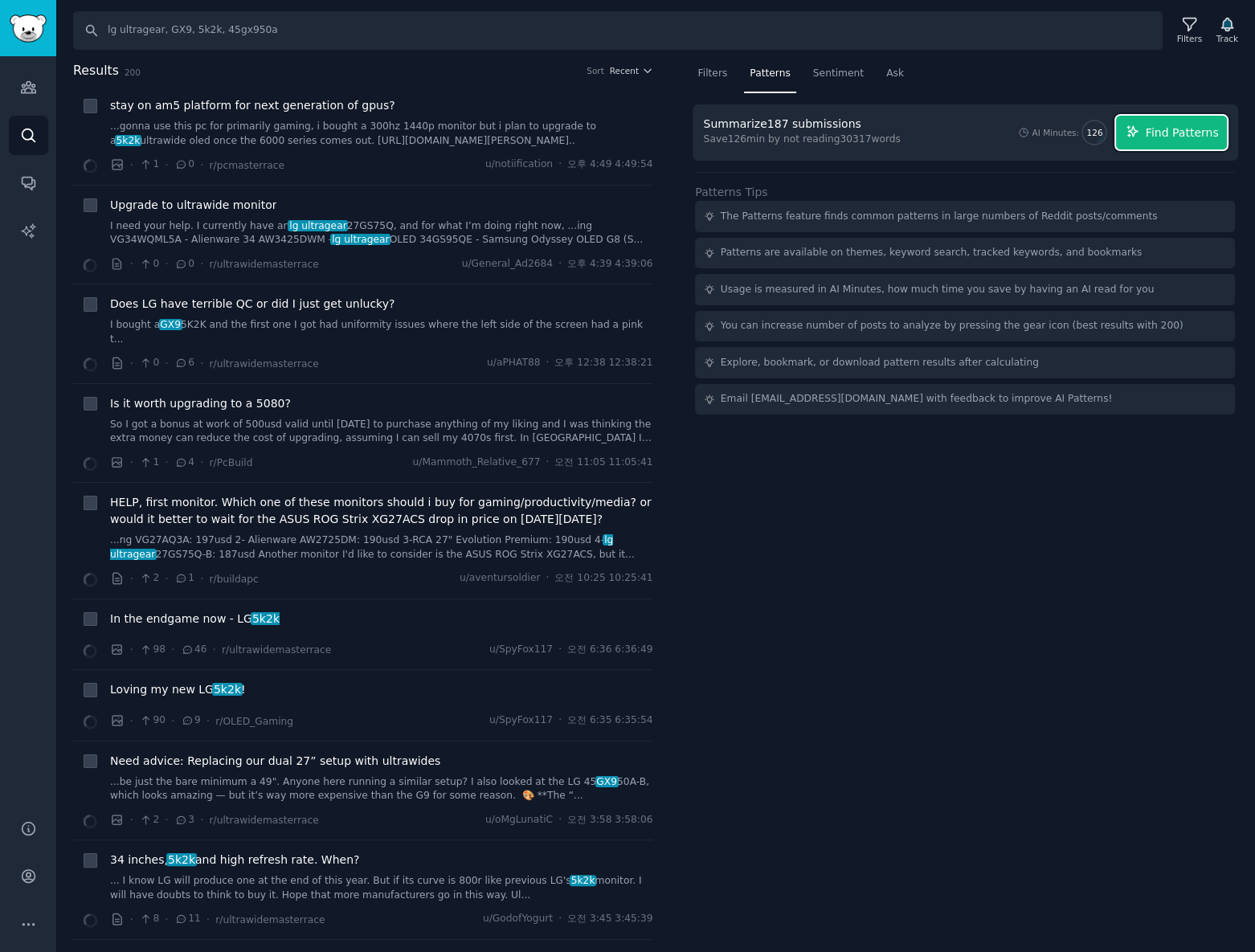
click at [1195, 131] on span "Find Patterns" at bounding box center [1182, 133] width 73 height 17
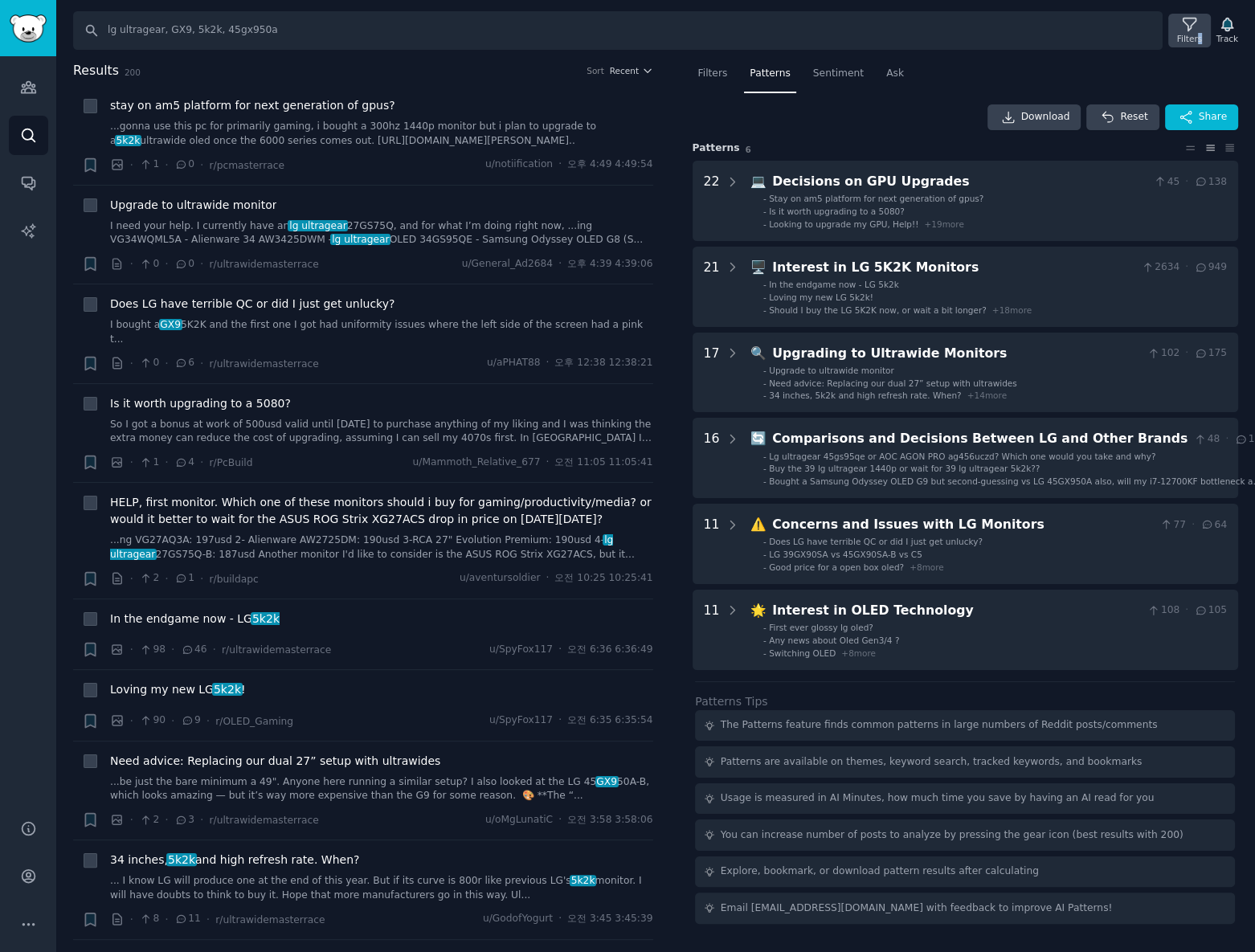
click at [1202, 36] on div "Filters" at bounding box center [1190, 39] width 25 height 12
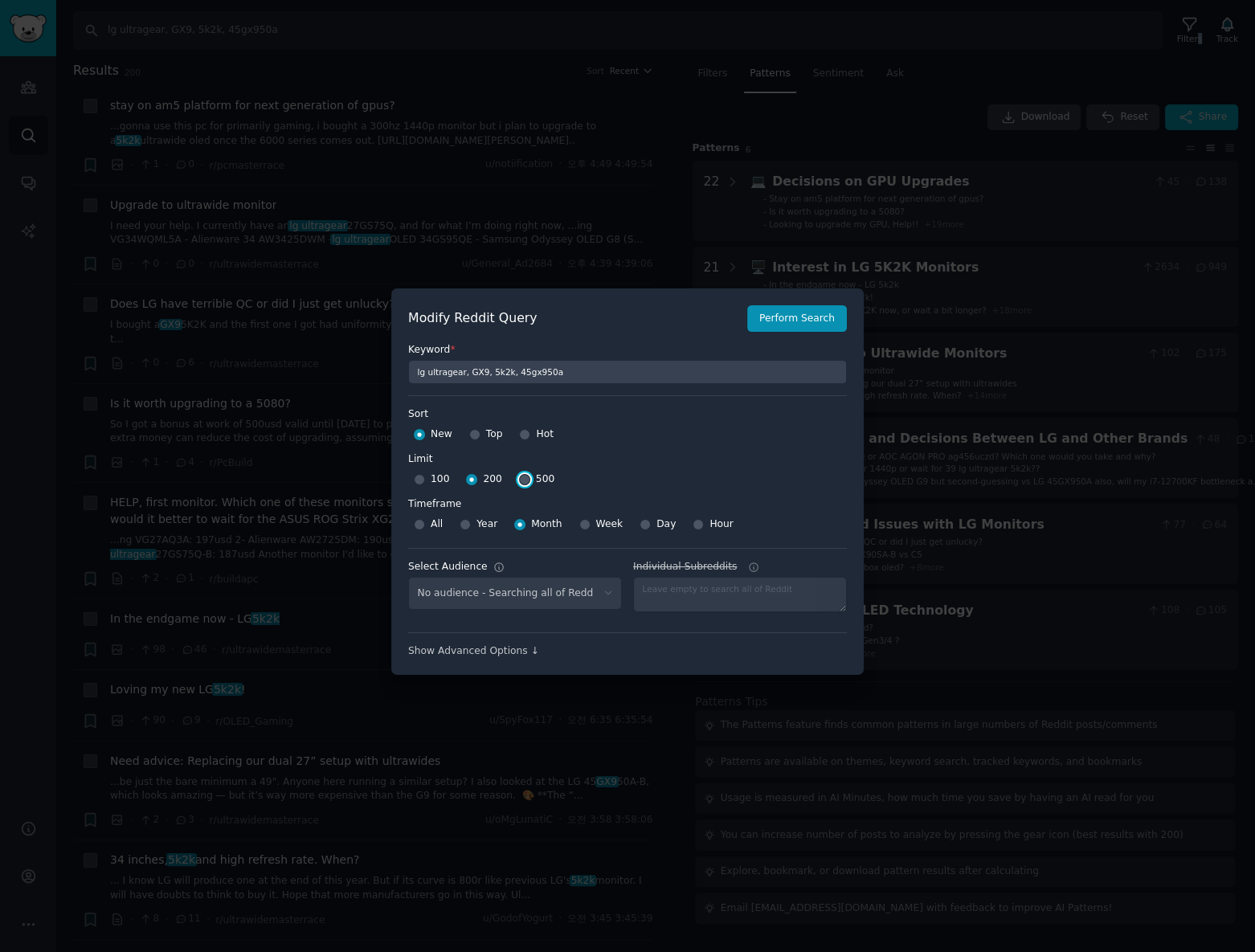
click at [521, 477] on input "500" at bounding box center [525, 479] width 12 height 12
radio input "true"
select select "a094687530"
click at [794, 310] on button "Perform Search" at bounding box center [797, 319] width 99 height 27
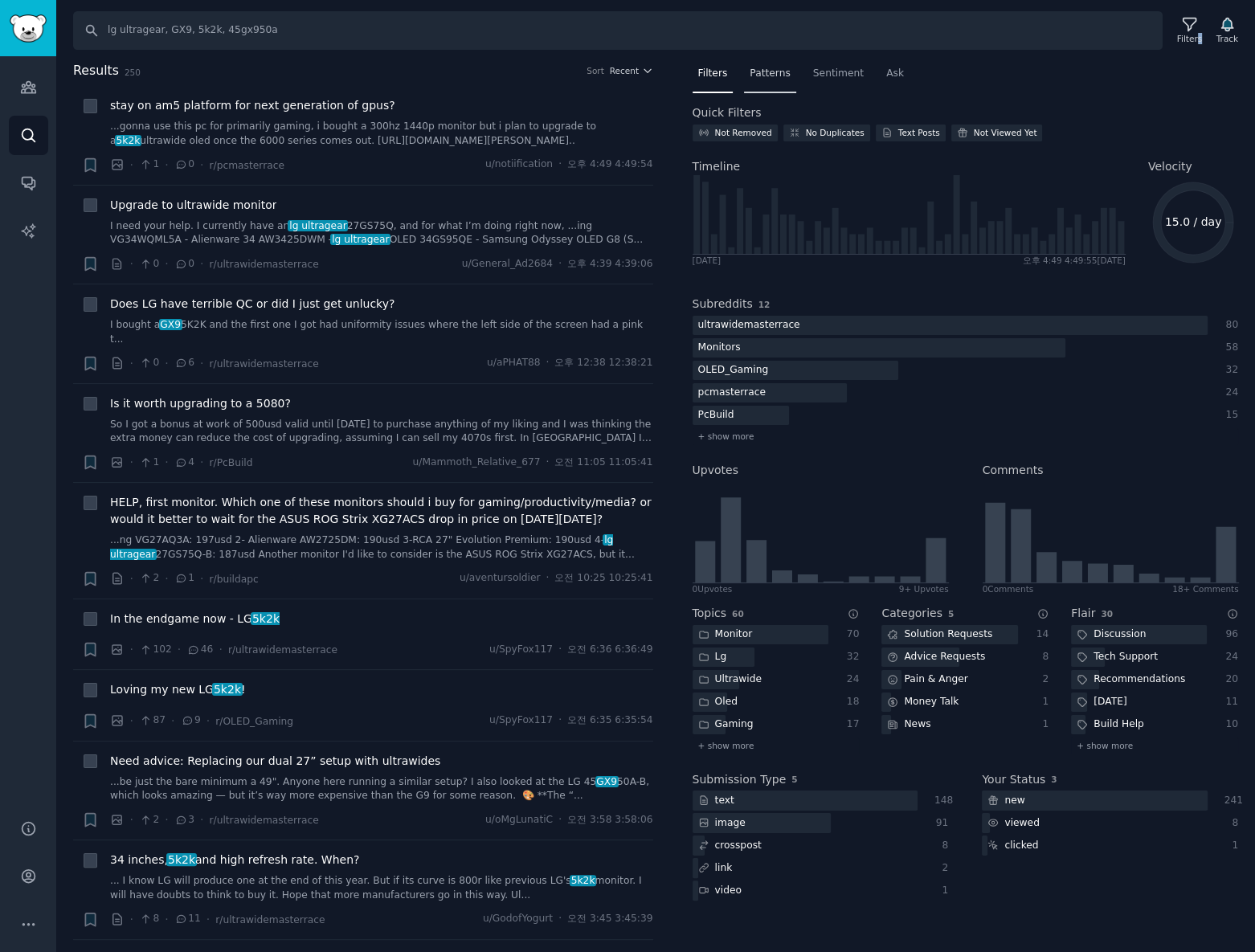
click at [761, 80] on span "Patterns" at bounding box center [769, 73] width 40 height 15
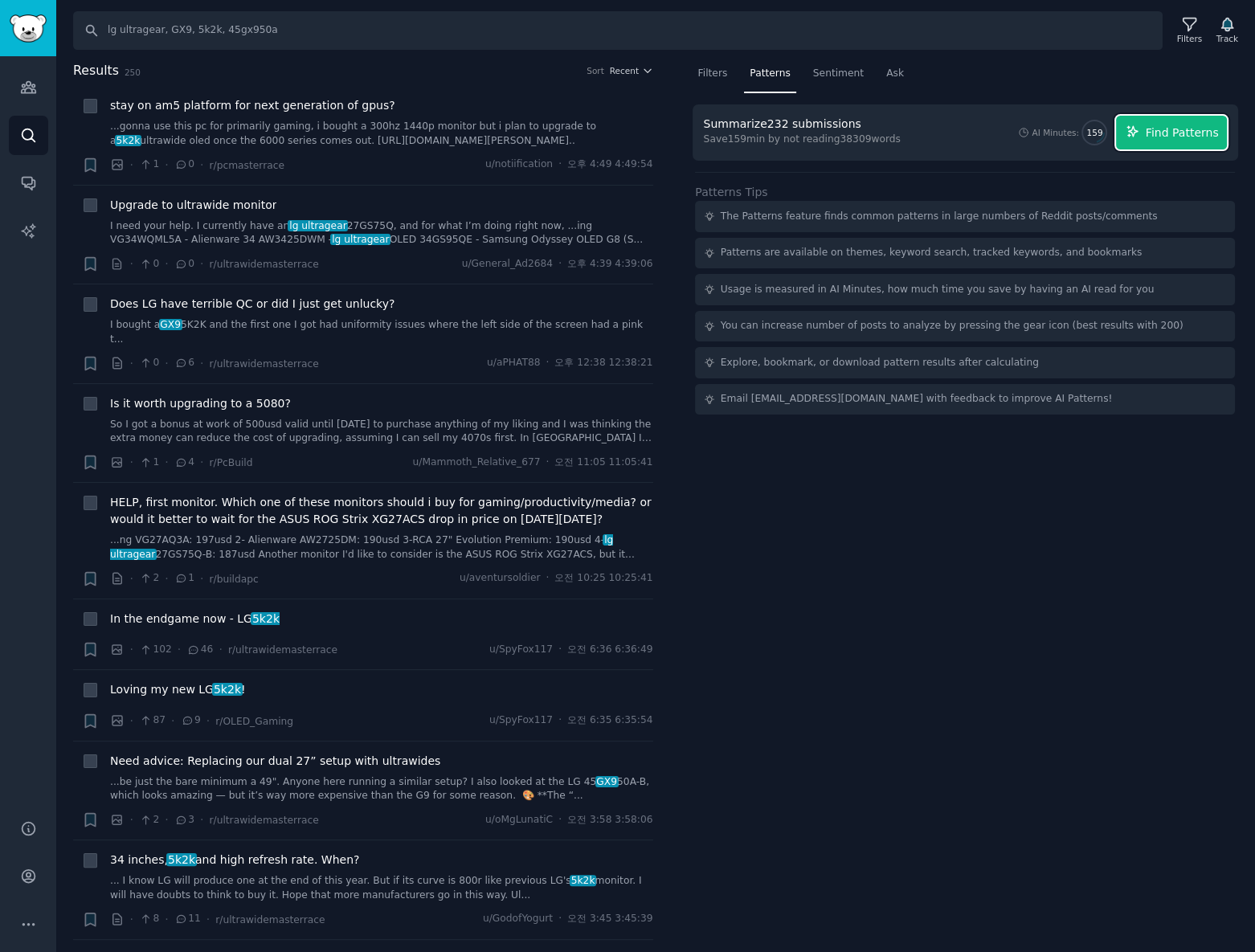
click at [1211, 136] on span "Find Patterns" at bounding box center [1182, 133] width 73 height 17
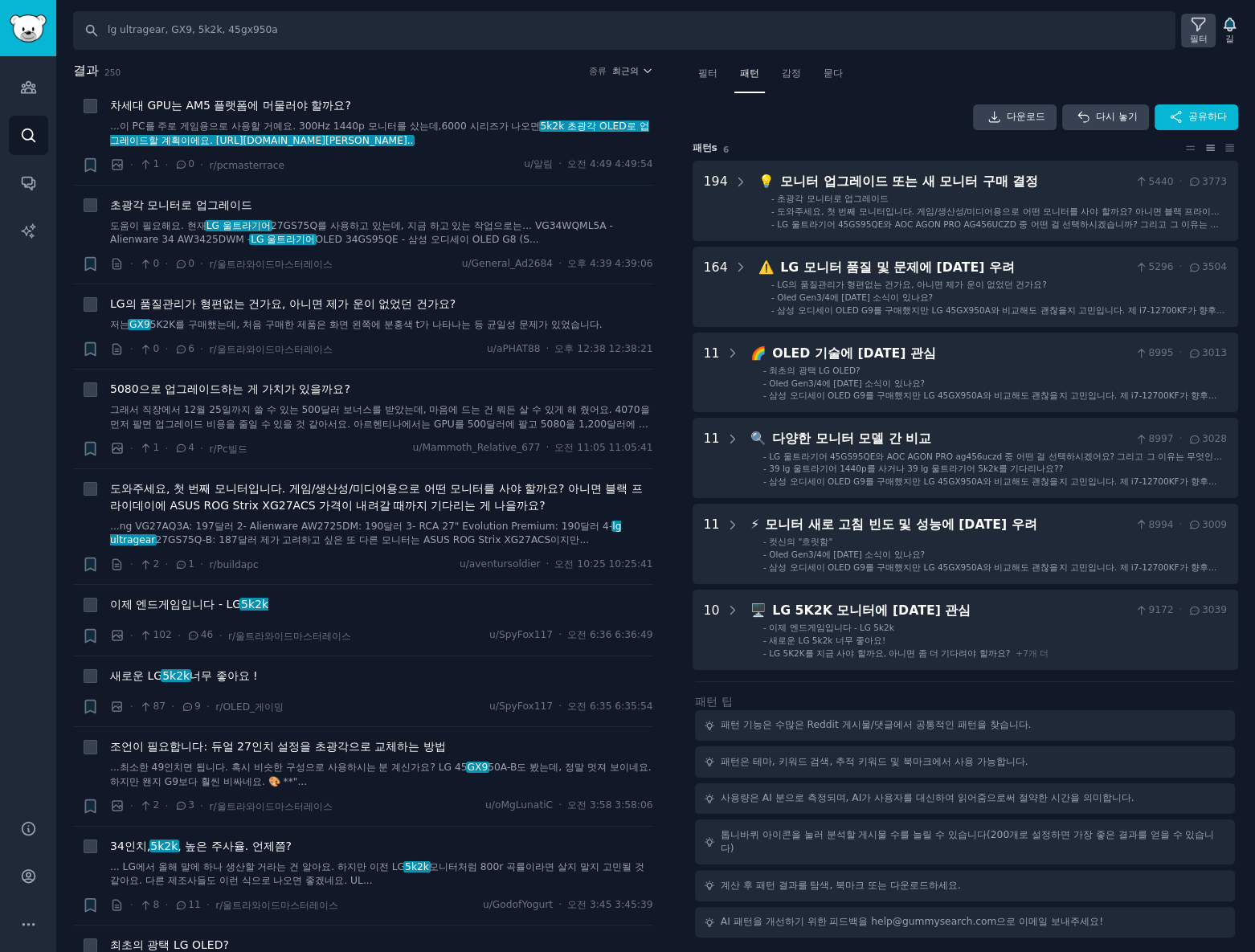
click at [1198, 23] on icon at bounding box center [1198, 23] width 17 height 17
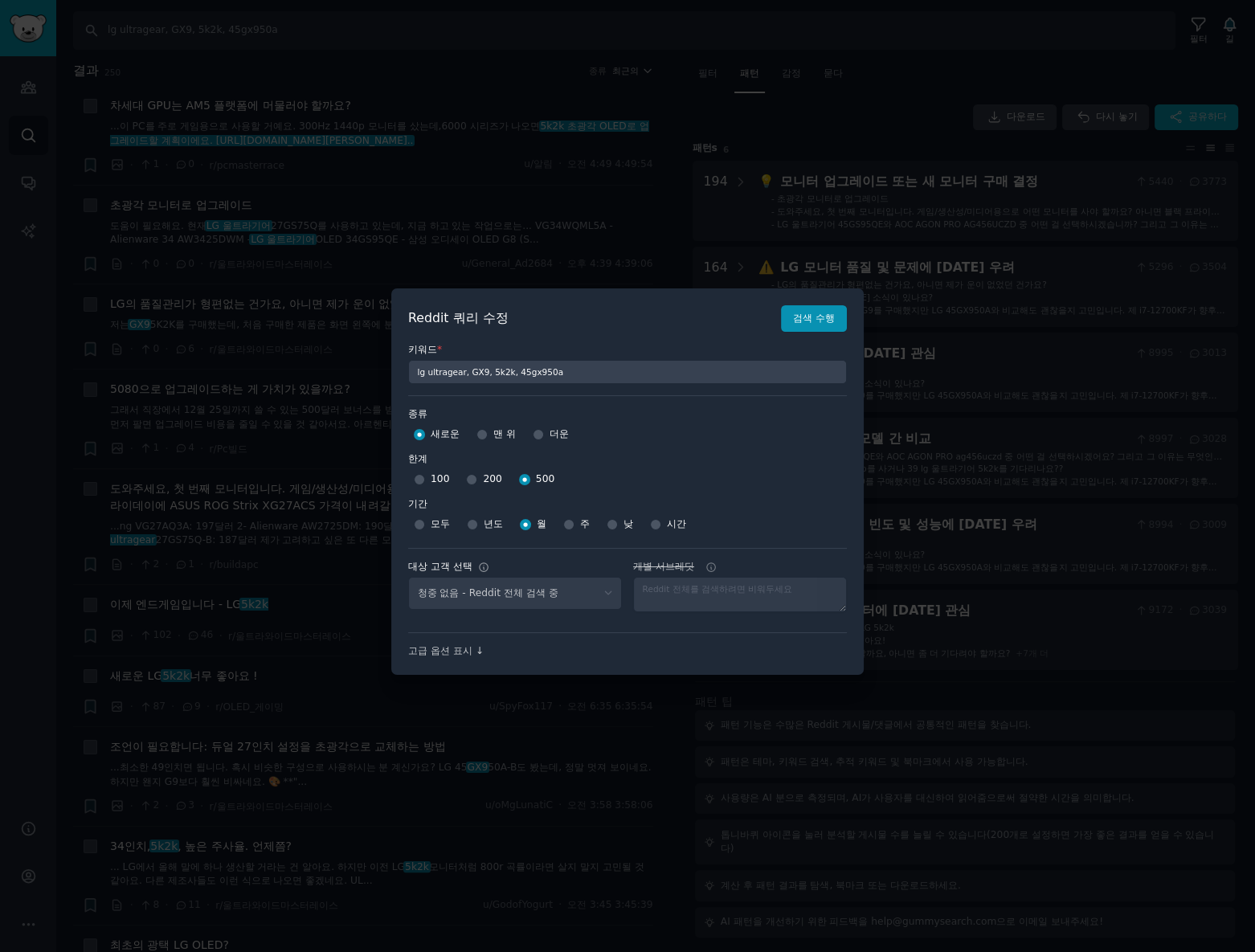
click at [473, 482] on div at bounding box center [472, 479] width 12 height 15
select select "a094687530"
click at [470, 477] on input "200" at bounding box center [472, 479] width 12 height 12
radio input "true"
click at [822, 324] on font "검색 수행" at bounding box center [814, 319] width 42 height 12
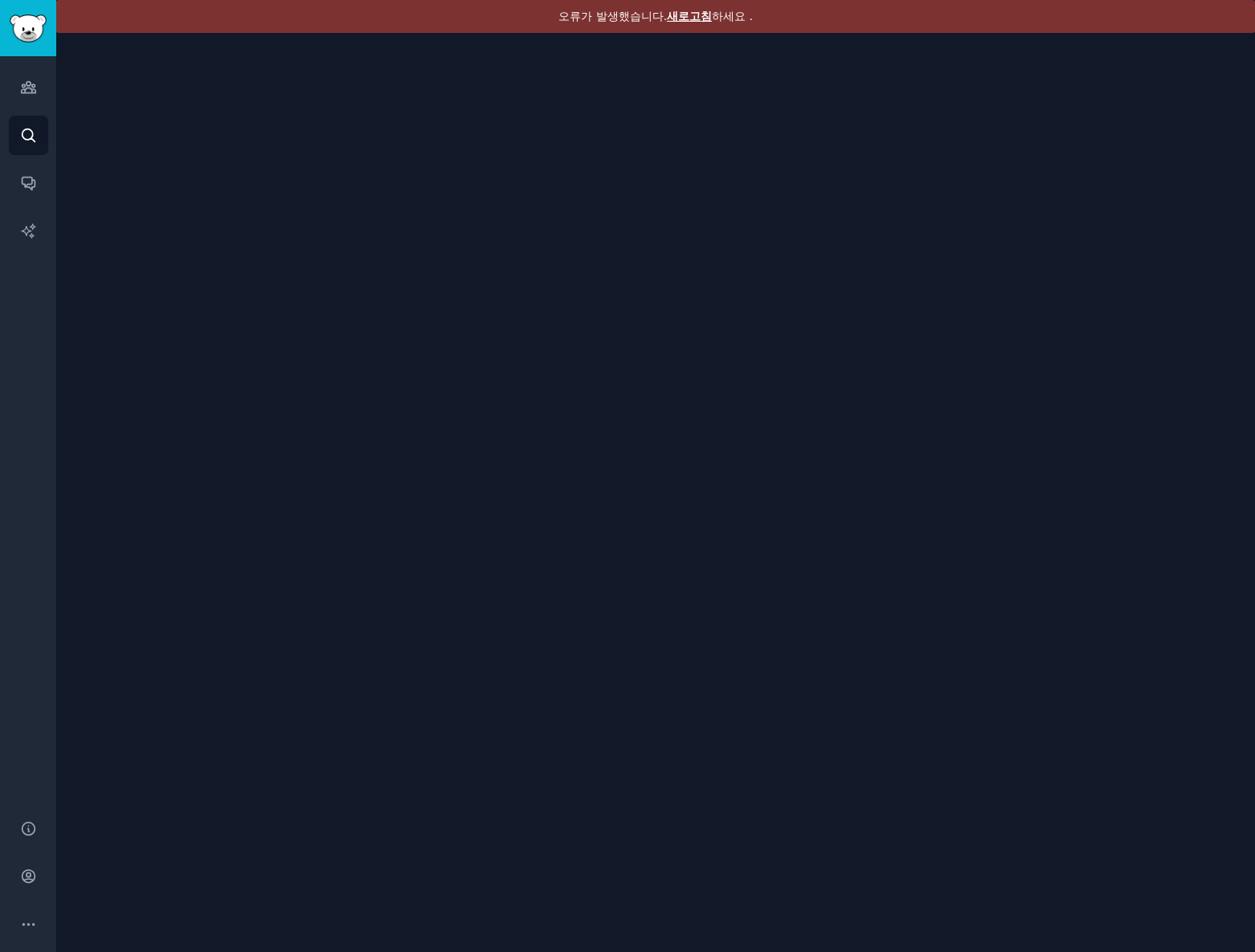
click at [680, 16] on font "새로고침" at bounding box center [689, 16] width 45 height 13
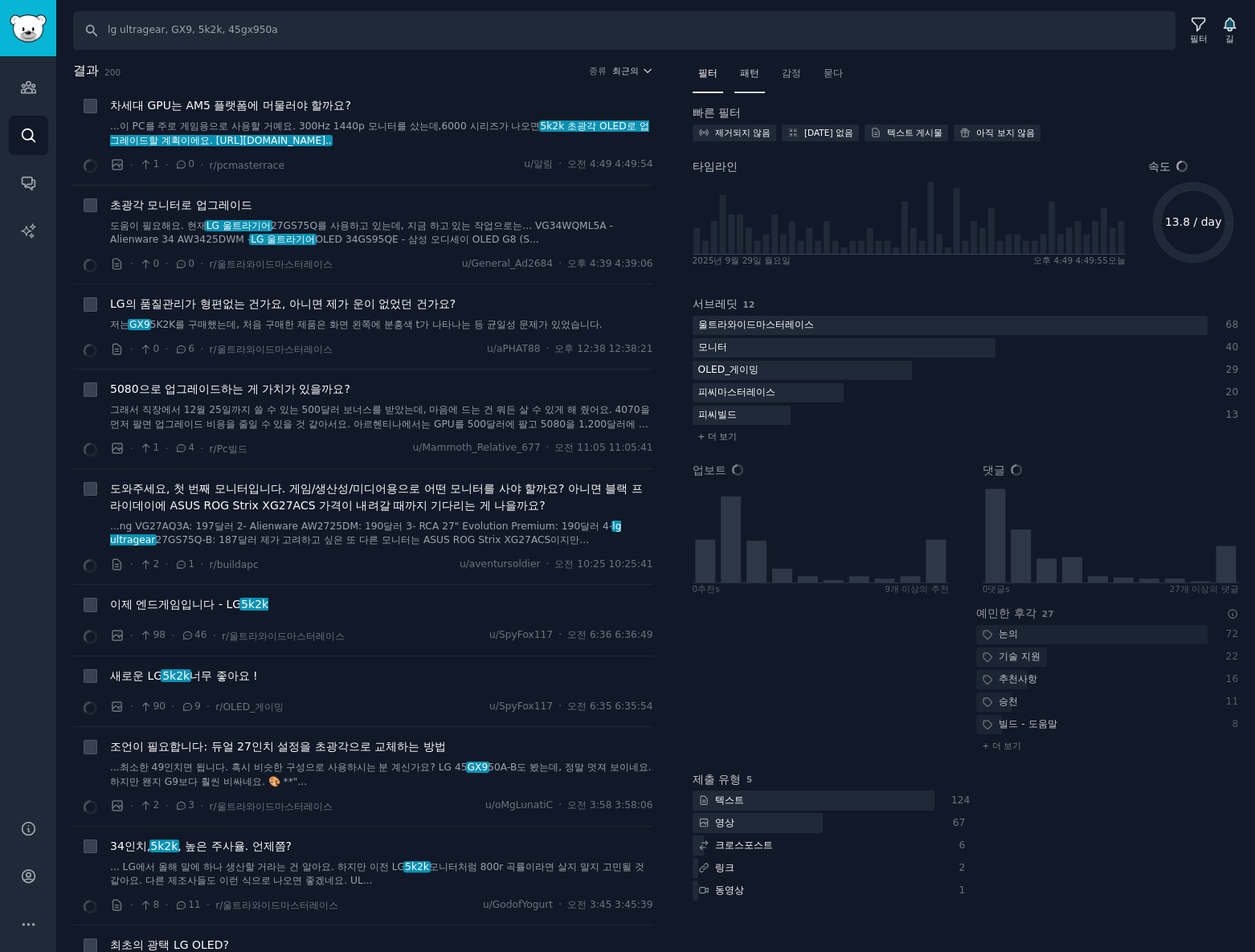
click at [756, 80] on div "패턴" at bounding box center [749, 78] width 30 height 33
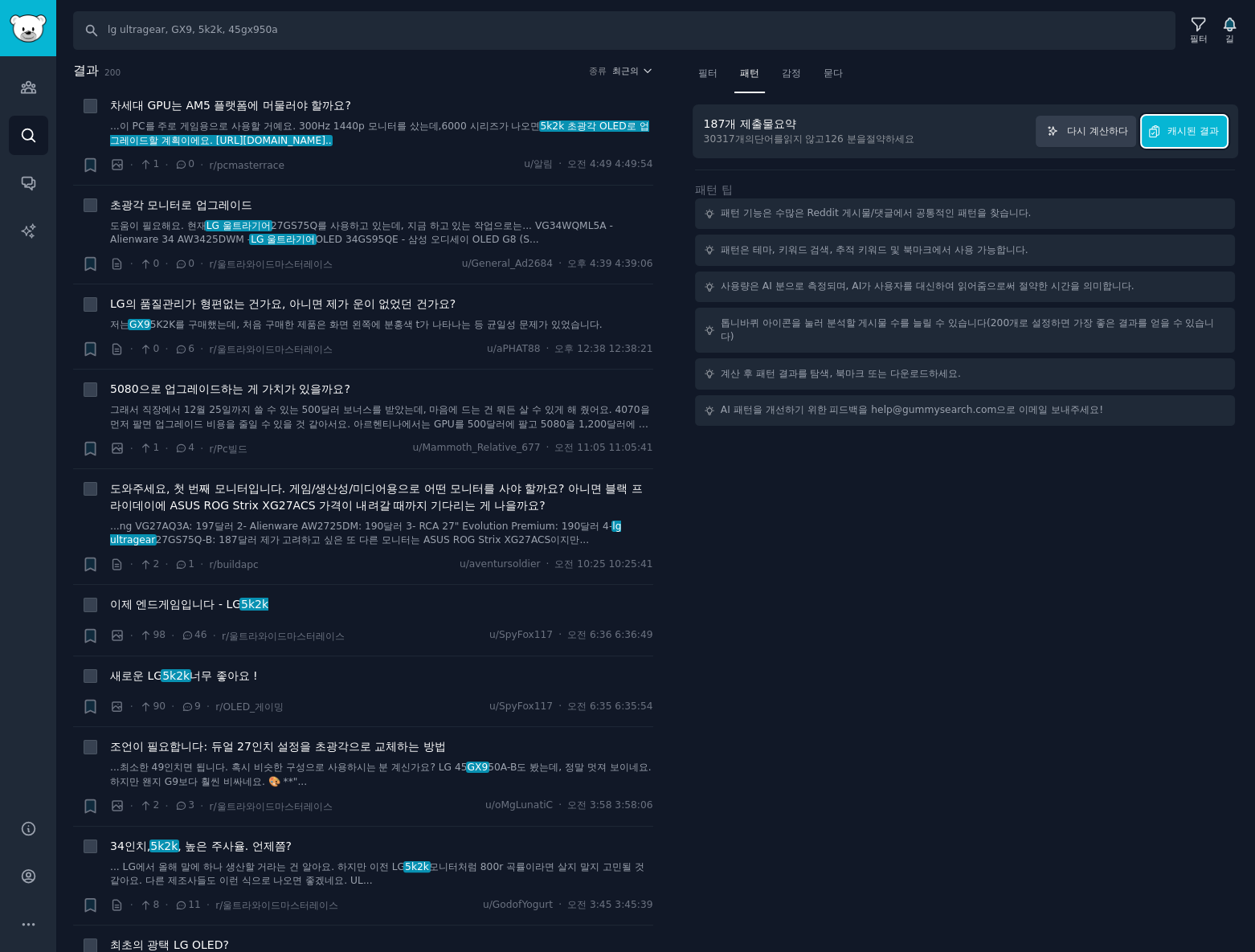
click at [1184, 126] on font "캐시된 결과" at bounding box center [1193, 132] width 52 height 12
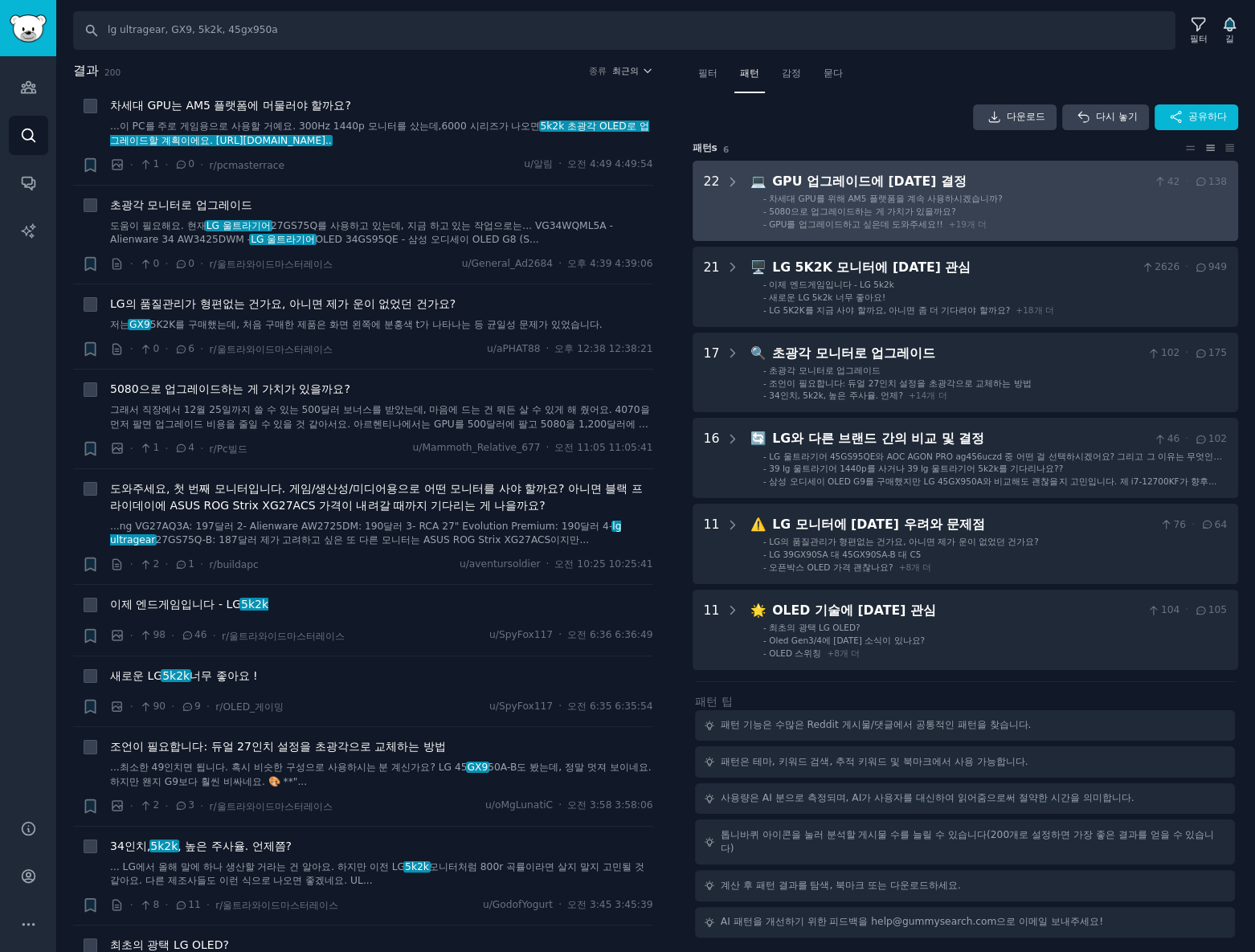
click at [720, 209] on div "22" at bounding box center [721, 200] width 36 height 57
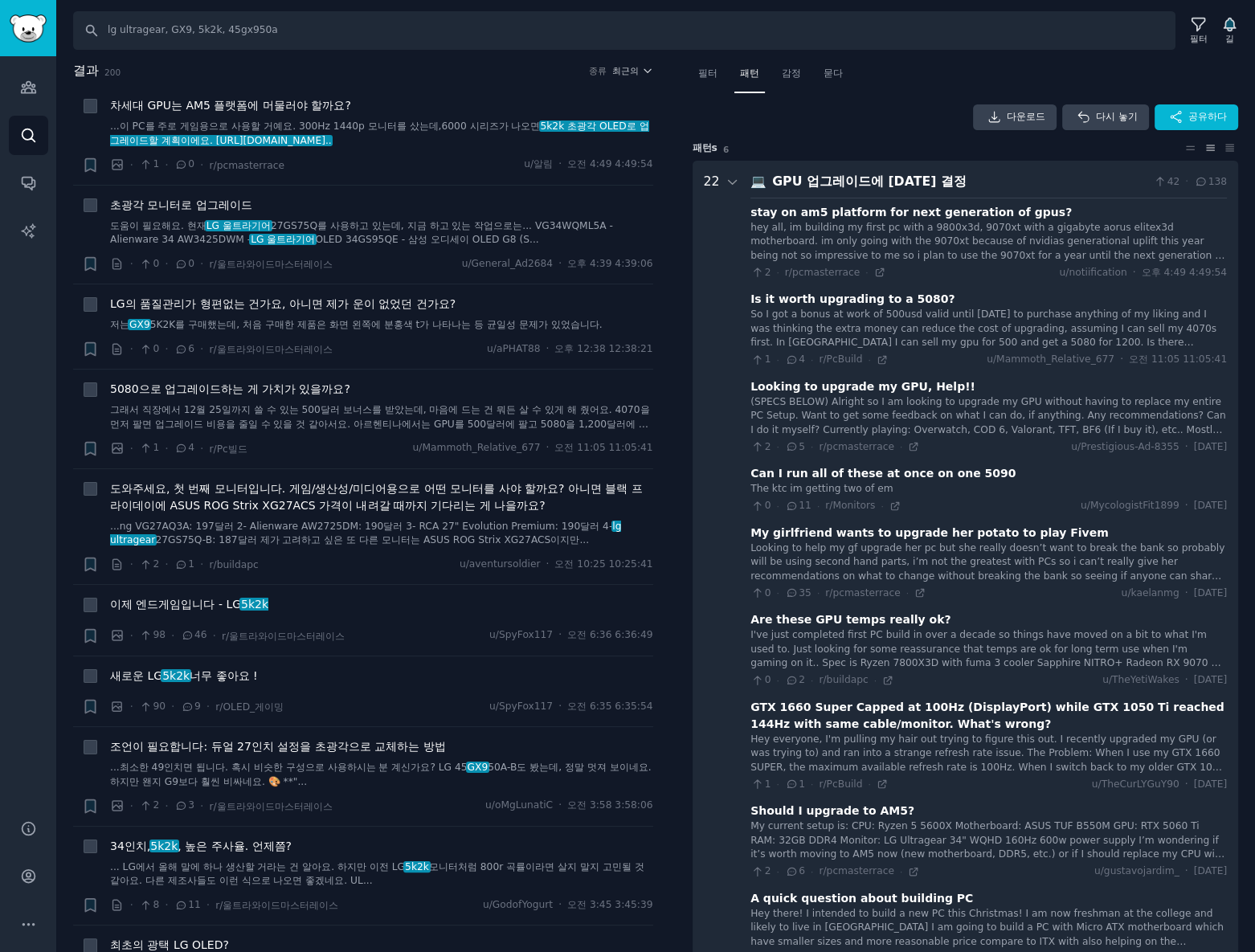
scroll to position [99, 0]
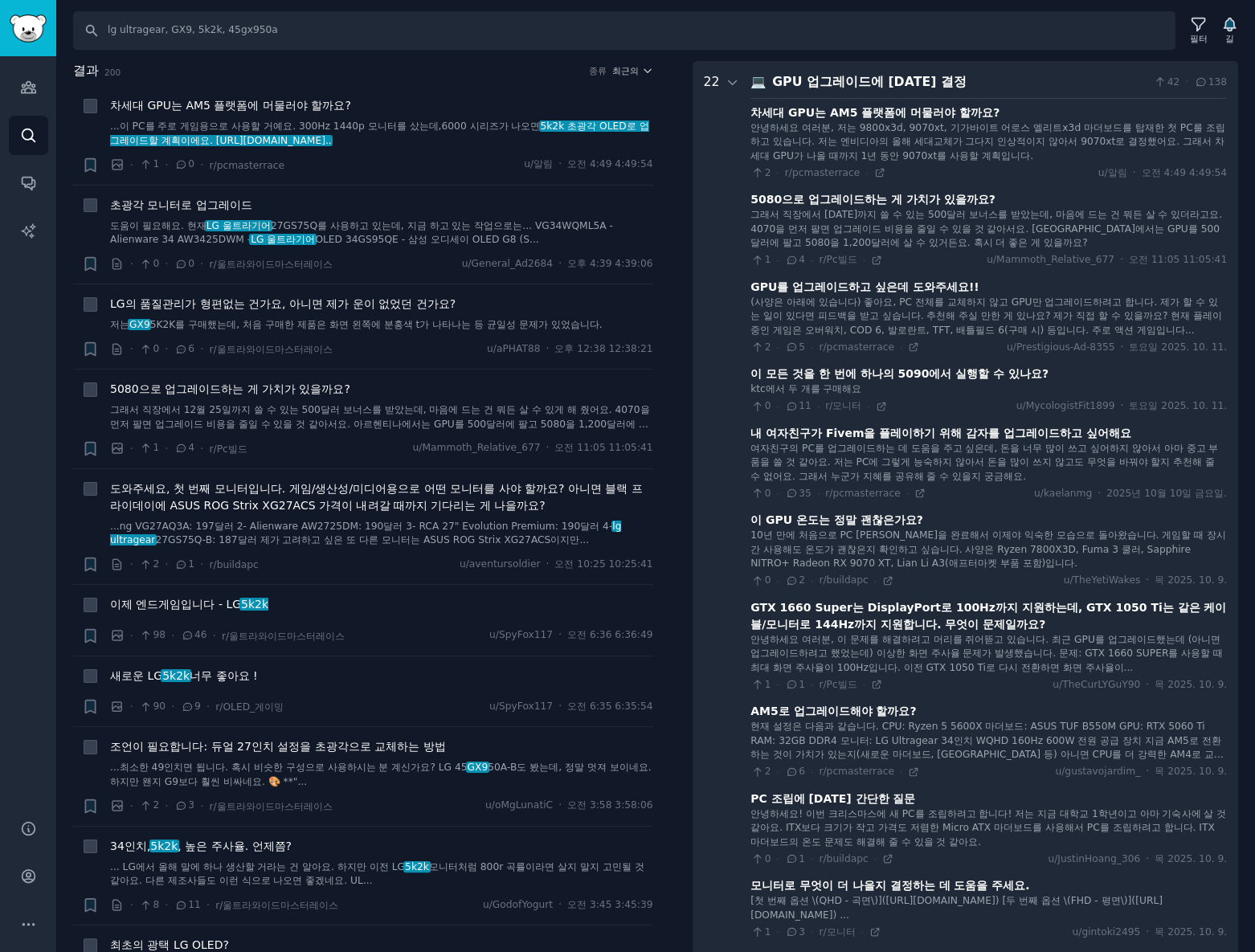
drag, startPoint x: 880, startPoint y: 163, endPoint x: 739, endPoint y: 382, distance: 260.5
click at [729, 87] on icon at bounding box center [733, 83] width 15 height 15
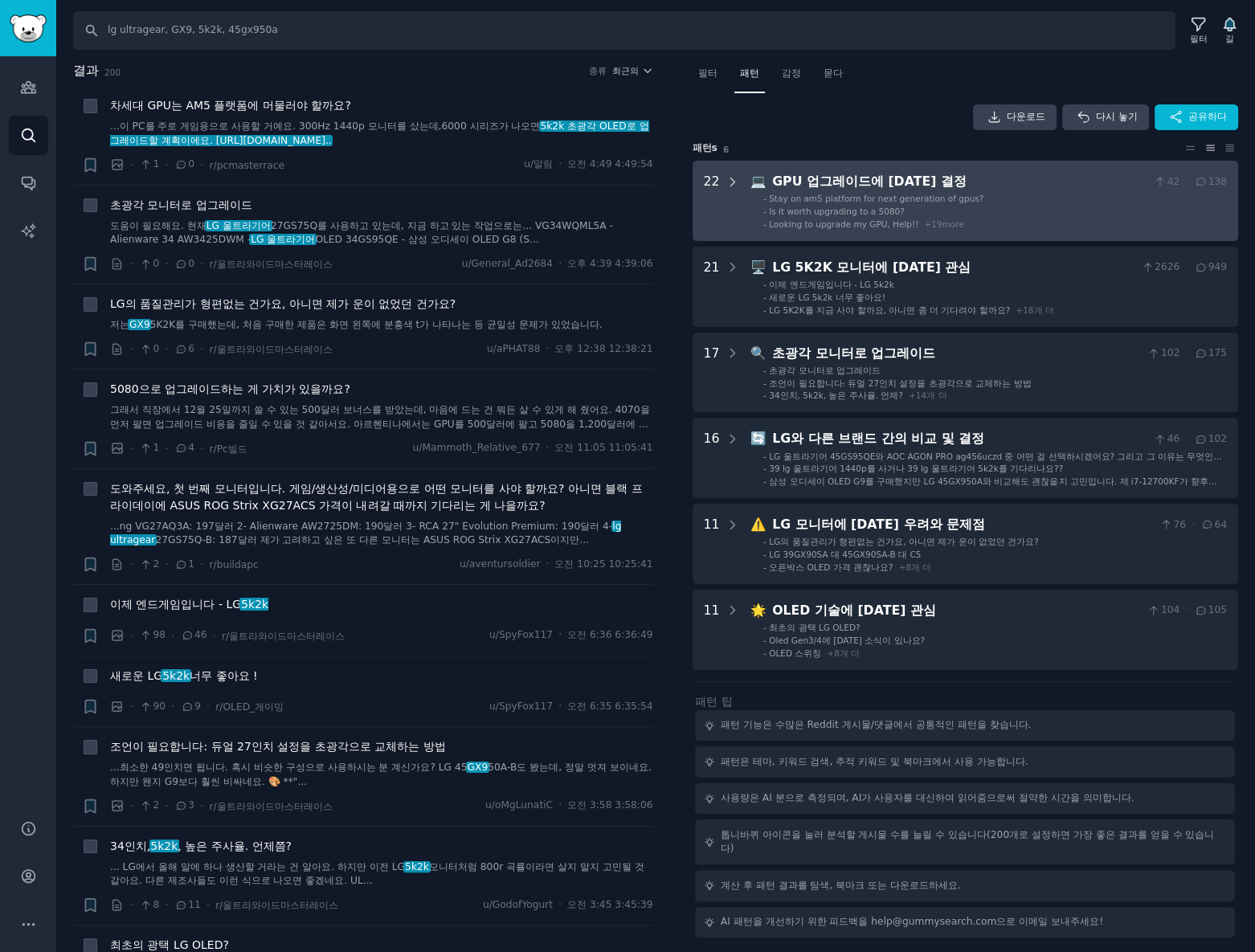
scroll to position [0, 0]
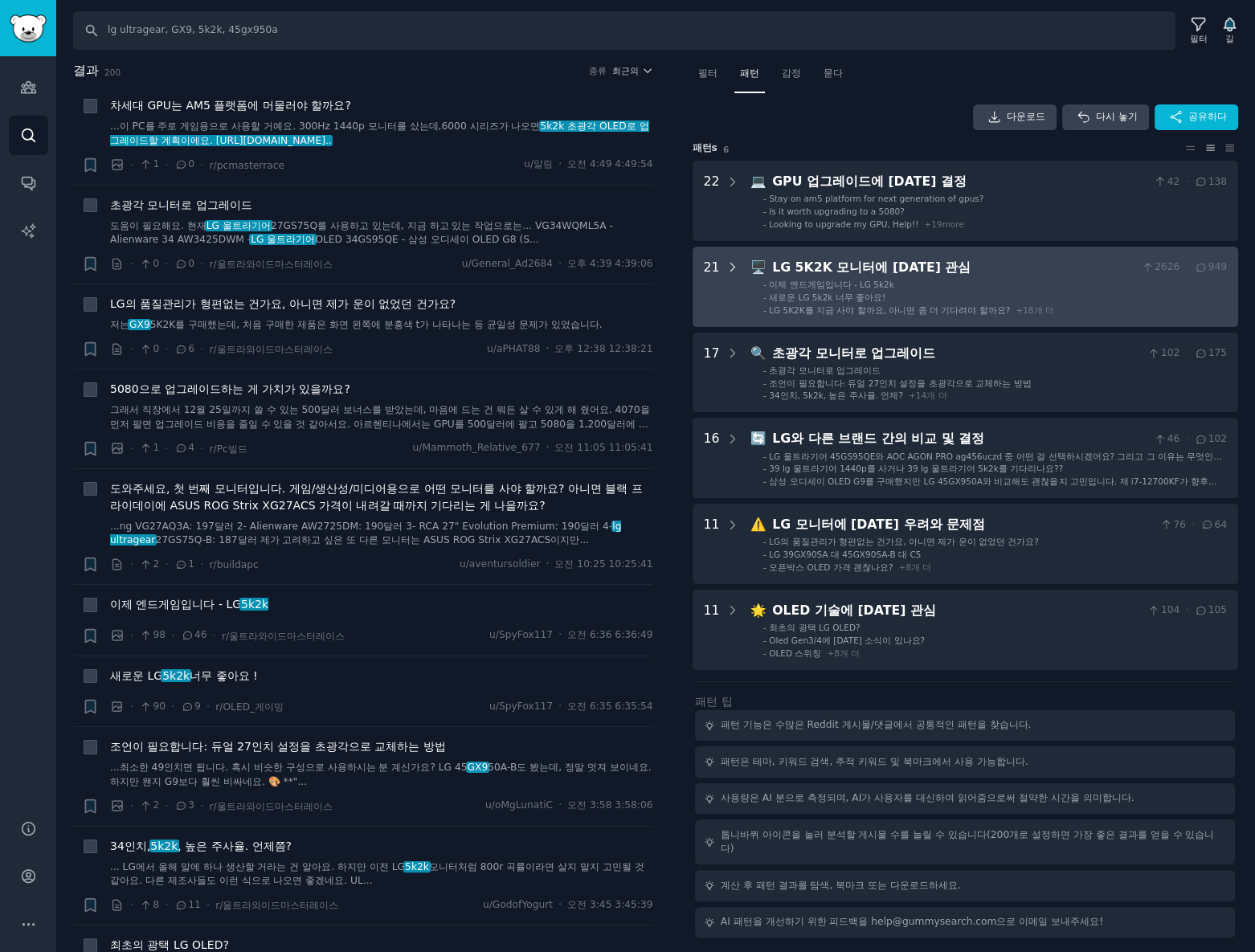
click at [730, 279] on div at bounding box center [733, 286] width 15 height 57
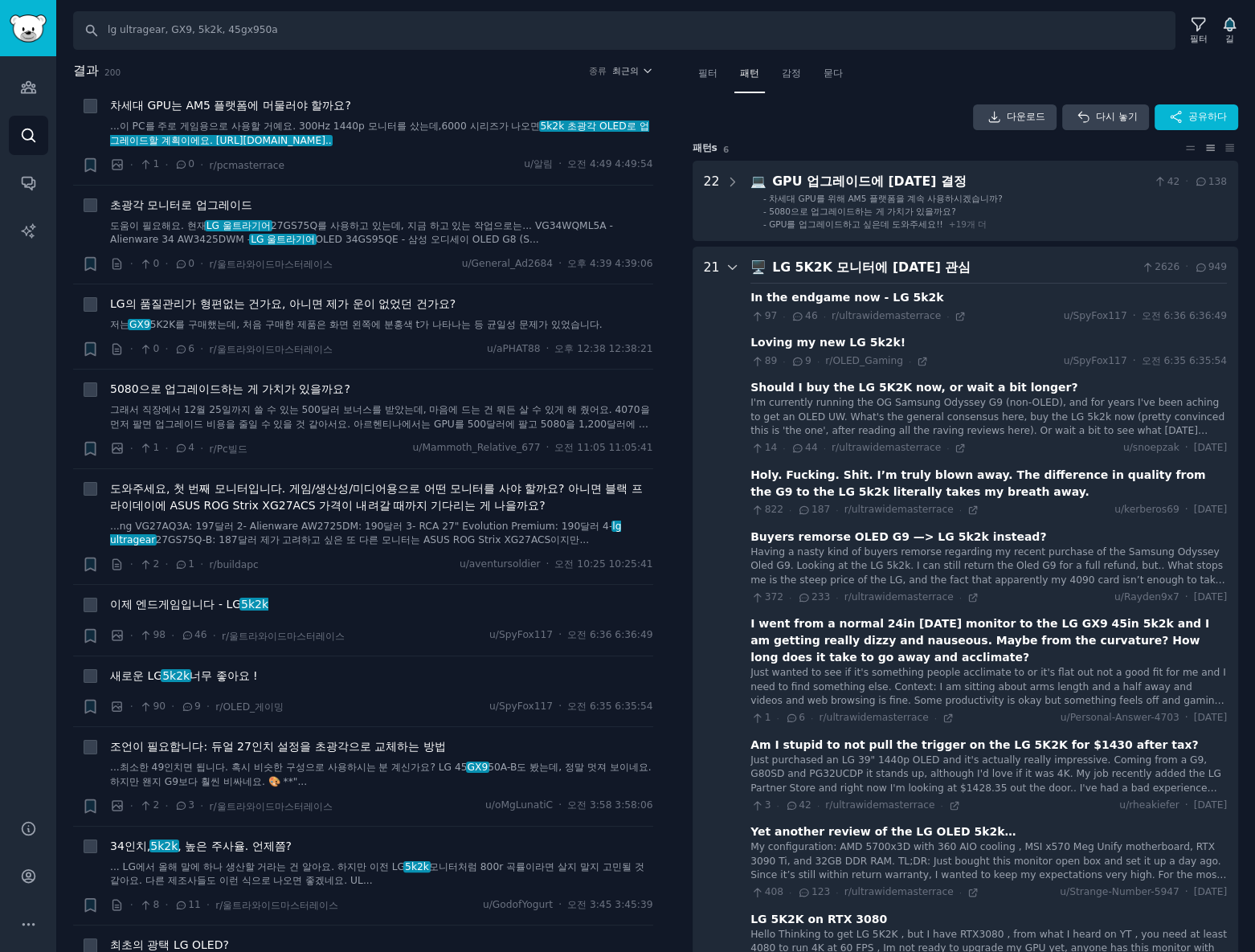
scroll to position [185, 0]
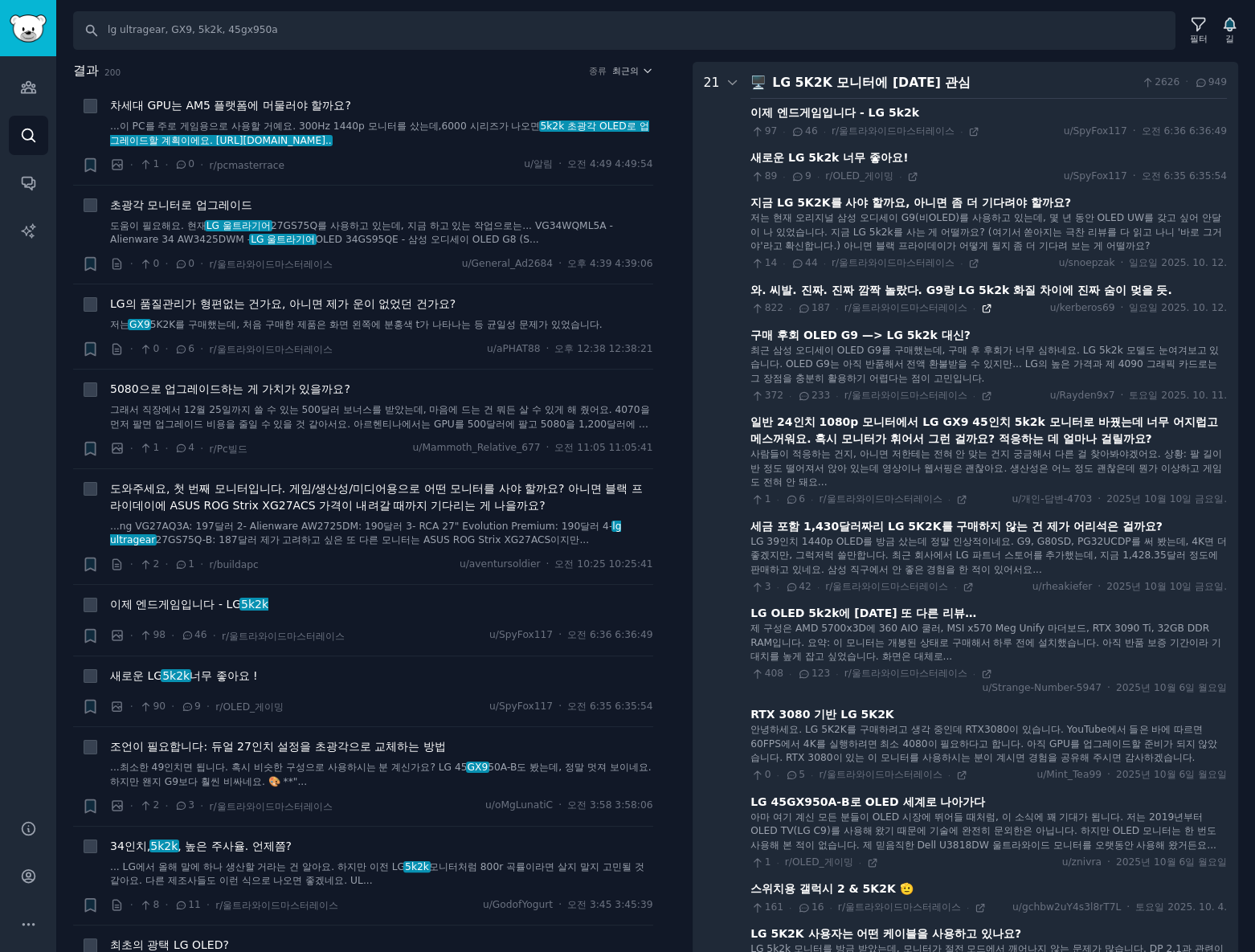
click at [982, 306] on icon at bounding box center [987, 309] width 12 height 12
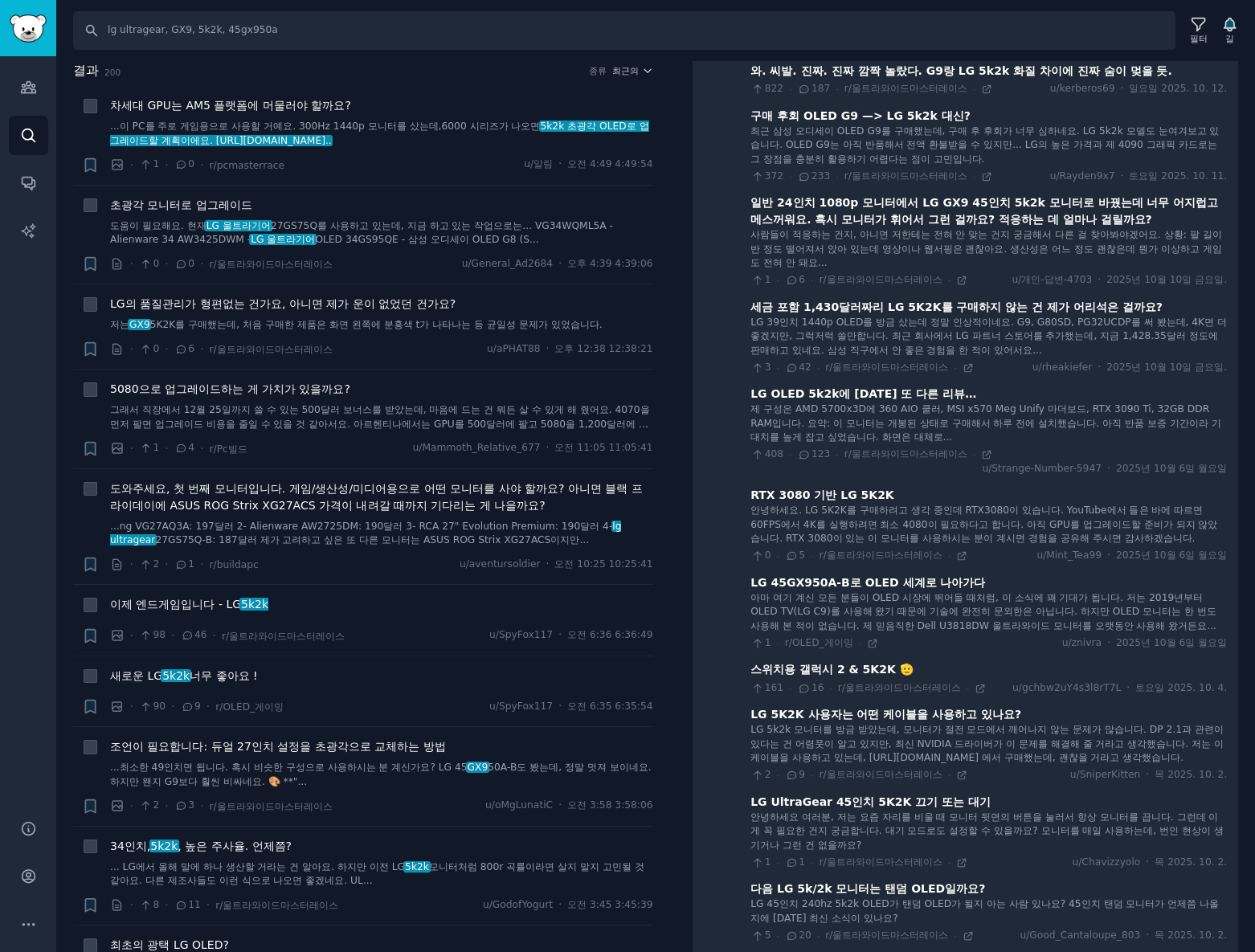
scroll to position [0, 0]
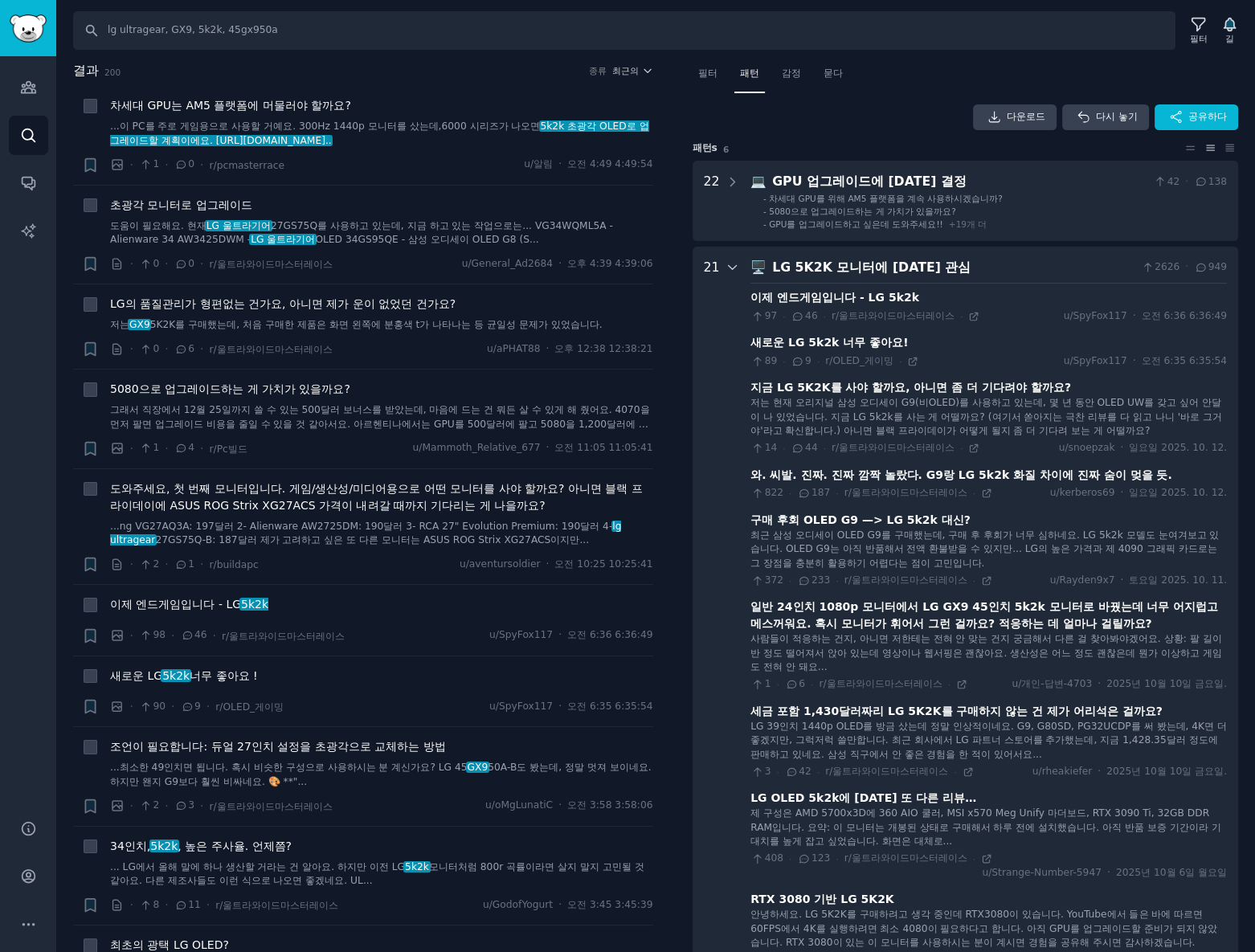
click at [726, 263] on icon at bounding box center [733, 267] width 15 height 15
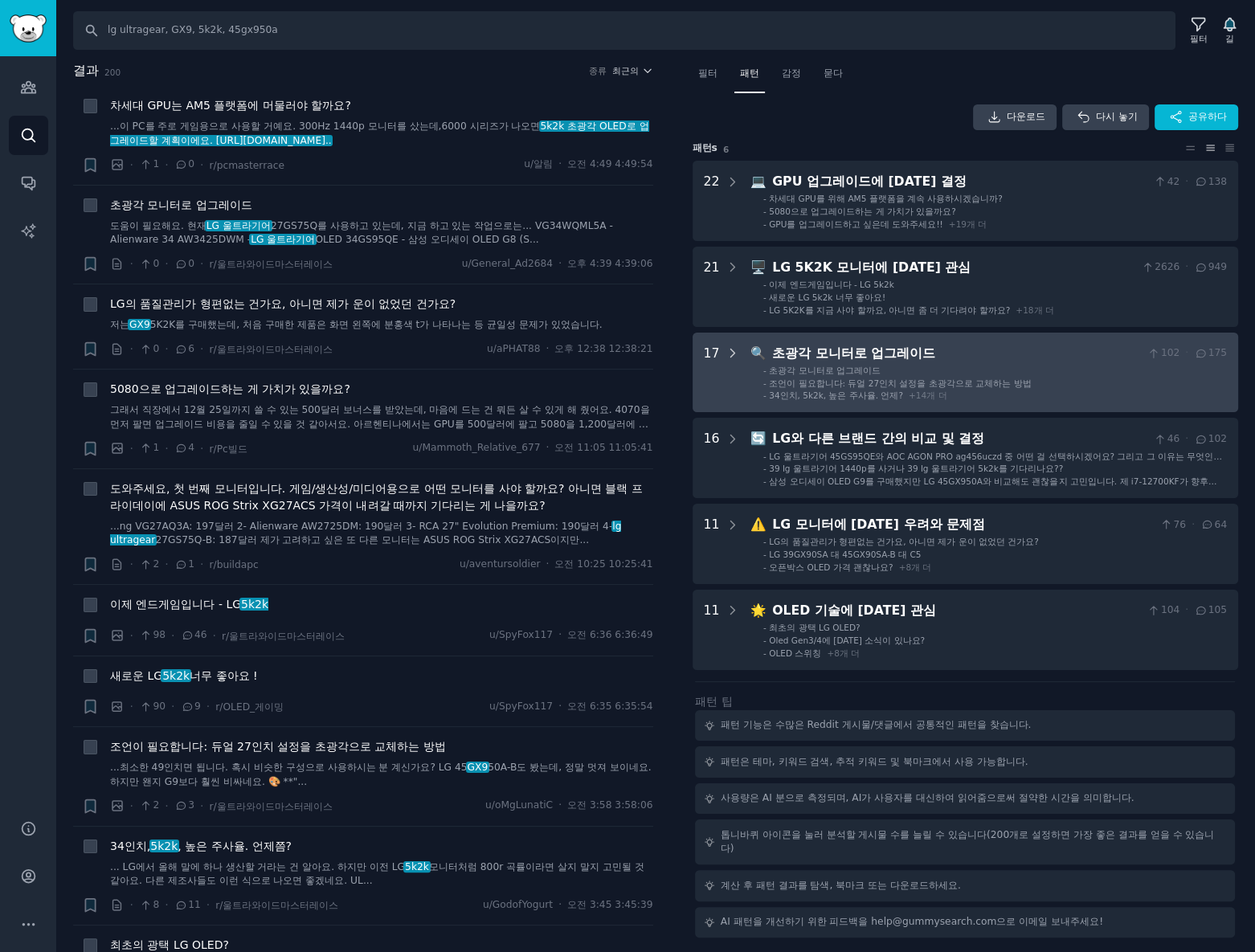
click at [726, 370] on div at bounding box center [733, 372] width 15 height 57
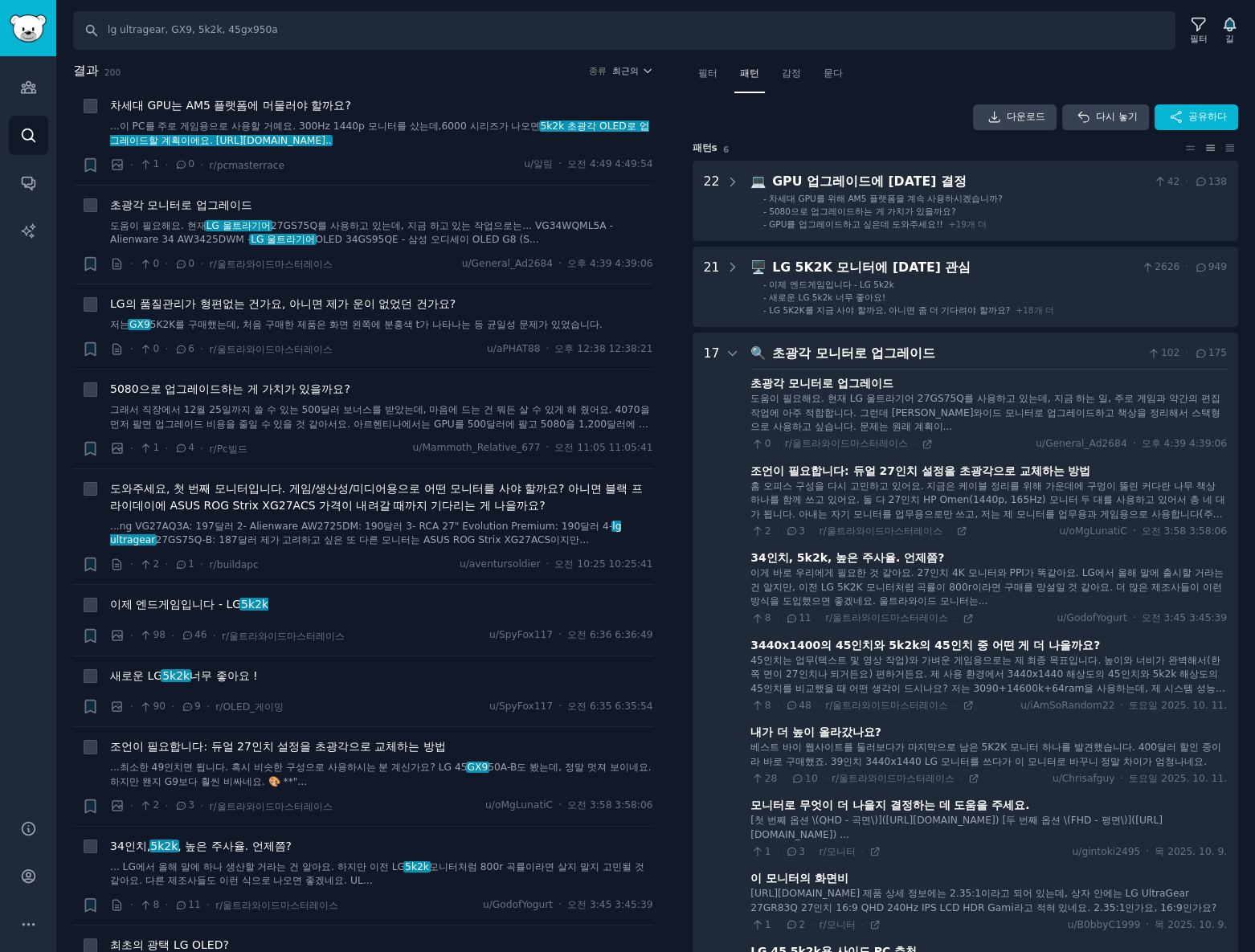
click at [735, 352] on icon at bounding box center [733, 353] width 15 height 15
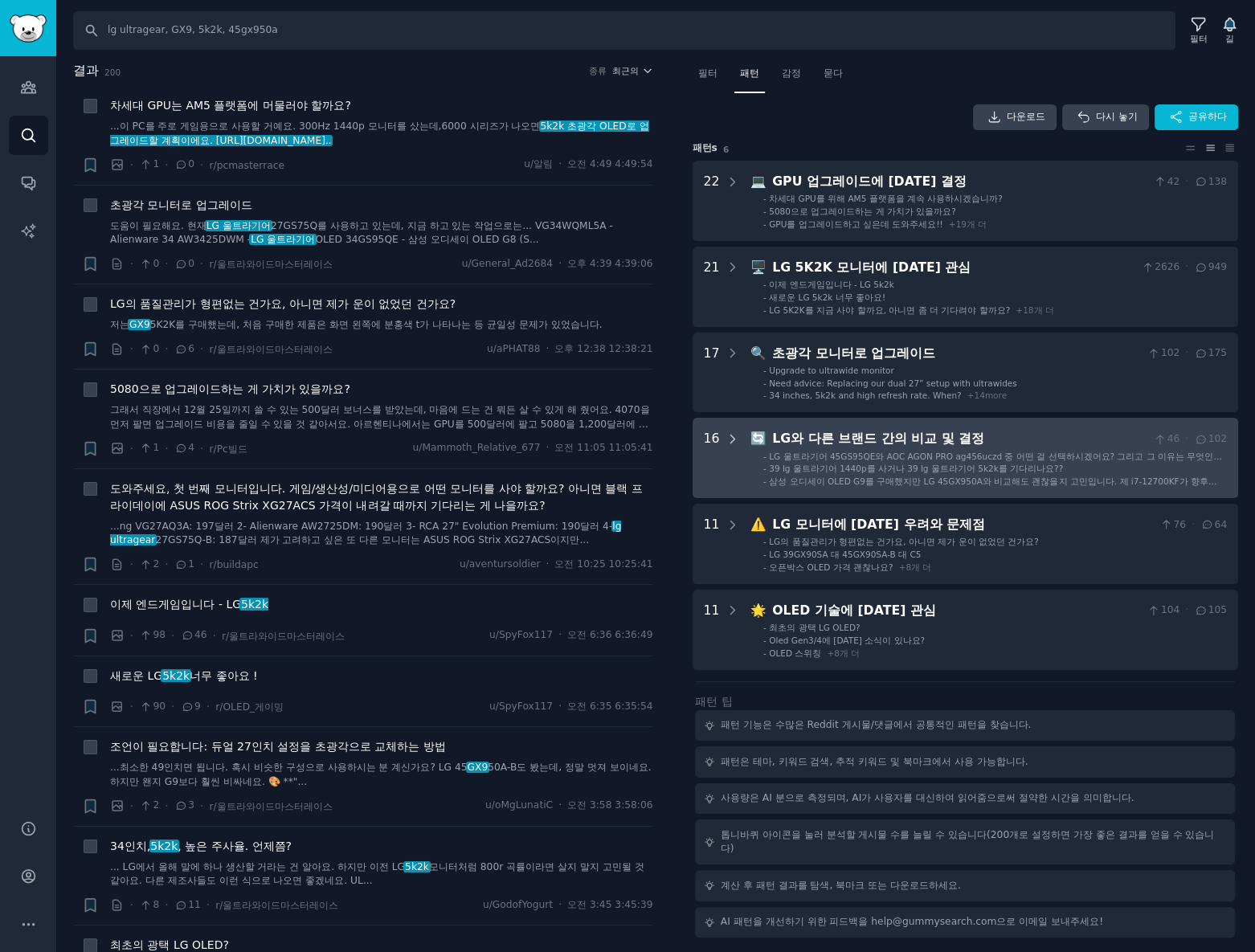
click at [735, 442] on icon at bounding box center [733, 439] width 15 height 15
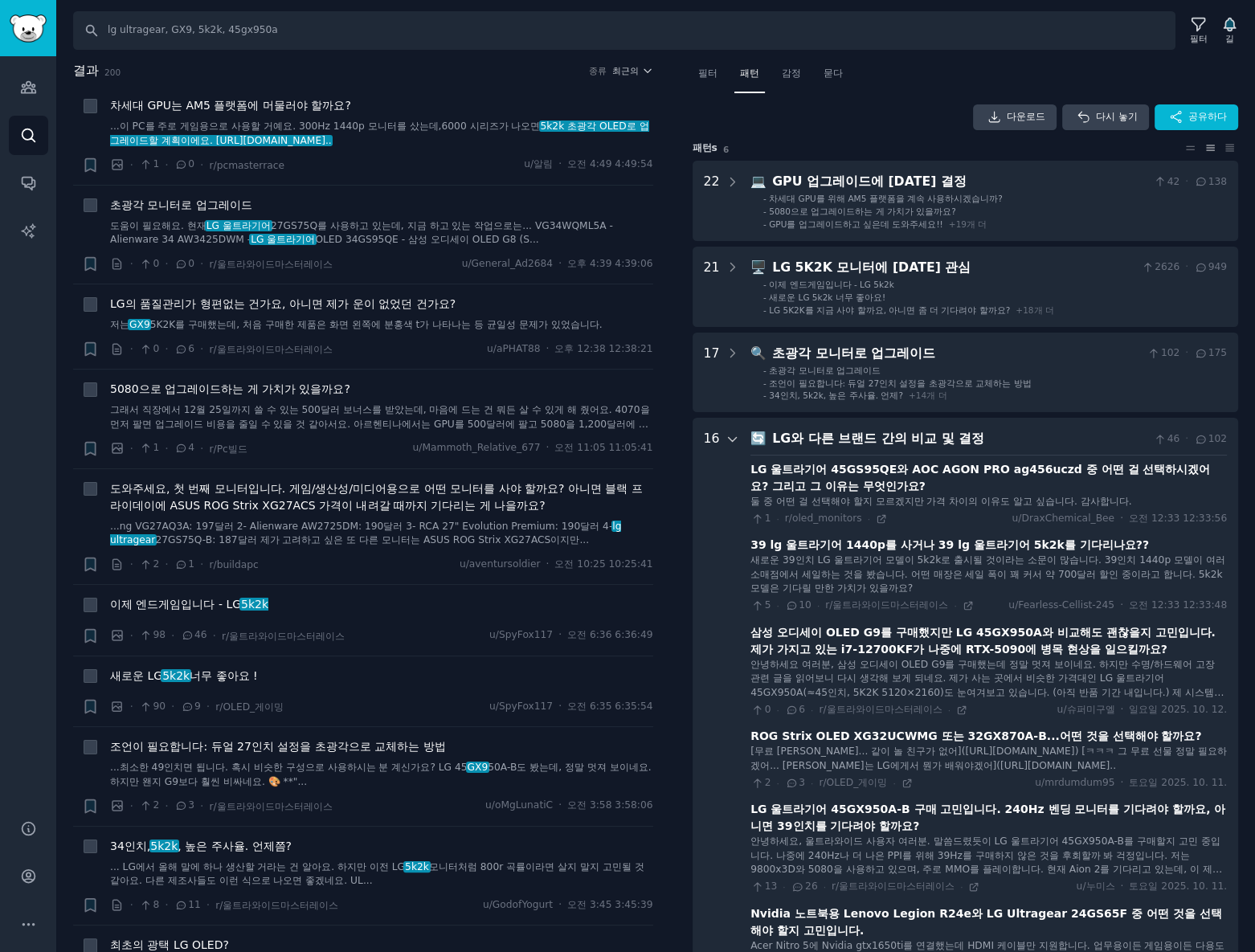
click at [729, 444] on icon at bounding box center [733, 439] width 15 height 15
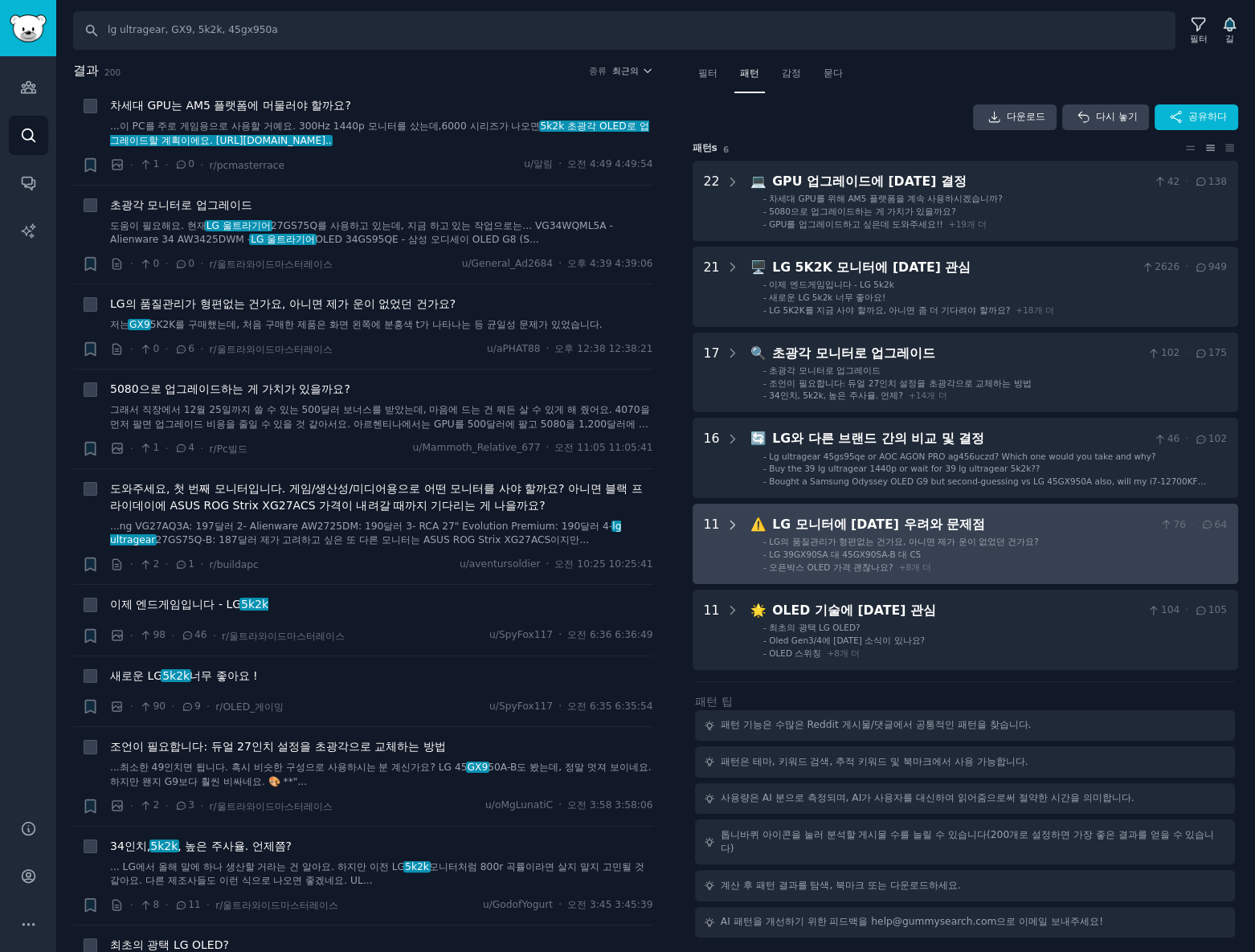
click at [726, 549] on div at bounding box center [733, 544] width 15 height 57
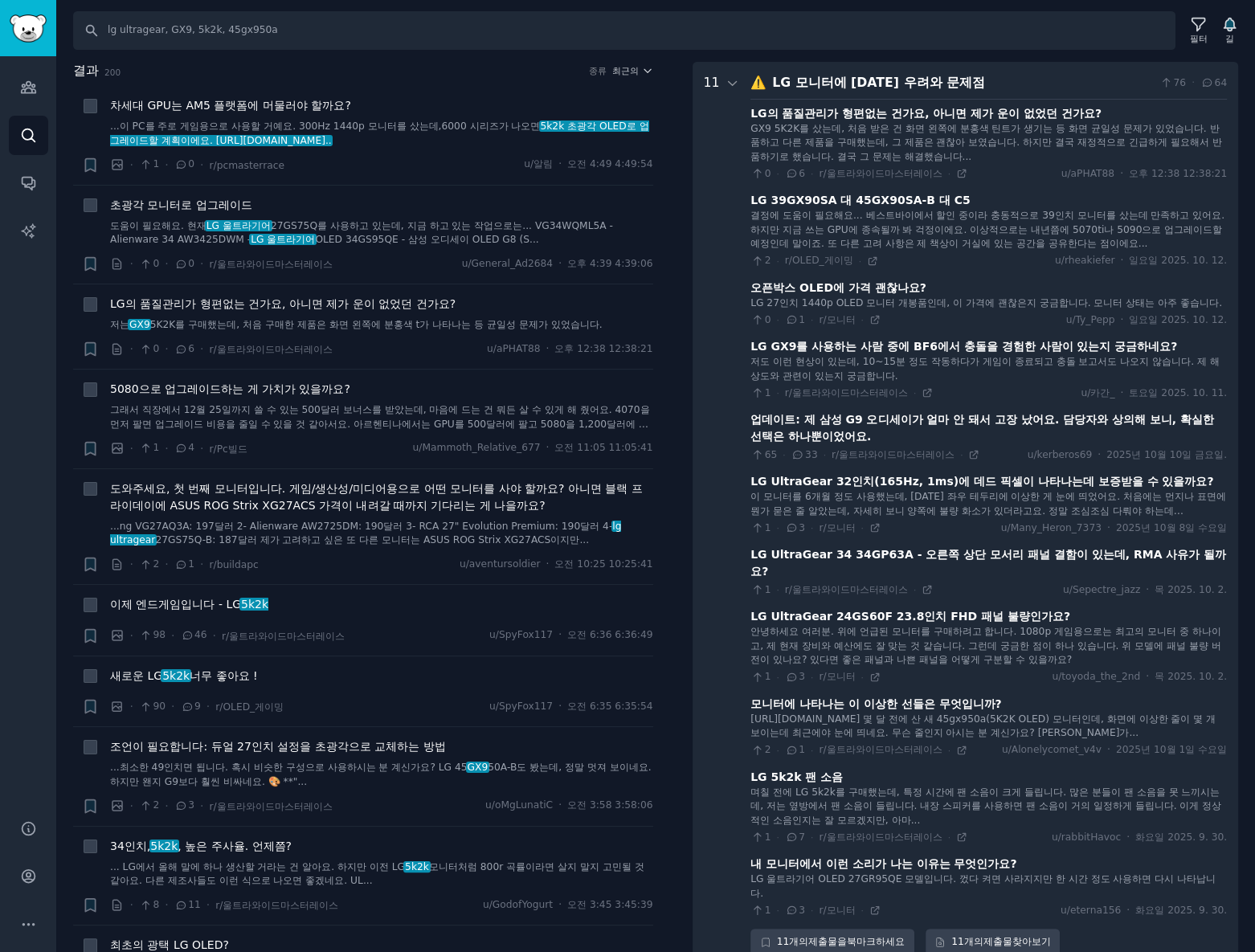
scroll to position [515, 0]
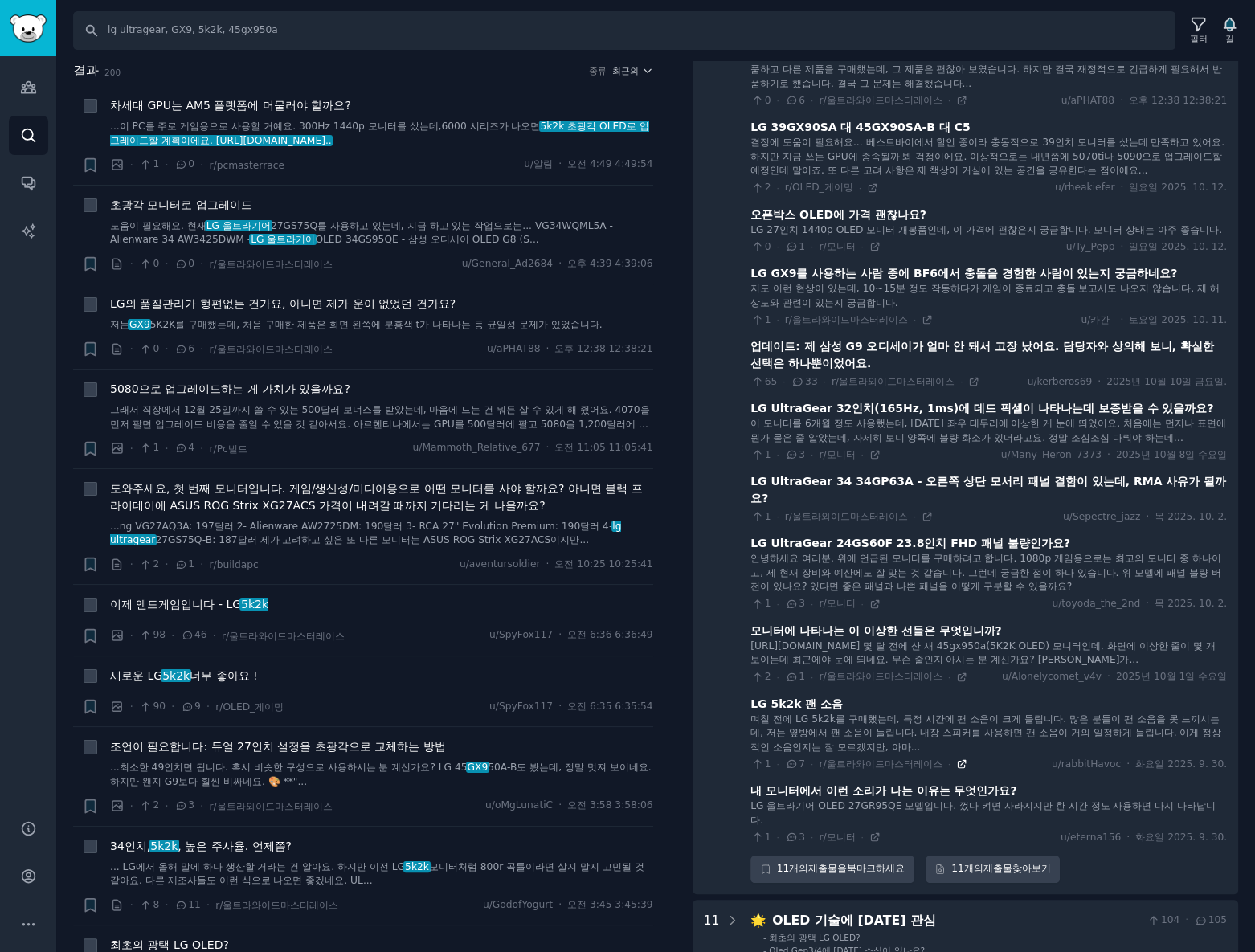
click at [959, 758] on icon at bounding box center [962, 764] width 12 height 12
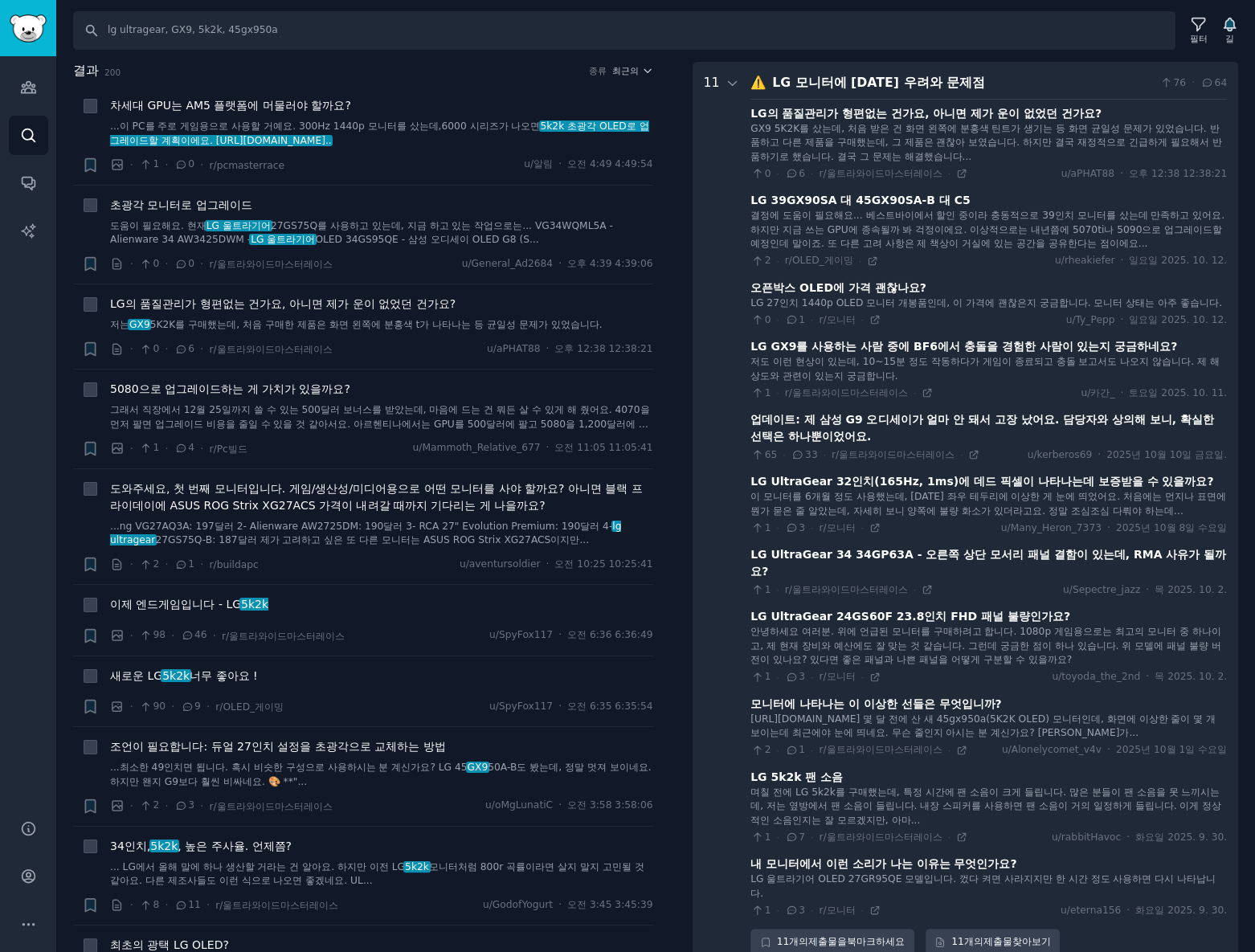
click at [711, 79] on font "11" at bounding box center [711, 83] width 16 height 16
click at [730, 80] on icon at bounding box center [733, 83] width 15 height 15
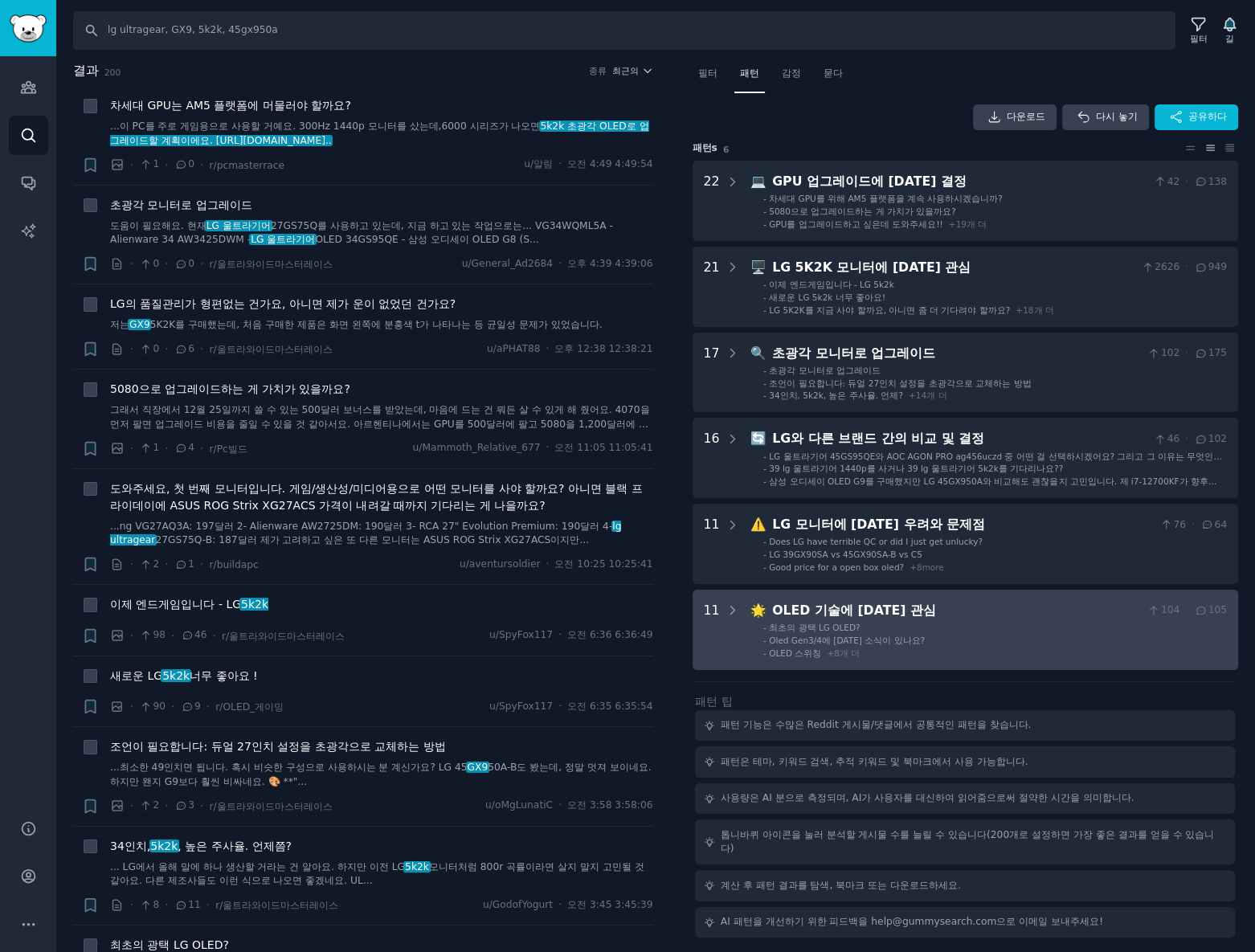
click at [770, 624] on font "최초의 광택 LG OLED?" at bounding box center [814, 628] width 91 height 10
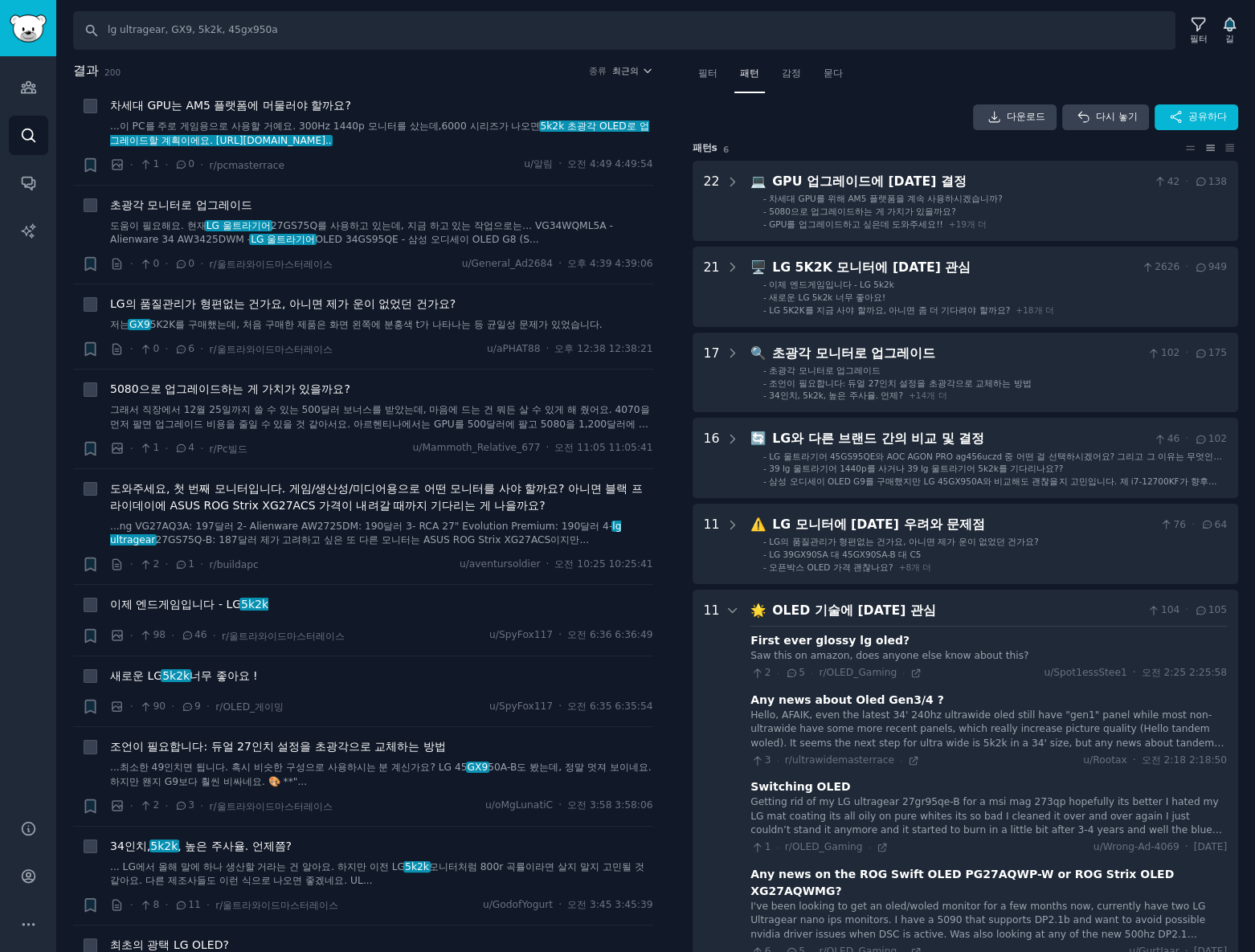
scroll to position [529, 0]
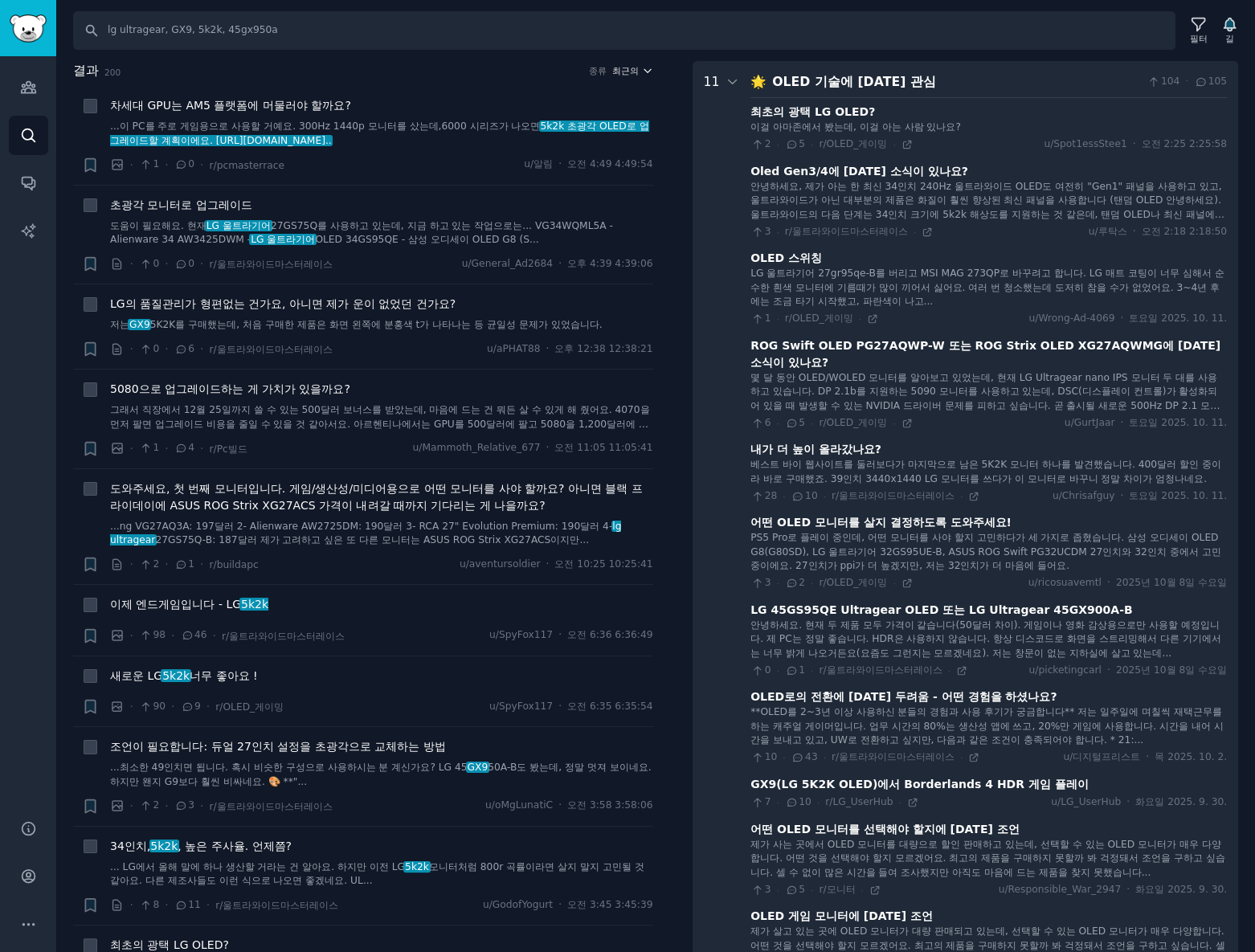
click at [642, 72] on icon "button" at bounding box center [648, 71] width 12 height 12
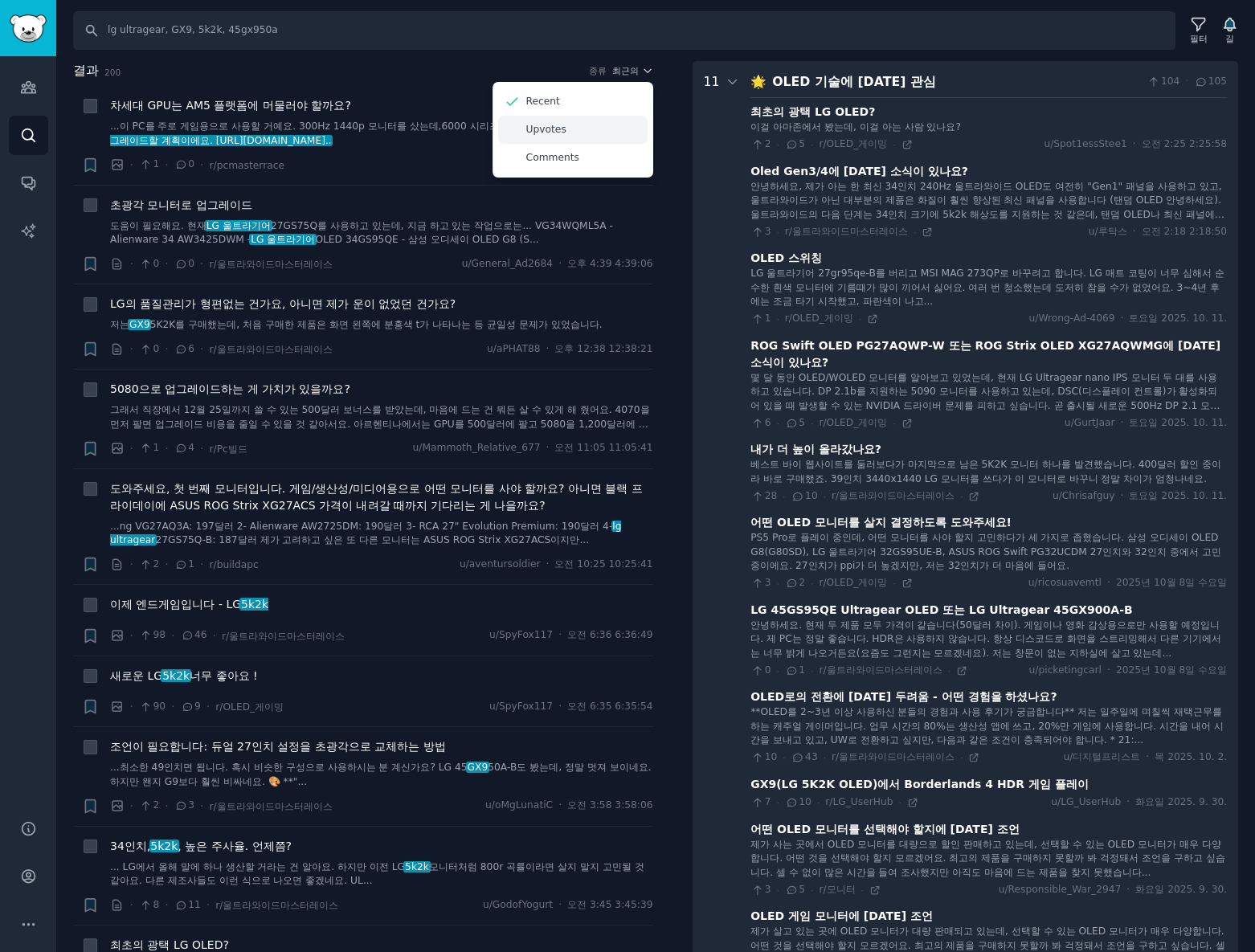
click at [584, 128] on div "Upvotes" at bounding box center [572, 130] width 149 height 28
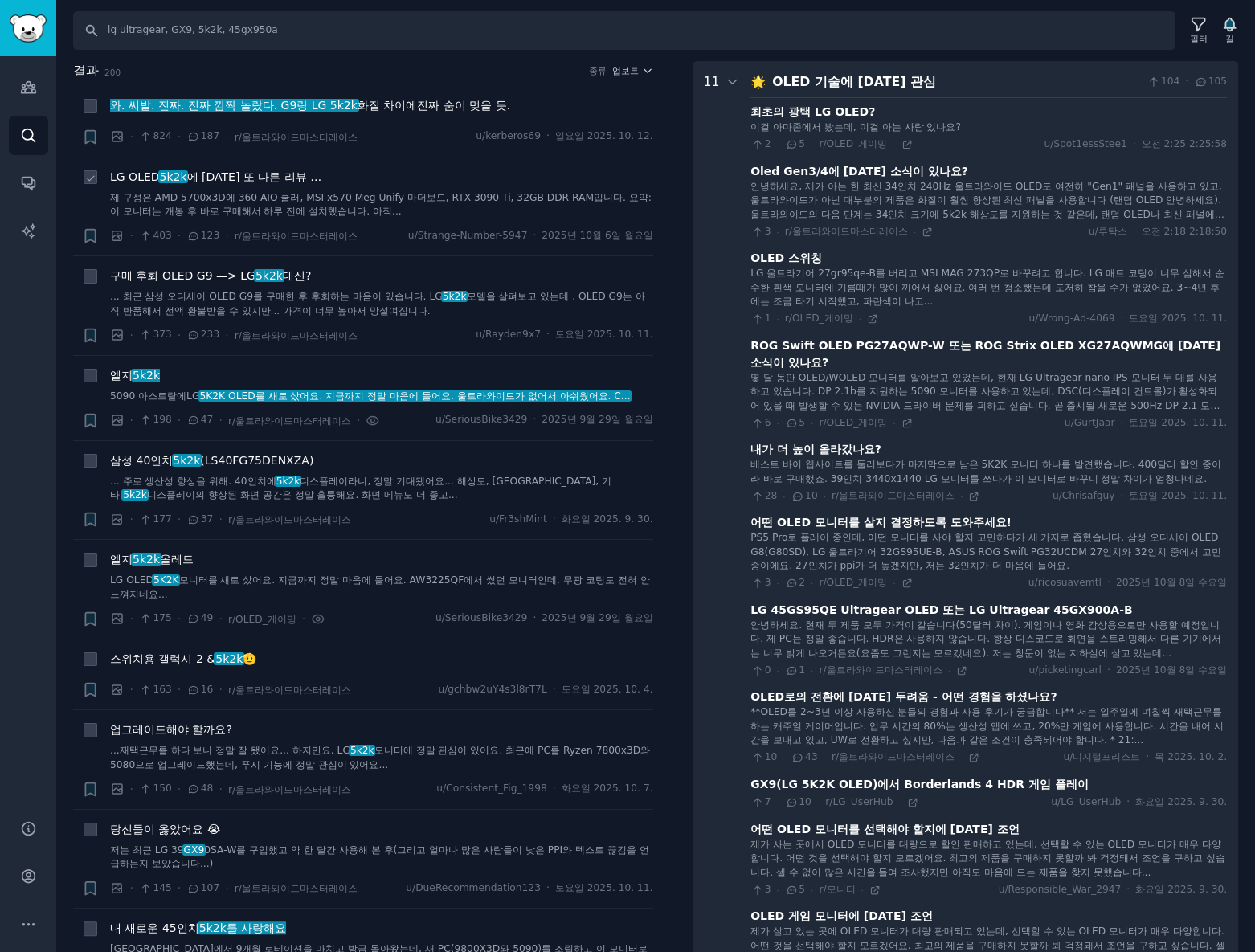
click at [233, 177] on font "에 [DATE] 또 다른 리뷰 …" at bounding box center [254, 176] width 135 height 13
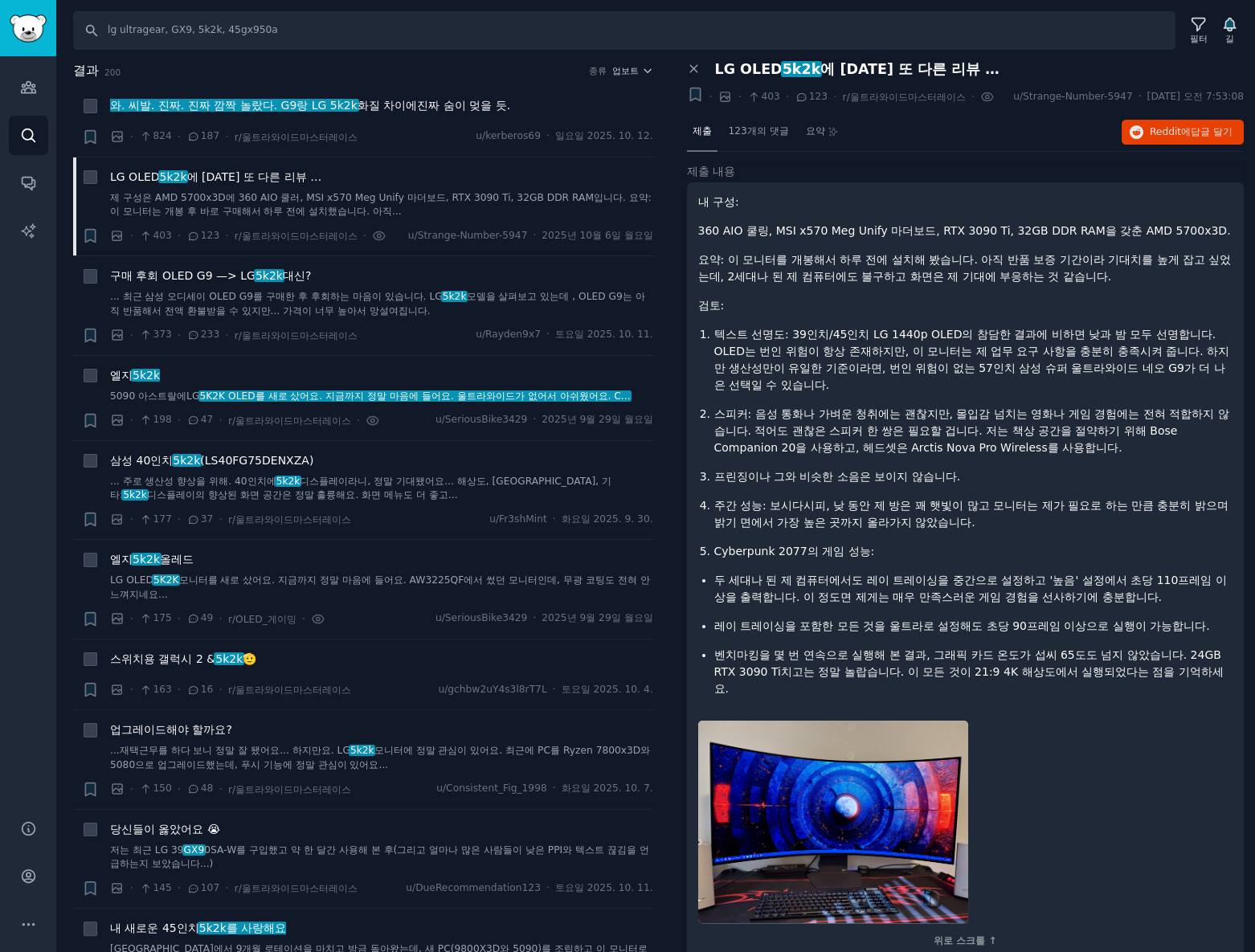
scroll to position [19, 0]
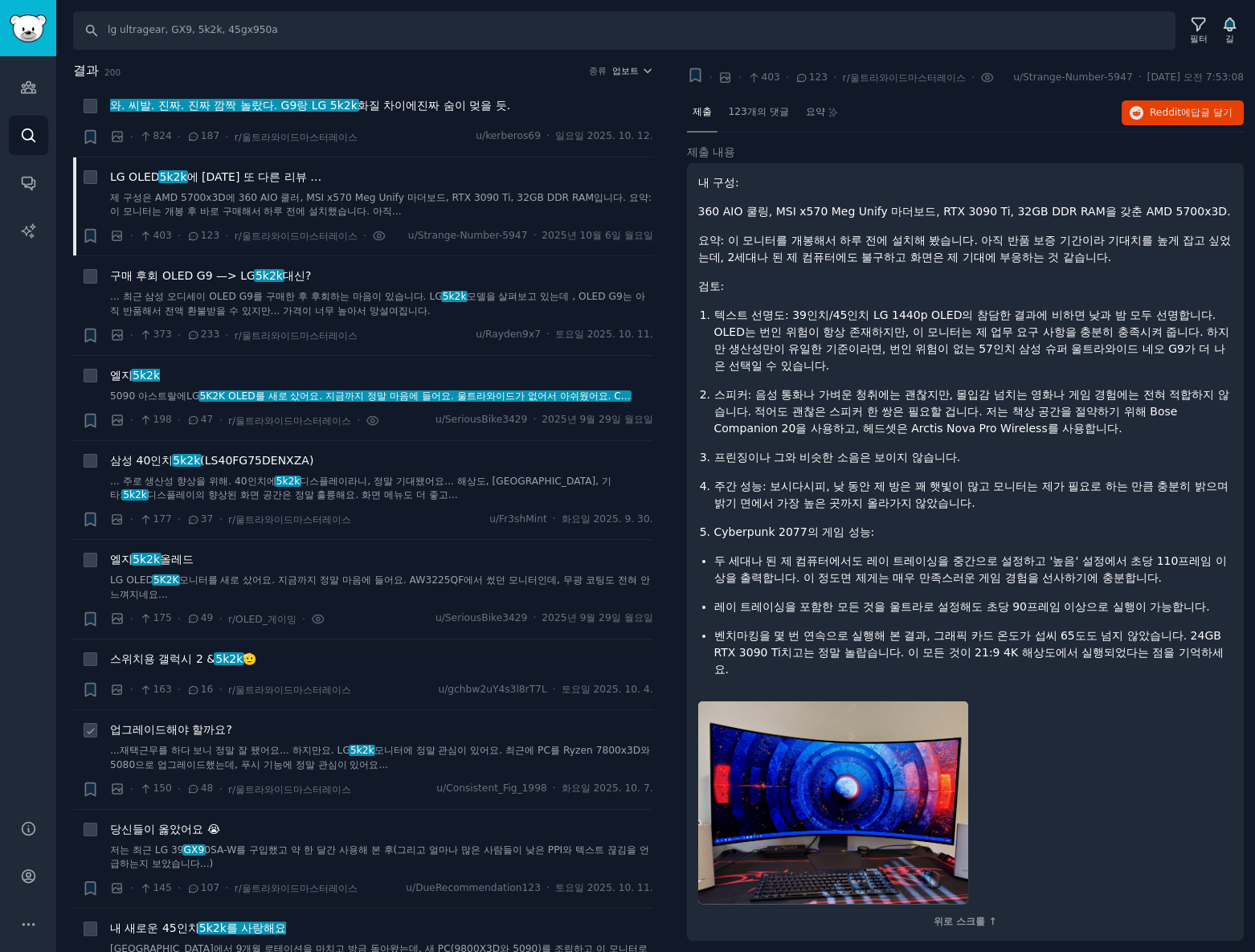
click at [212, 733] on font "업그레이드해야 할까요?" at bounding box center [171, 729] width 122 height 13
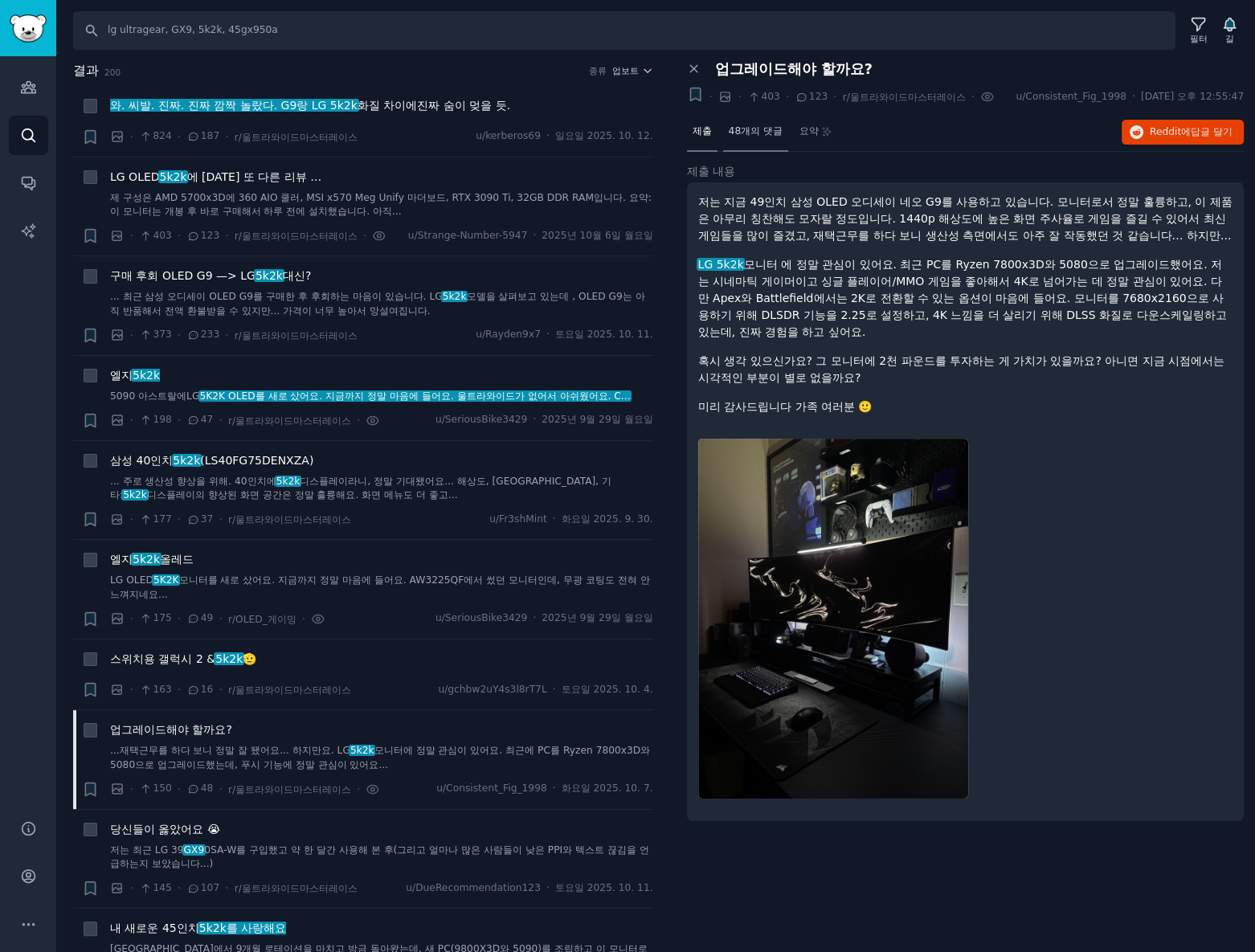
click at [759, 122] on div "48개의 댓글" at bounding box center [755, 133] width 65 height 39
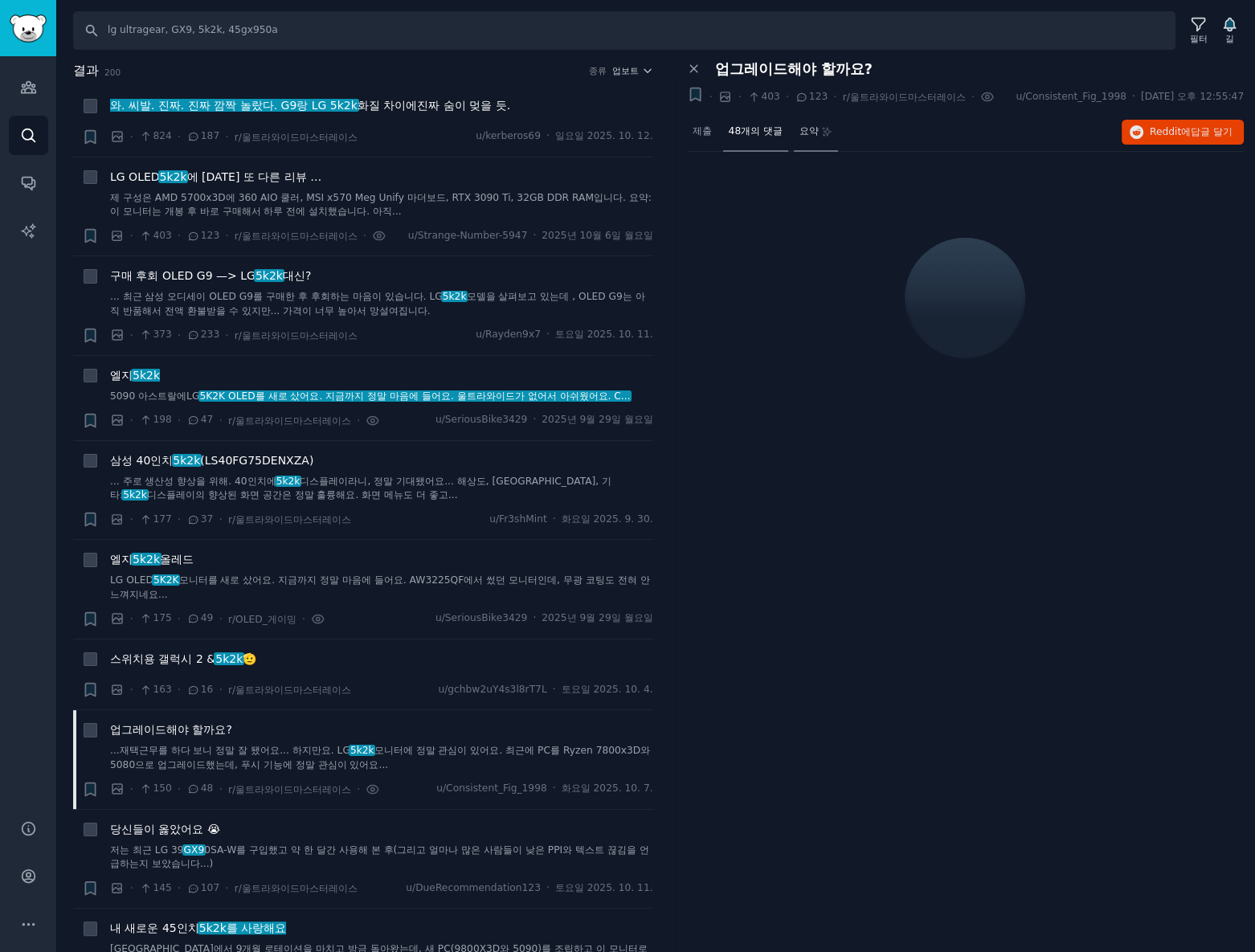
click at [811, 135] on font "요약" at bounding box center [809, 132] width 19 height 12
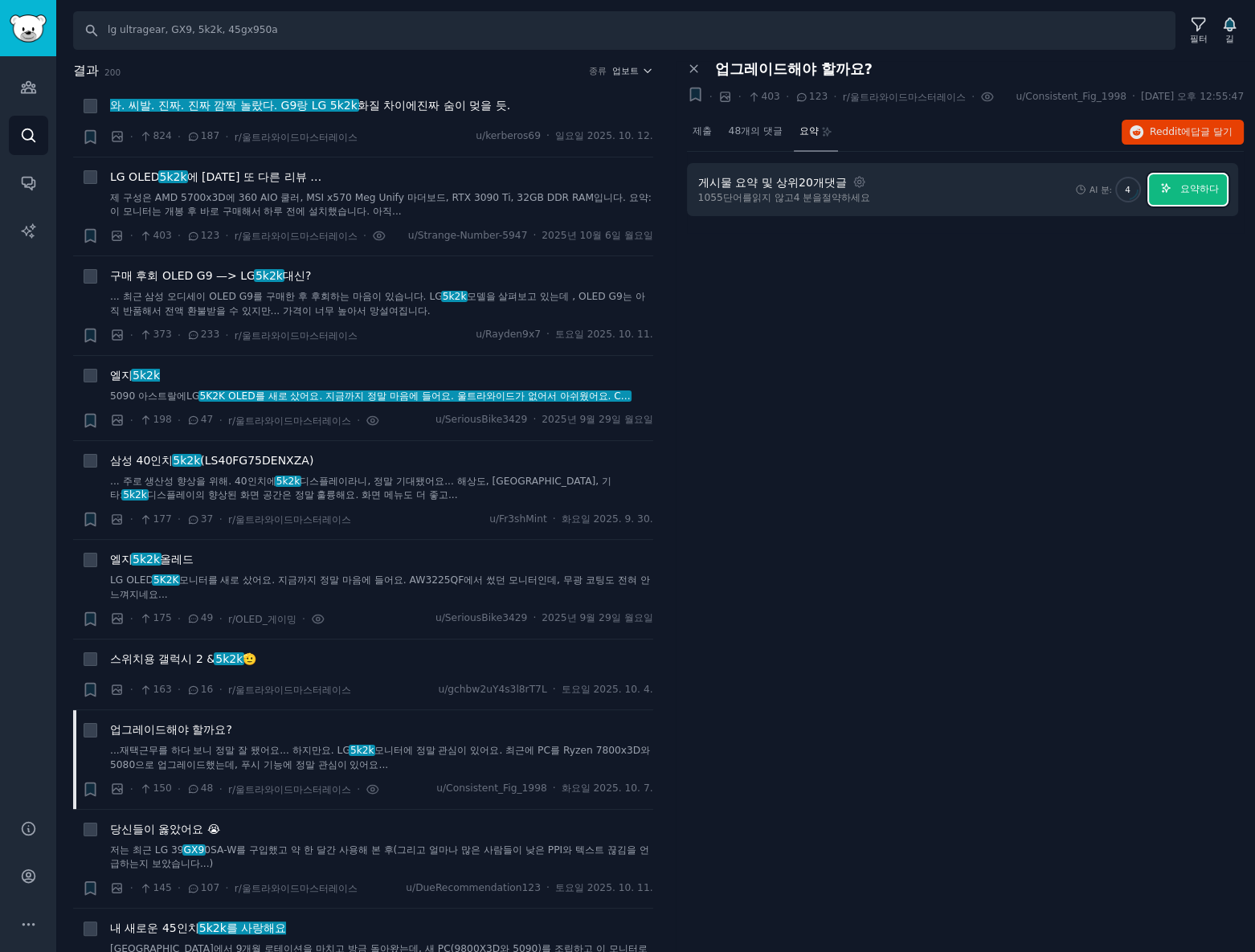
click at [1192, 199] on button "요약하다" at bounding box center [1188, 190] width 78 height 31
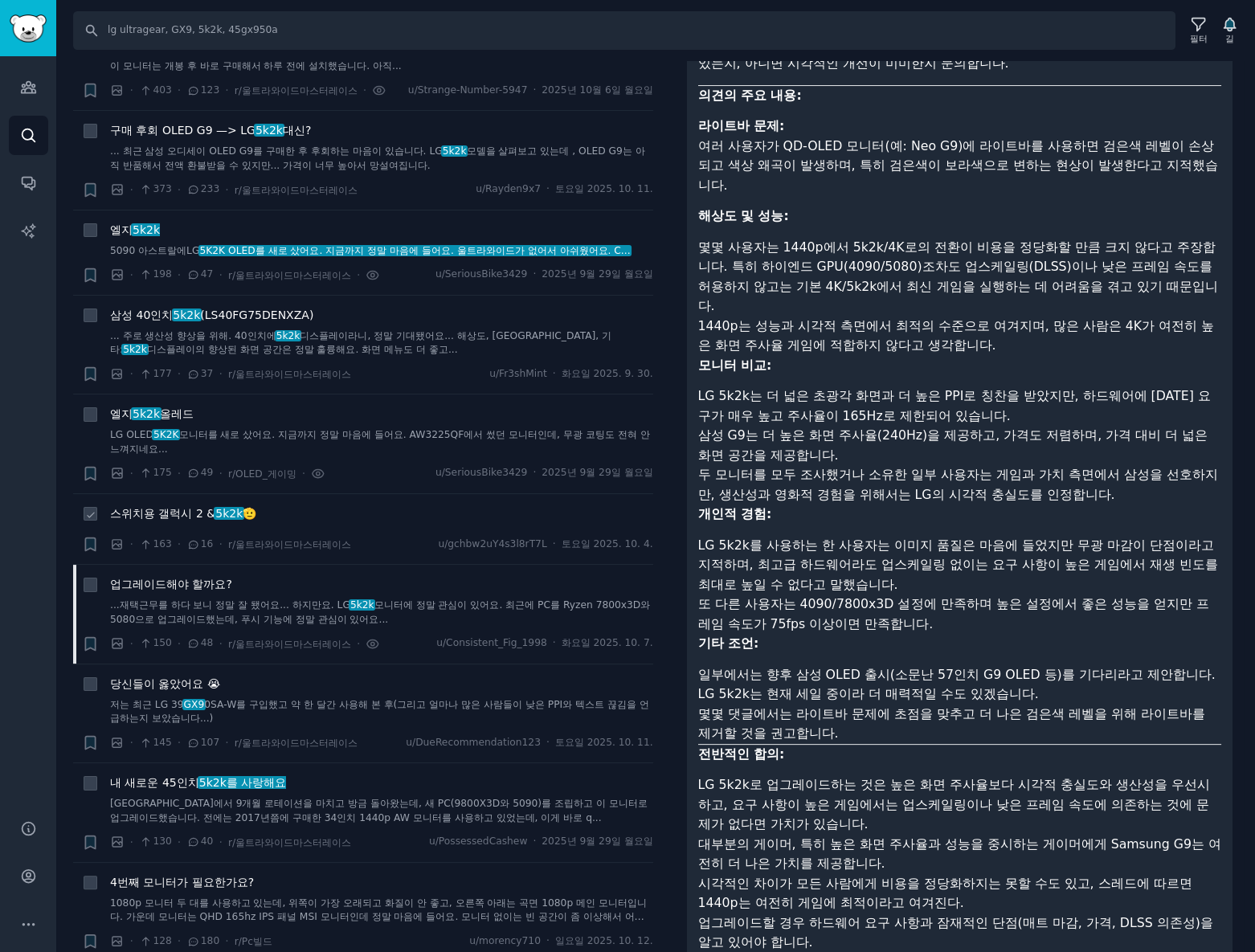
scroll to position [218, 0]
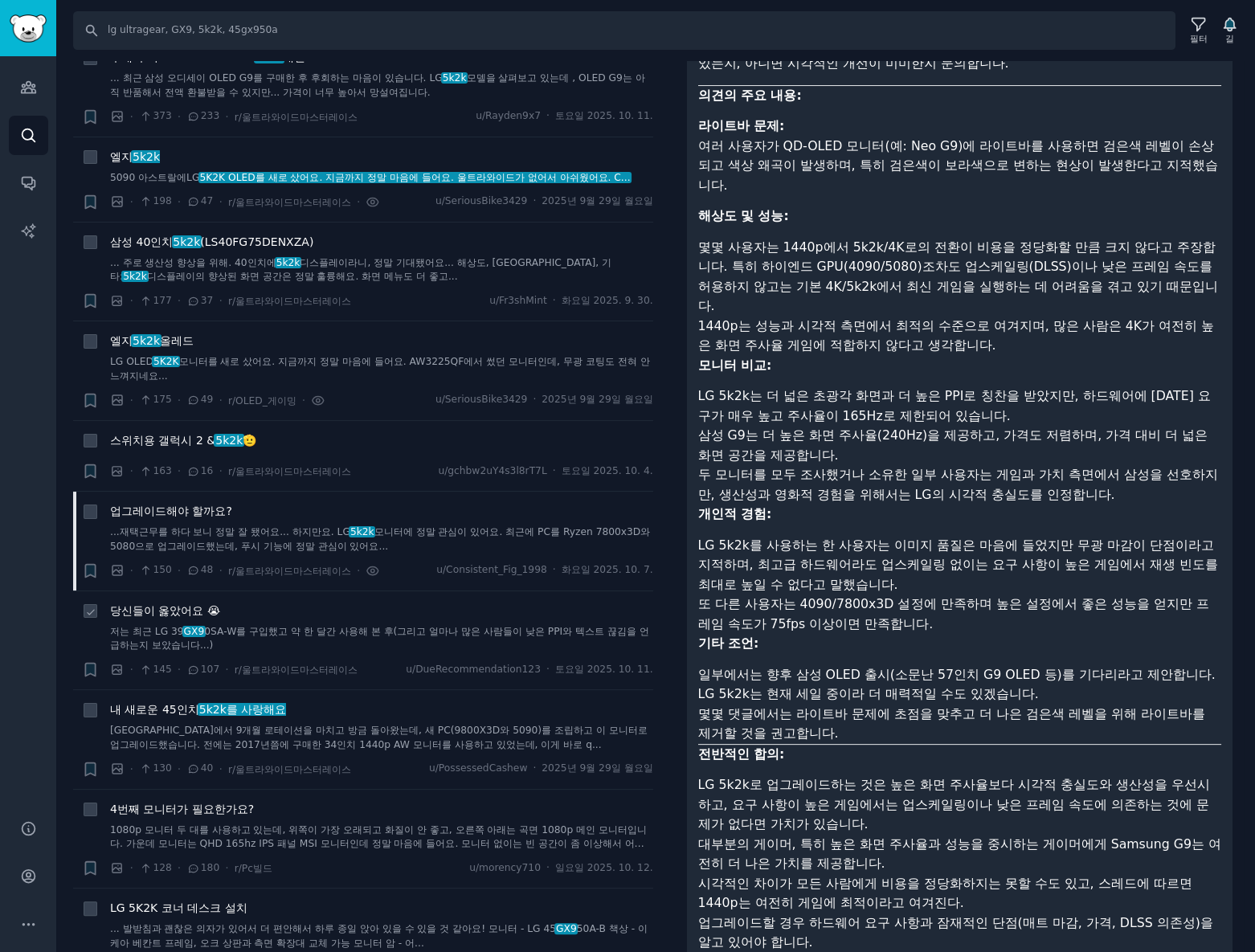
click at [170, 610] on font "당신들이 옳았어요 😭" at bounding box center [165, 610] width 110 height 13
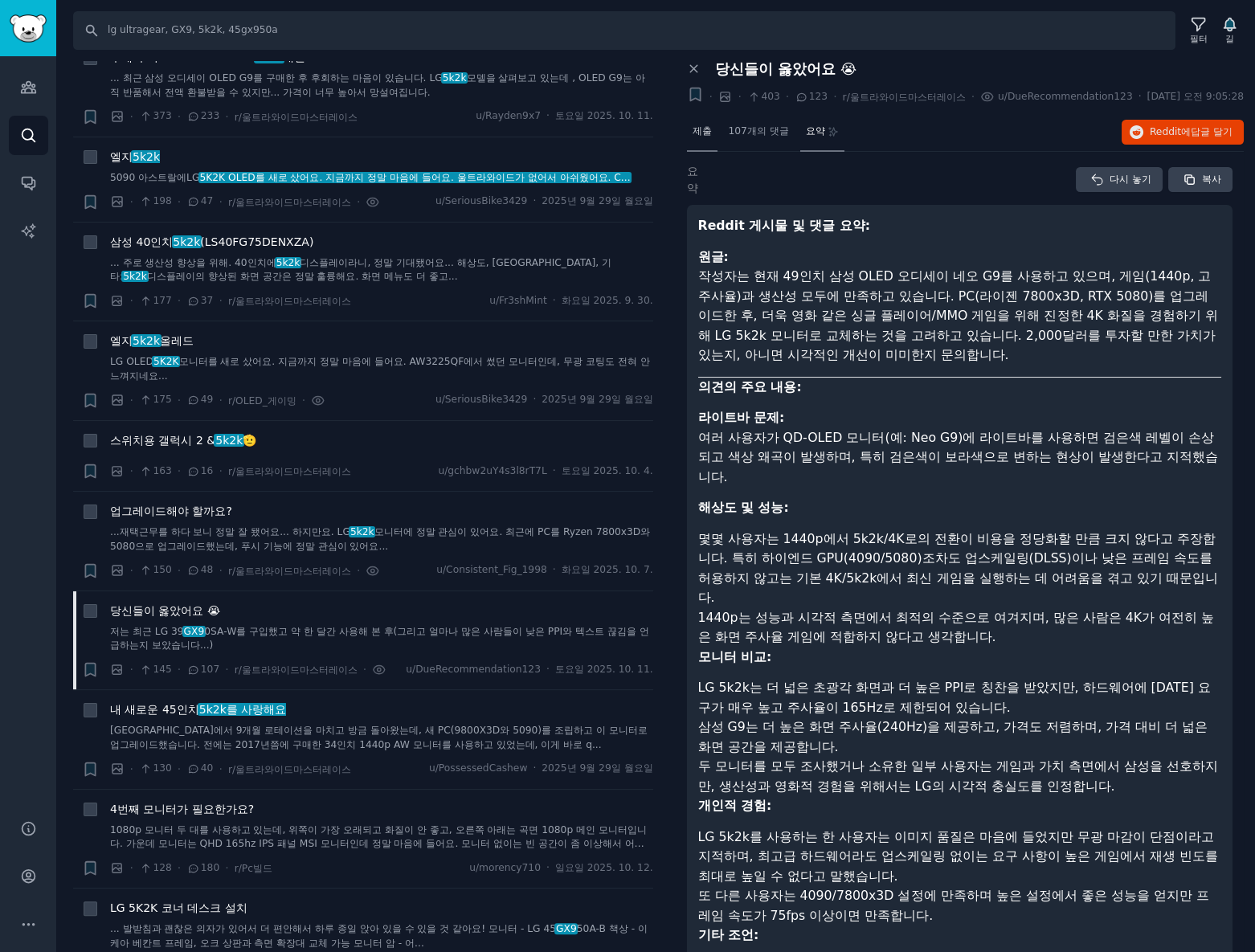
click at [699, 129] on font "제출" at bounding box center [703, 132] width 19 height 12
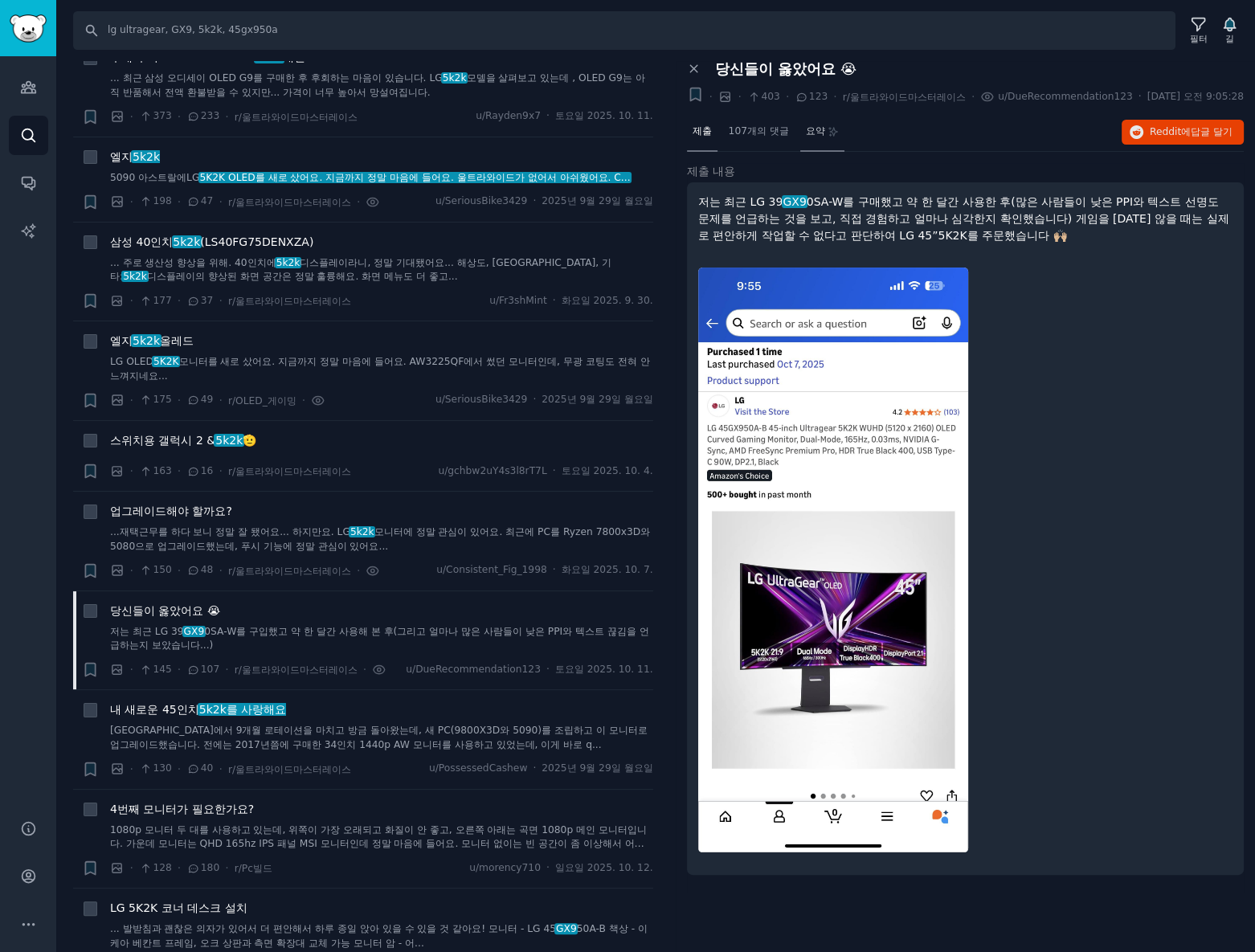
click at [812, 129] on font "요약" at bounding box center [816, 132] width 19 height 12
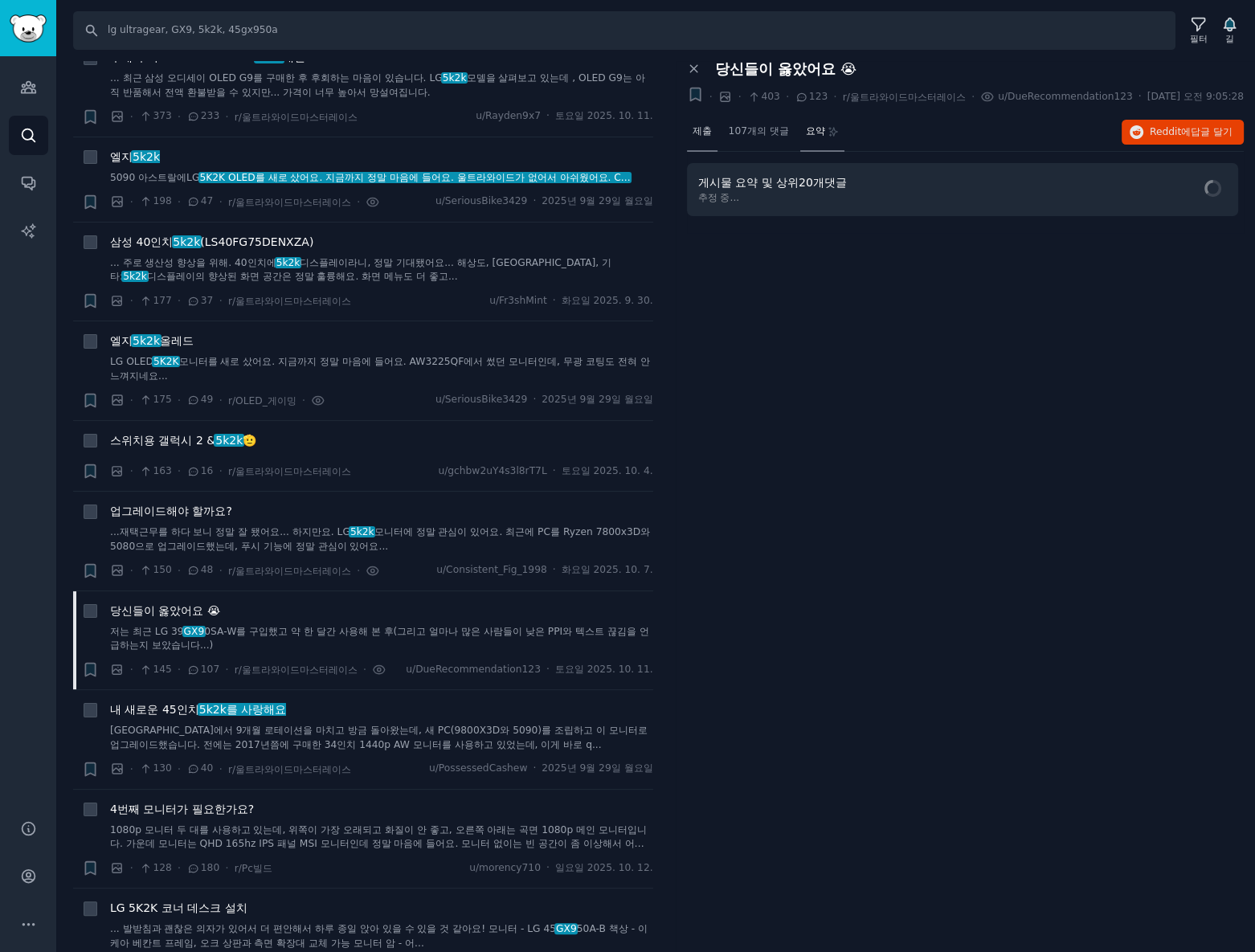
click at [695, 126] on font "제출" at bounding box center [703, 132] width 19 height 12
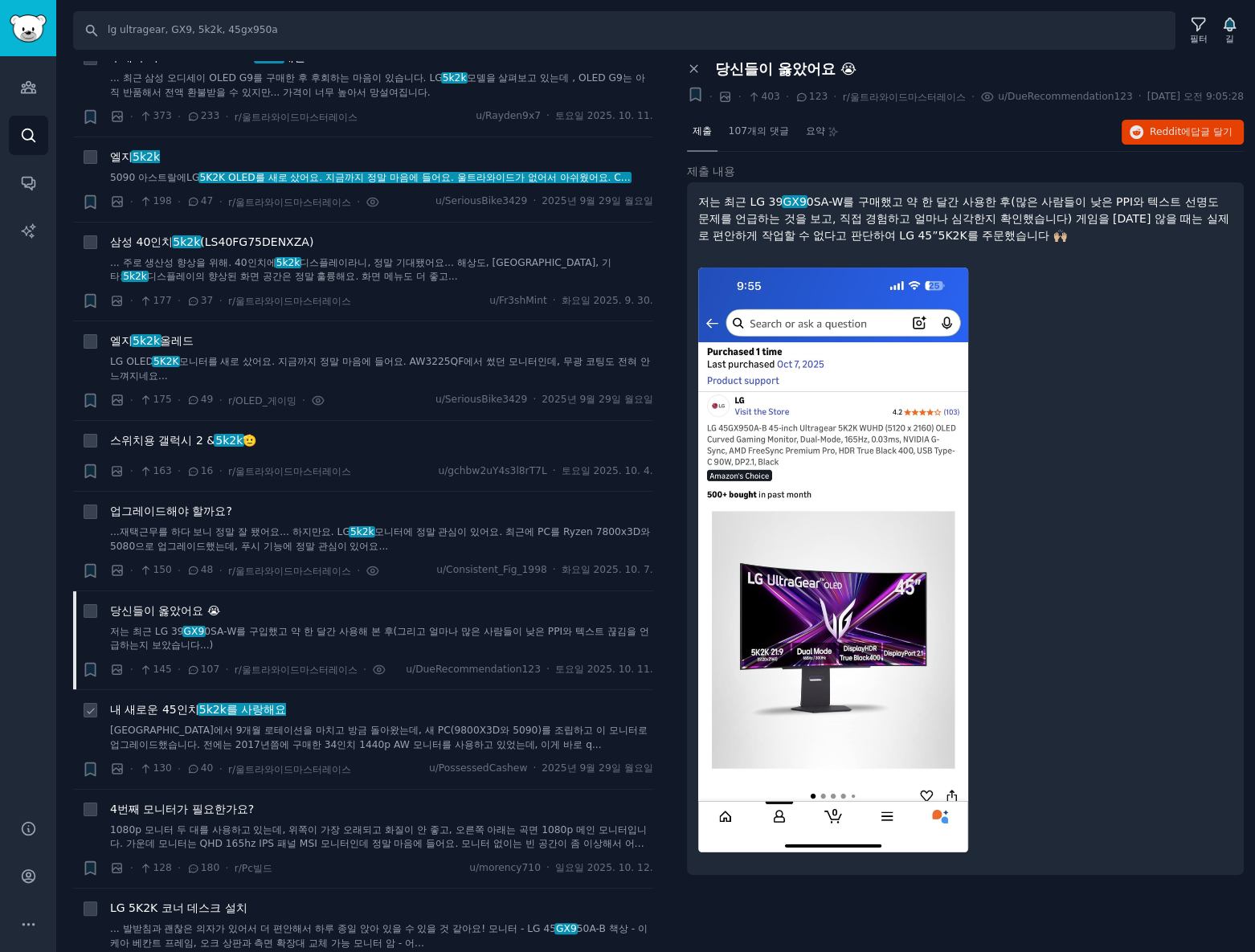
scroll to position [291, 0]
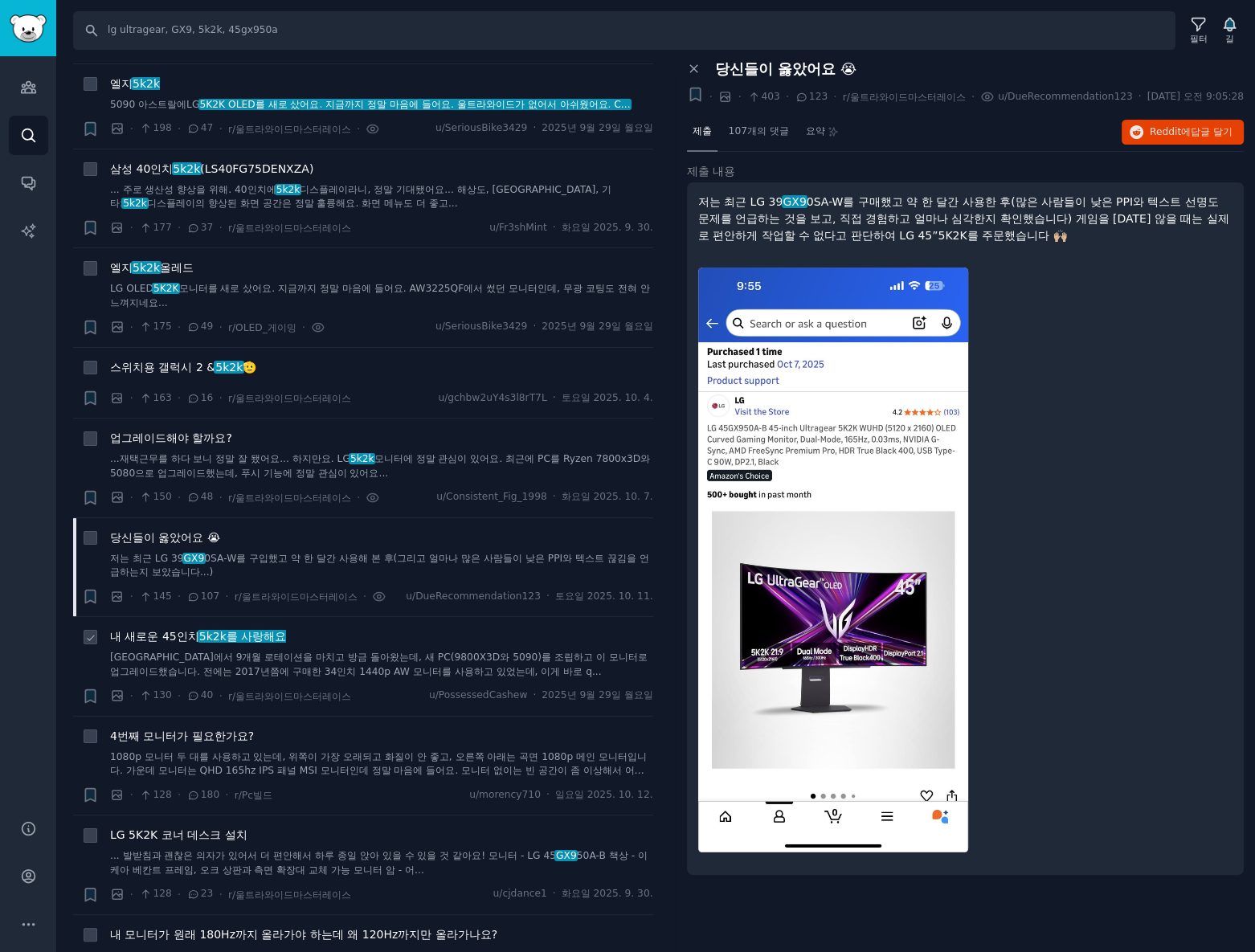
click at [216, 639] on font "5k2k를 사랑해요" at bounding box center [242, 635] width 87 height 13
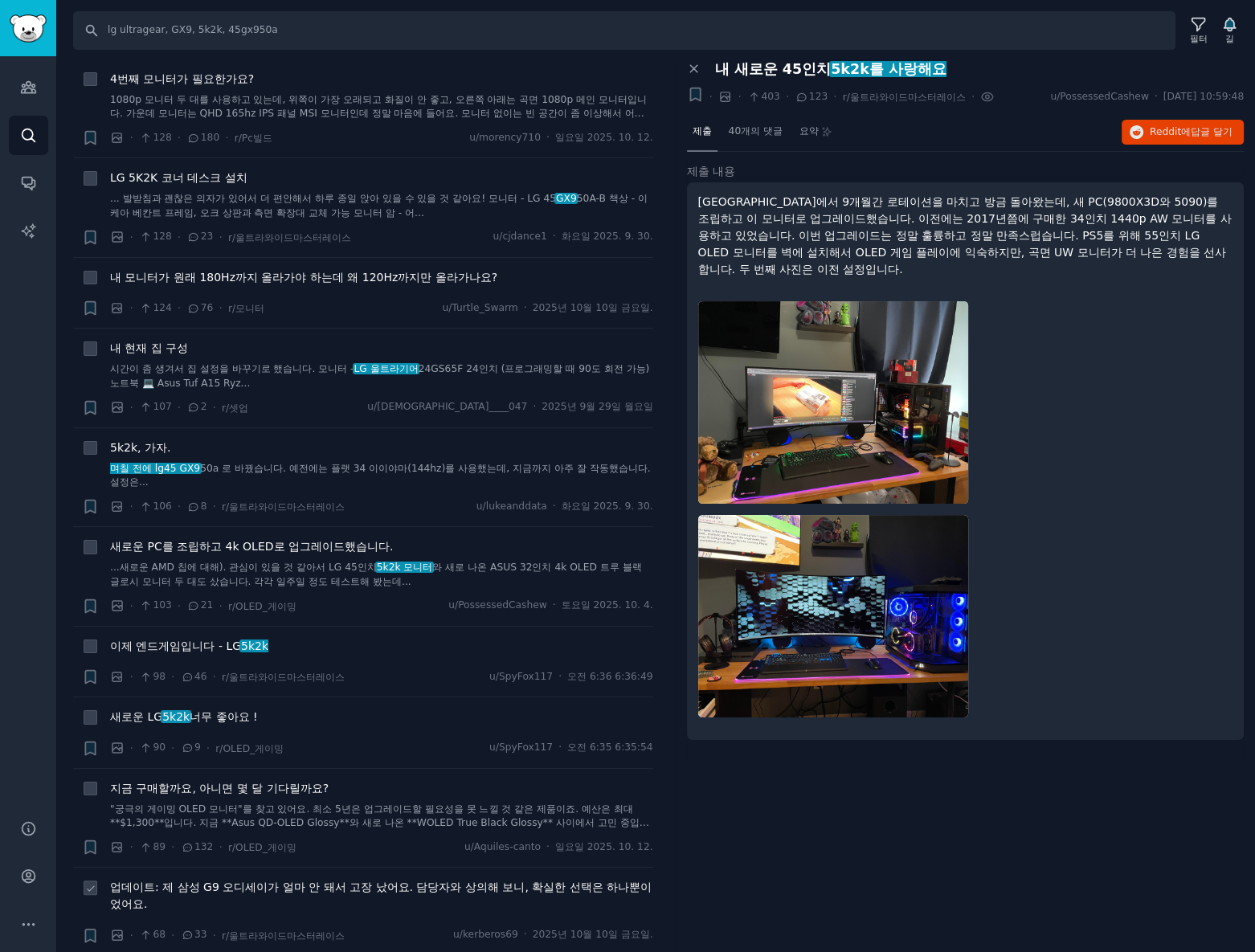
scroll to position [1022, 0]
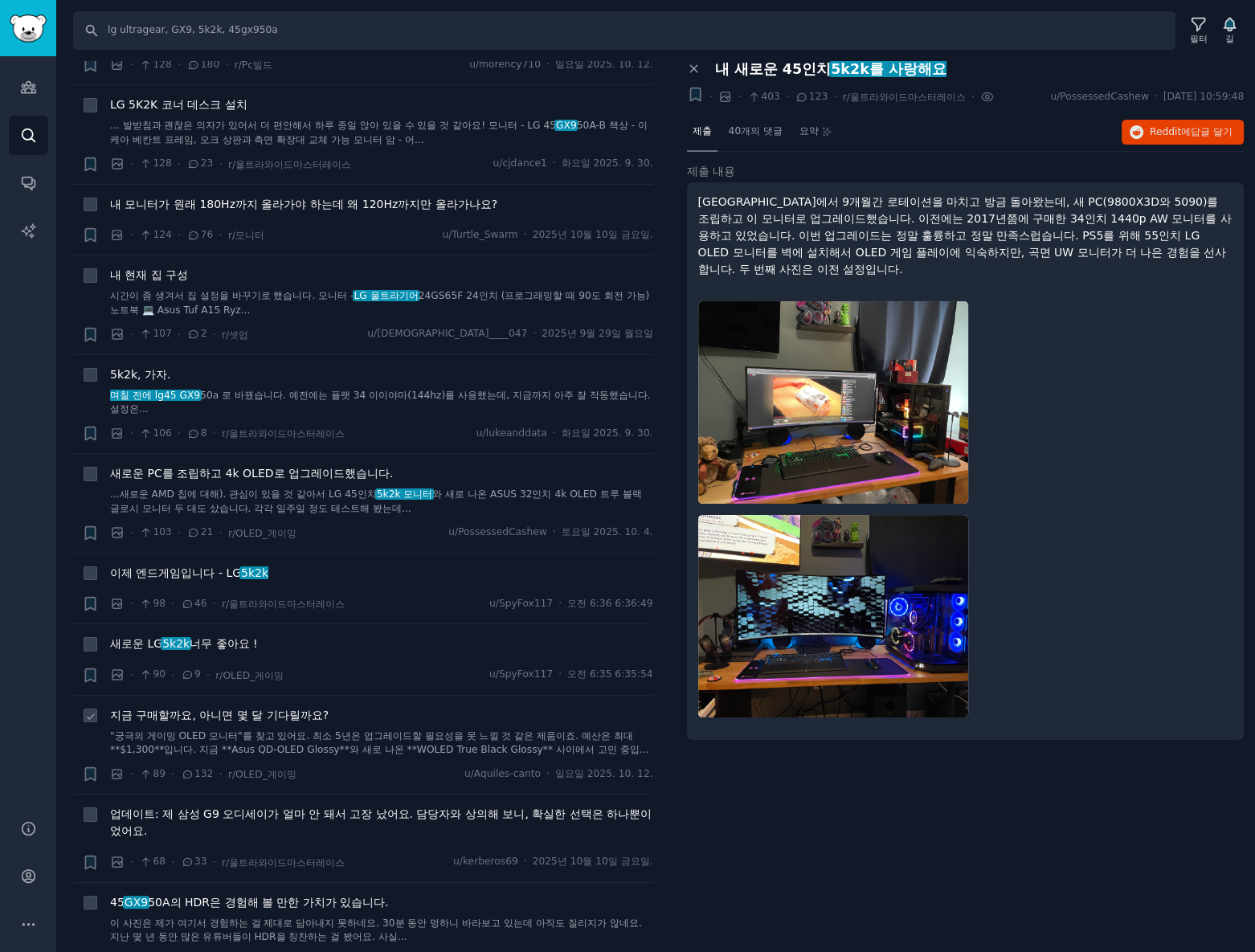
click at [273, 708] on font "지금 구매할까요, 아니면 몇 달 기다릴까요?" at bounding box center [219, 714] width 218 height 13
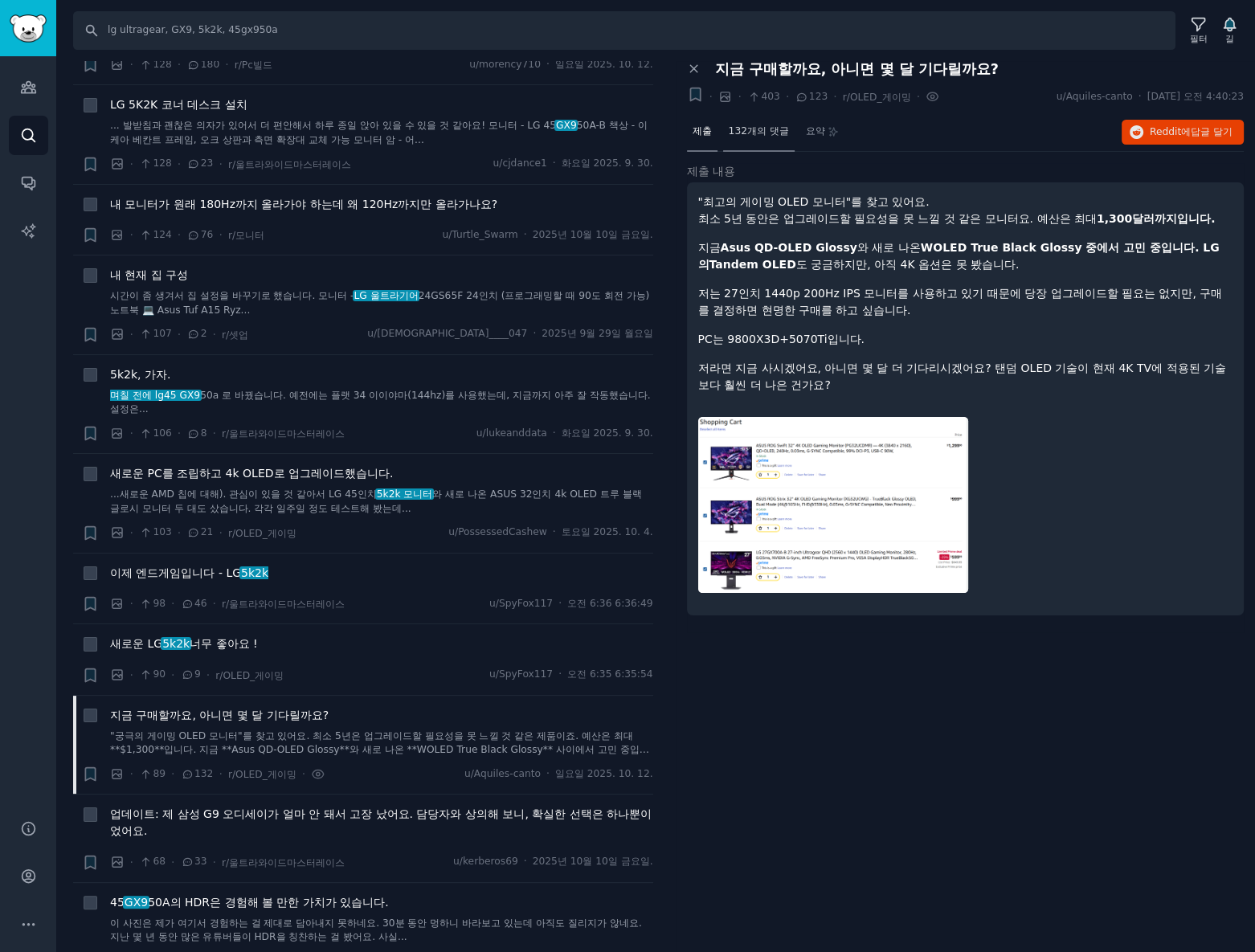
click at [780, 147] on div "132개의 댓글" at bounding box center [758, 133] width 71 height 39
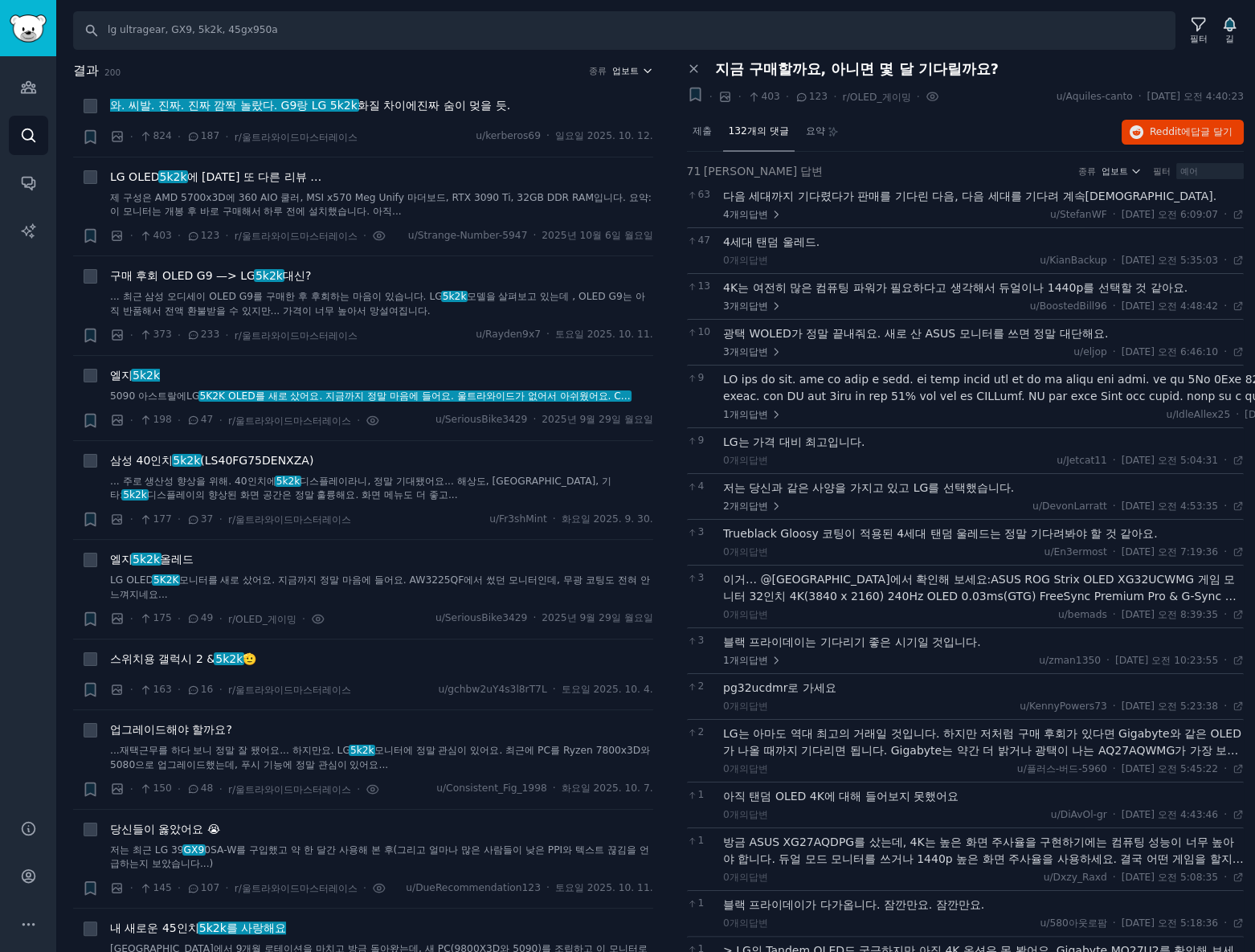
click at [630, 69] on font "업보트" at bounding box center [625, 71] width 26 height 10
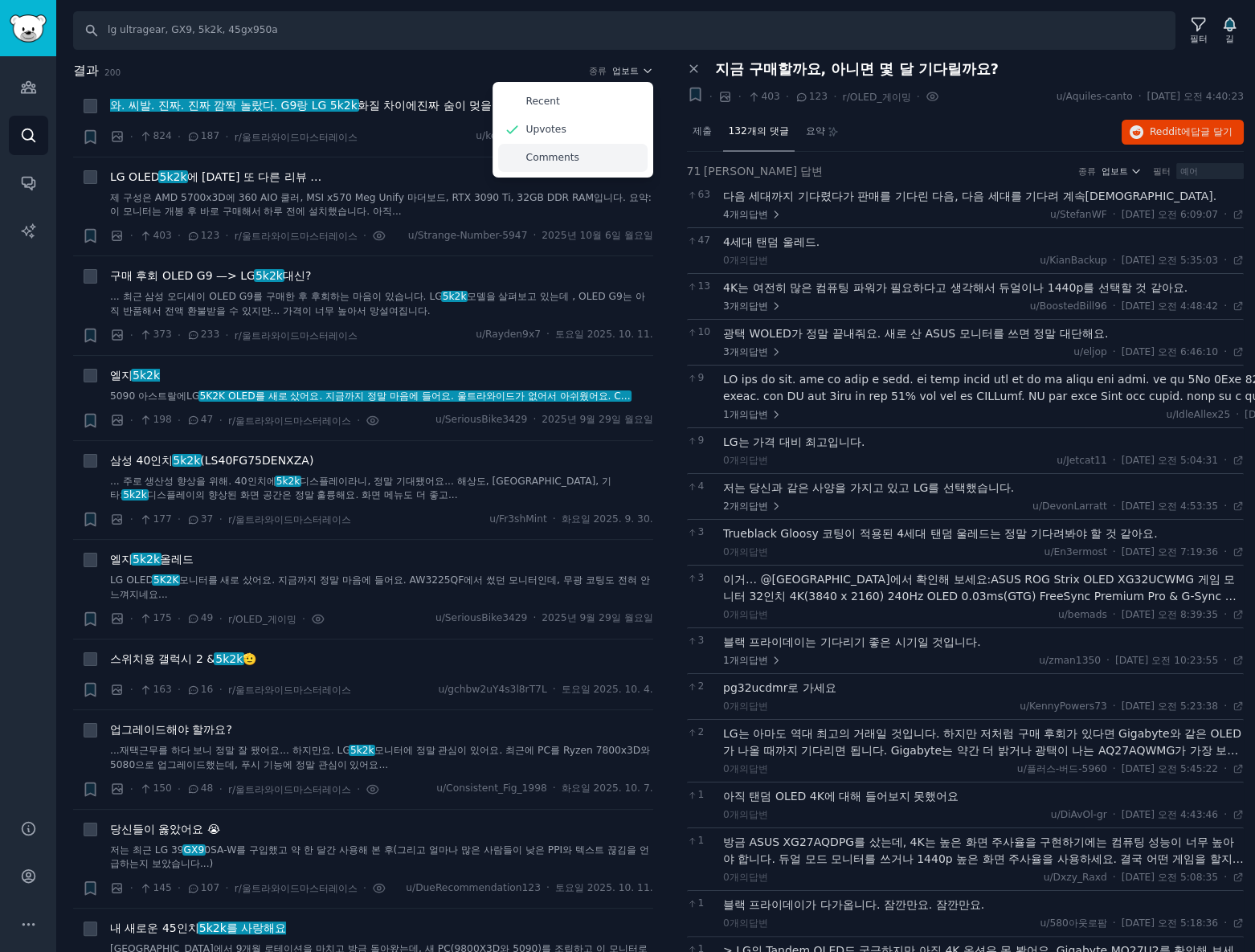
click at [583, 164] on div "Comments" at bounding box center [572, 158] width 149 height 28
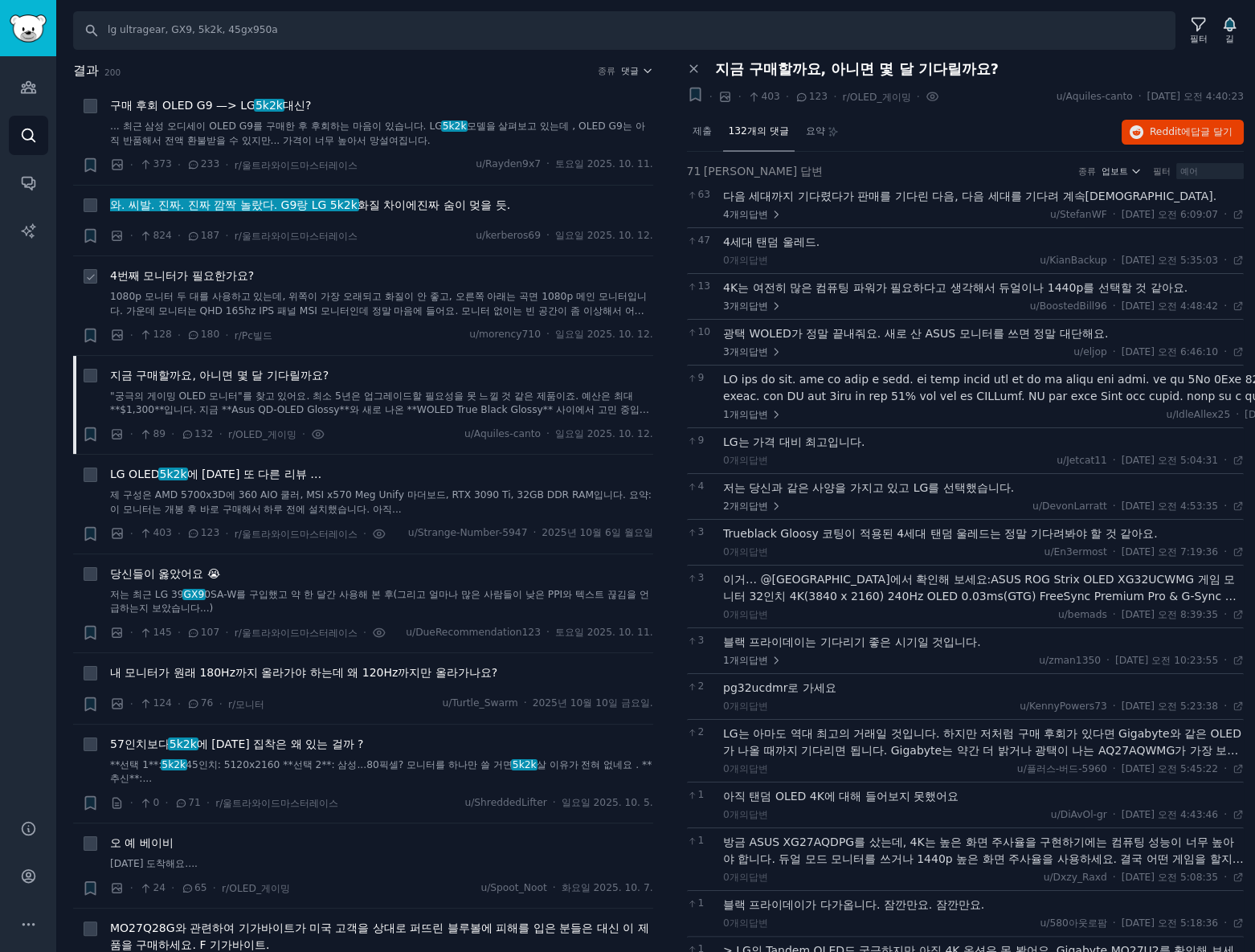
scroll to position [145, 0]
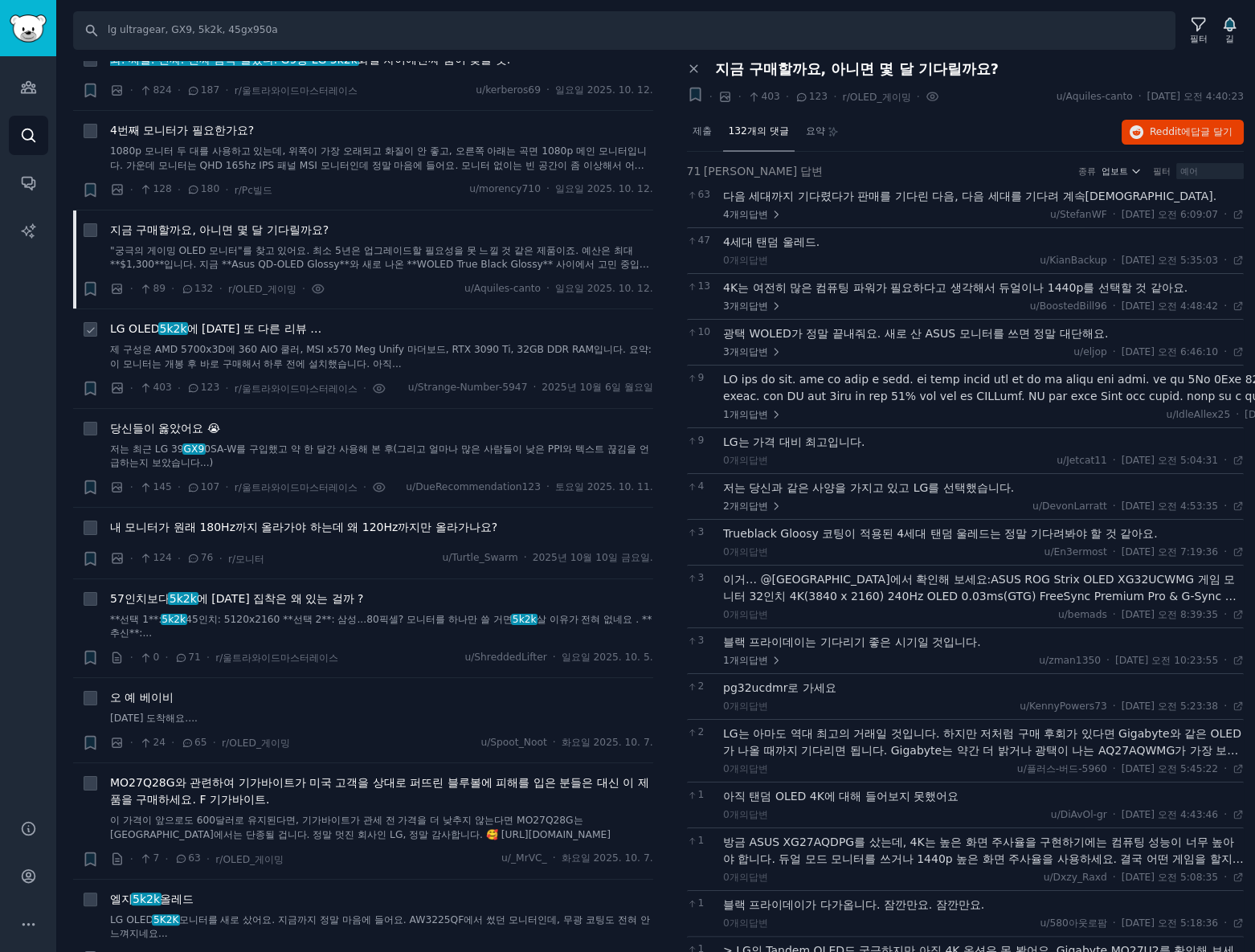
click at [158, 325] on span "5k2k" at bounding box center [172, 328] width 30 height 13
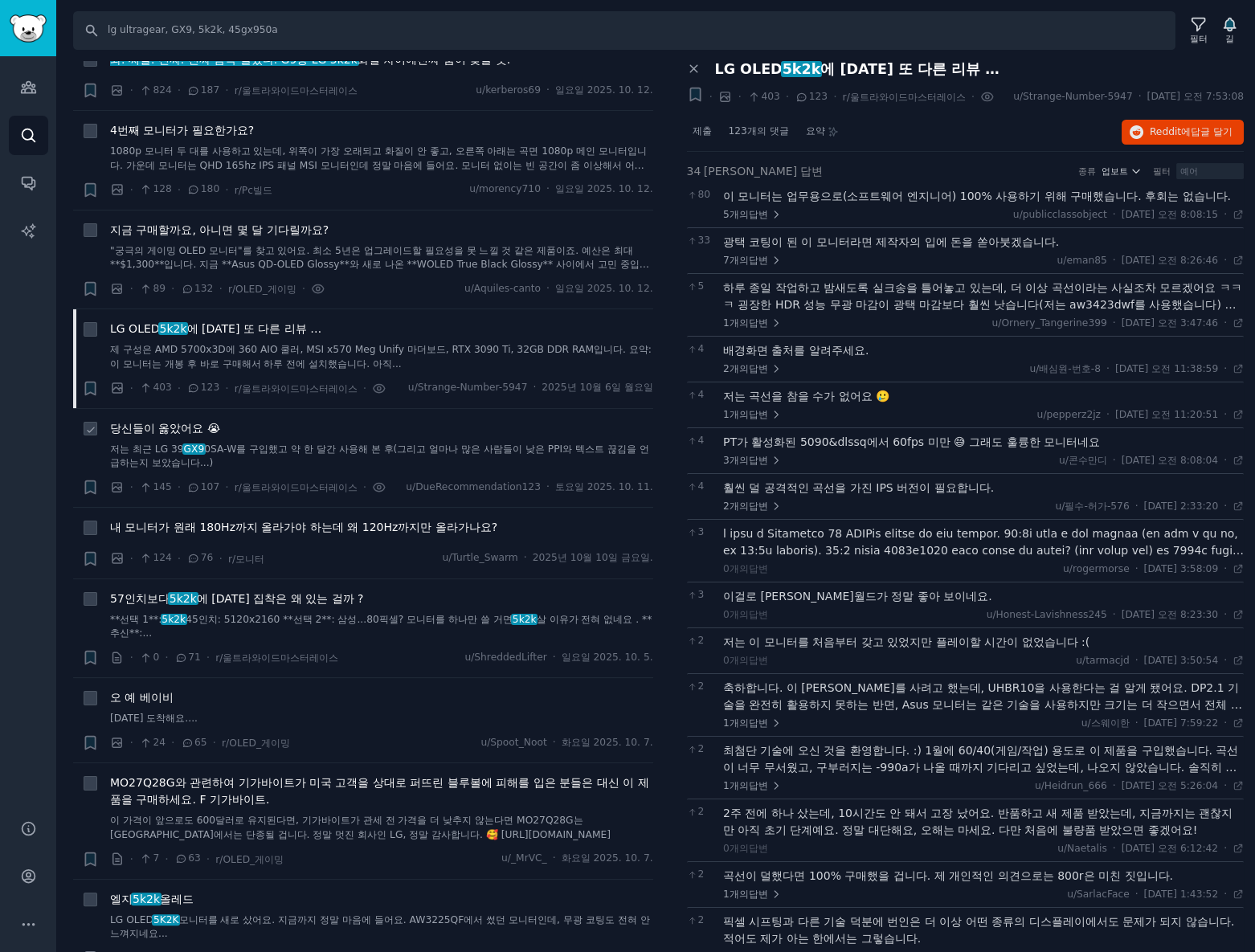
click at [162, 416] on li "+ 당신들이 옳았어요 😭 저는 최근 LG 39 GX9 0SA-W를 구입했고 약 한 달간 사용해 본 후(그리고 얼마나 많은 사람들이 낮은 PPI…" at bounding box center [362, 458] width 580 height 98
click at [165, 422] on font "당신들이 옳았어요 😭" at bounding box center [165, 428] width 110 height 13
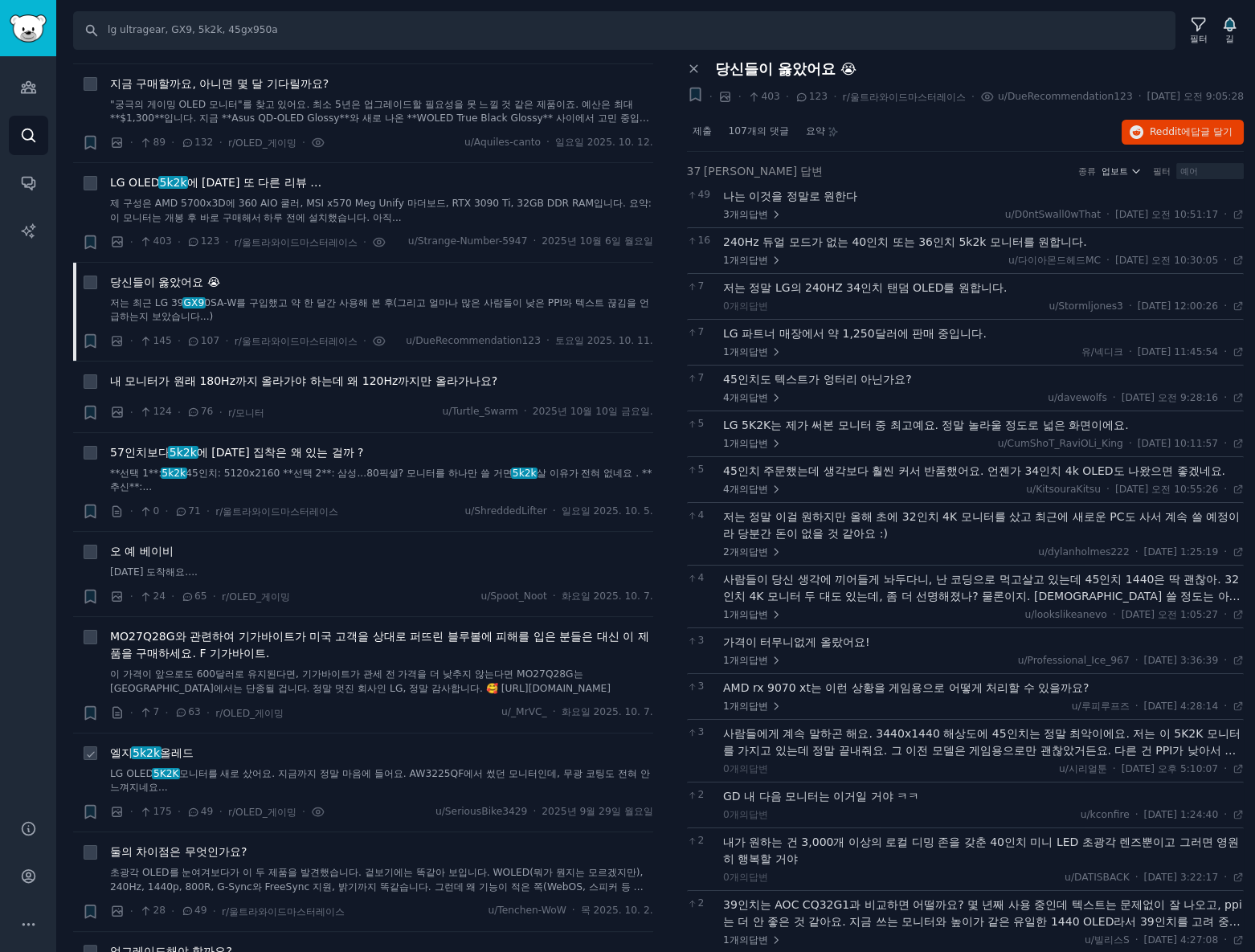
scroll to position [438, 0]
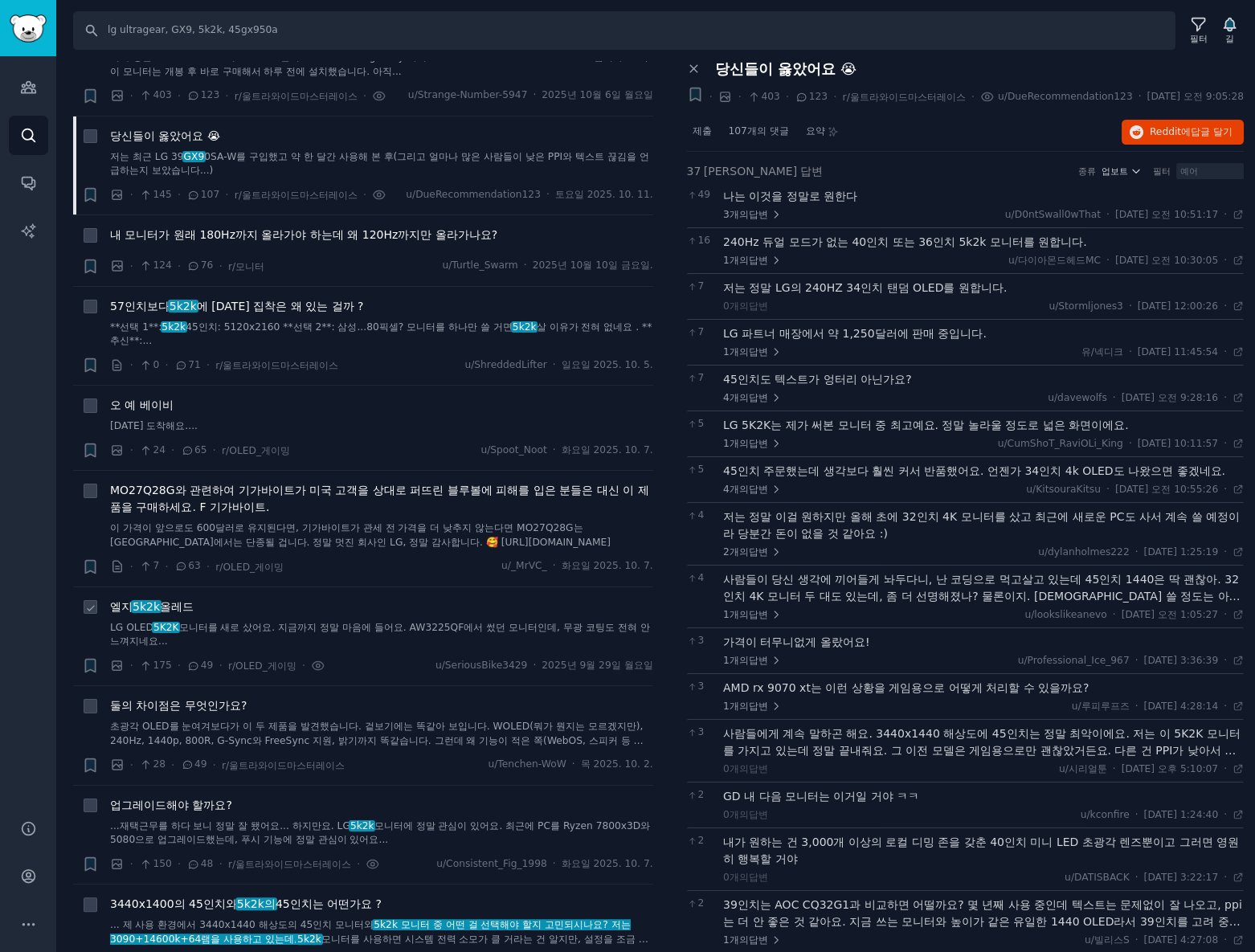
click at [153, 601] on font "5k2k" at bounding box center [146, 606] width 27 height 13
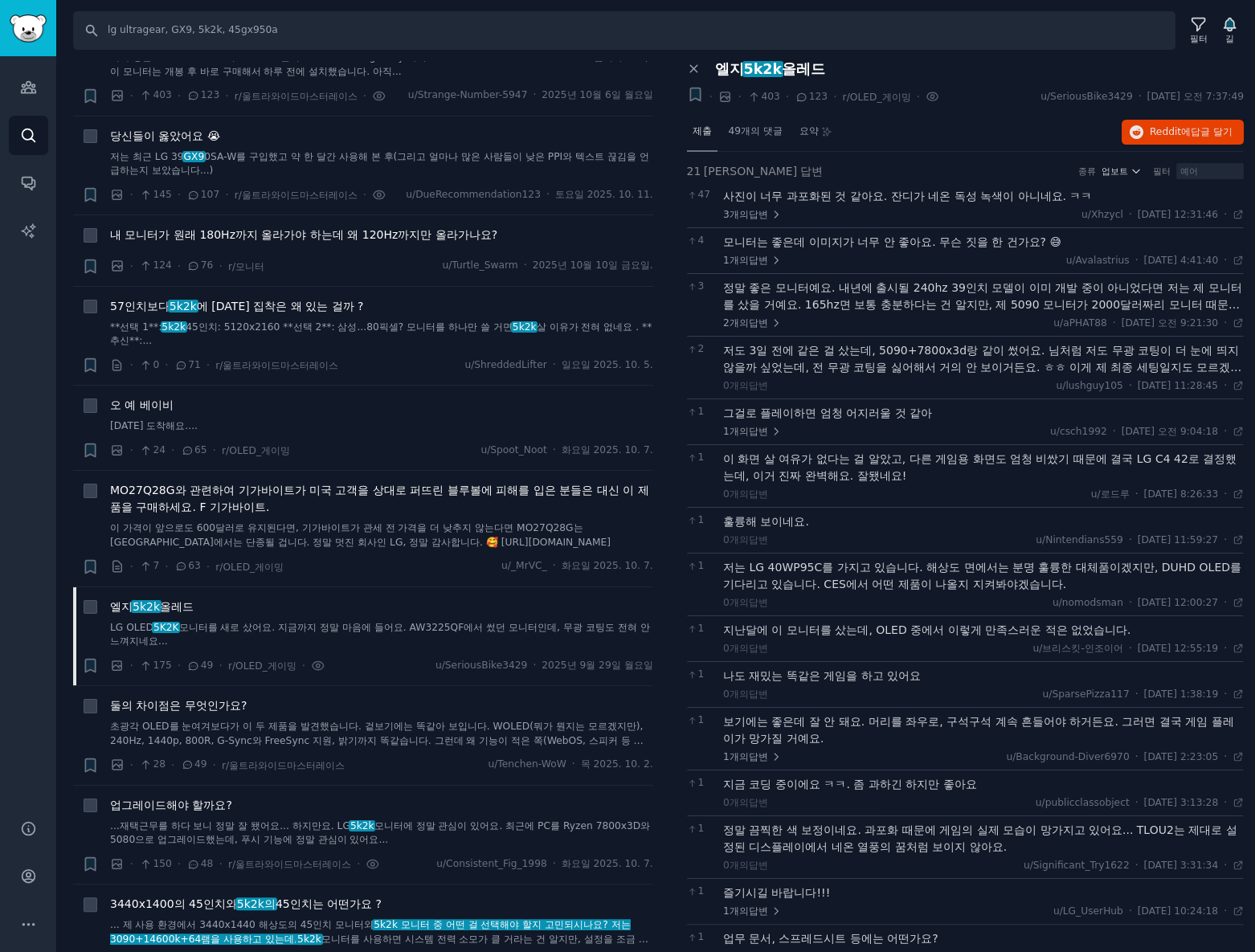
click at [704, 135] on font "제출" at bounding box center [703, 132] width 19 height 12
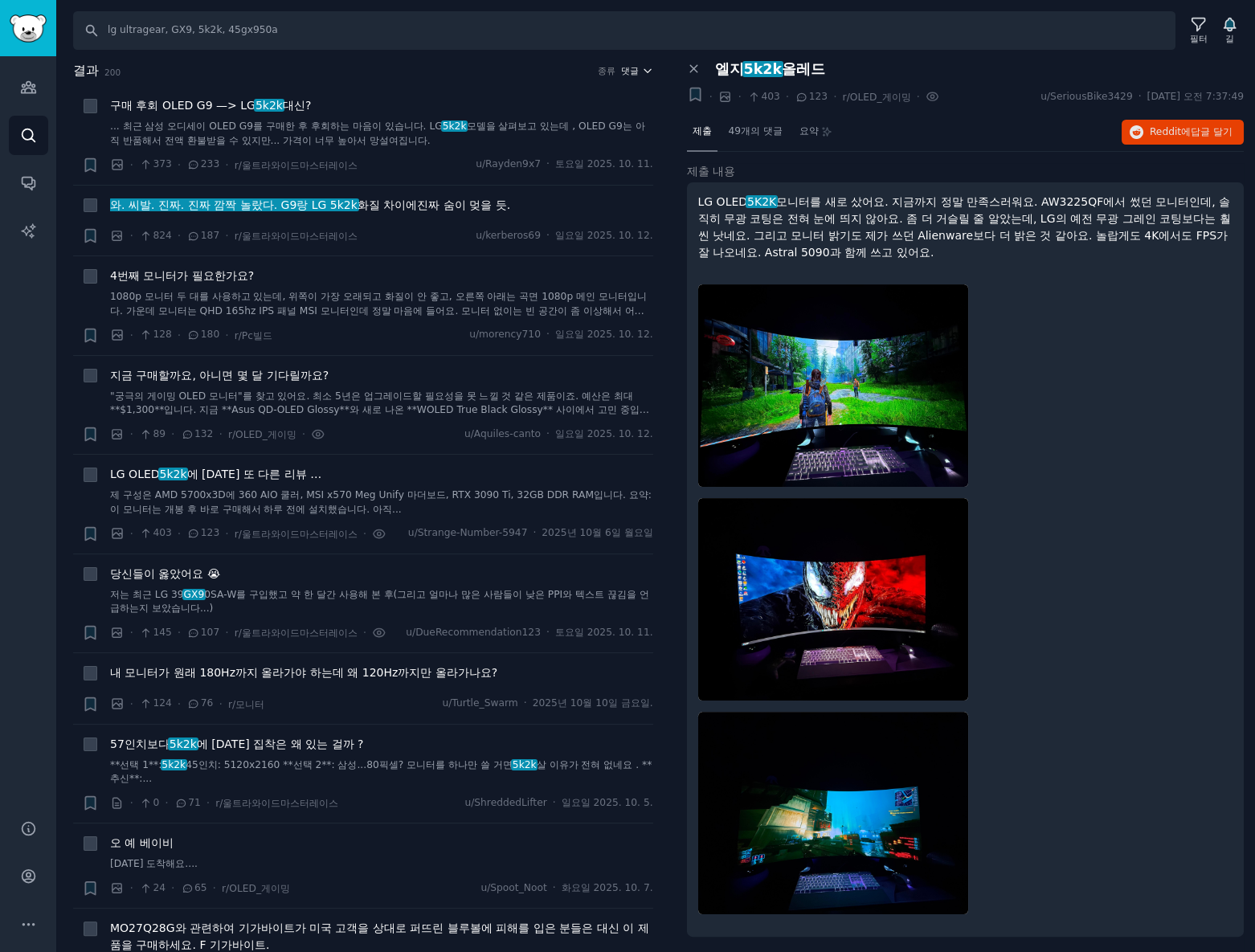
click at [642, 65] on icon "button" at bounding box center [648, 71] width 12 height 12
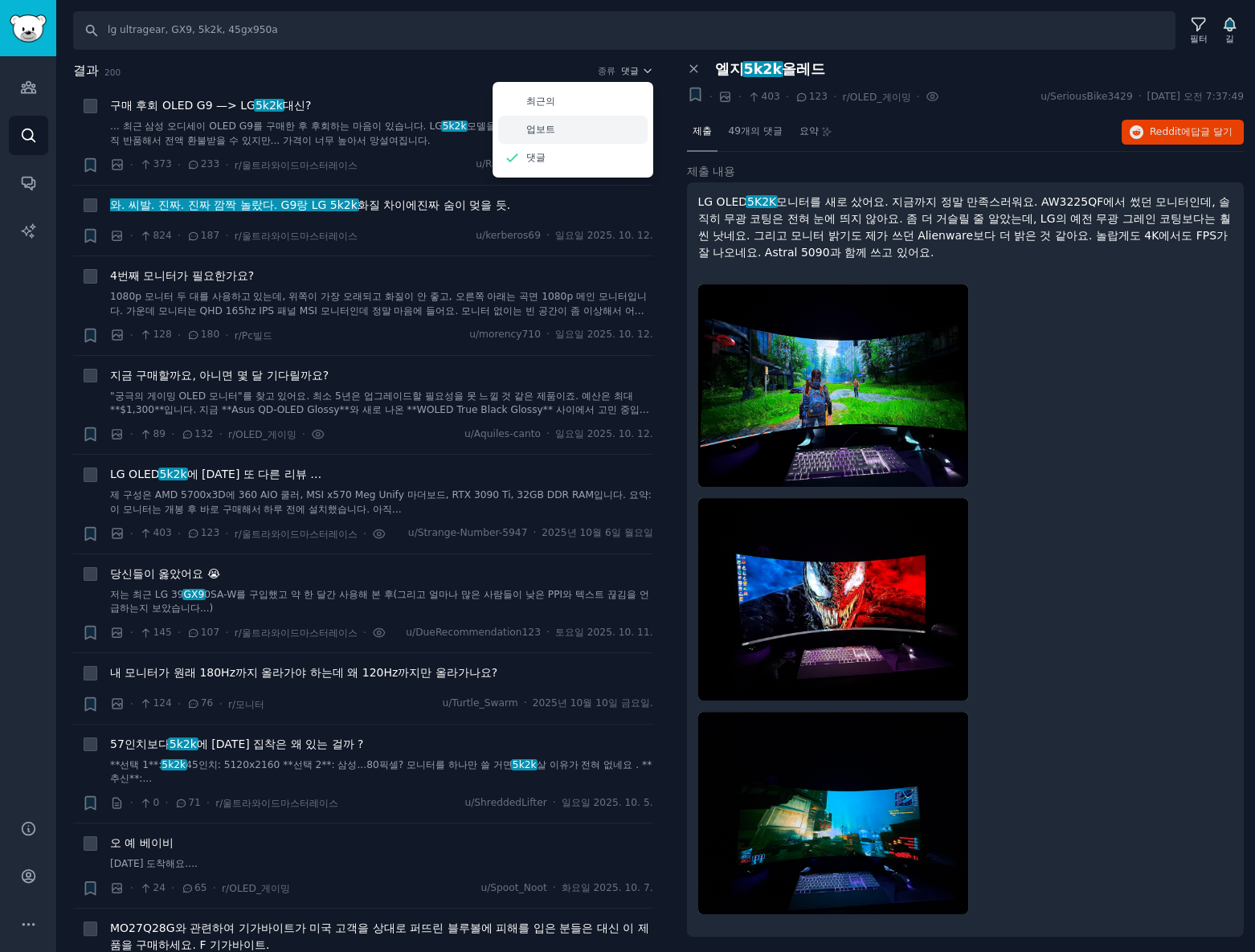
click at [538, 127] on font "업보트" at bounding box center [541, 130] width 29 height 12
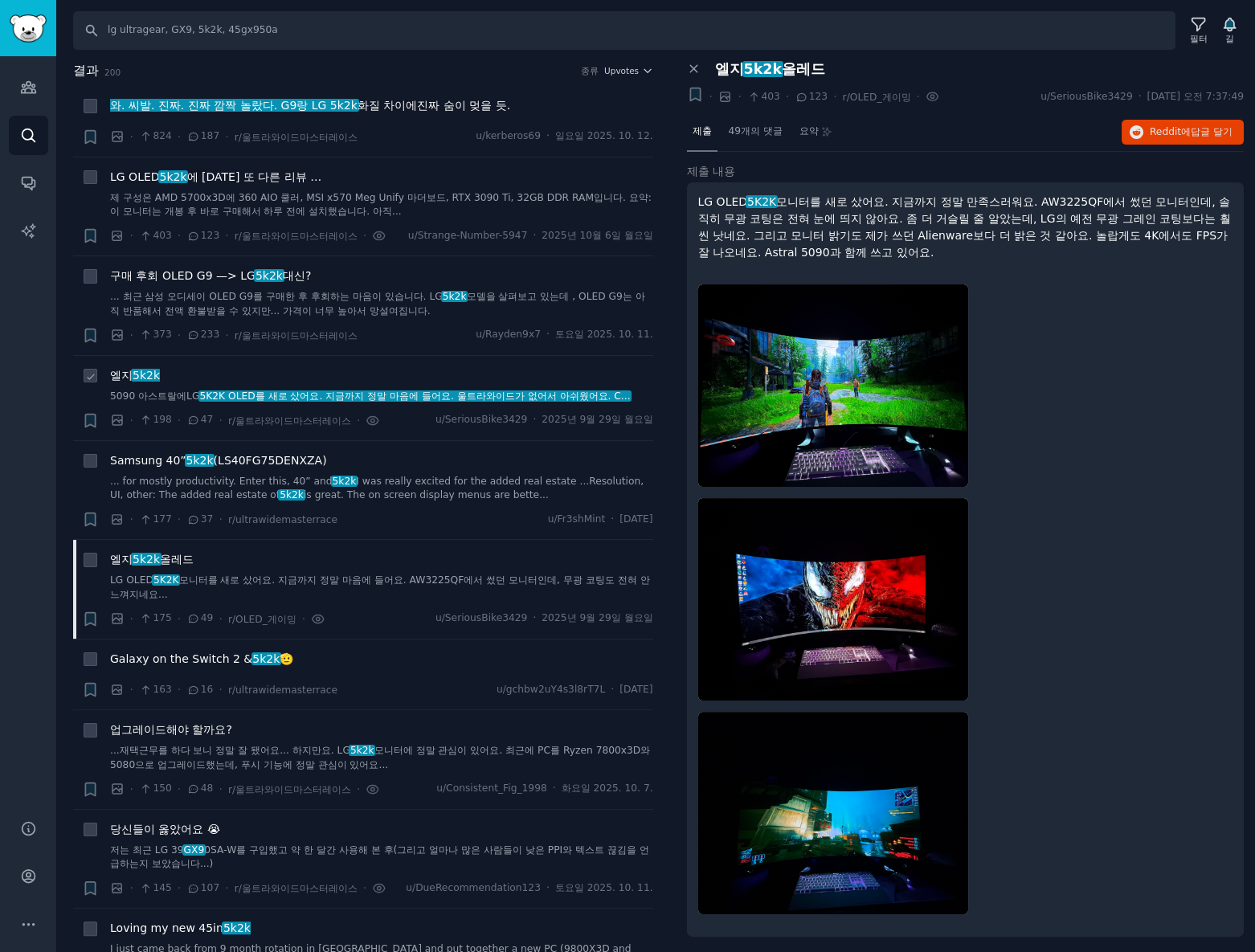
drag, startPoint x: 117, startPoint y: 373, endPoint x: 131, endPoint y: 373, distance: 14.0
click at [117, 373] on font "엘지" at bounding box center [121, 374] width 22 height 13
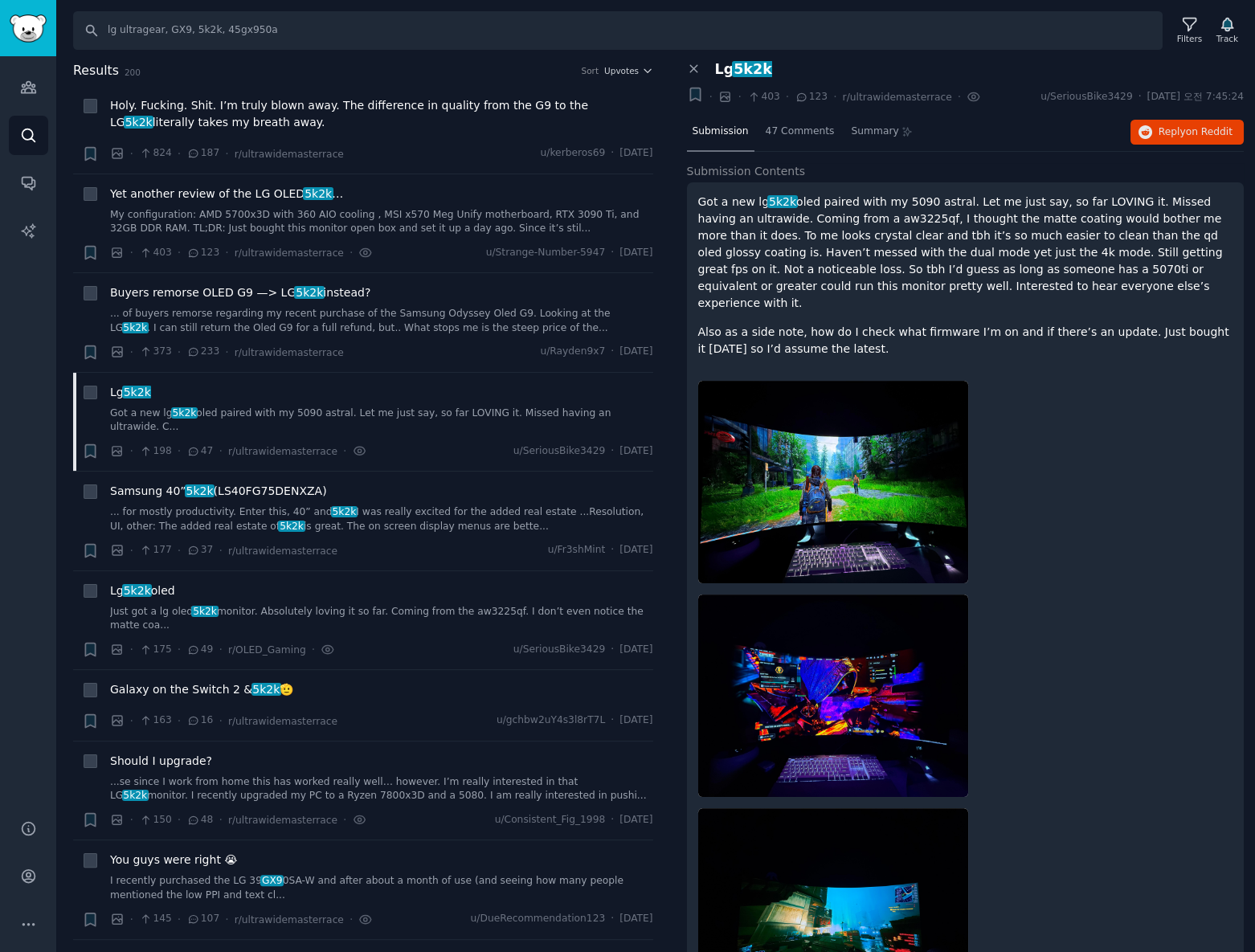
click at [1004, 327] on p "Also as a side note, how do I check what firmware I’m on and if there’s an upda…" at bounding box center [966, 340] width 535 height 34
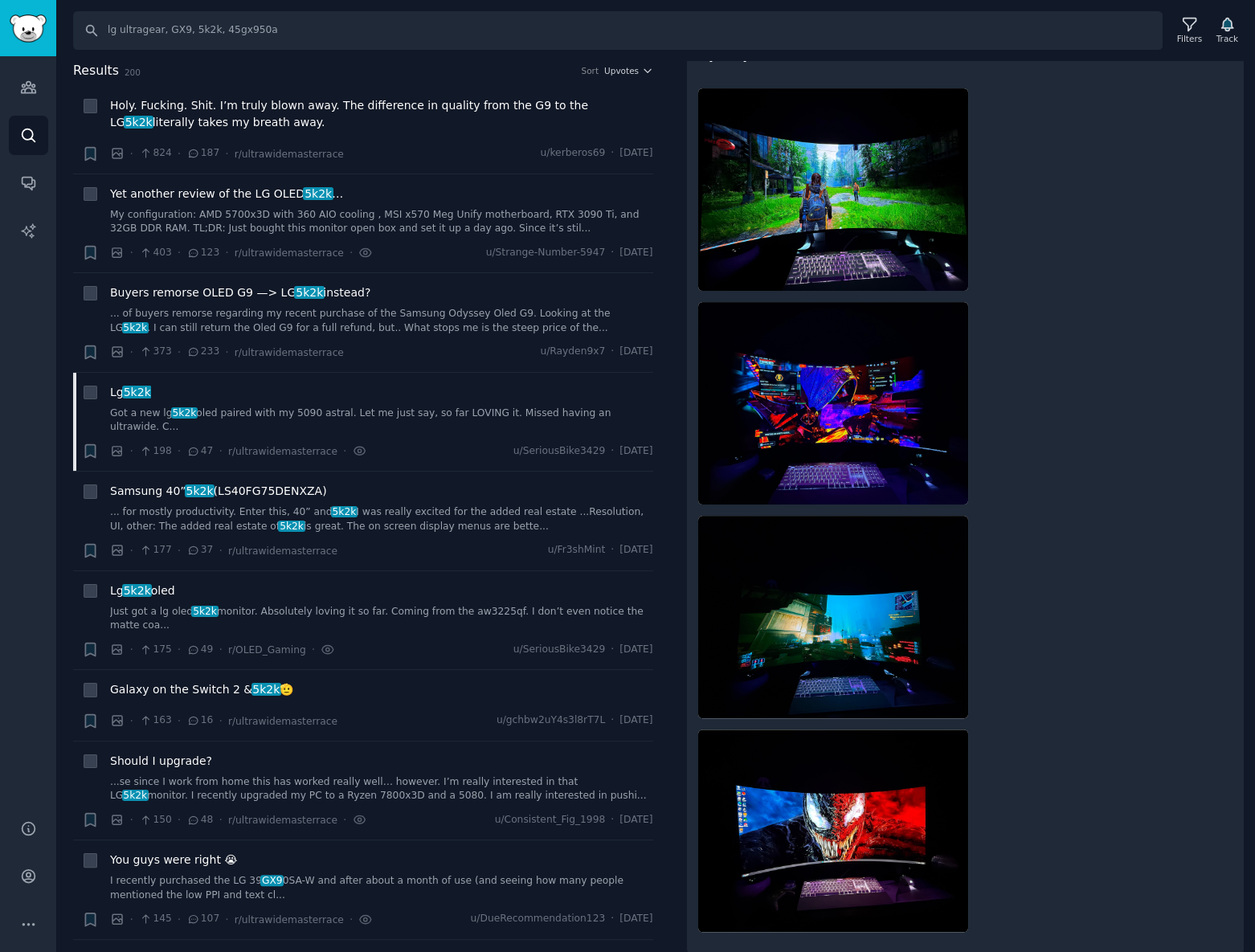
click at [1051, 457] on div at bounding box center [966, 510] width 535 height 866
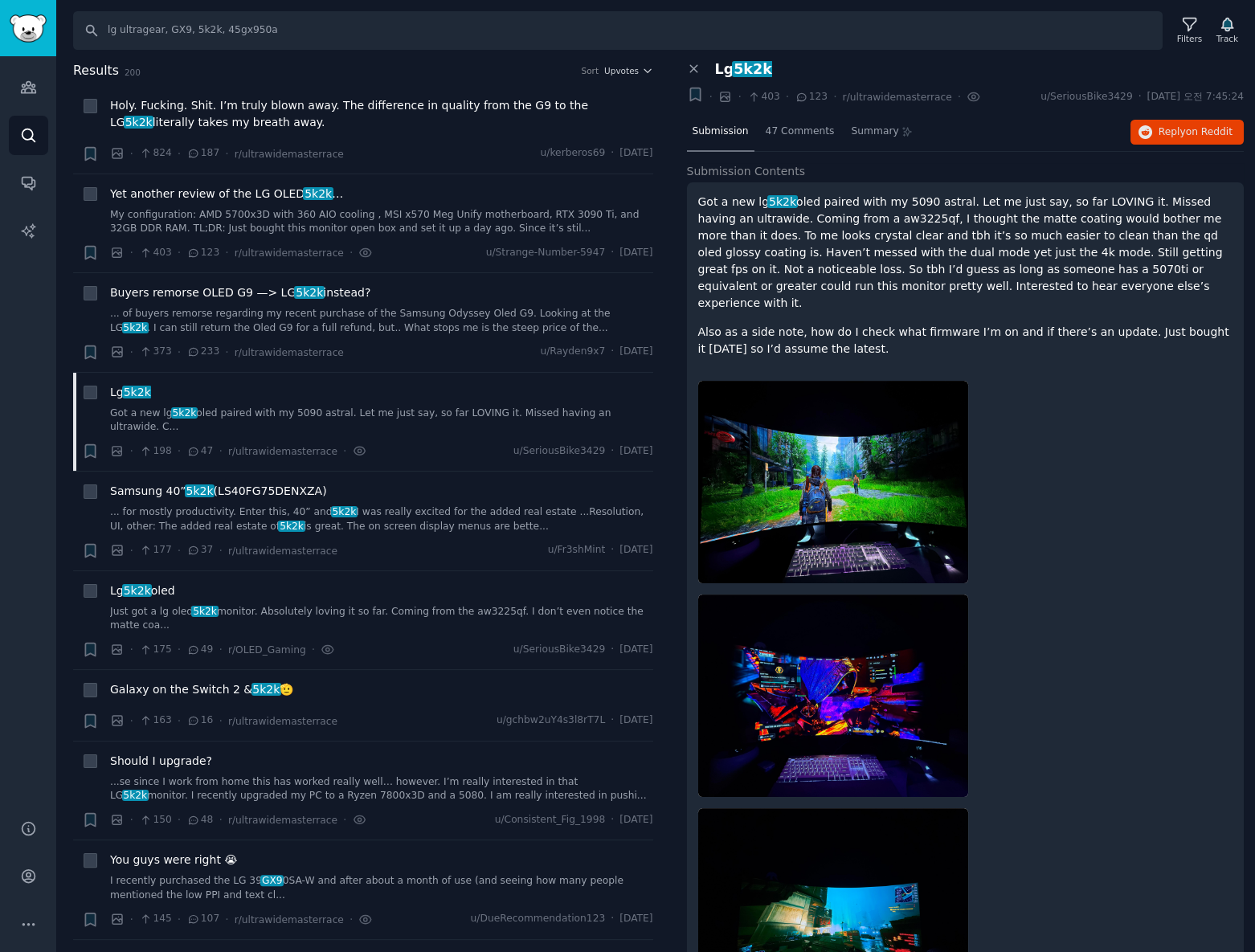
scroll to position [0, 0]
click at [139, 395] on span "5k2k" at bounding box center [136, 392] width 30 height 13
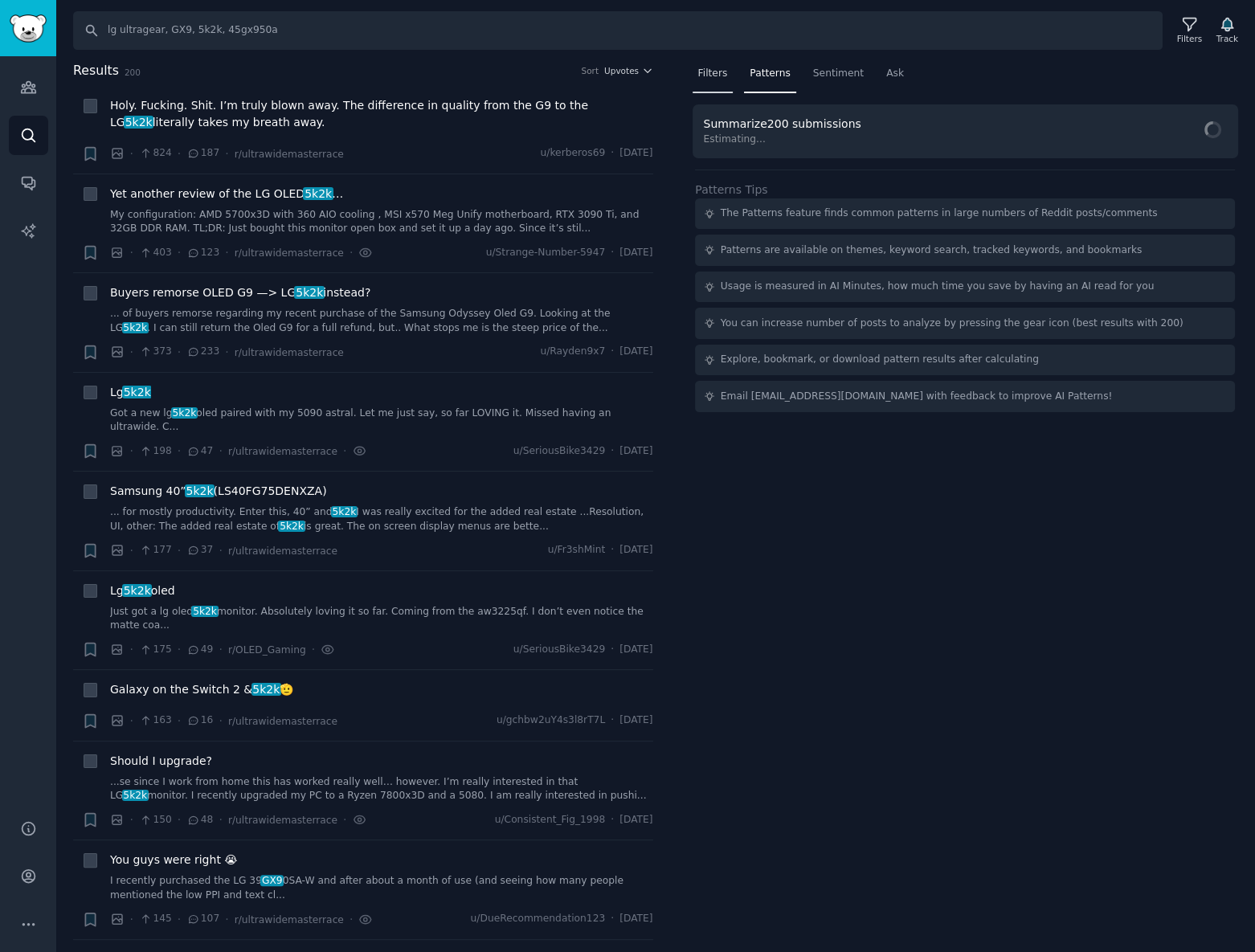
click at [715, 80] on div "Filters" at bounding box center [713, 78] width 41 height 33
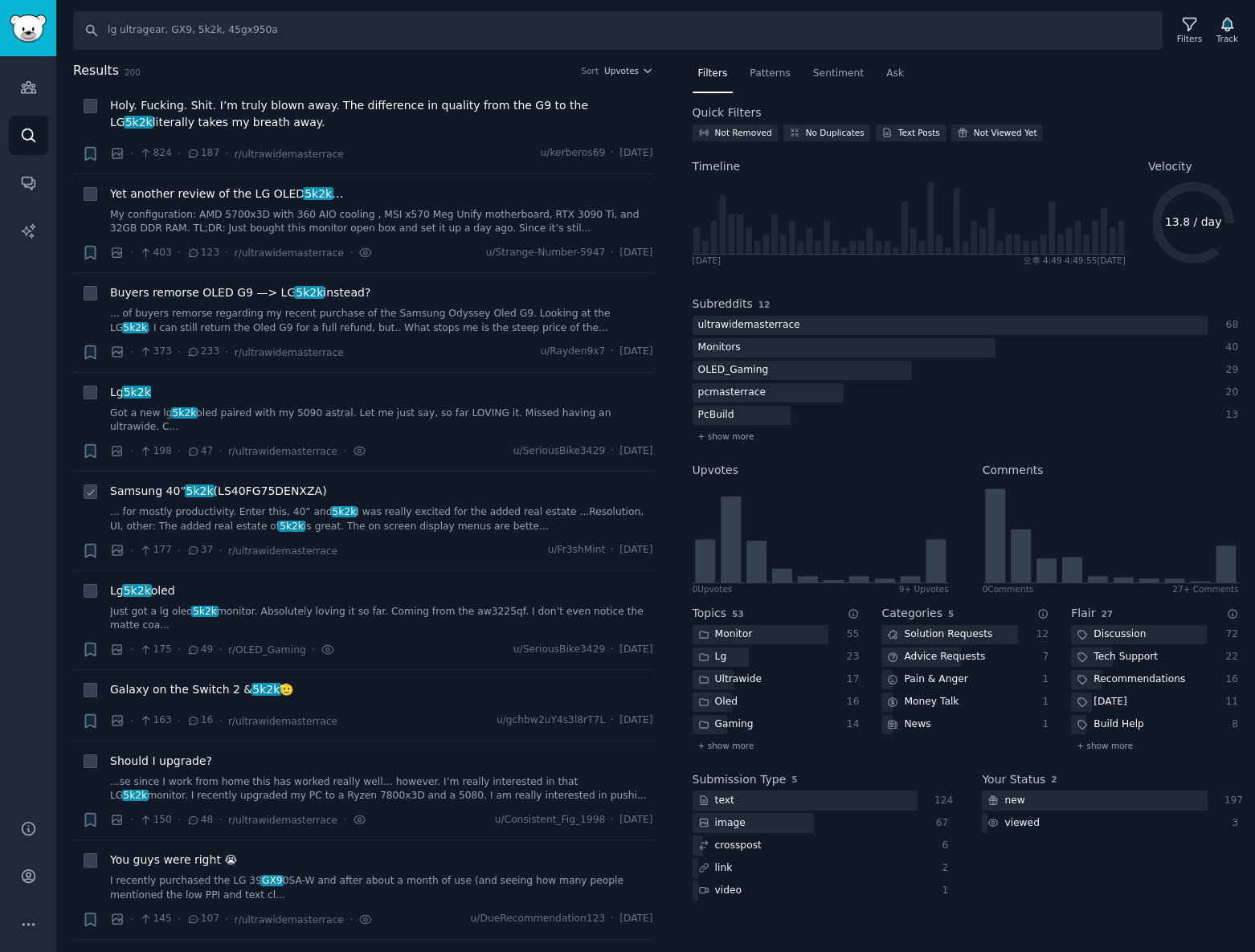
click at [185, 484] on span "5k2k" at bounding box center [200, 490] width 30 height 13
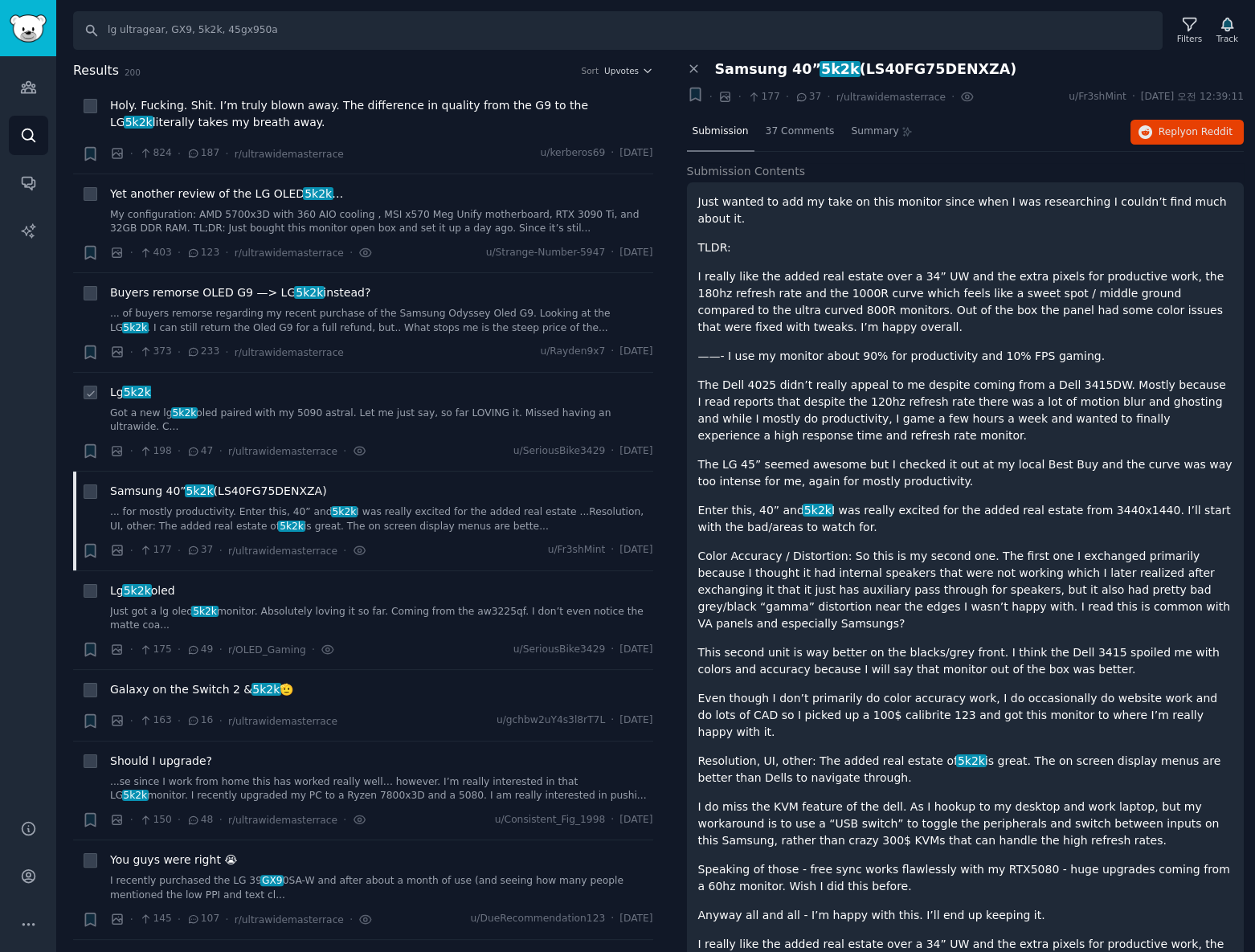
click at [135, 395] on span "5k2k" at bounding box center [136, 392] width 30 height 13
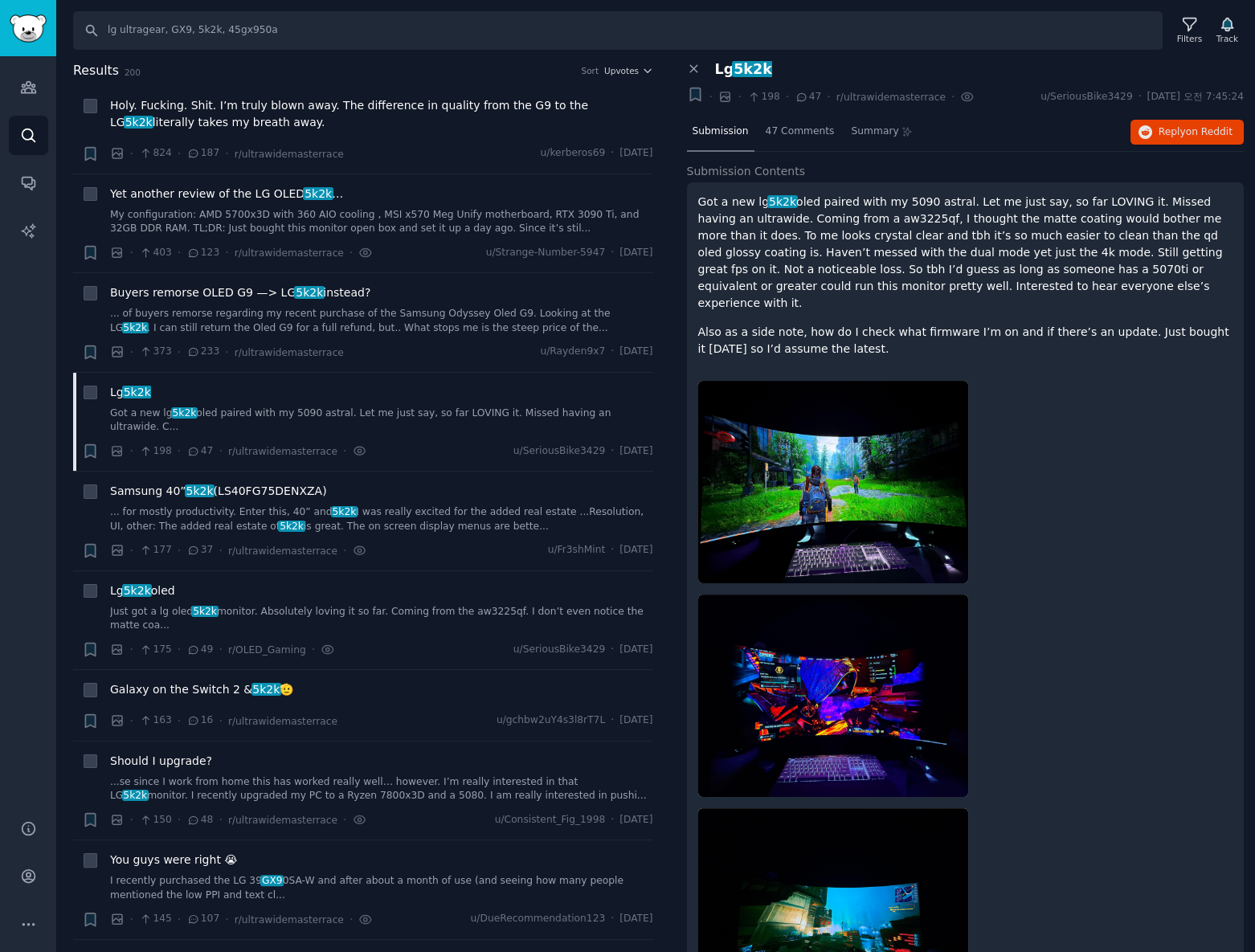
drag, startPoint x: 914, startPoint y: 330, endPoint x: 693, endPoint y: 194, distance: 259.5
click at [693, 194] on div "Got a new lg 5k2k oled paired with my 5090 astral. Let me just say, so far LOVI…" at bounding box center [966, 714] width 557 height 1065
copy div "Got a new lg 5k2k oled paired with my 5090 astral. Let me just say, so far LOVI…"
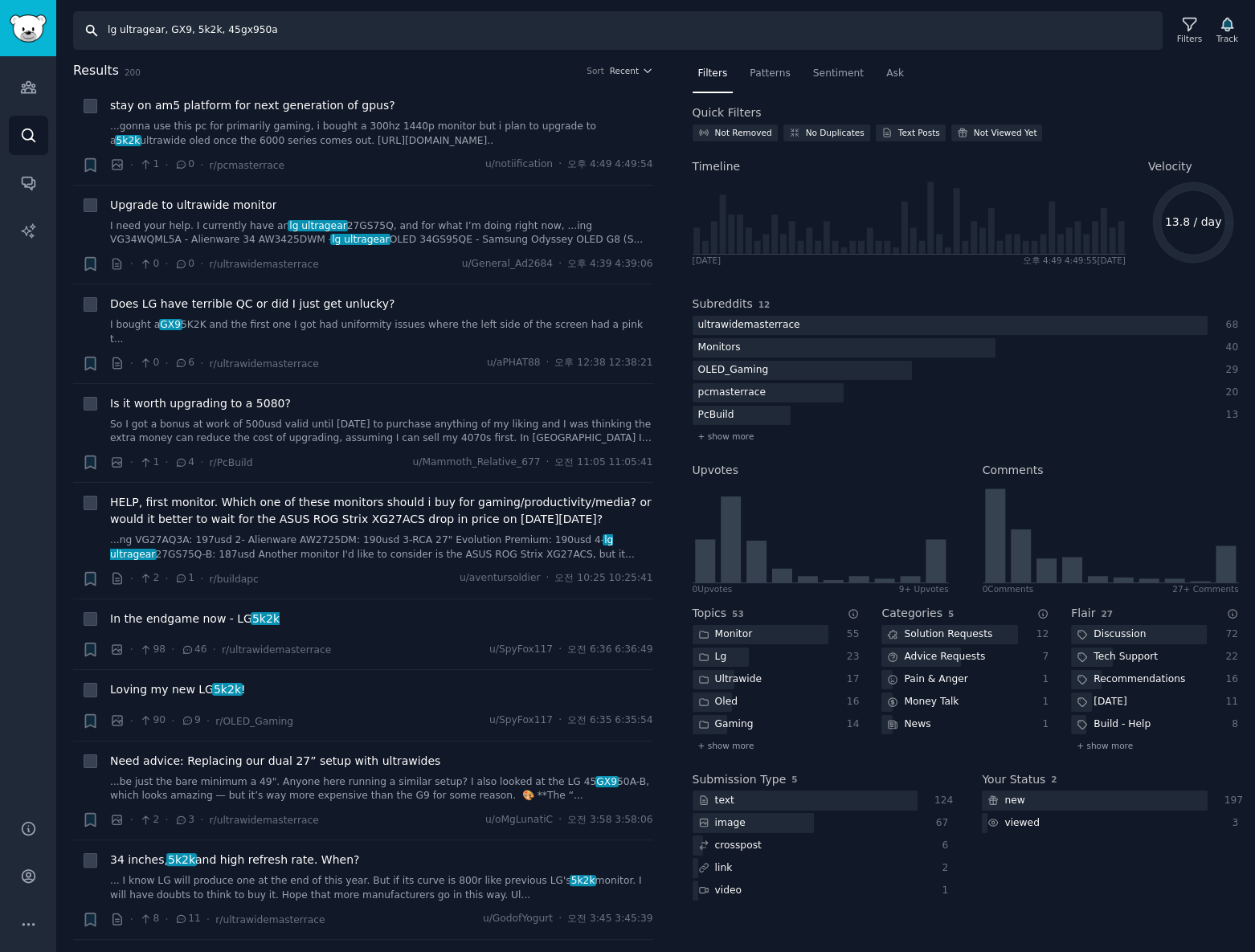
click at [290, 30] on input "lg ultragear, GX9, 5k2k, 45gx950a" at bounding box center [618, 31] width 1089 height 39
paste input "samsung odyssey, samsung g9, odyssey g9"
type input "samsung odyssey, samsung g9, odyssey g9"
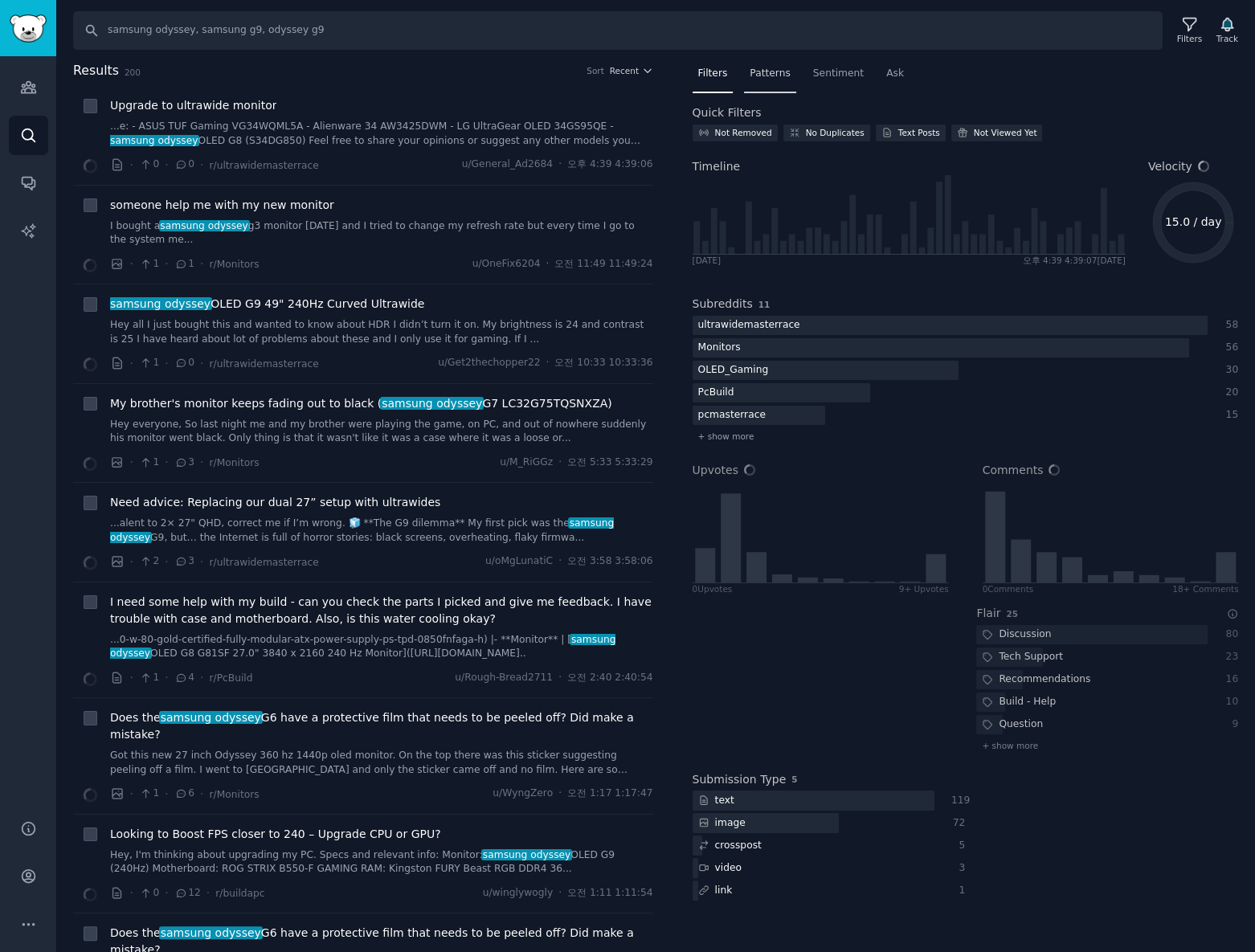
click at [766, 76] on span "Patterns" at bounding box center [769, 73] width 40 height 15
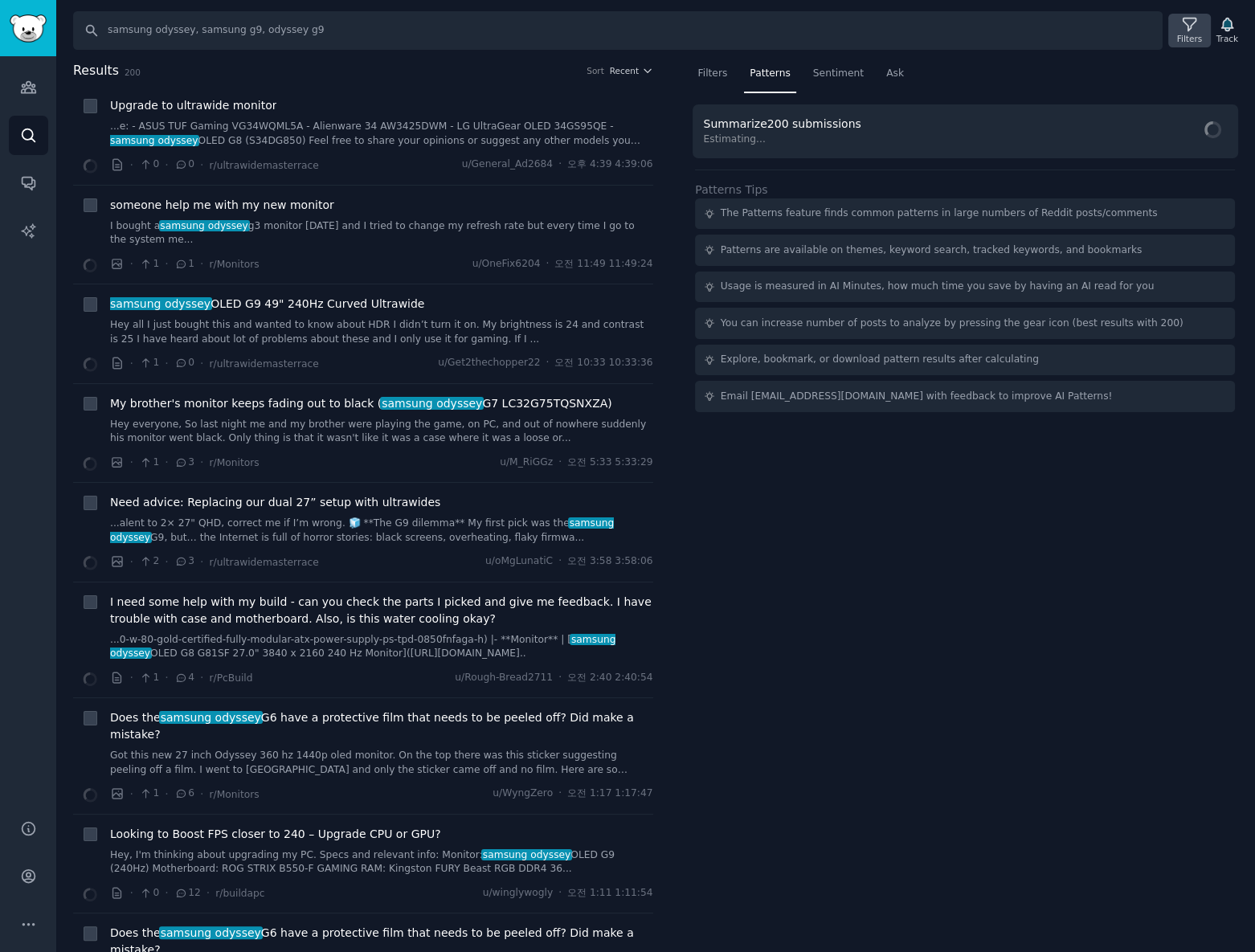
click at [1202, 25] on div "Filters" at bounding box center [1189, 30] width 42 height 34
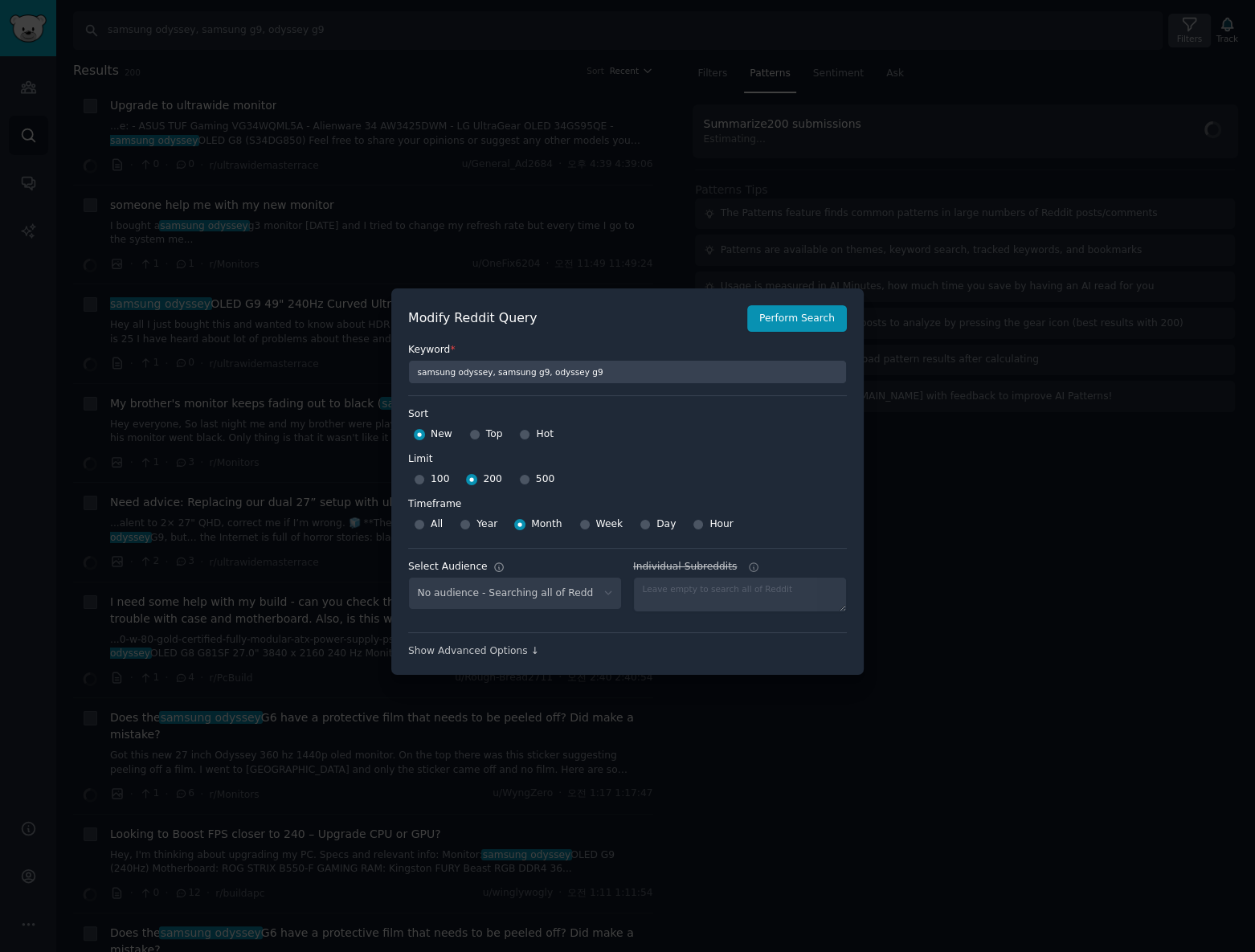
click at [1202, 25] on div at bounding box center [628, 476] width 1255 height 952
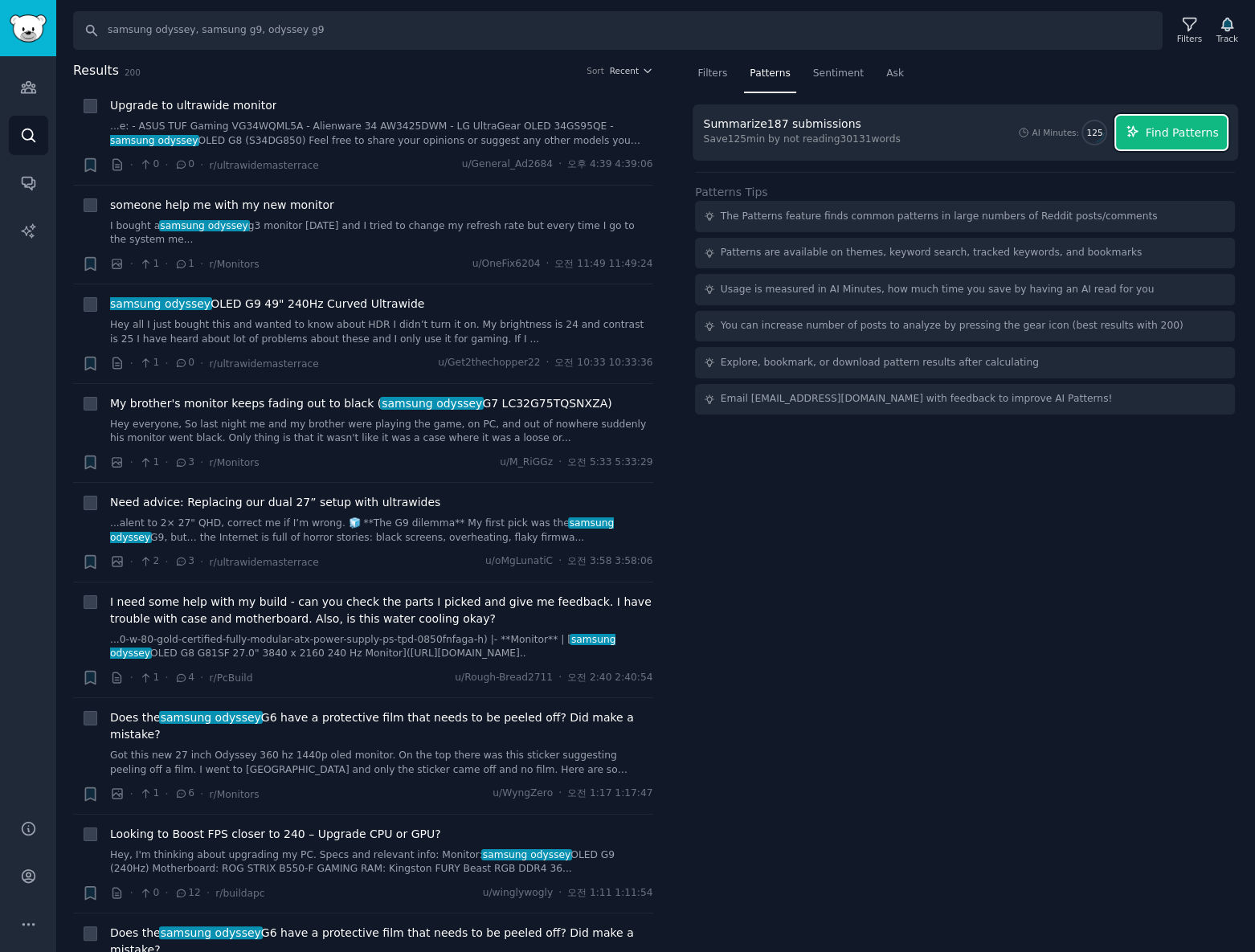
click at [1193, 135] on span "Find Patterns" at bounding box center [1182, 133] width 73 height 17
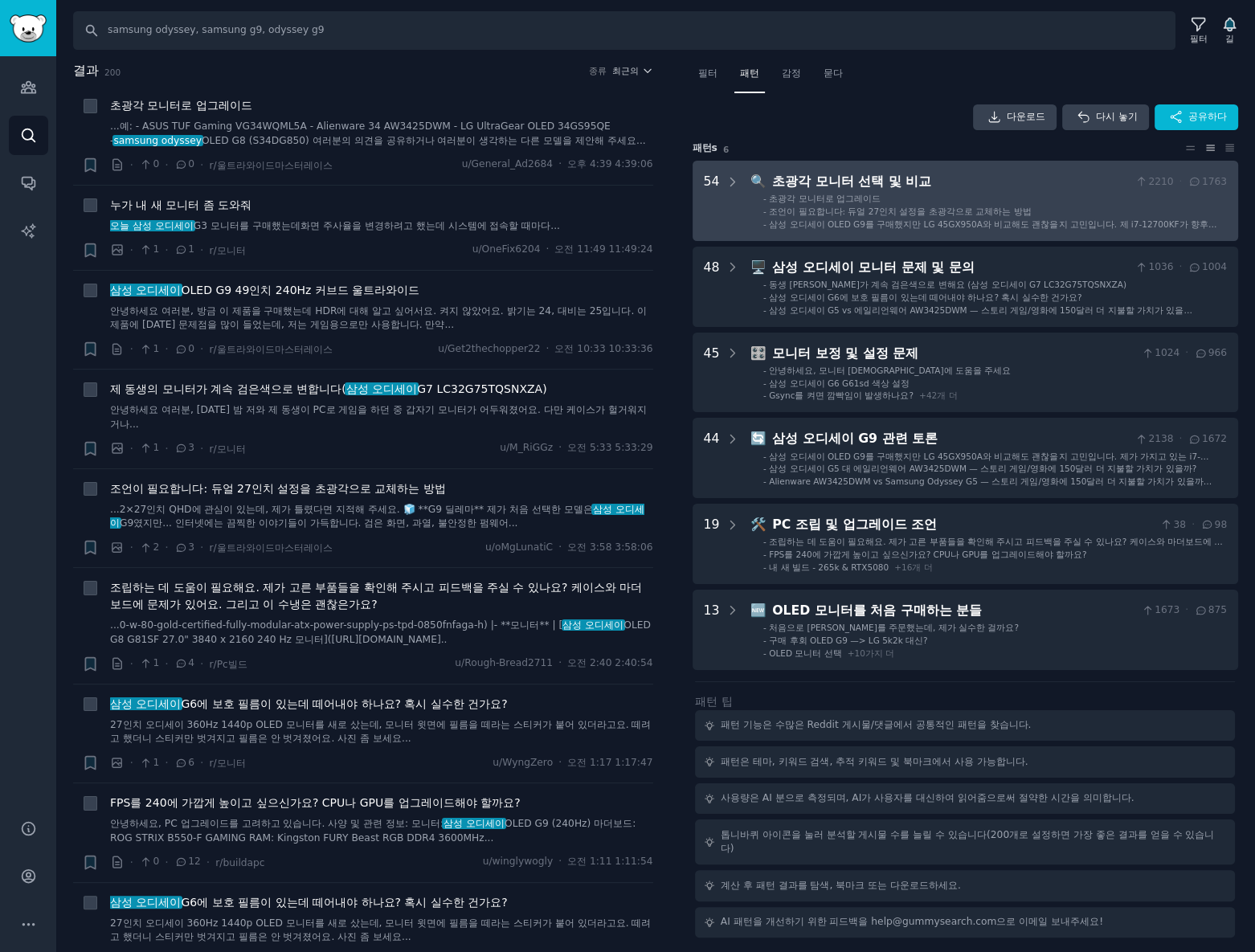
click at [971, 203] on li "- 초광각 모니터로 업그레이드" at bounding box center [995, 199] width 464 height 12
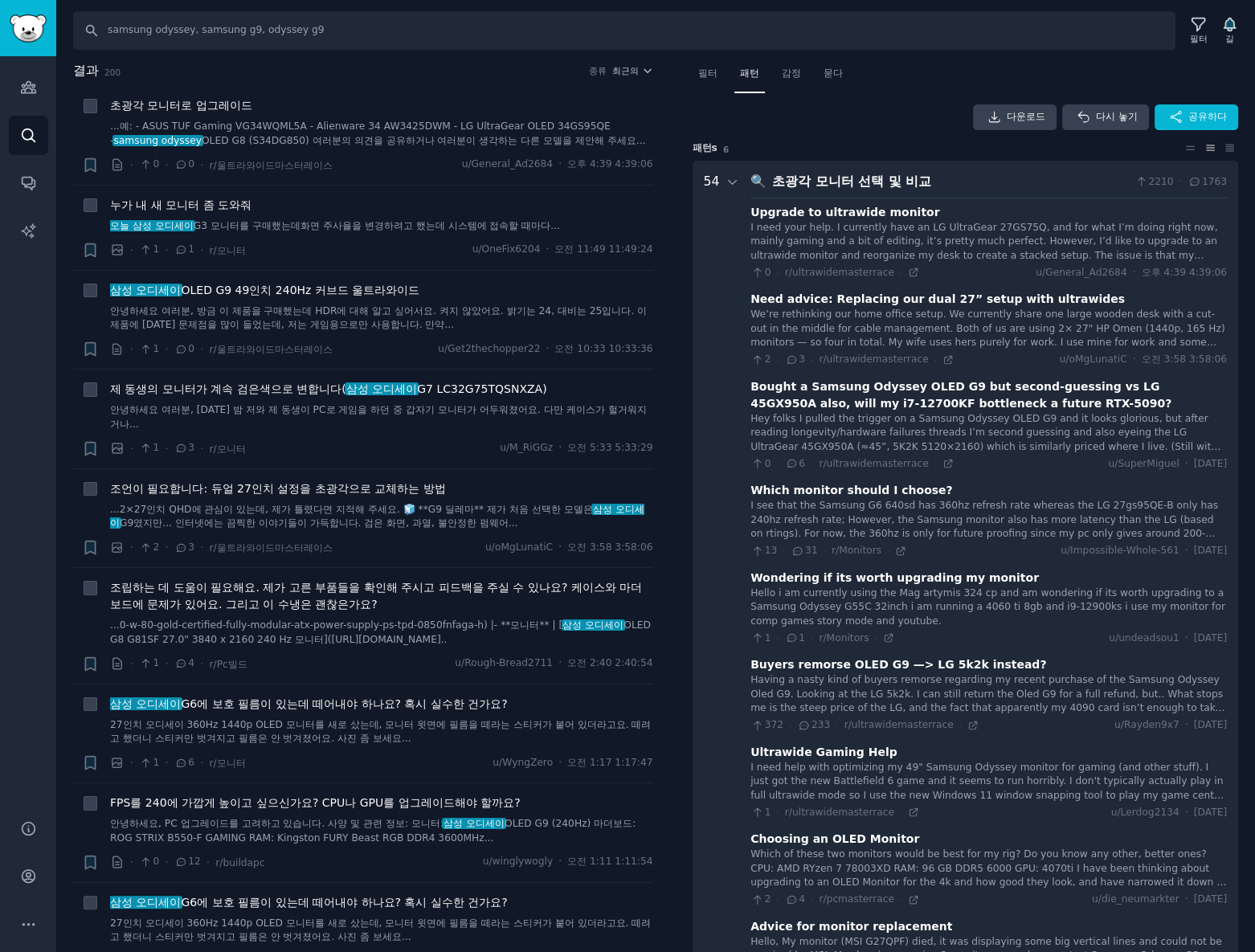
scroll to position [99, 0]
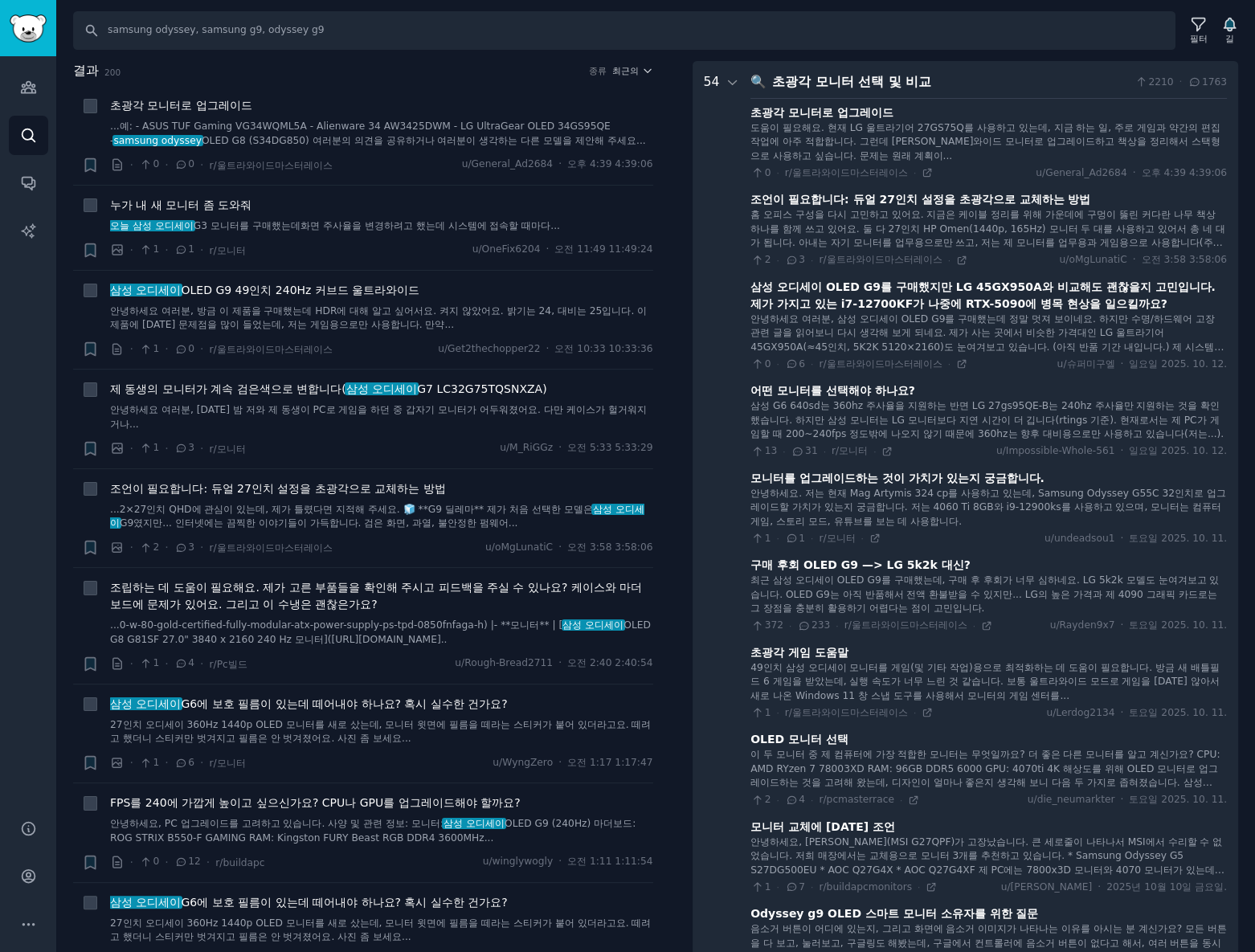
click at [933, 567] on font "구매 후회 OLED G9 —> LG 5k2k 대신?" at bounding box center [860, 564] width 220 height 13
click at [982, 624] on icon at bounding box center [985, 625] width 7 height 7
click at [726, 79] on icon at bounding box center [733, 83] width 15 height 15
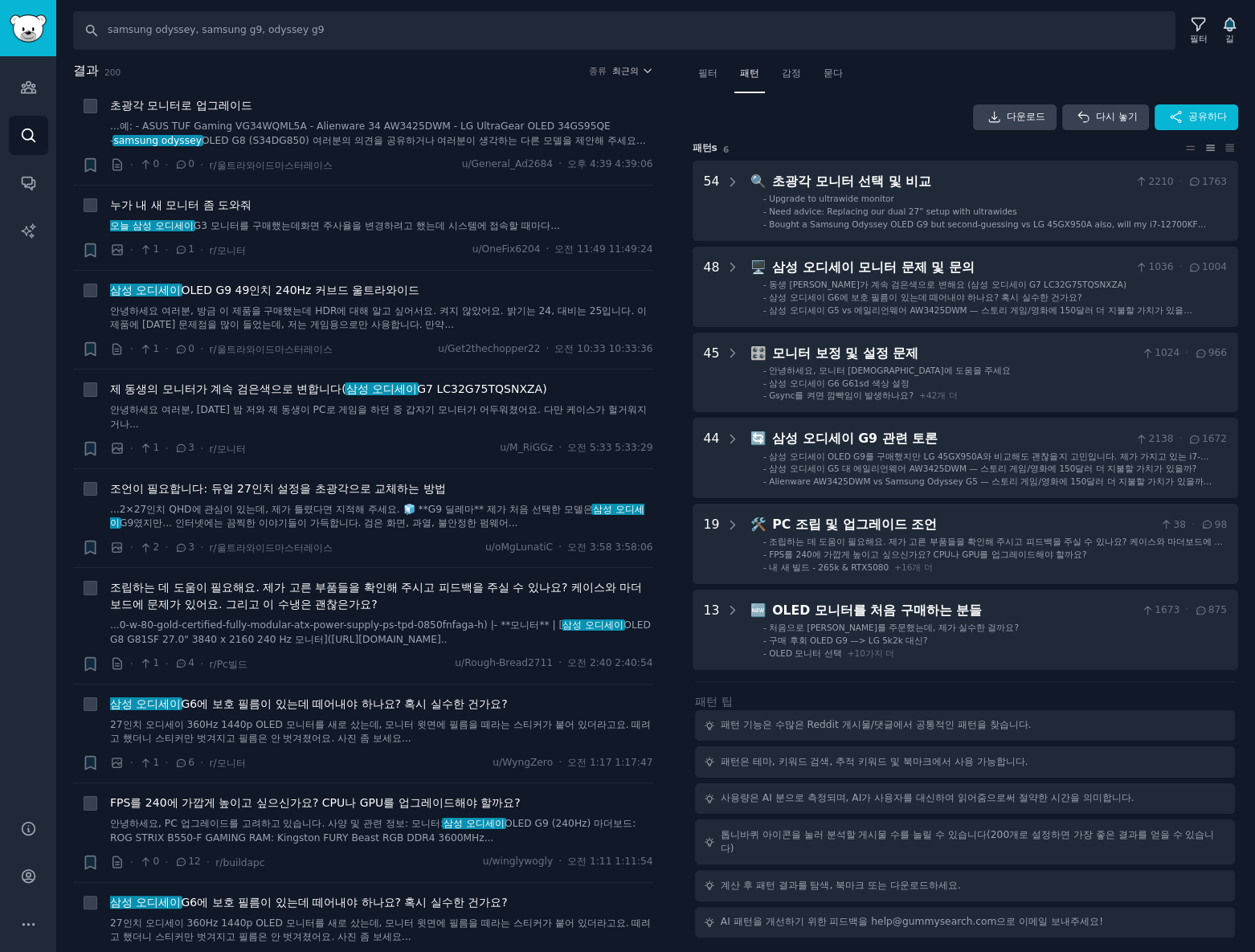
scroll to position [0, 0]
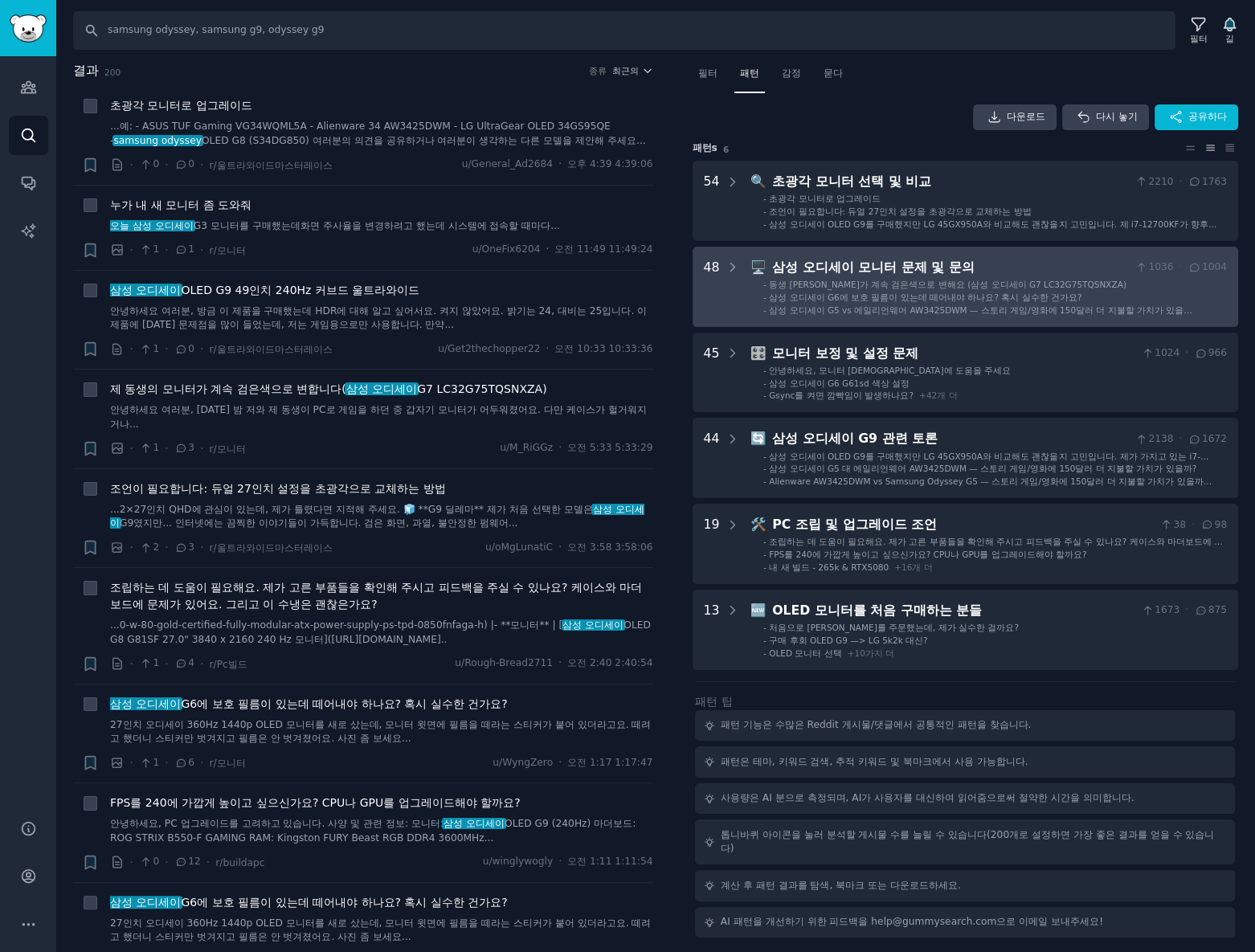
click at [738, 288] on Queries "48 🖥️ 삼성 오디세이 모니터 문제 및 문의 1036 · 1004 - 동생 [PERSON_NAME]가 계속 검은색으로 변해요 (삼성 오디세이…" at bounding box center [966, 286] width 547 height 80
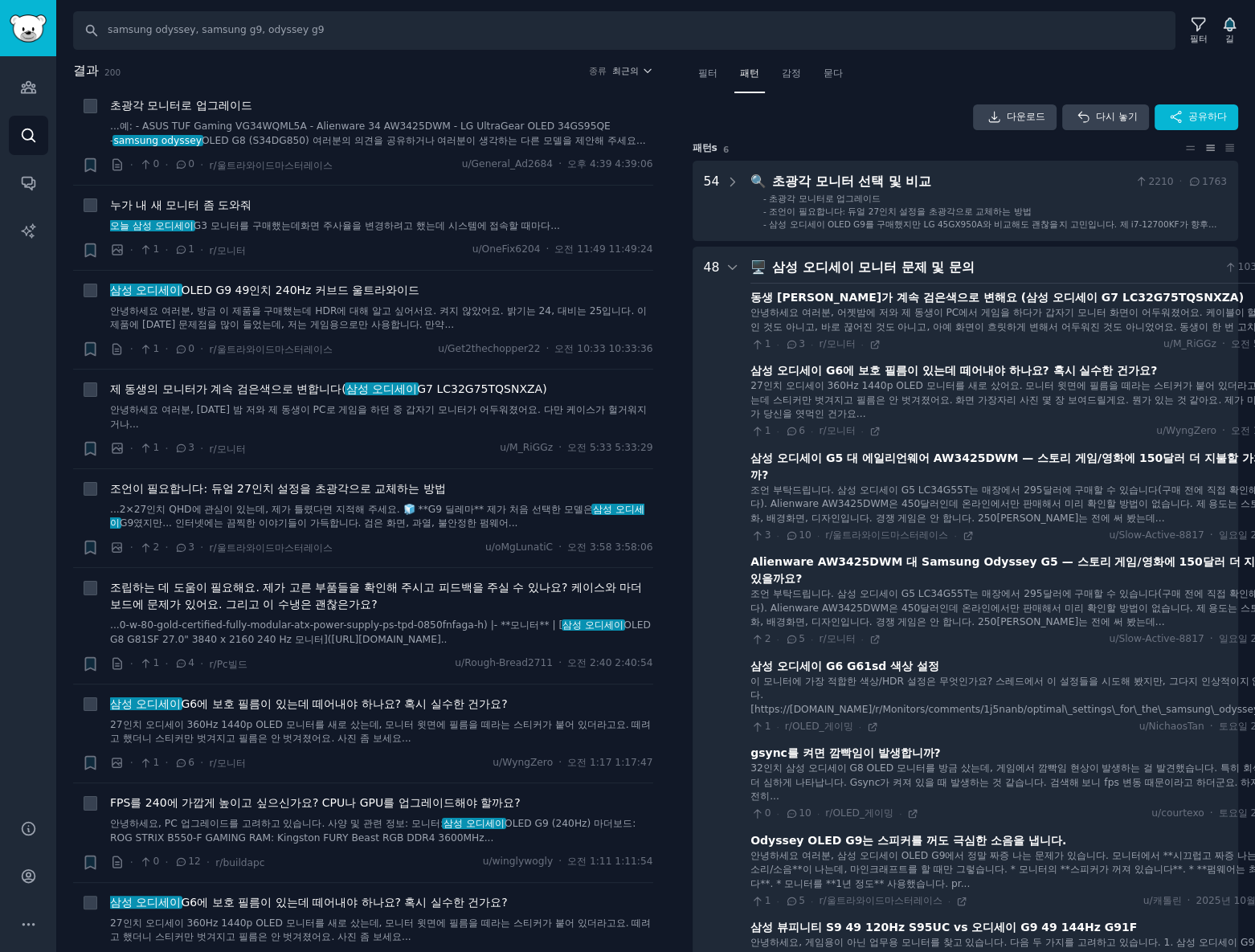
drag, startPoint x: 733, startPoint y: 271, endPoint x: 745, endPoint y: 280, distance: 15.0
click at [733, 271] on icon at bounding box center [733, 267] width 15 height 15
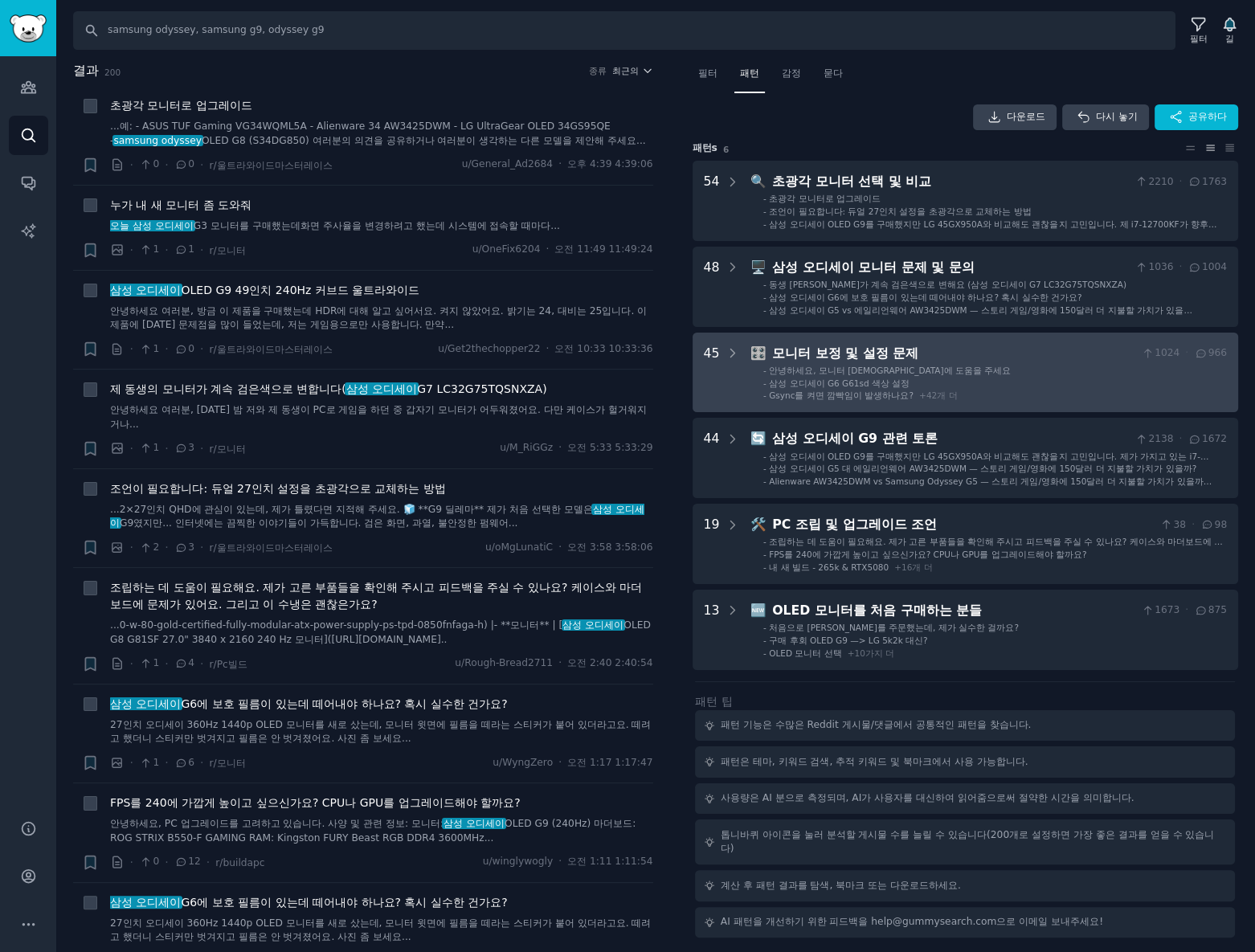
click at [717, 381] on div "45" at bounding box center [721, 372] width 36 height 57
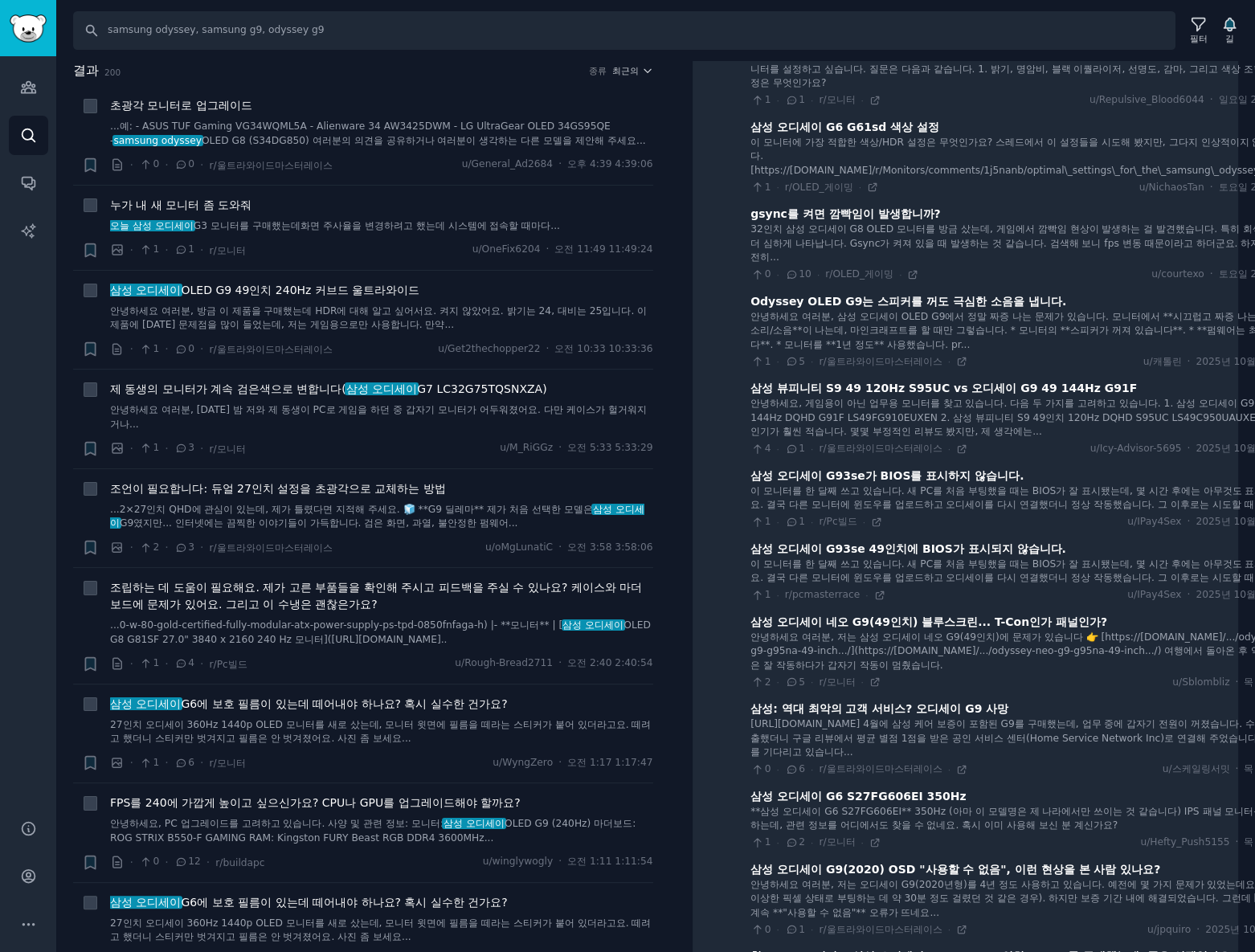
scroll to position [417, 0]
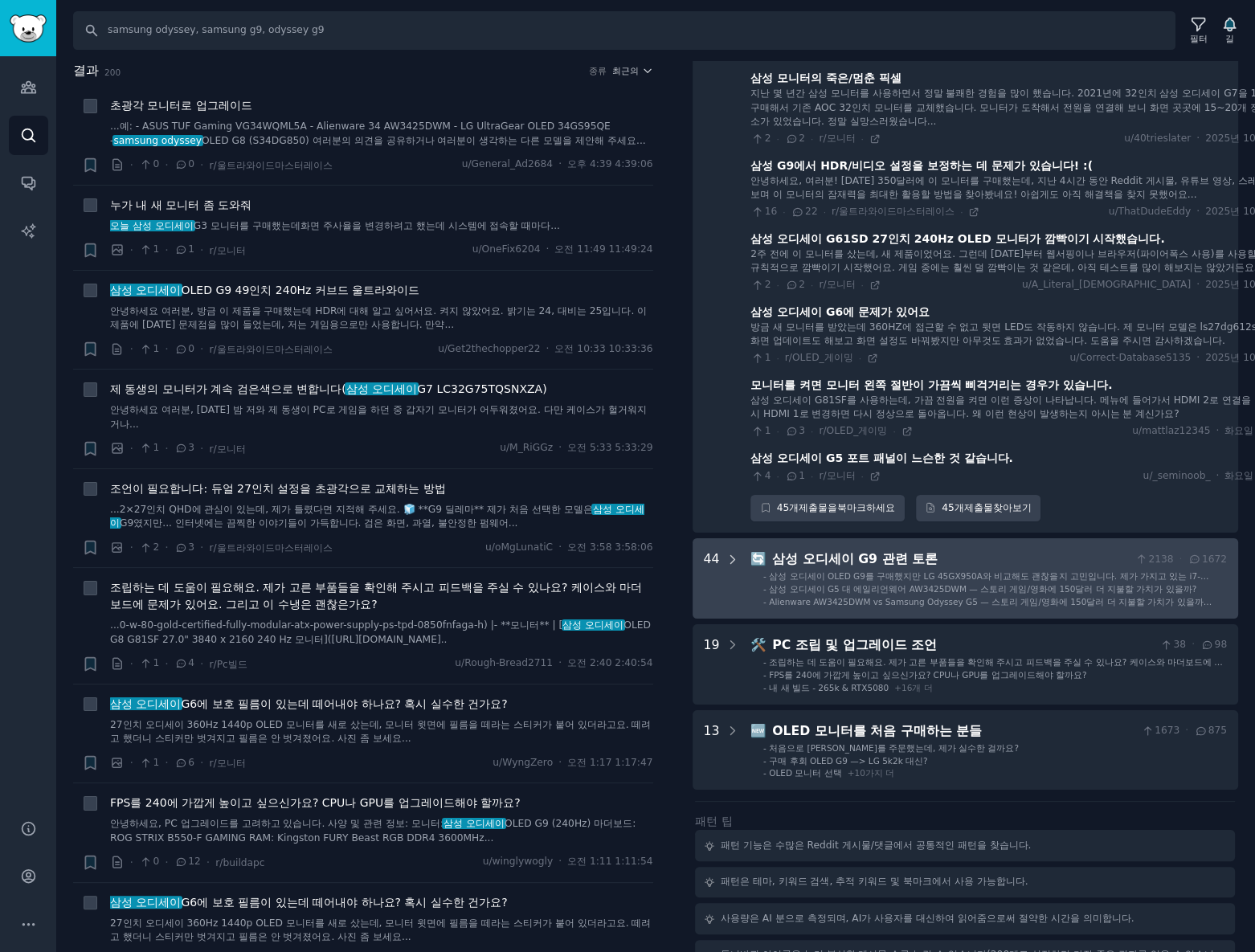
click at [726, 607] on div at bounding box center [733, 578] width 15 height 57
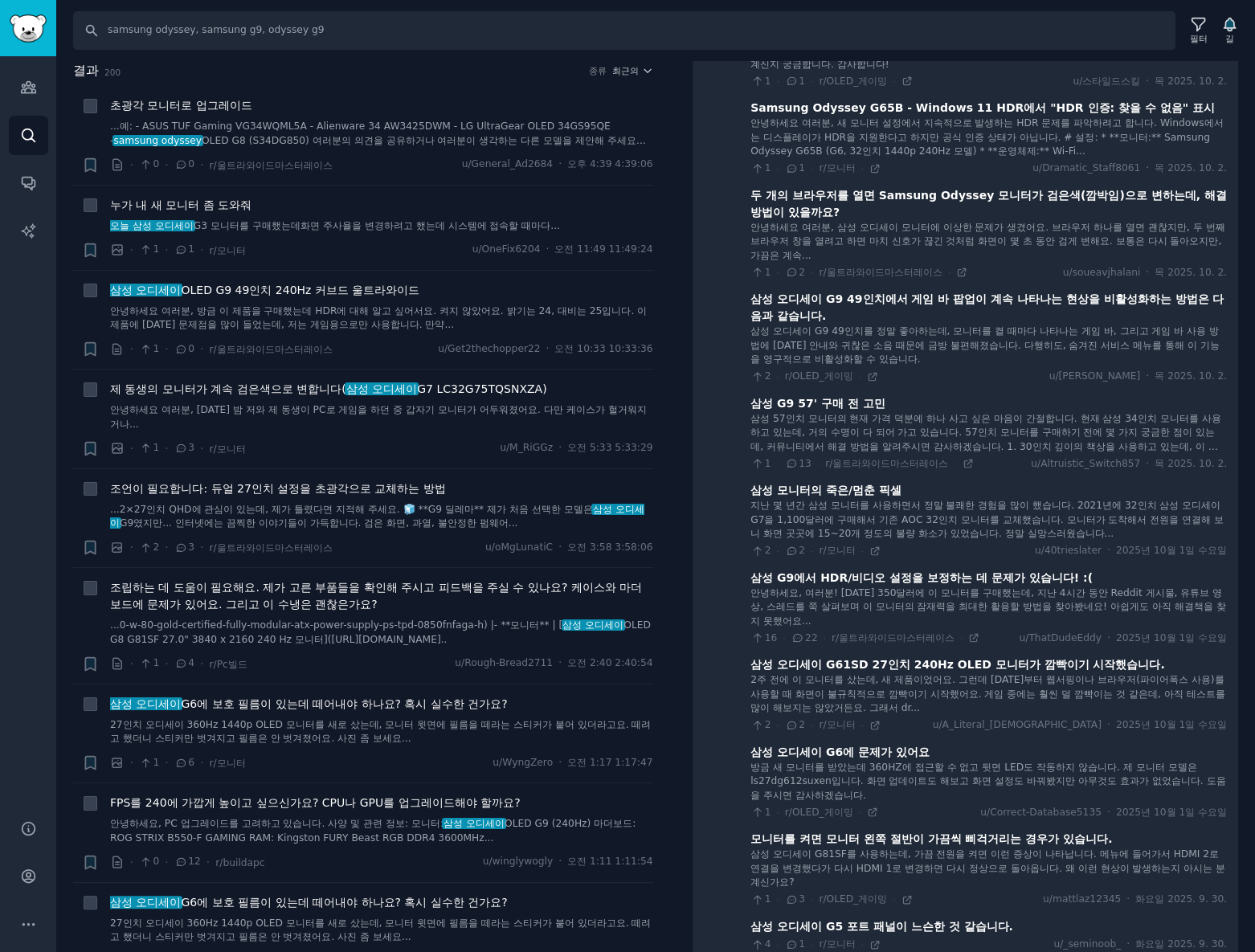
scroll to position [7369, 0]
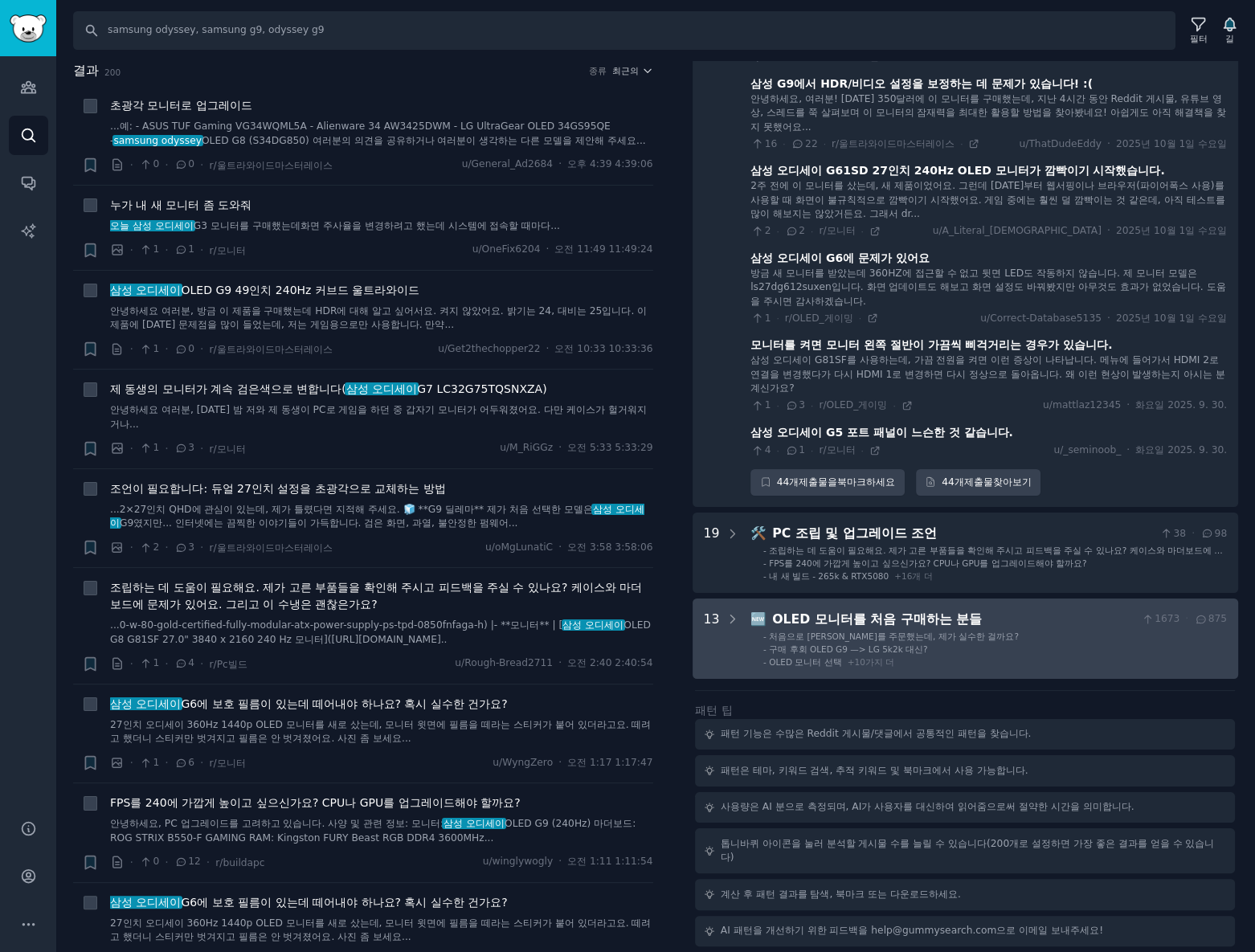
click at [757, 630] on ul "- 처음으로 [PERSON_NAME]를 주문했는데, 제가 실수한 걸까요? - 구매 후회 OLED G9 —> LG 5k2k 대신? - OLED …" at bounding box center [989, 649] width 475 height 37
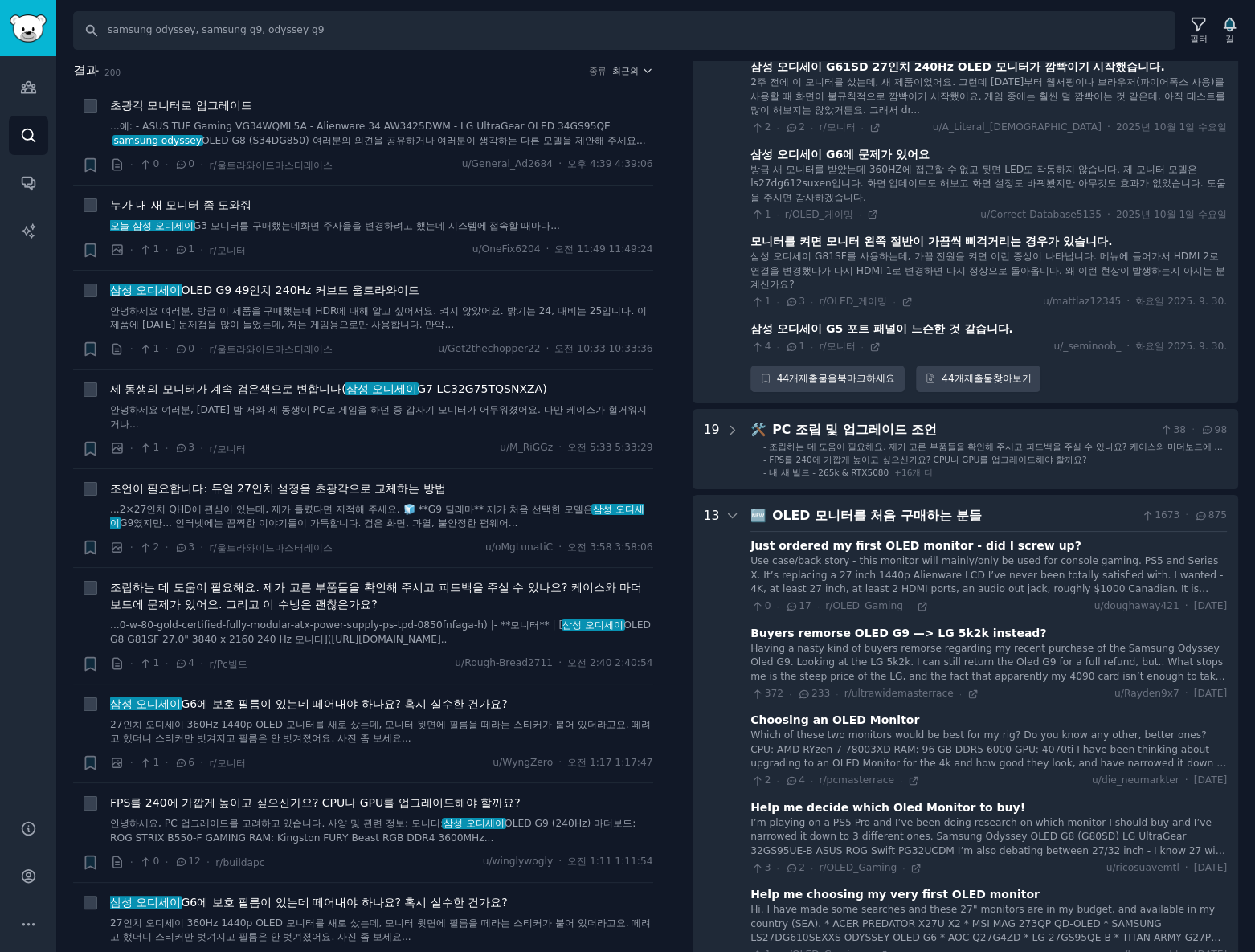
scroll to position [8205, 0]
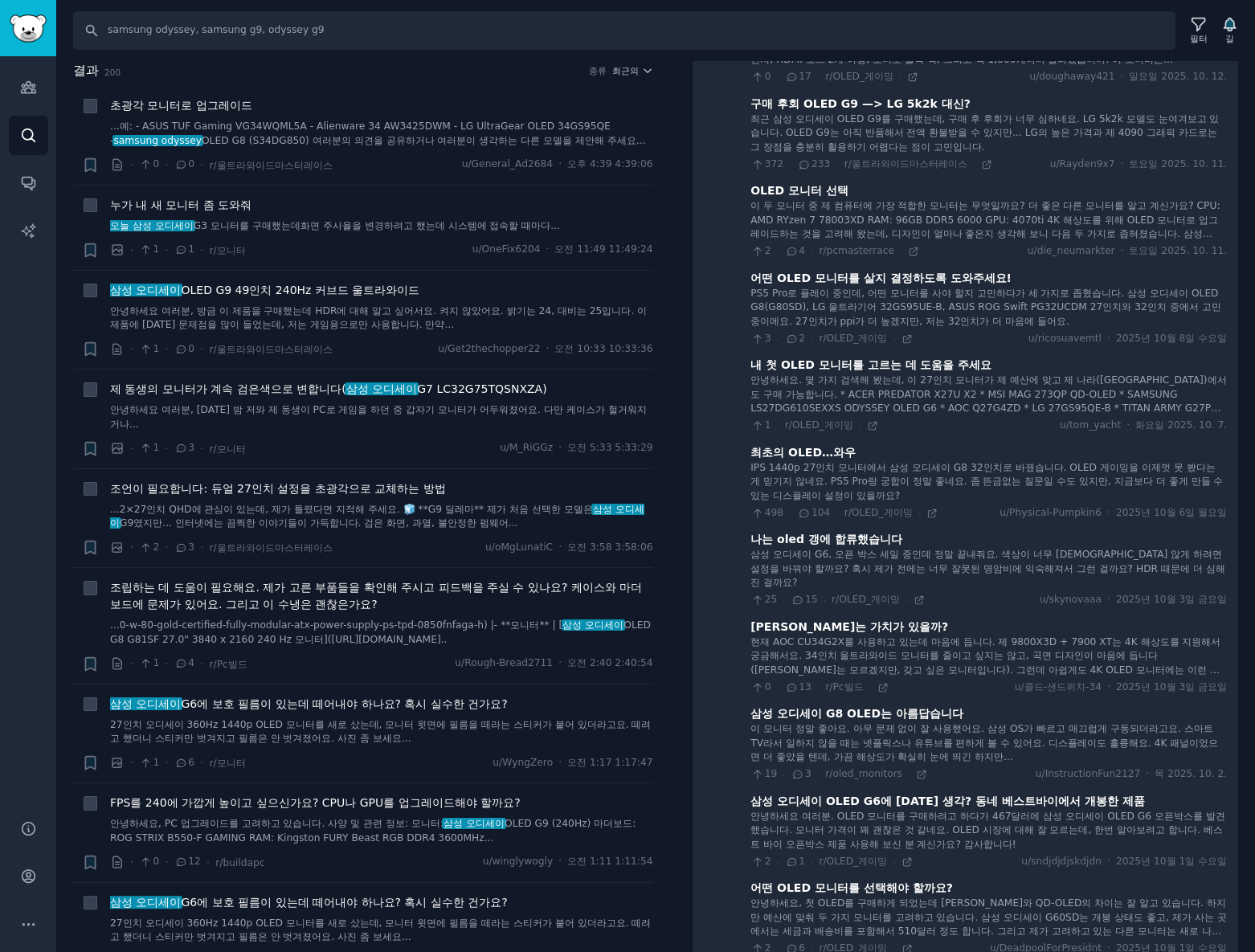
click at [889, 110] on font "구매 후회 OLED G9 —> LG 5k2k 대신?" at bounding box center [860, 103] width 220 height 13
click at [981, 171] on icon at bounding box center [987, 165] width 12 height 12
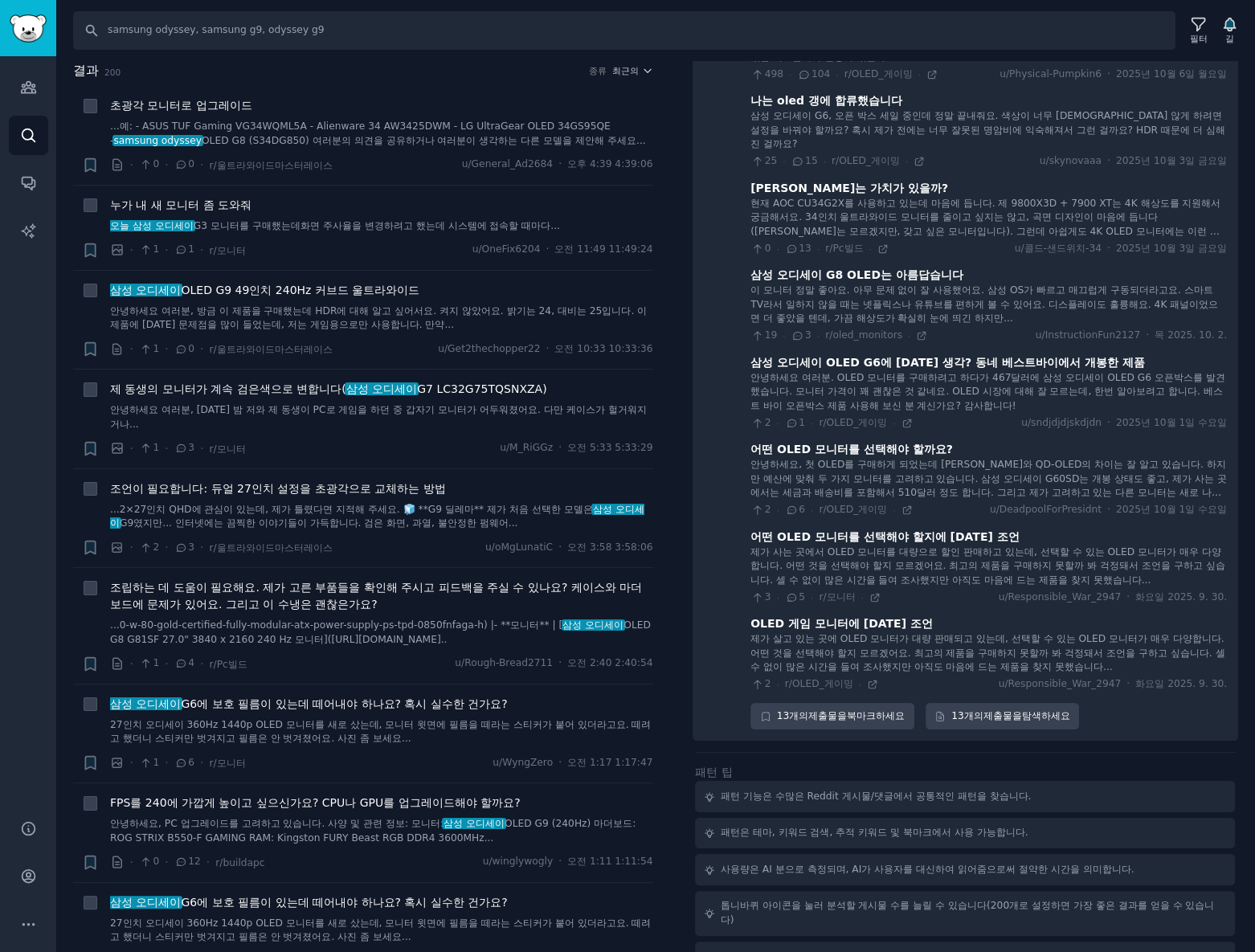
scroll to position [8498, 0]
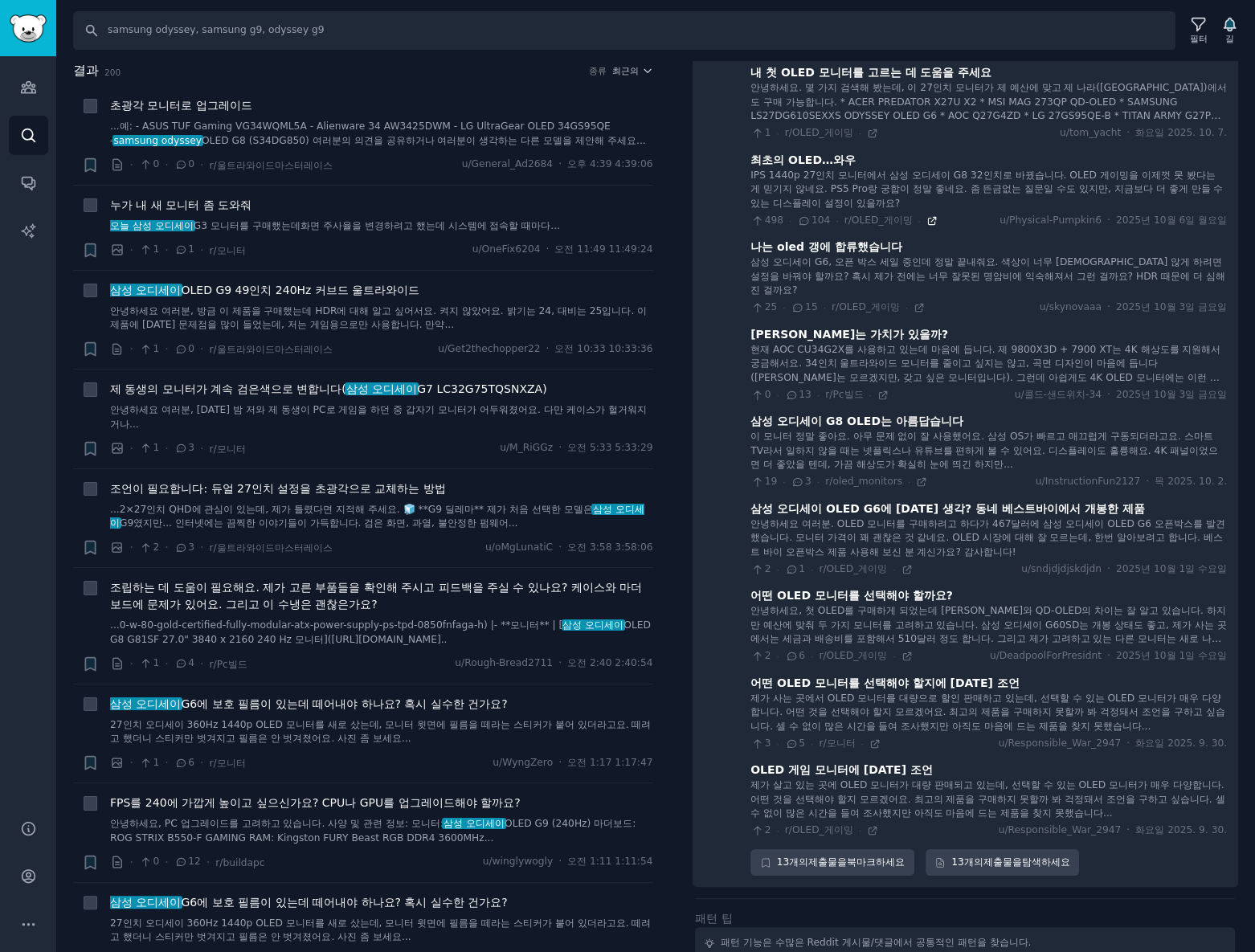
click at [927, 227] on icon at bounding box center [932, 221] width 12 height 12
